Goal: Task Accomplishment & Management: Manage account settings

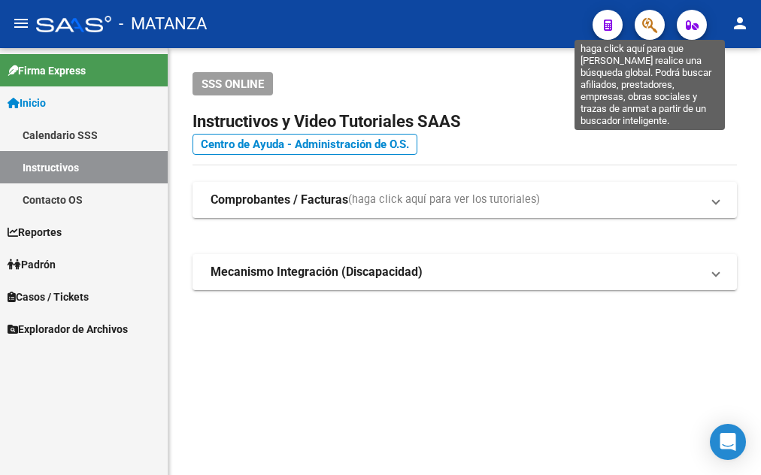
click at [649, 23] on icon "button" at bounding box center [650, 25] width 15 height 17
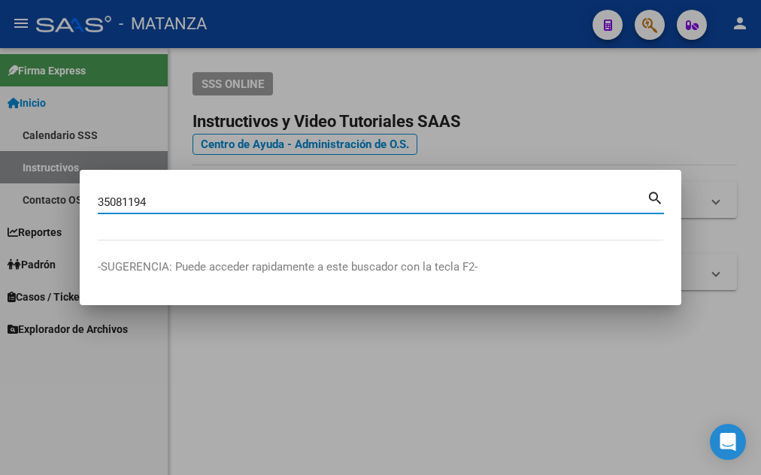
type input "35081194"
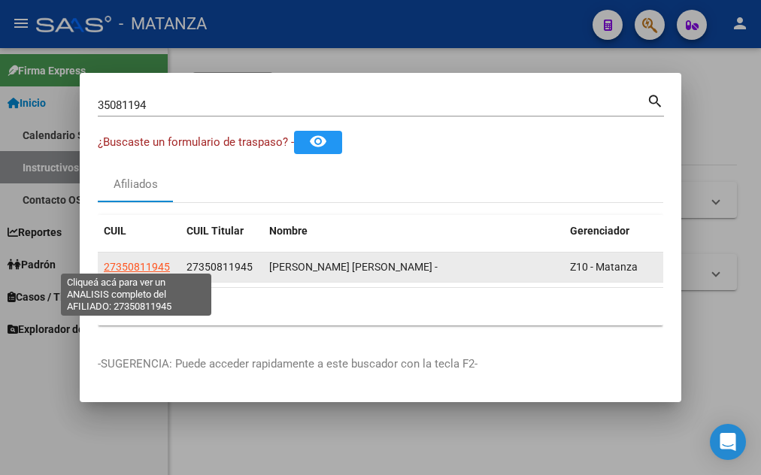
click at [115, 261] on span "27350811945" at bounding box center [137, 267] width 66 height 12
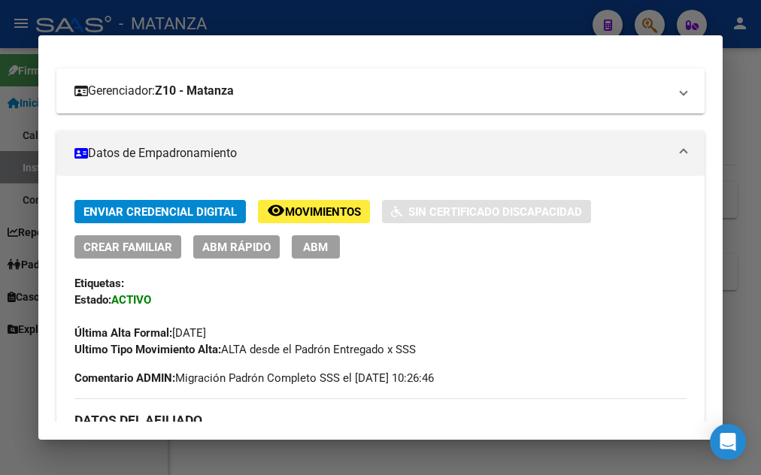
scroll to position [325, 0]
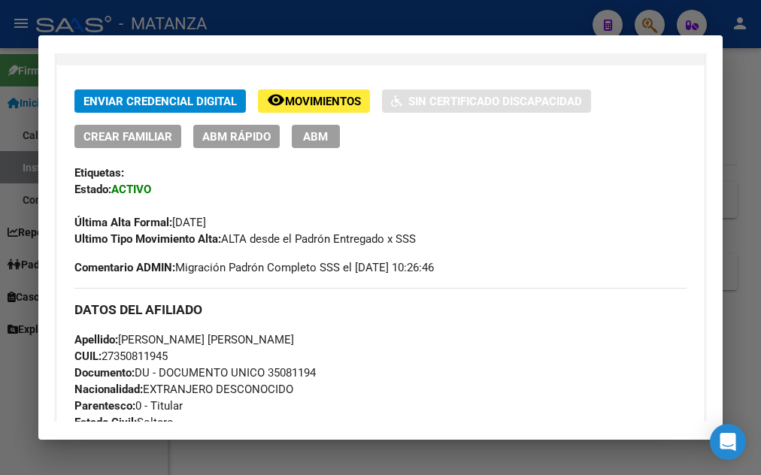
click at [324, 135] on span "ABM" at bounding box center [315, 137] width 25 height 14
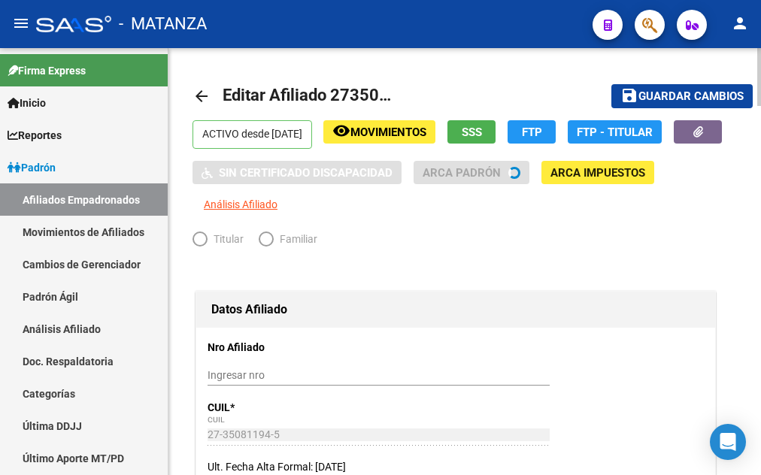
radio input "true"
type input "34-99925756-0"
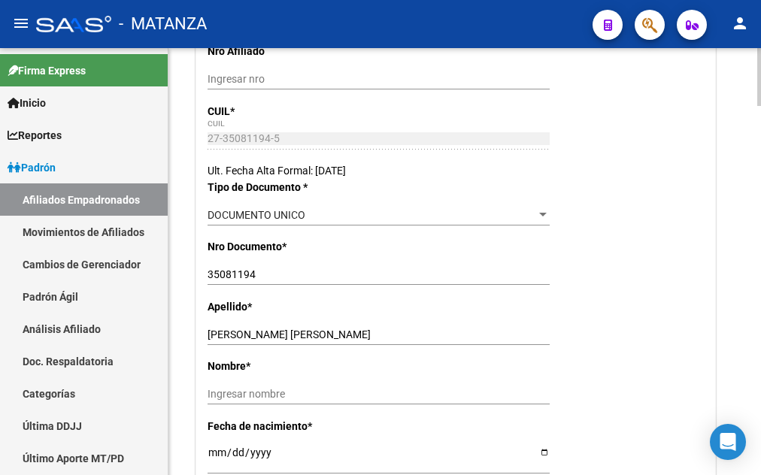
scroll to position [355, 0]
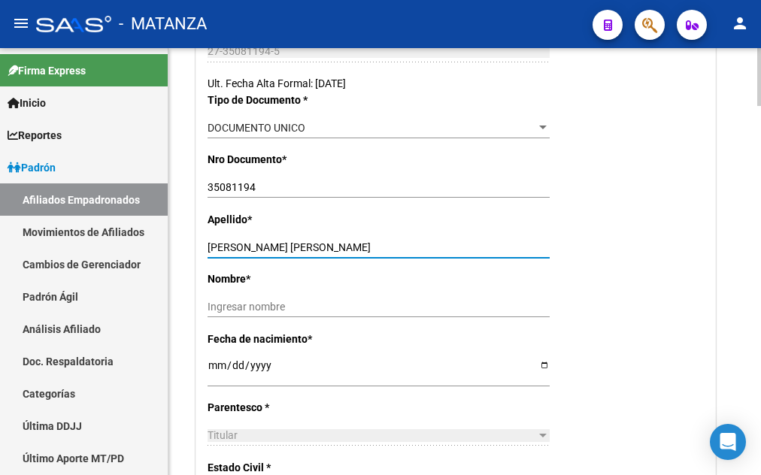
drag, startPoint x: 243, startPoint y: 245, endPoint x: 333, endPoint y: 245, distance: 90.3
click at [333, 245] on input "[PERSON_NAME] [PERSON_NAME]" at bounding box center [379, 248] width 342 height 13
click at [208, 311] on input "Ingresar nombre" at bounding box center [379, 307] width 342 height 13
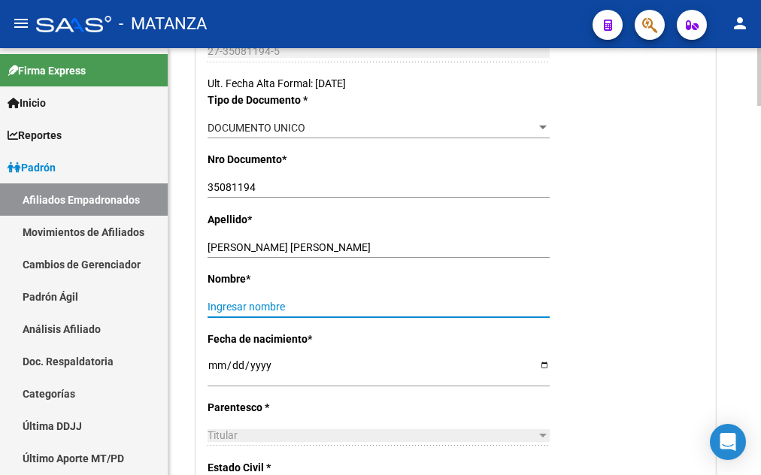
paste input "[PERSON_NAME]"
type input "[PERSON_NAME]"
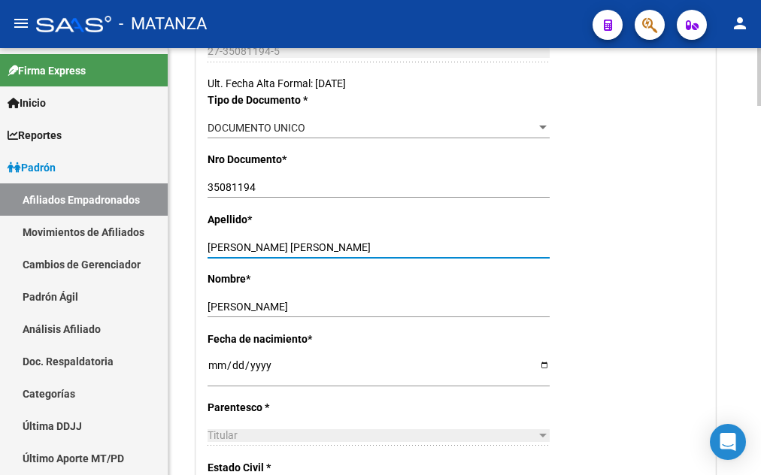
drag, startPoint x: 242, startPoint y: 245, endPoint x: 345, endPoint y: 250, distance: 103.2
click at [345, 250] on input "[PERSON_NAME] [PERSON_NAME]" at bounding box center [379, 248] width 342 height 13
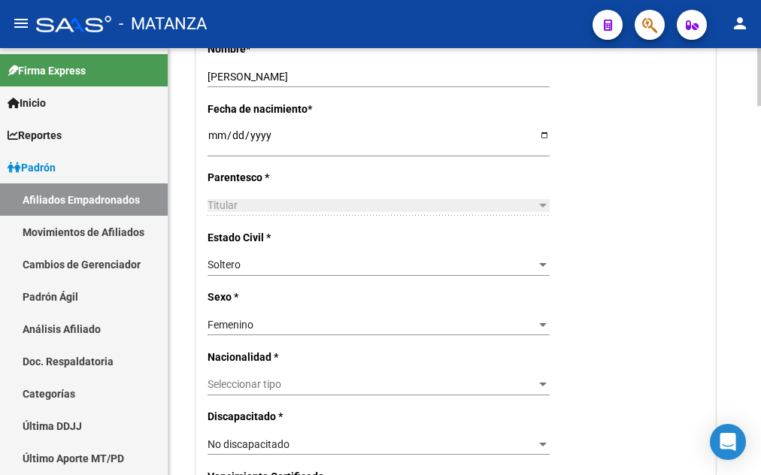
scroll to position [662, 0]
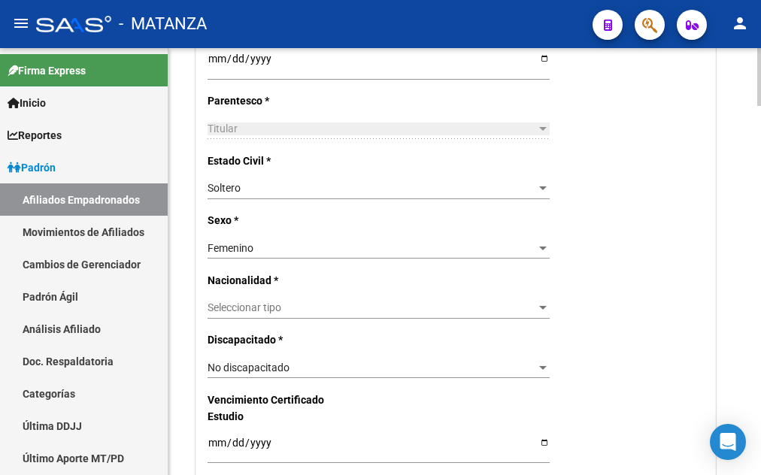
type input "BRAVO"
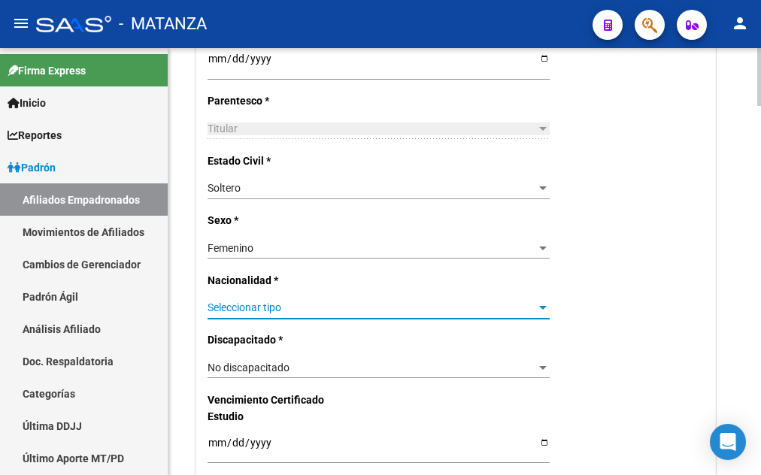
click at [299, 302] on span "Seleccionar tipo" at bounding box center [372, 308] width 329 height 13
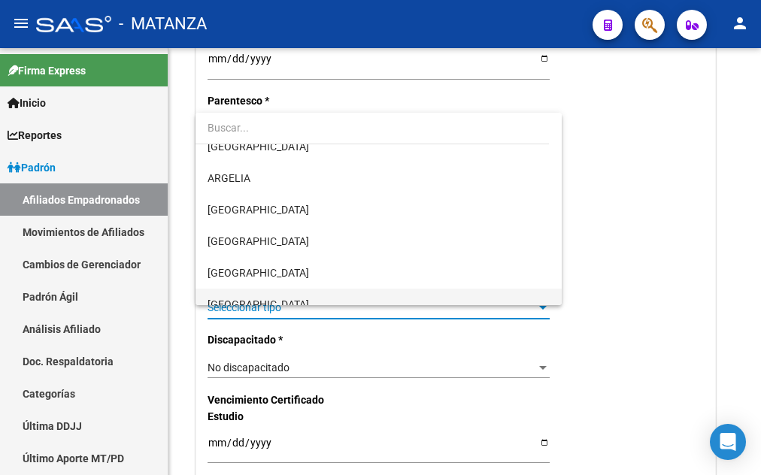
scroll to position [153, 0]
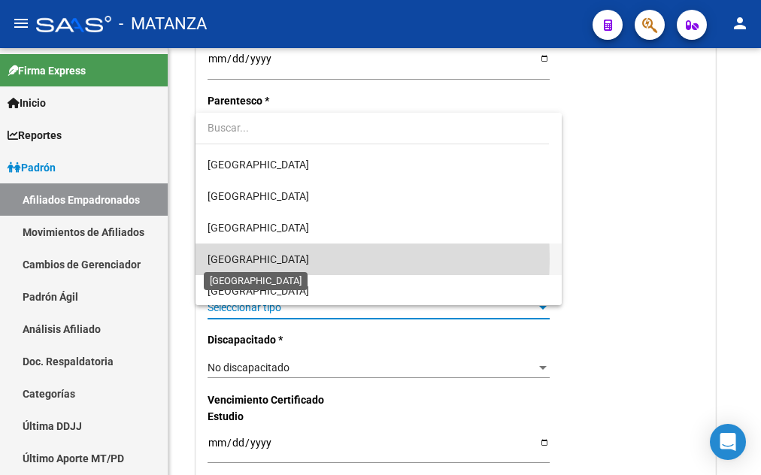
click at [252, 259] on span "[GEOGRAPHIC_DATA]" at bounding box center [259, 260] width 102 height 12
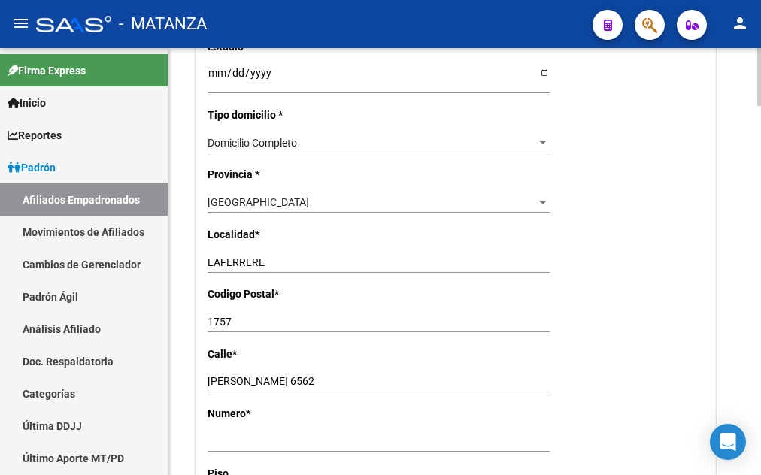
scroll to position [1046, 0]
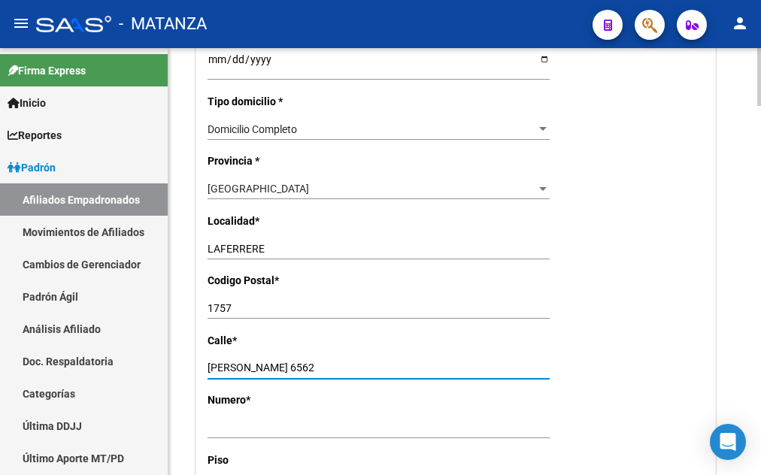
drag, startPoint x: 287, startPoint y: 348, endPoint x: 316, endPoint y: 348, distance: 28.6
click at [314, 362] on input "[PERSON_NAME] 6562" at bounding box center [379, 368] width 342 height 13
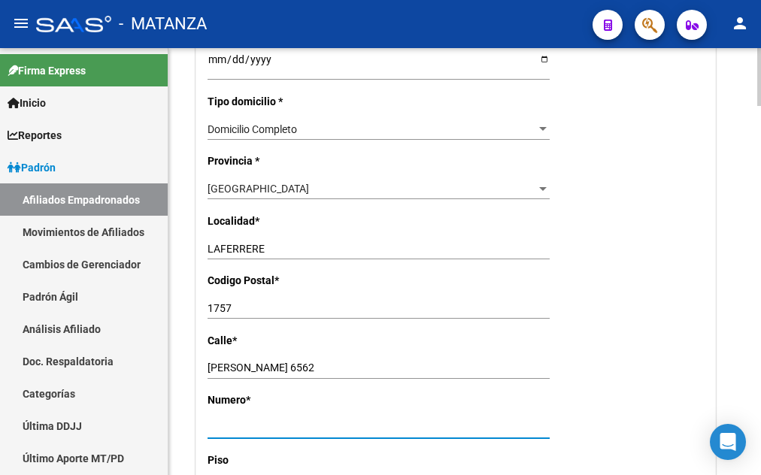
paste input "6562"
type input "6562"
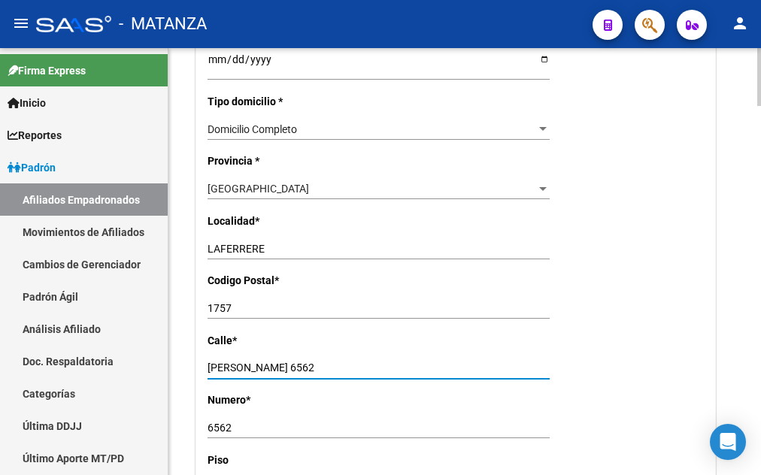
drag, startPoint x: 286, startPoint y: 349, endPoint x: 363, endPoint y: 351, distance: 77.5
click at [363, 362] on input "[PERSON_NAME] 6562" at bounding box center [379, 368] width 342 height 13
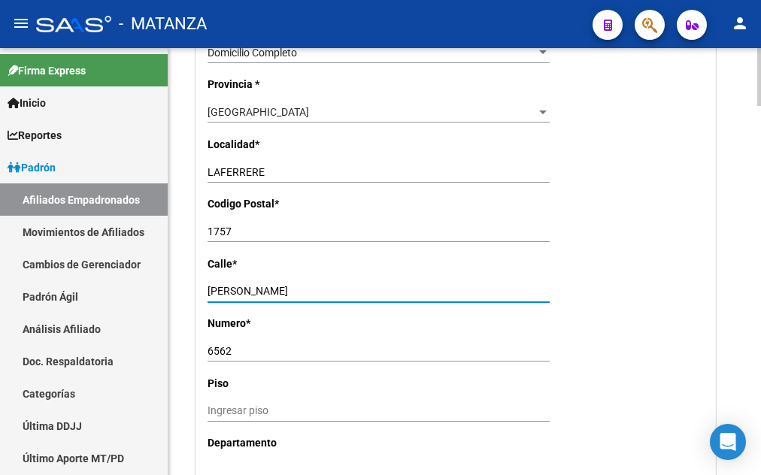
scroll to position [1276, 0]
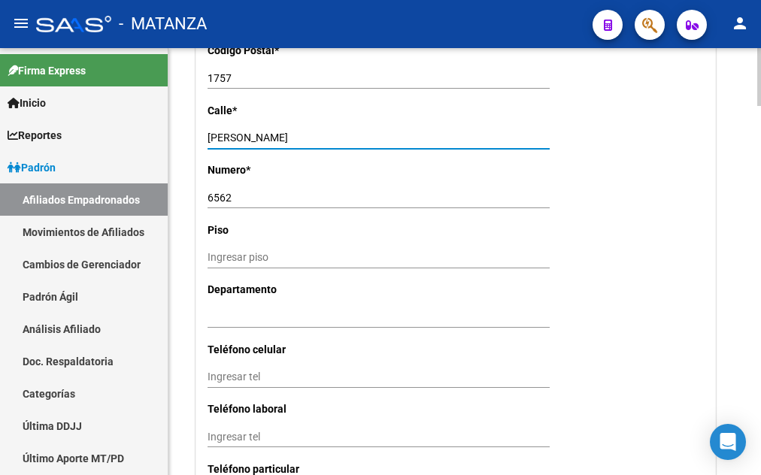
type input "[PERSON_NAME]"
click at [217, 371] on input "Ingresar tel" at bounding box center [379, 377] width 342 height 13
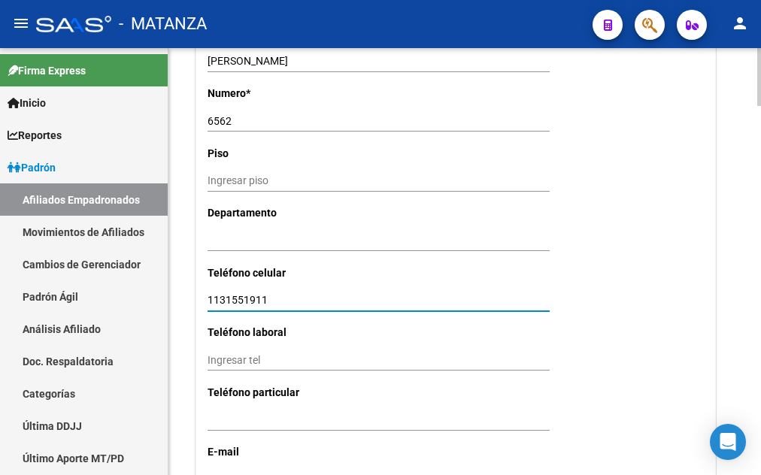
scroll to position [1506, 0]
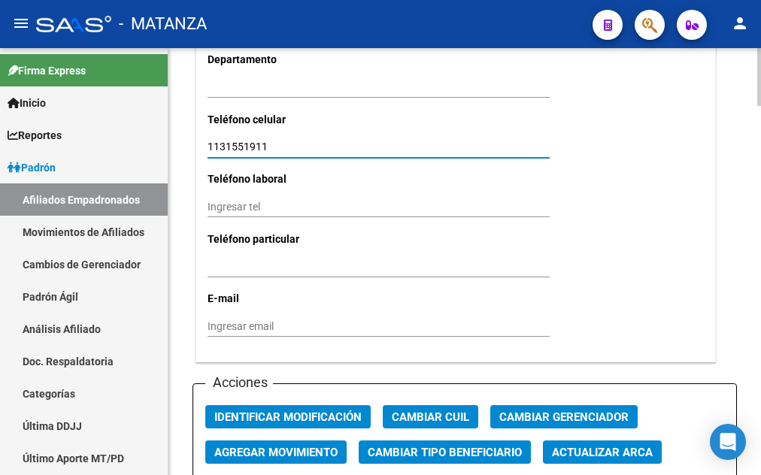
type input "1131551911"
click at [214, 321] on input "Ingresar email" at bounding box center [379, 327] width 342 height 13
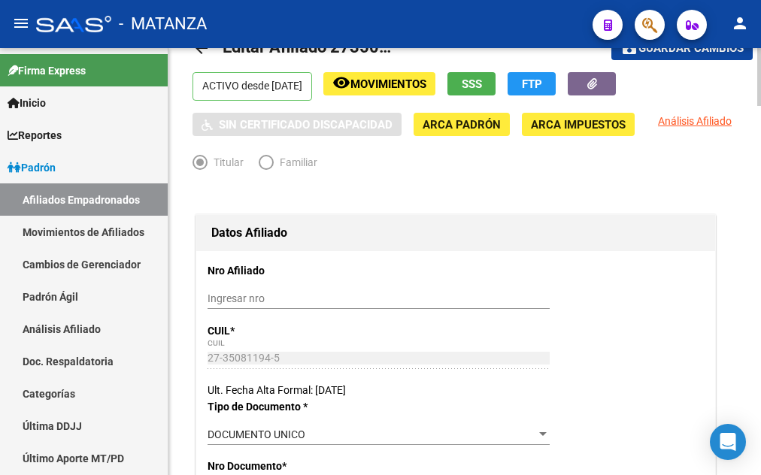
scroll to position [0, 0]
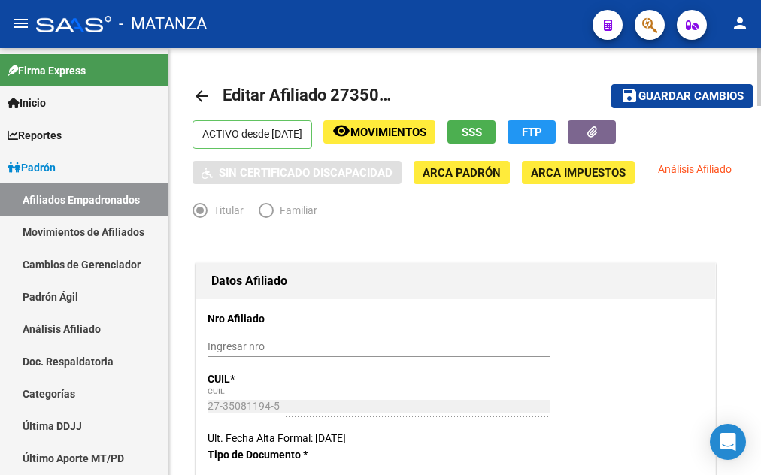
type input "[EMAIL_ADDRESS][DOMAIN_NAME]"
click at [708, 96] on span "Guardar cambios" at bounding box center [691, 97] width 105 height 14
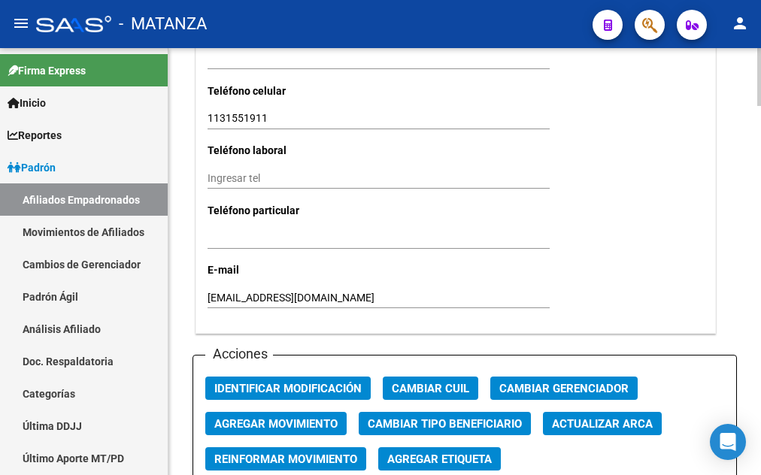
scroll to position [1688, 0]
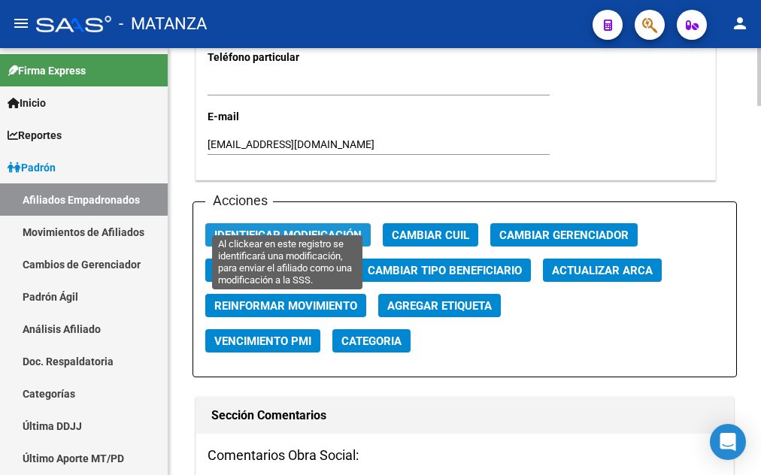
click at [289, 229] on span "Identificar Modificación" at bounding box center [287, 236] width 147 height 14
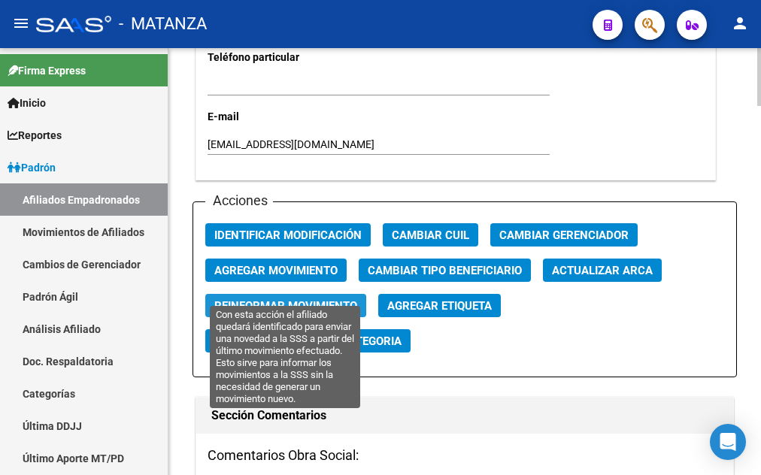
click at [275, 299] on span "Reinformar Movimiento" at bounding box center [285, 306] width 143 height 14
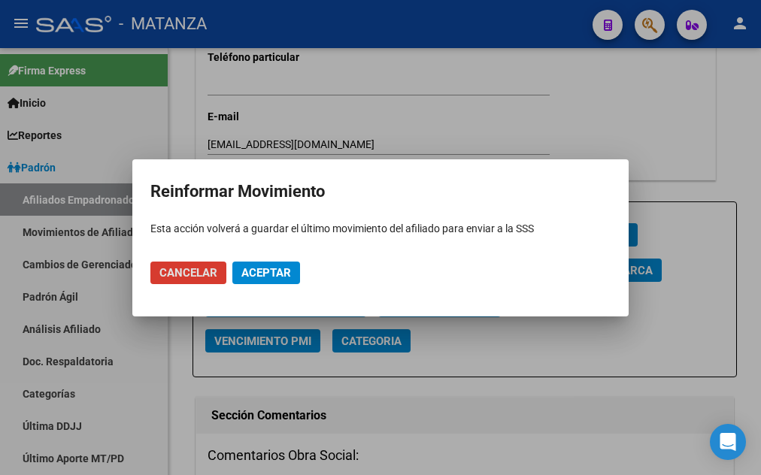
click at [275, 281] on button "Aceptar" at bounding box center [266, 273] width 68 height 23
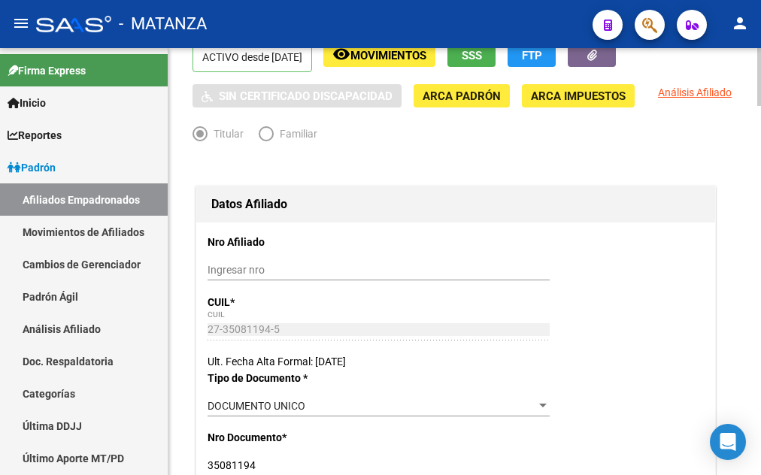
scroll to position [0, 0]
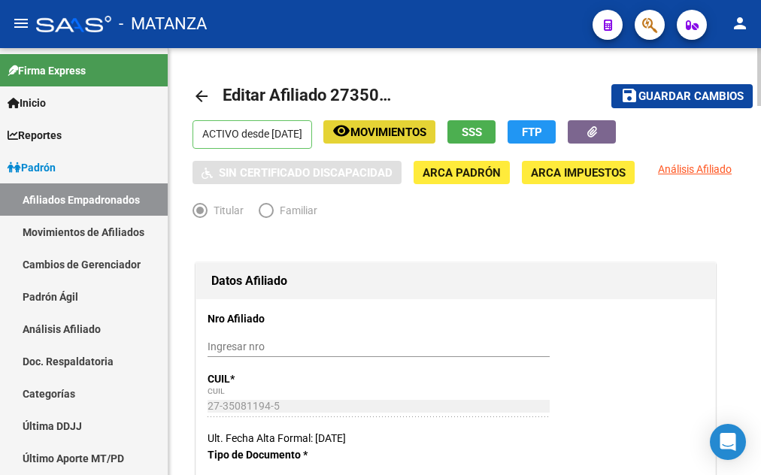
click at [384, 131] on span "Movimientos" at bounding box center [389, 133] width 76 height 14
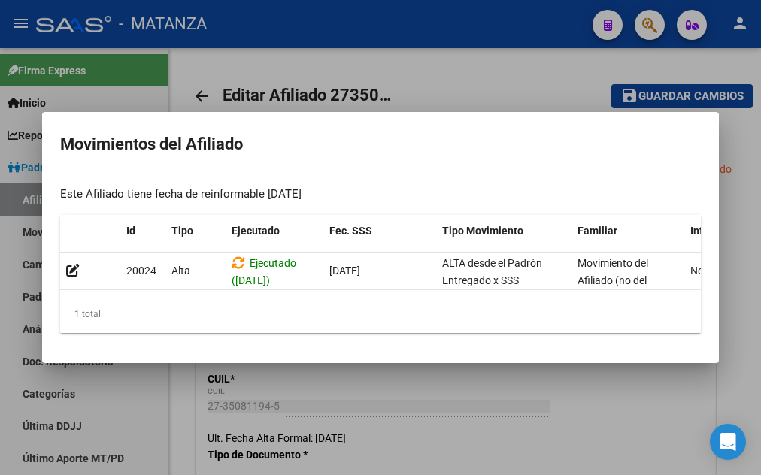
click at [448, 73] on div at bounding box center [380, 237] width 761 height 475
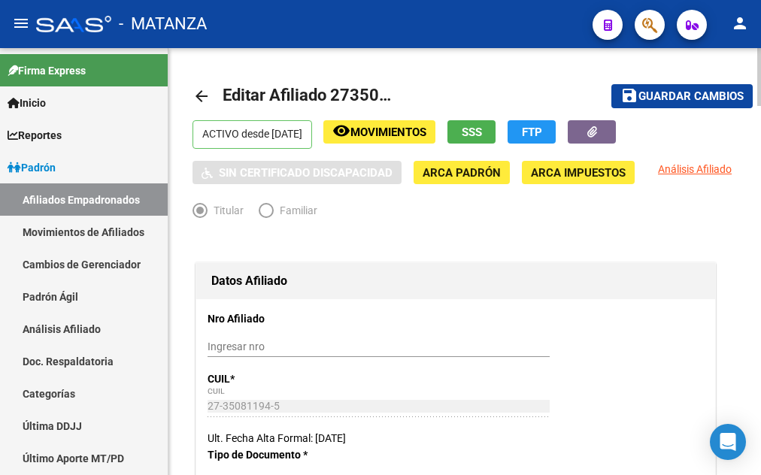
click at [399, 132] on span "Movimientos" at bounding box center [389, 133] width 76 height 14
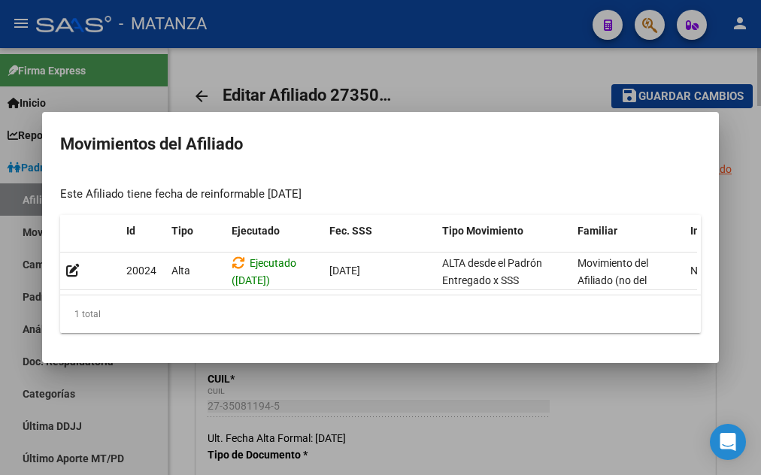
drag, startPoint x: 442, startPoint y: 78, endPoint x: 448, endPoint y: 84, distance: 8.6
click at [445, 78] on div at bounding box center [380, 237] width 761 height 475
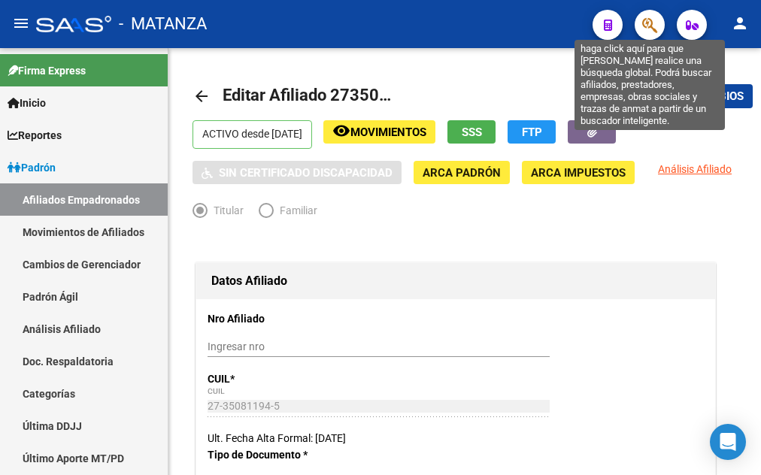
click at [652, 22] on icon "button" at bounding box center [650, 25] width 15 height 17
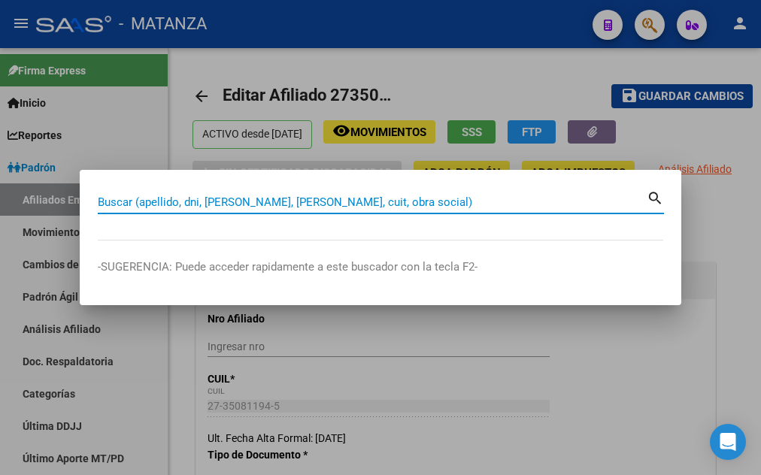
click at [132, 201] on input "Buscar (apellido, dni, [PERSON_NAME], [PERSON_NAME], cuit, obra social)" at bounding box center [372, 203] width 549 height 14
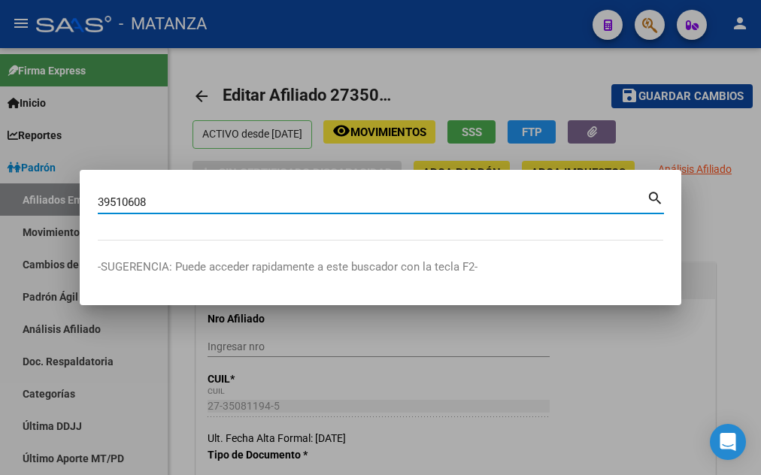
type input "39510608"
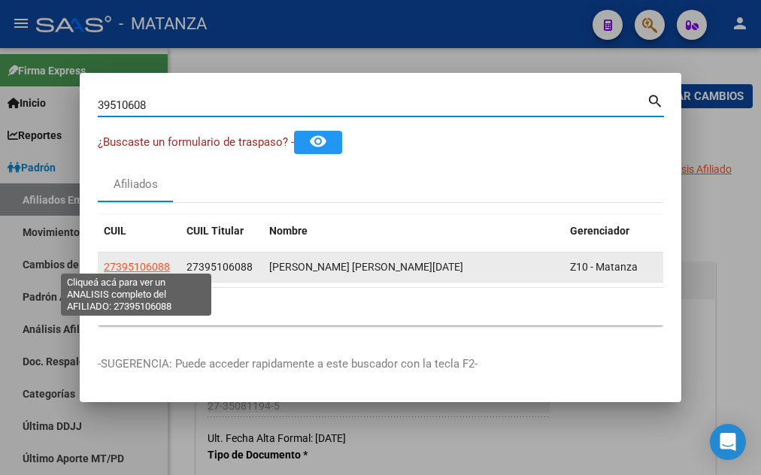
click at [136, 261] on span "27395106088" at bounding box center [137, 267] width 66 height 12
type textarea "27395106088"
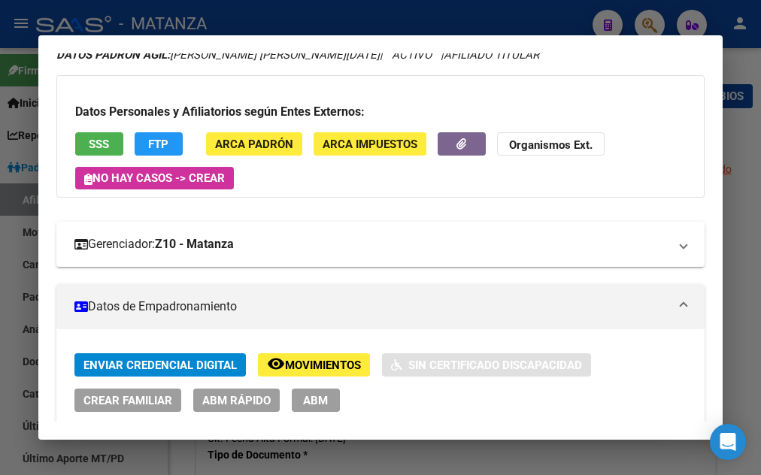
scroll to position [81, 0]
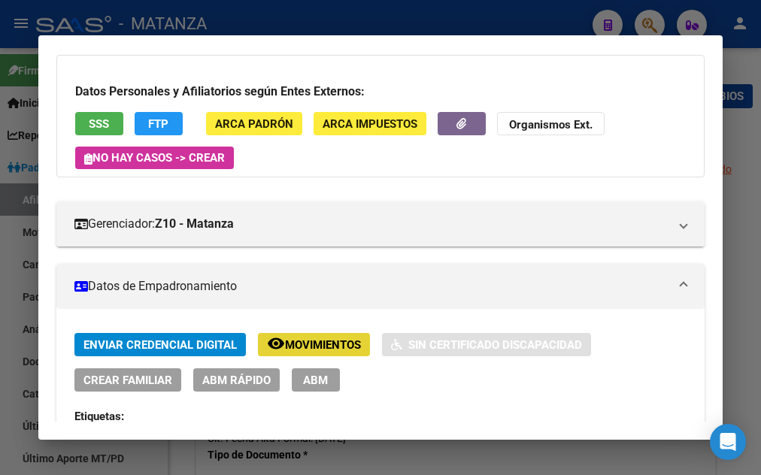
click at [304, 343] on span "Movimientos" at bounding box center [323, 346] width 76 height 14
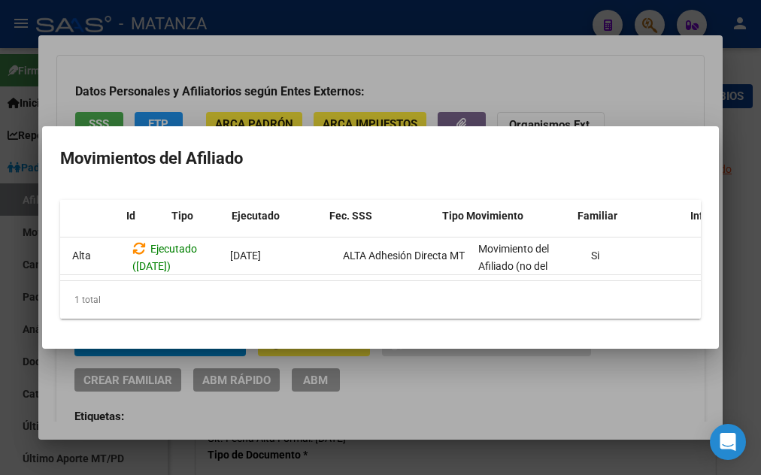
scroll to position [0, 0]
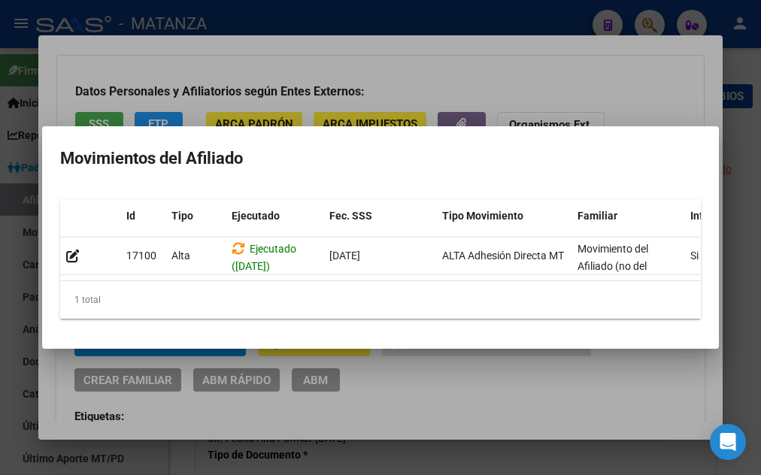
click at [412, 74] on div at bounding box center [380, 237] width 761 height 475
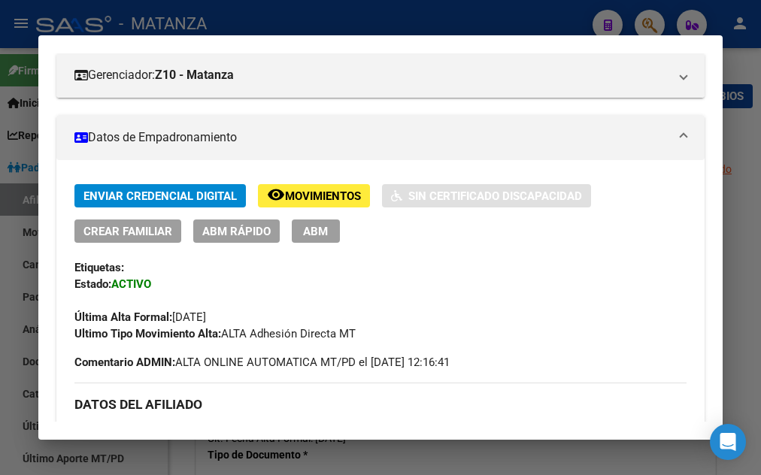
scroll to position [244, 0]
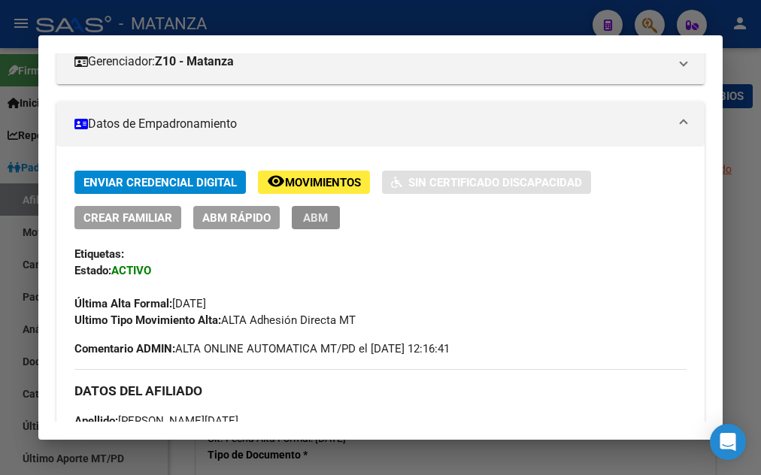
click at [314, 217] on span "ABM" at bounding box center [315, 218] width 25 height 14
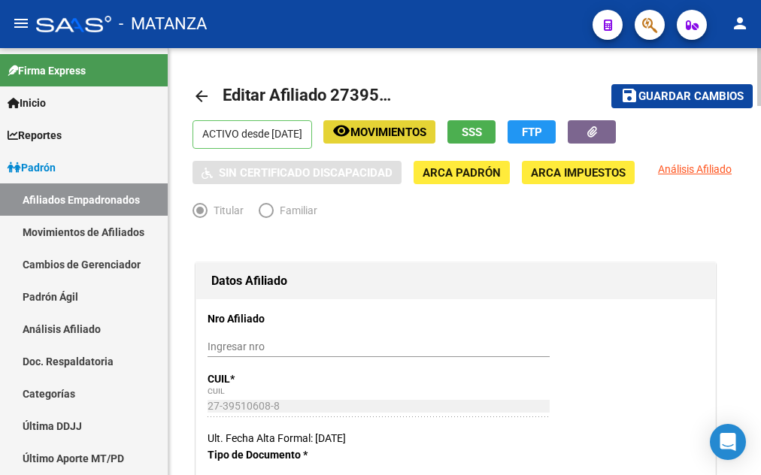
click at [418, 129] on span "Movimientos" at bounding box center [389, 133] width 76 height 14
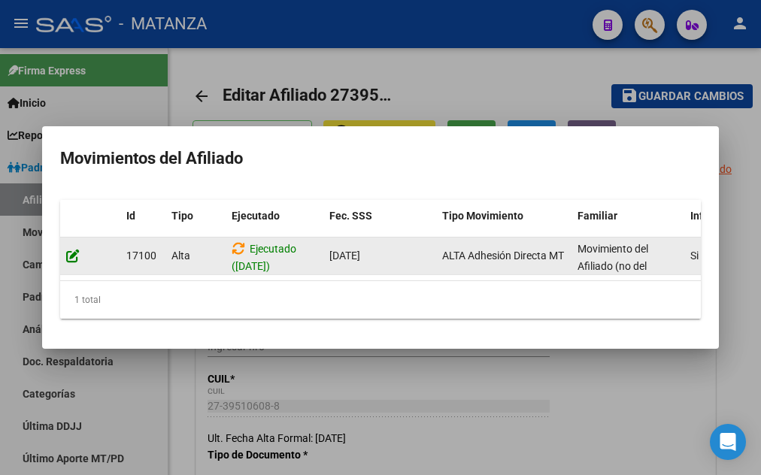
click at [73, 249] on icon at bounding box center [73, 256] width 14 height 14
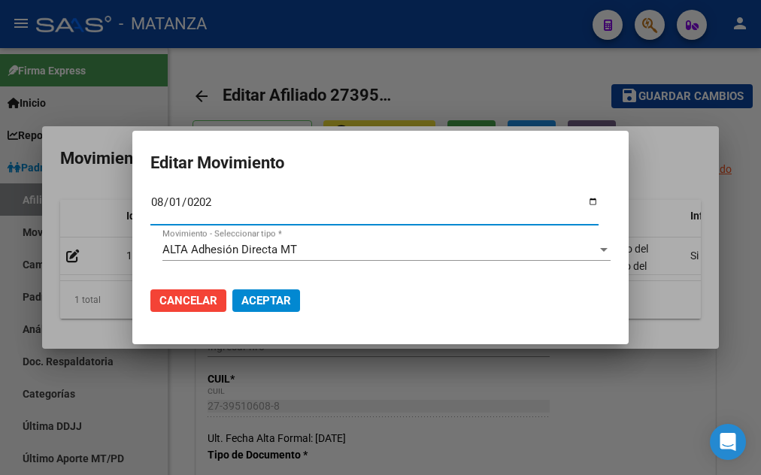
type input "[DATE]"
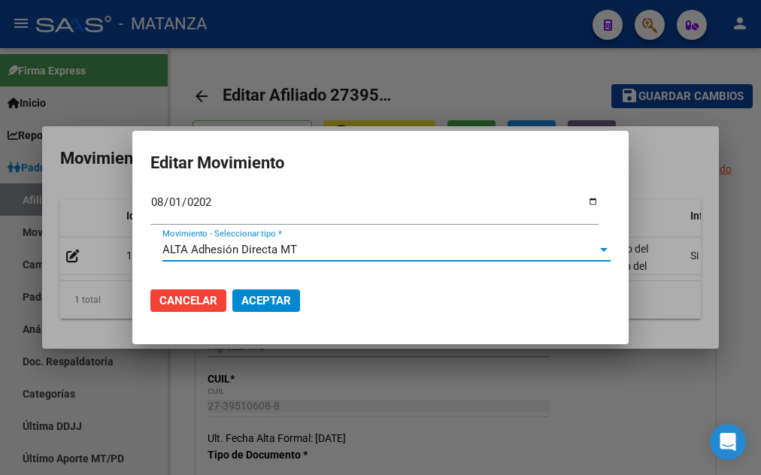
click at [284, 246] on span "ALTA Adhesión Directa MT" at bounding box center [230, 250] width 135 height 14
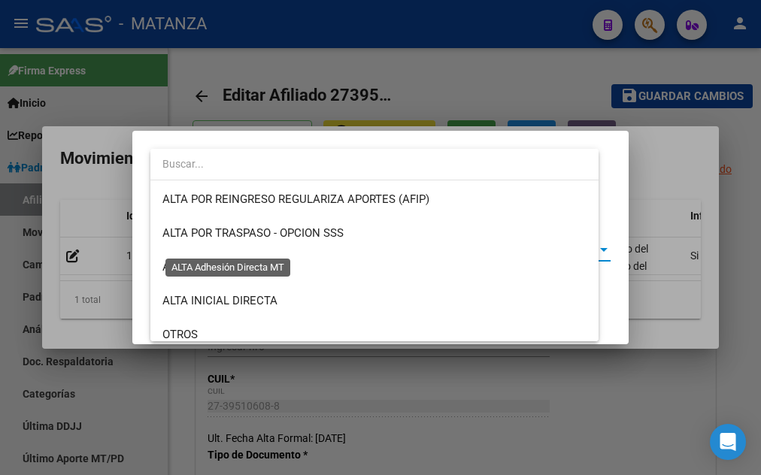
scroll to position [496, 0]
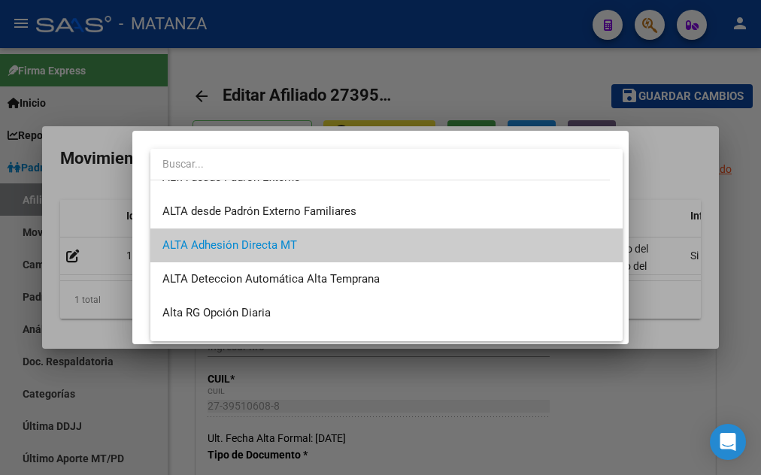
click at [403, 386] on div at bounding box center [380, 237] width 761 height 475
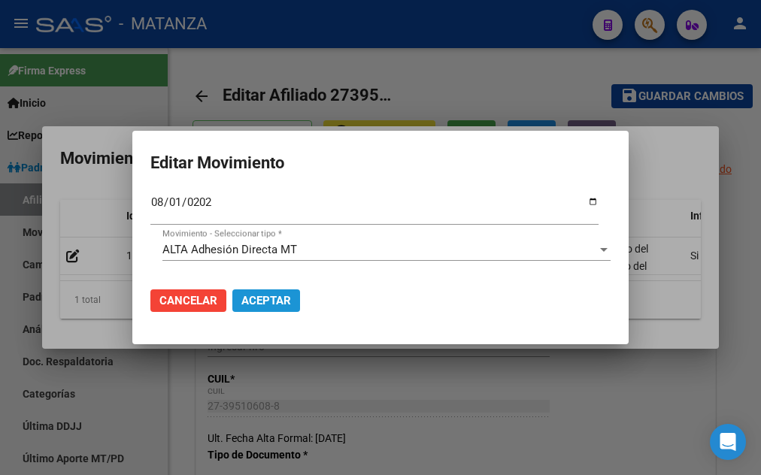
click at [266, 294] on span "Aceptar" at bounding box center [267, 301] width 50 height 14
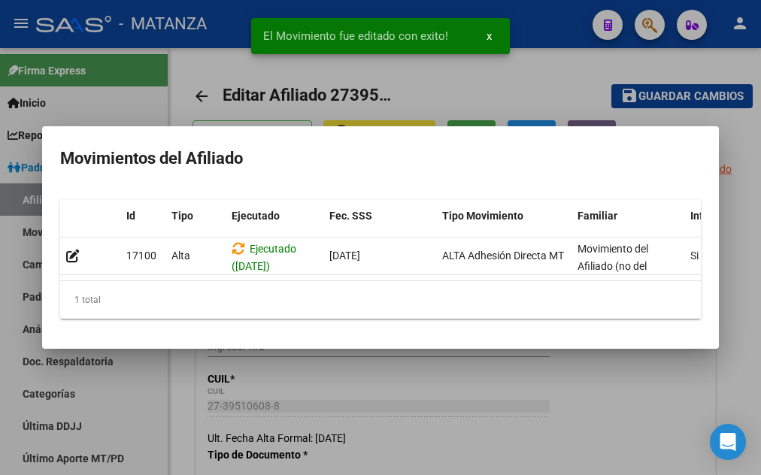
click at [427, 84] on div at bounding box center [380, 237] width 761 height 475
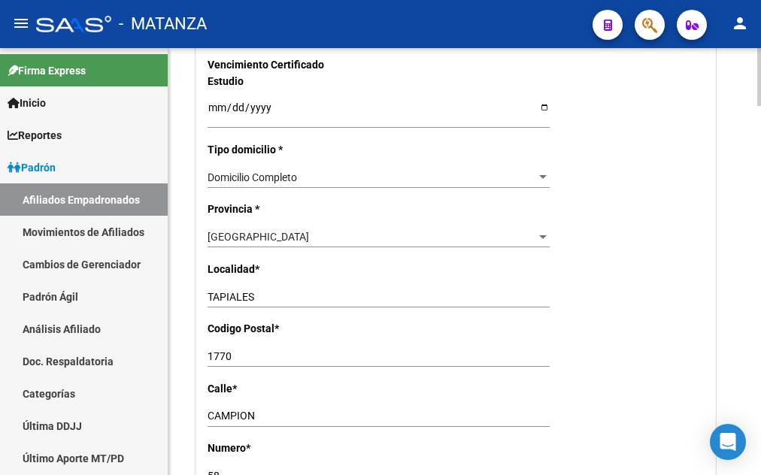
scroll to position [1074, 0]
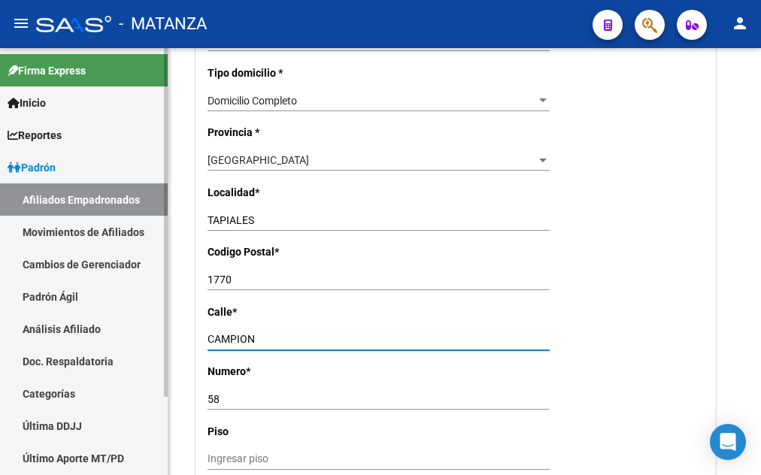
drag, startPoint x: 268, startPoint y: 321, endPoint x: 145, endPoint y: 326, distance: 122.7
click at [208, 333] on input "CAMPION" at bounding box center [379, 339] width 342 height 13
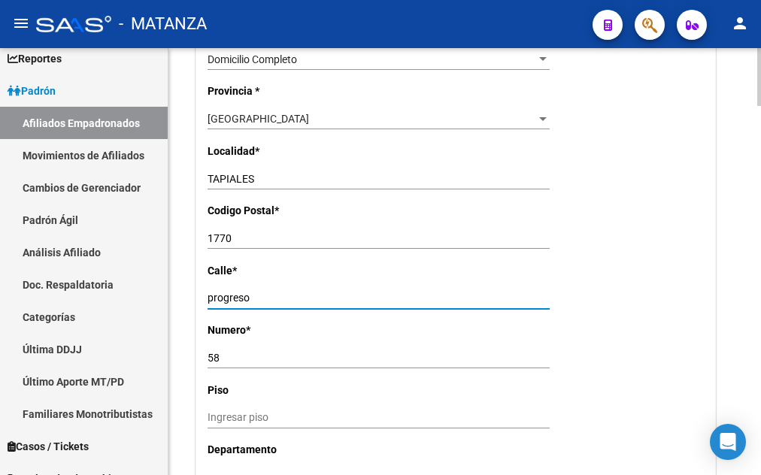
scroll to position [1228, 0]
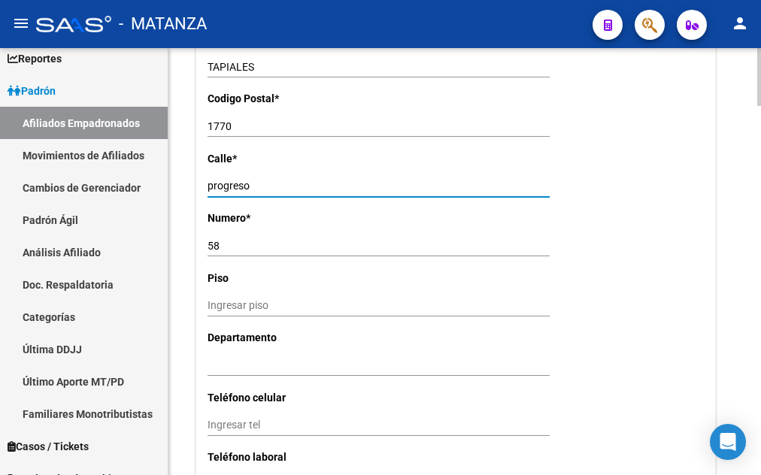
type input "progreso"
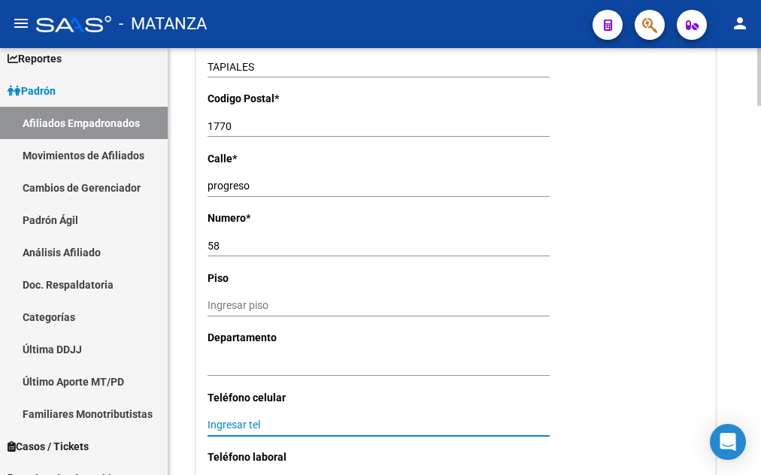
click at [211, 419] on input "Ingresar tel" at bounding box center [379, 425] width 342 height 13
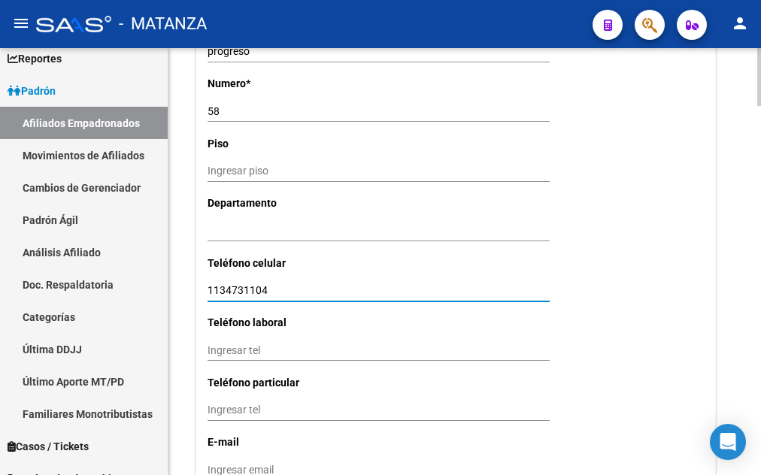
scroll to position [1381, 0]
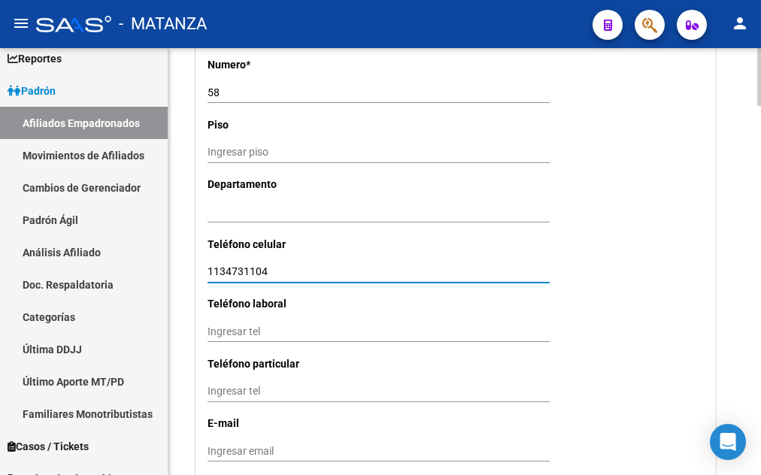
type input "1134731104"
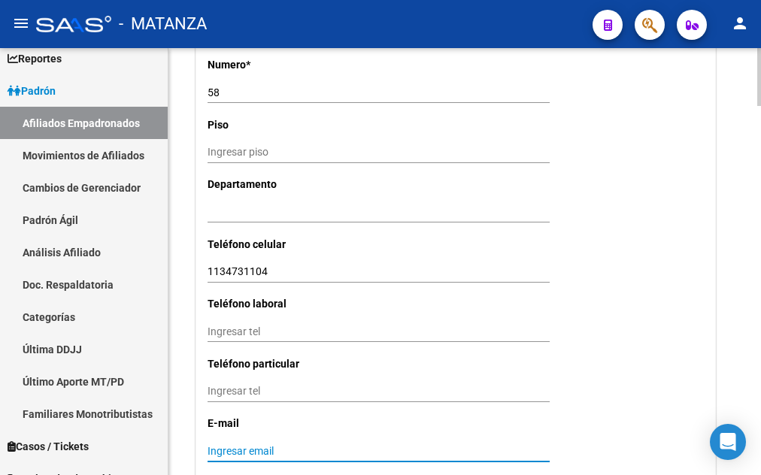
click at [211, 445] on input "Ingresar email" at bounding box center [379, 451] width 342 height 13
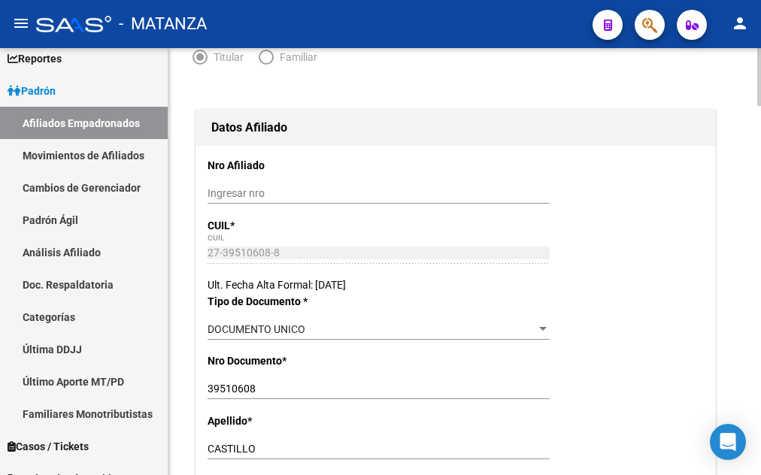
scroll to position [0, 0]
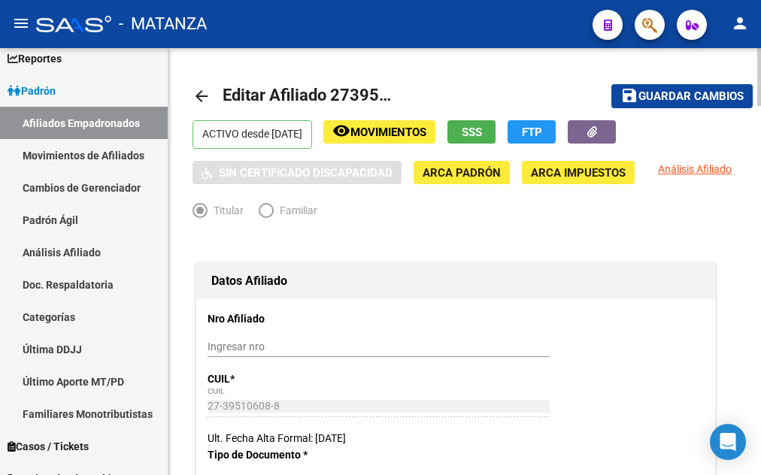
type input "[EMAIL_ADDRESS][DOMAIN_NAME]"
click at [693, 96] on span "Guardar cambios" at bounding box center [691, 97] width 105 height 14
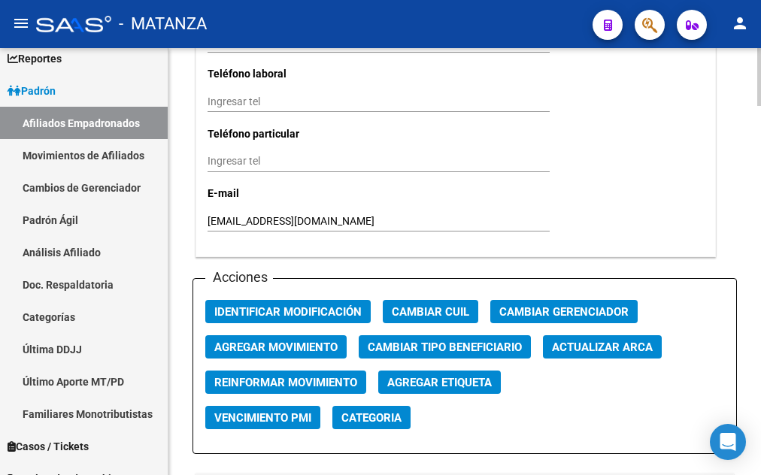
scroll to position [1688, 0]
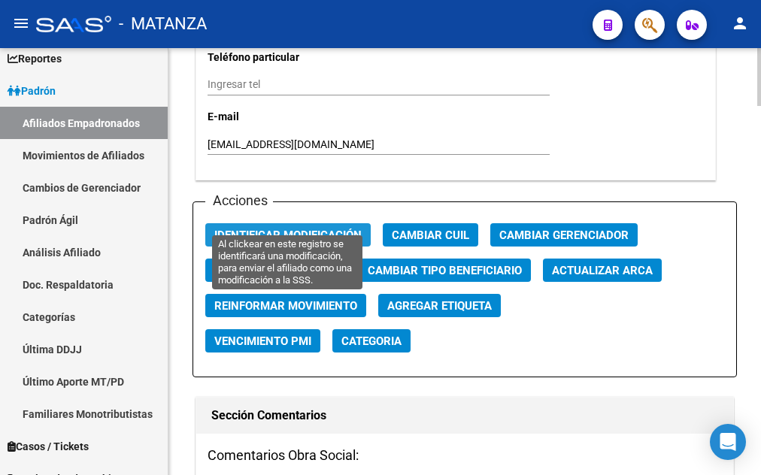
click at [325, 229] on span "Identificar Modificación" at bounding box center [287, 236] width 147 height 14
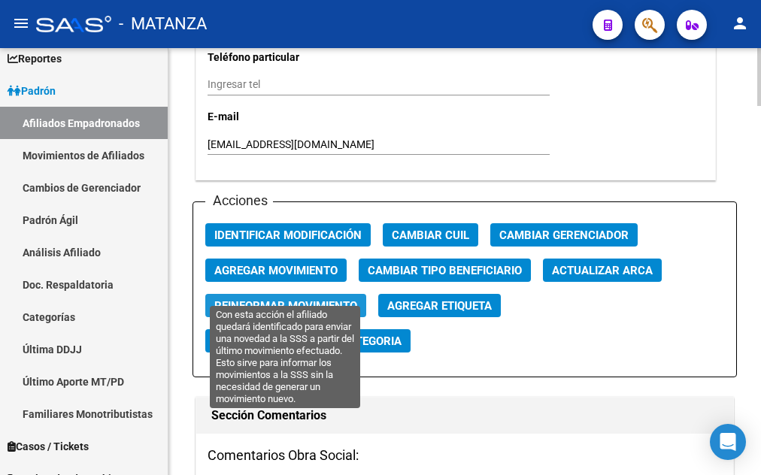
click at [300, 299] on span "Reinformar Movimiento" at bounding box center [285, 306] width 143 height 14
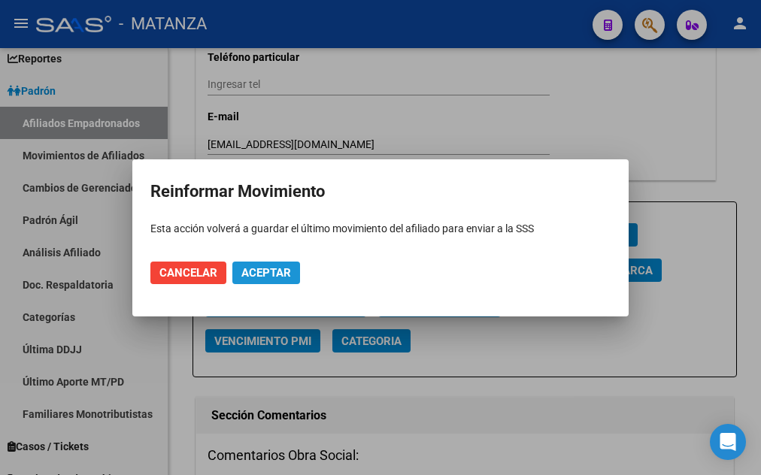
click at [276, 277] on span "Aceptar" at bounding box center [267, 273] width 50 height 14
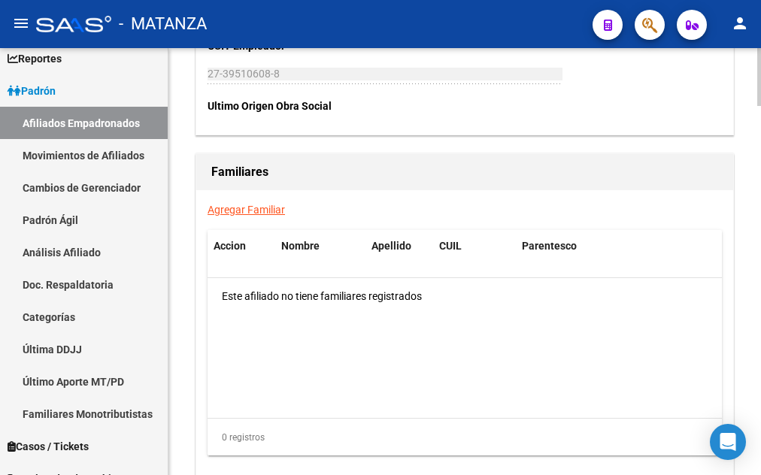
scroll to position [2609, 0]
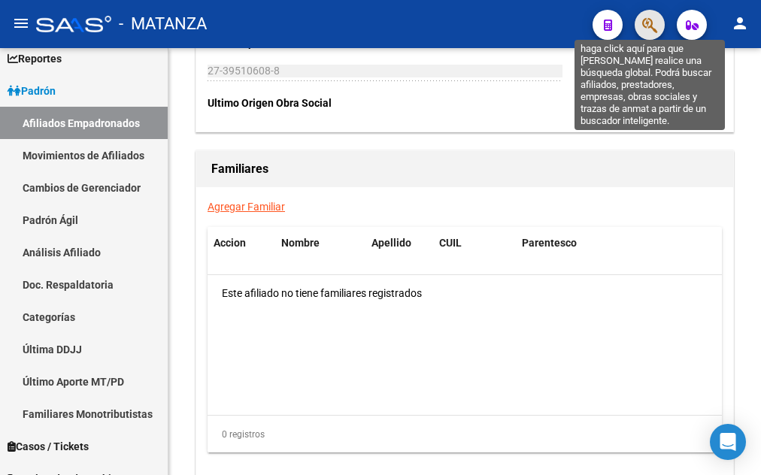
click at [646, 25] on icon "button" at bounding box center [650, 25] width 15 height 17
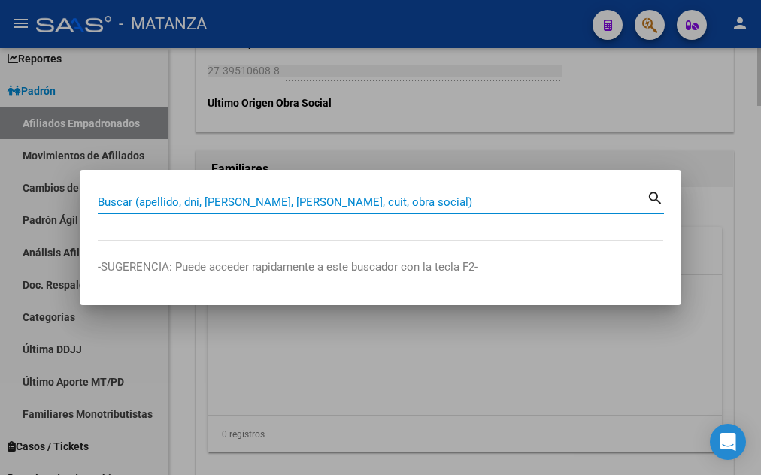
click at [178, 108] on div at bounding box center [380, 237] width 761 height 475
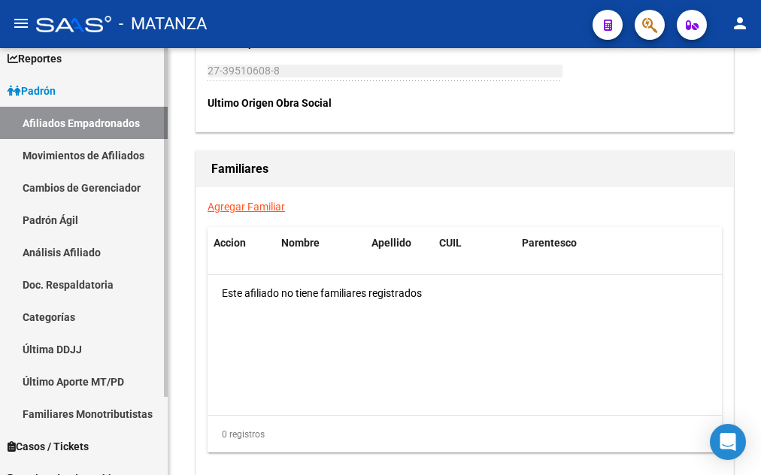
scroll to position [96, 0]
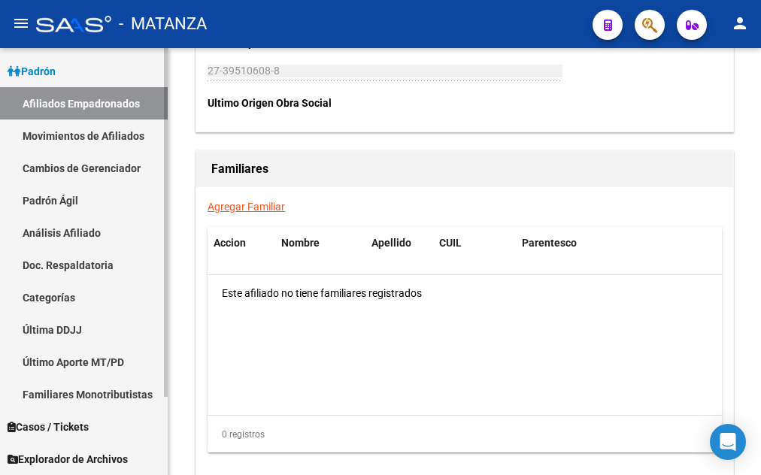
click at [39, 70] on span "Padrón" at bounding box center [32, 71] width 48 height 17
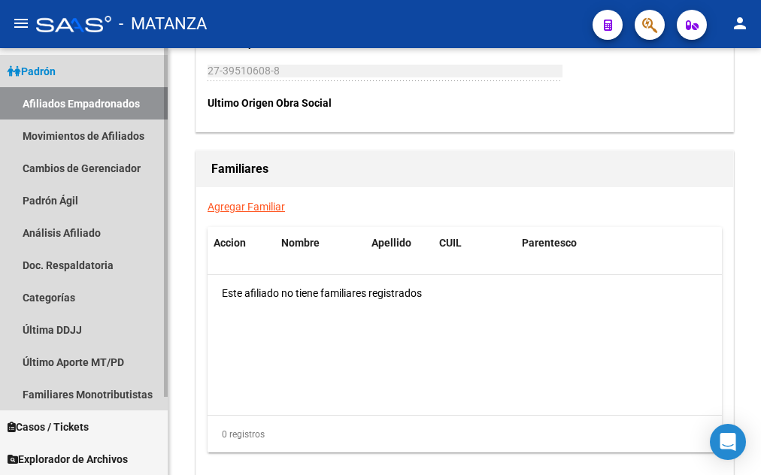
click at [49, 71] on span "Padrón" at bounding box center [32, 71] width 48 height 17
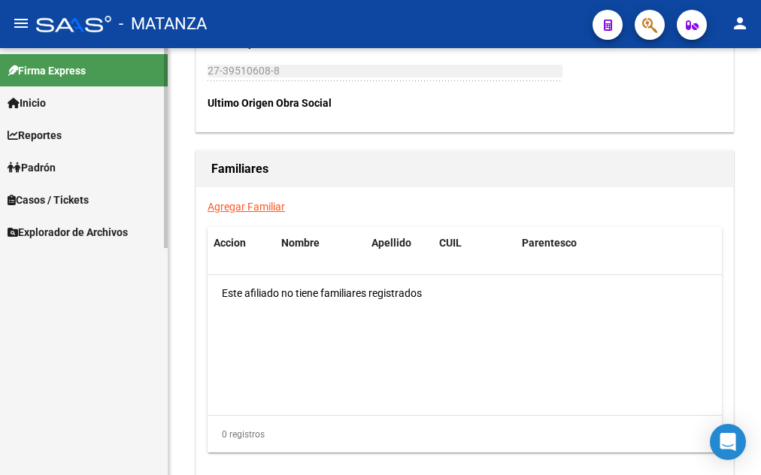
scroll to position [0, 0]
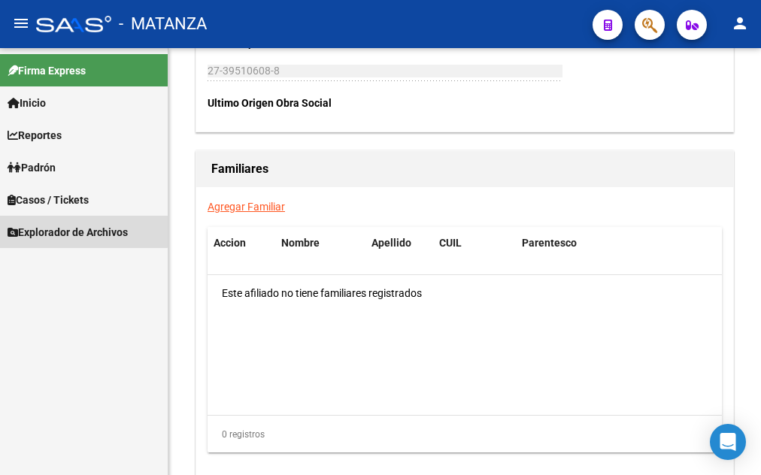
click at [52, 229] on span "Explorador de Archivos" at bounding box center [68, 232] width 120 height 17
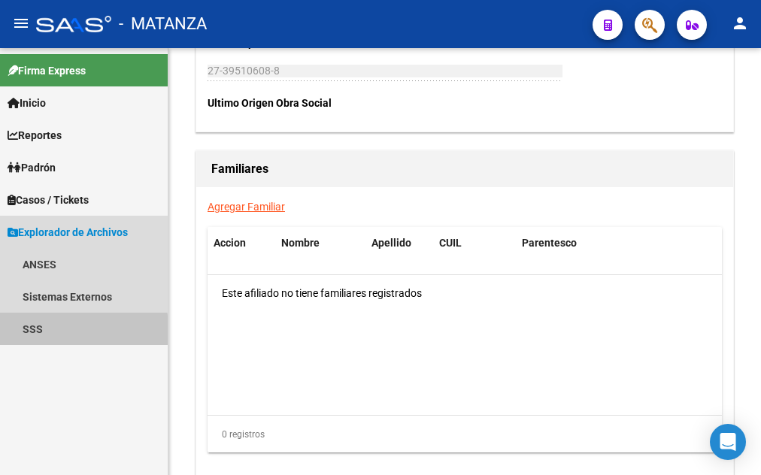
click at [27, 330] on link "SSS" at bounding box center [84, 329] width 168 height 32
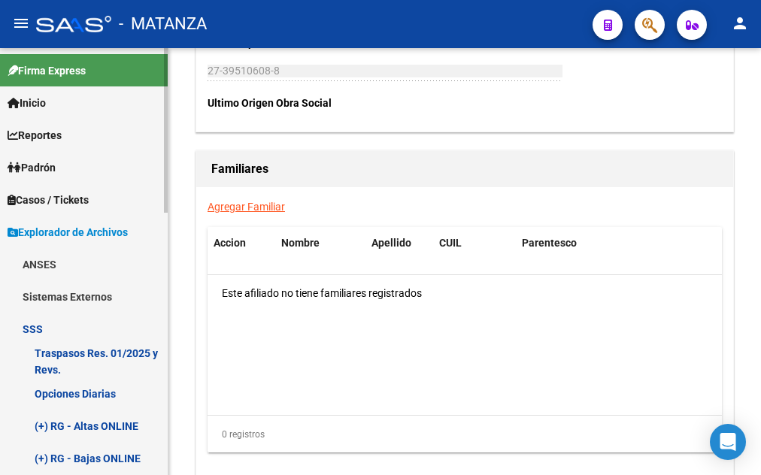
scroll to position [153, 0]
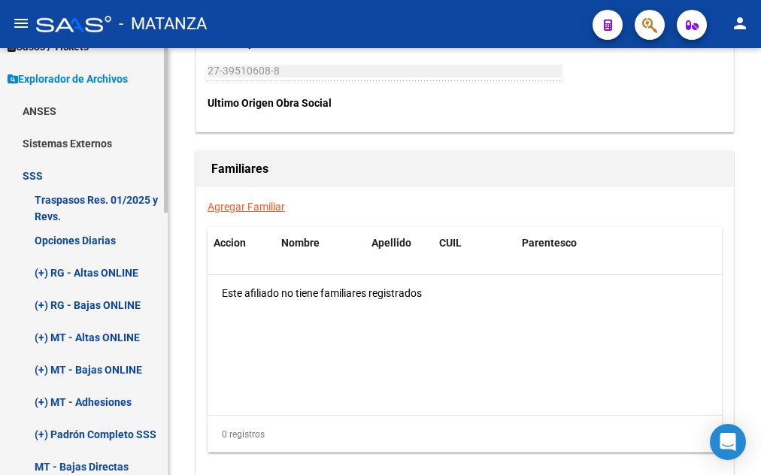
click at [40, 273] on link "(+) RG - Altas ONLINE" at bounding box center [84, 273] width 168 height 32
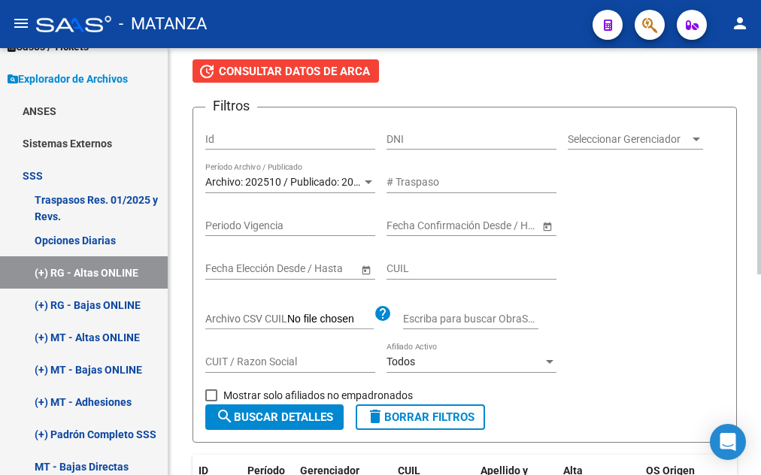
scroll to position [90, 0]
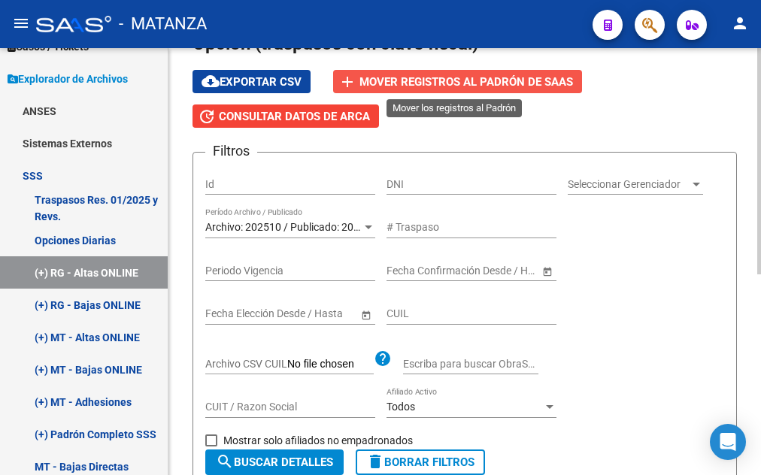
click at [471, 86] on span "Mover registros al PADRÓN de SAAS" at bounding box center [467, 82] width 214 height 14
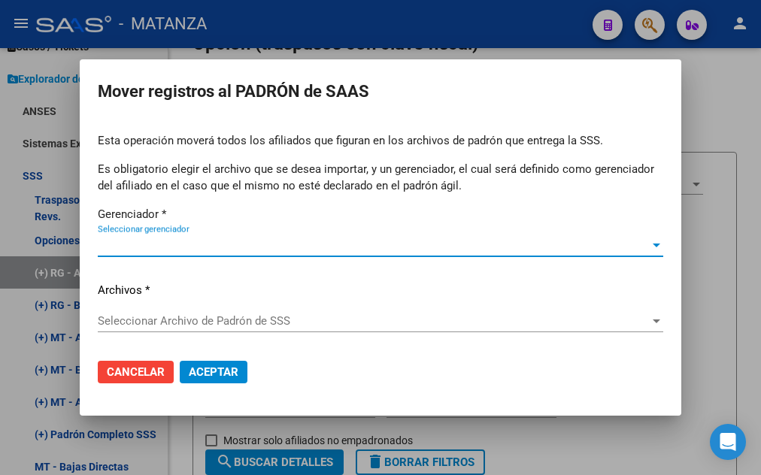
click at [658, 249] on div at bounding box center [657, 245] width 14 height 12
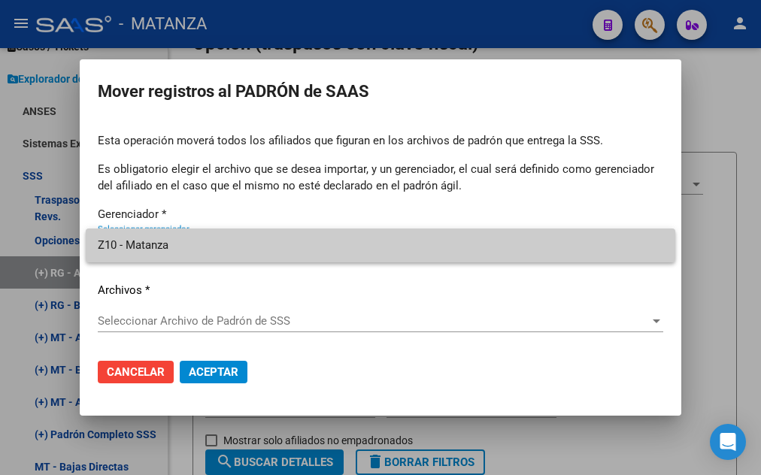
drag, startPoint x: 477, startPoint y: 248, endPoint x: 492, endPoint y: 251, distance: 15.3
click at [478, 248] on span "Z10 - Matanza" at bounding box center [381, 246] width 566 height 34
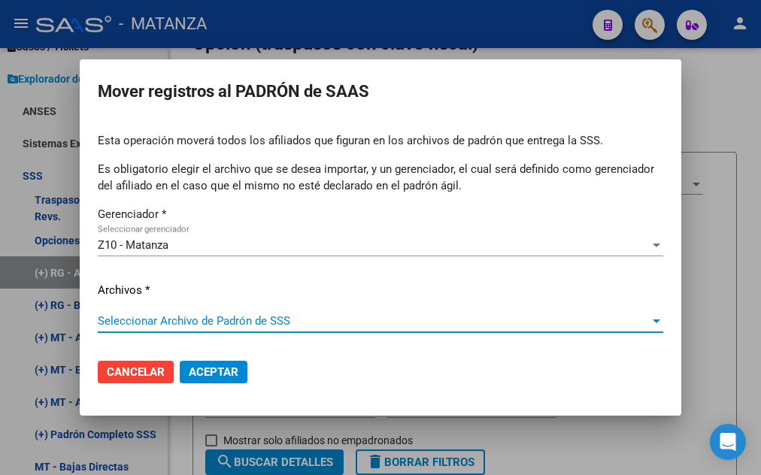
click at [660, 323] on div at bounding box center [657, 321] width 14 height 12
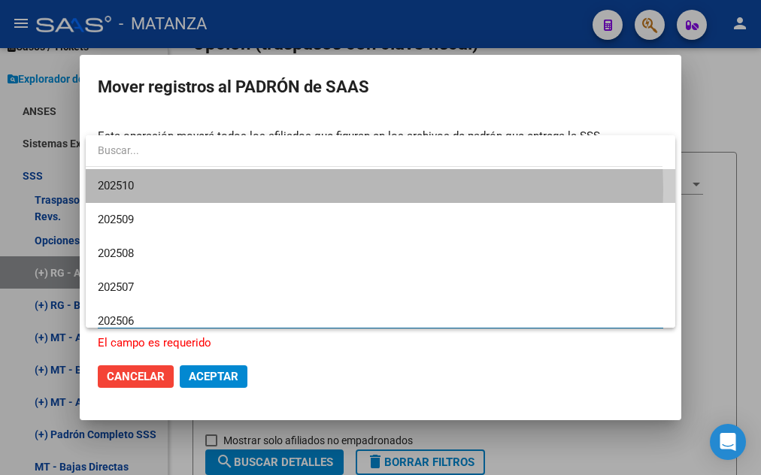
click at [164, 190] on span "202510" at bounding box center [381, 186] width 566 height 34
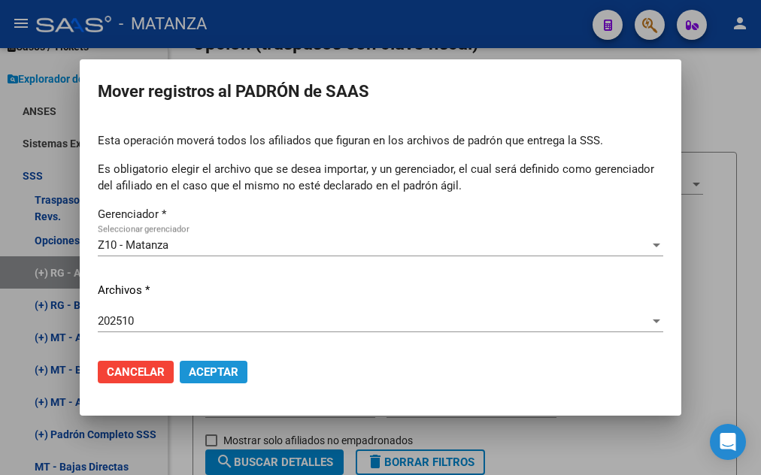
click at [202, 376] on span "Aceptar" at bounding box center [214, 373] width 50 height 14
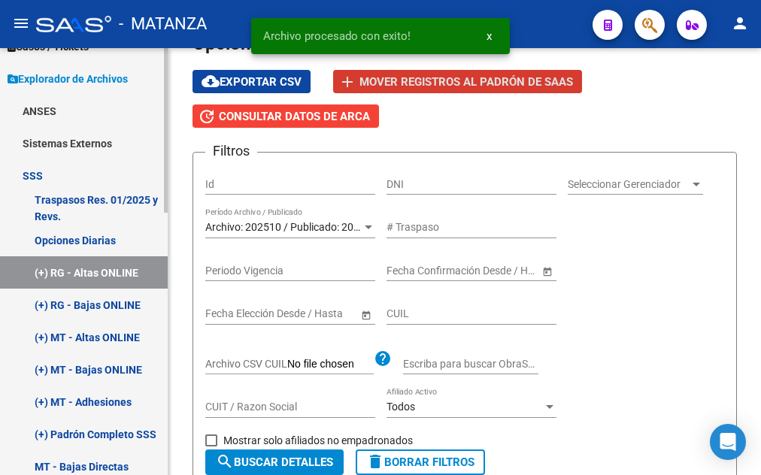
click at [40, 309] on link "(+) RG - Bajas ONLINE" at bounding box center [84, 305] width 168 height 32
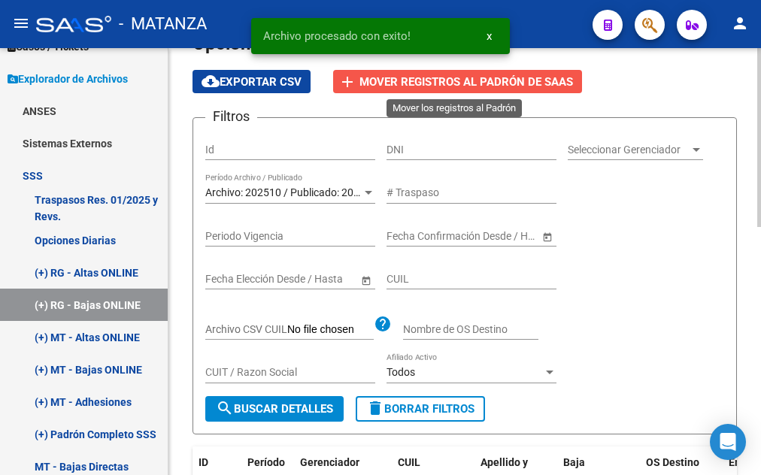
click at [500, 82] on span "Mover registros al PADRÓN de SAAS" at bounding box center [467, 82] width 214 height 14
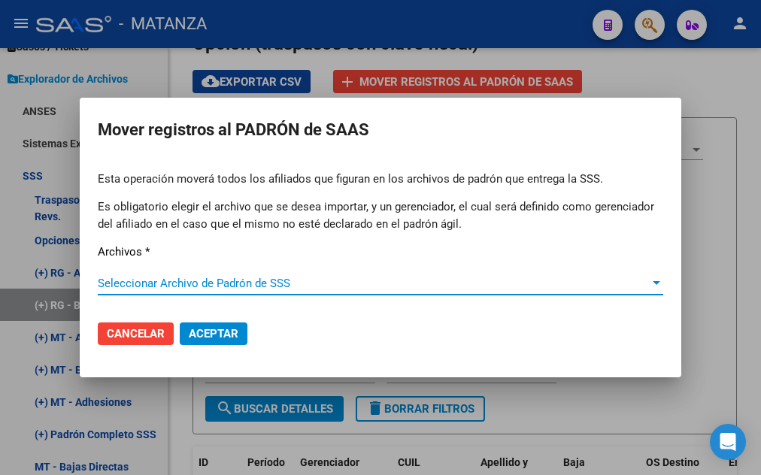
click at [655, 281] on div at bounding box center [657, 284] width 14 height 12
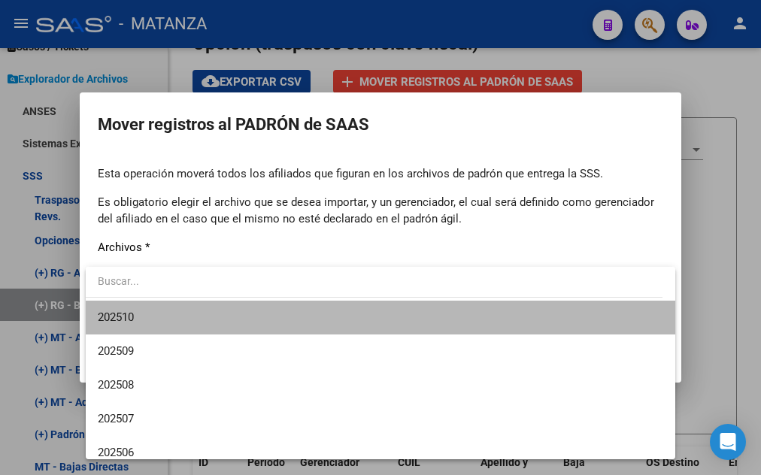
click at [444, 319] on span "202510" at bounding box center [381, 318] width 566 height 34
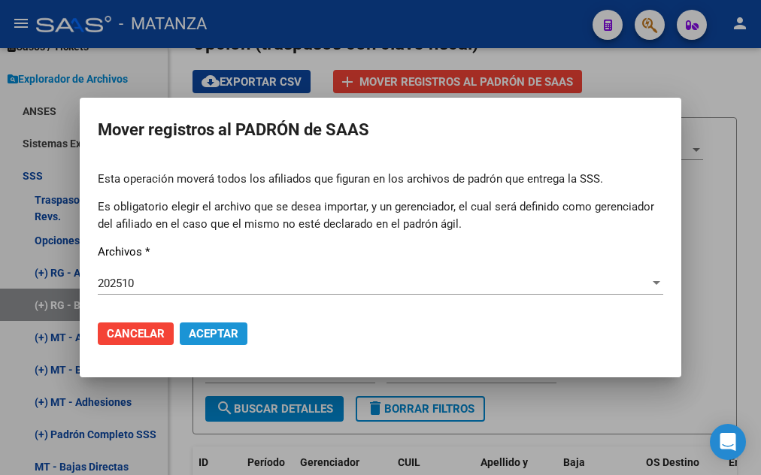
click at [217, 333] on span "Aceptar" at bounding box center [214, 334] width 50 height 14
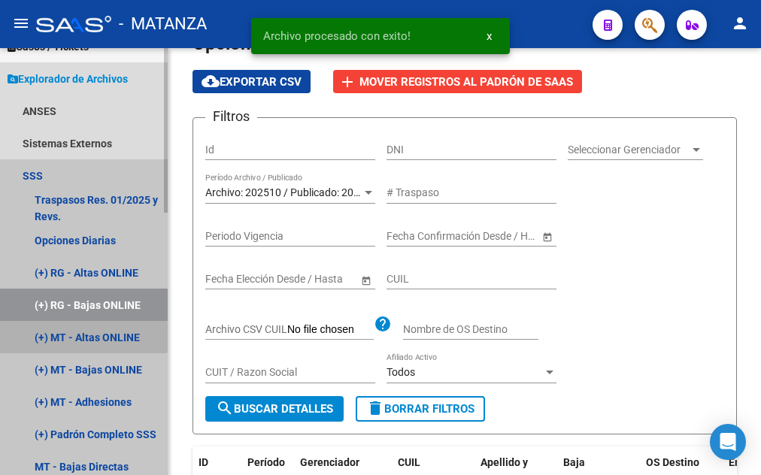
click at [38, 337] on link "(+) MT - Altas ONLINE" at bounding box center [84, 337] width 168 height 32
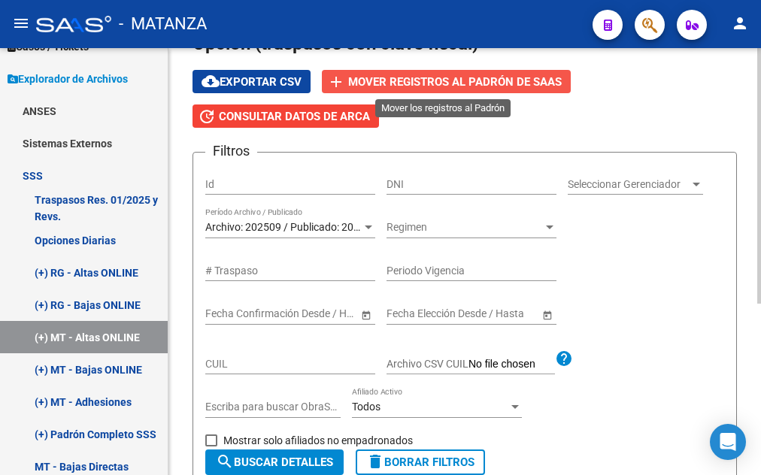
click at [515, 77] on span "Mover registros al PADRÓN de SAAS" at bounding box center [455, 82] width 214 height 14
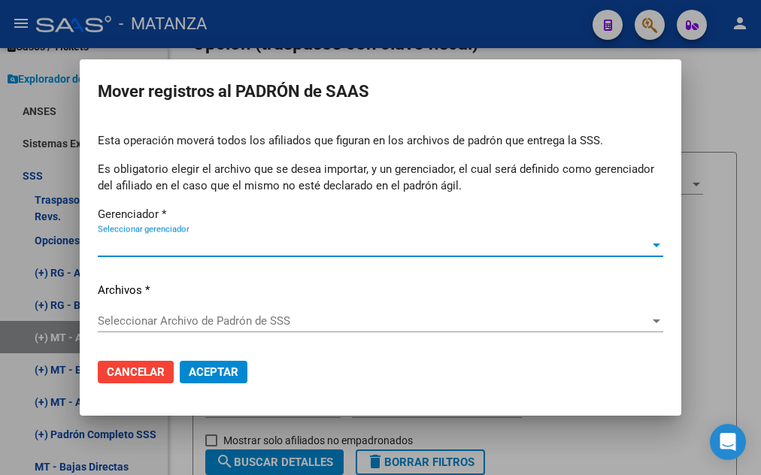
click at [412, 245] on span "Seleccionar gerenciador" at bounding box center [374, 245] width 552 height 14
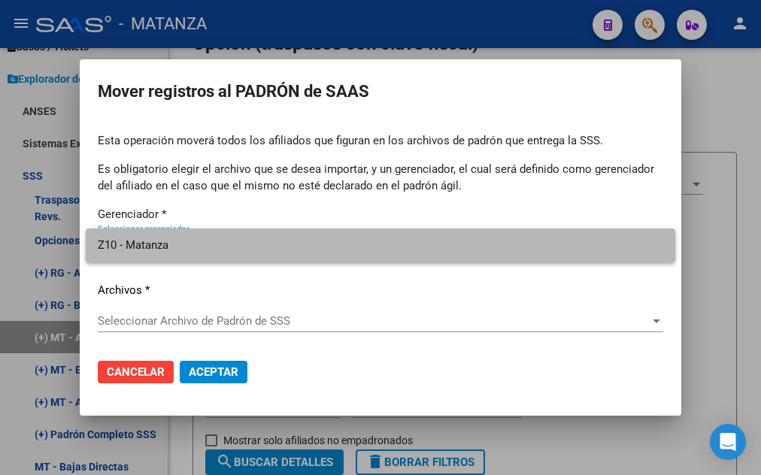
click at [390, 254] on span "Z10 - Matanza" at bounding box center [381, 246] width 566 height 34
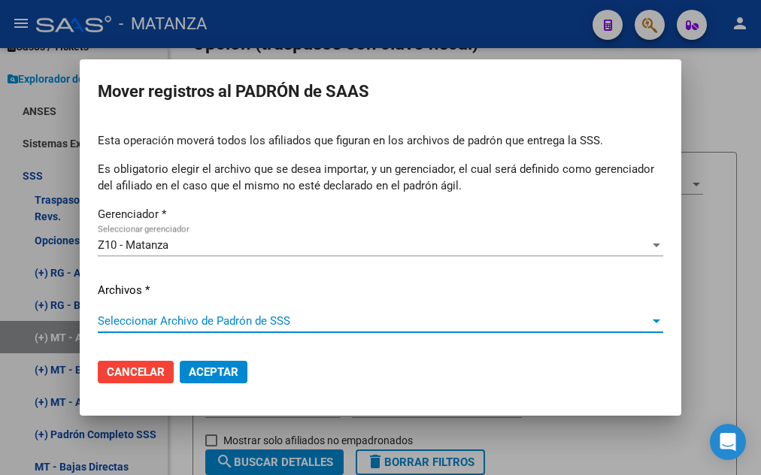
click at [339, 317] on span "Seleccionar Archivo de Padrón de SSS" at bounding box center [374, 321] width 552 height 14
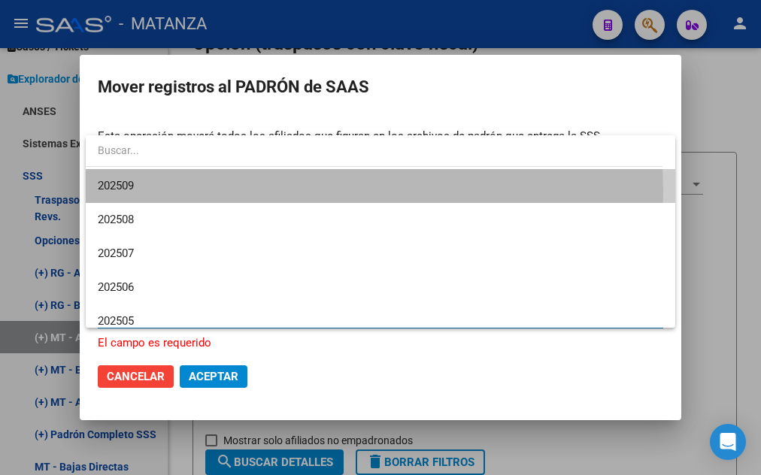
click at [150, 193] on span "202509" at bounding box center [381, 186] width 566 height 34
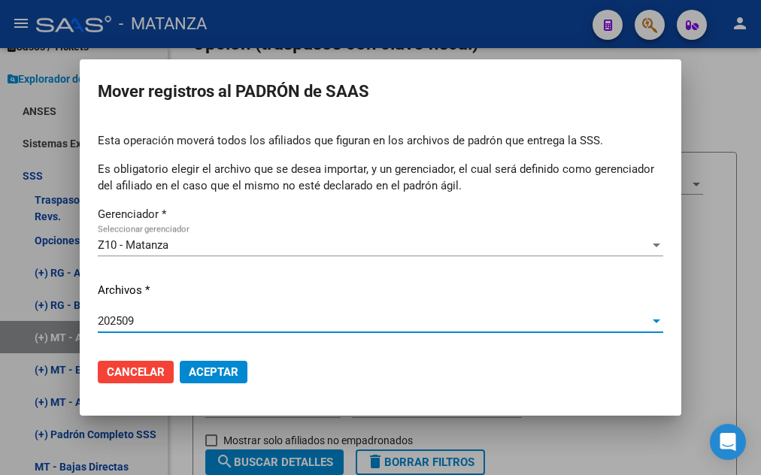
click at [209, 375] on span "Aceptar" at bounding box center [214, 373] width 50 height 14
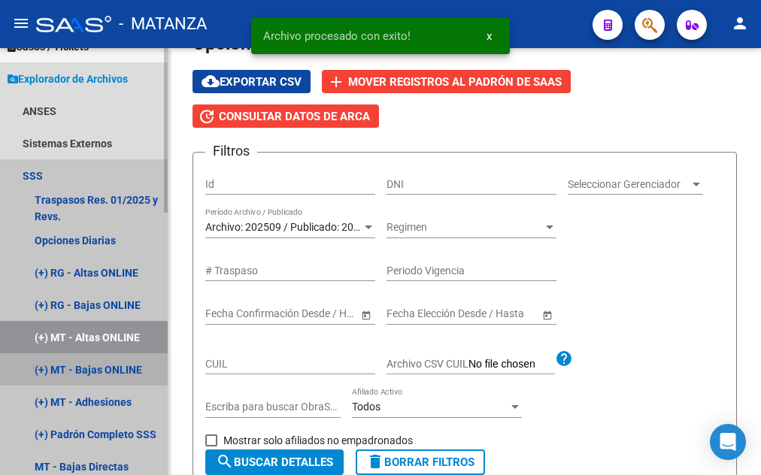
click at [41, 366] on link "(+) MT - Bajas ONLINE" at bounding box center [84, 370] width 168 height 32
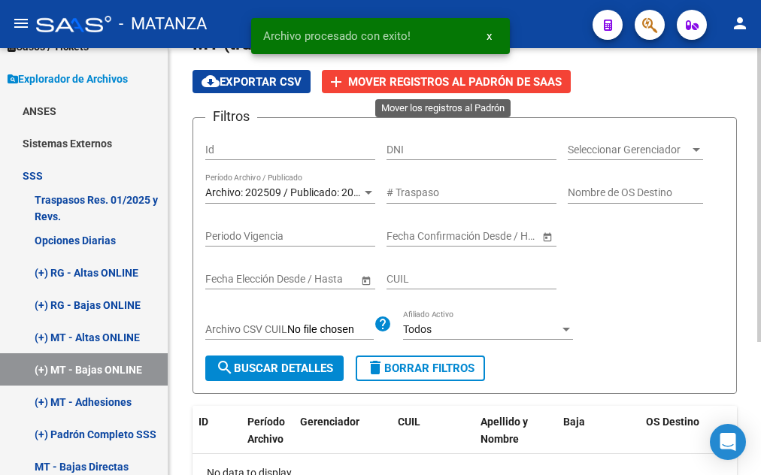
click at [435, 84] on span "Mover registros al PADRÓN de SAAS" at bounding box center [455, 82] width 214 height 14
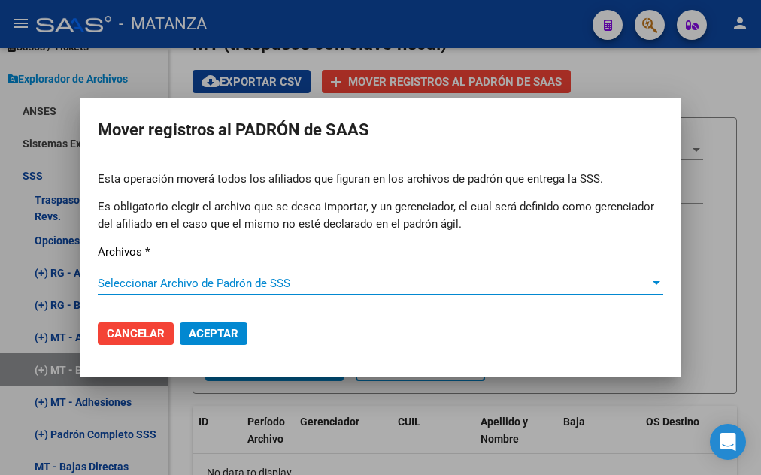
click at [293, 286] on span "Seleccionar Archivo de Padrón de SSS" at bounding box center [374, 284] width 552 height 14
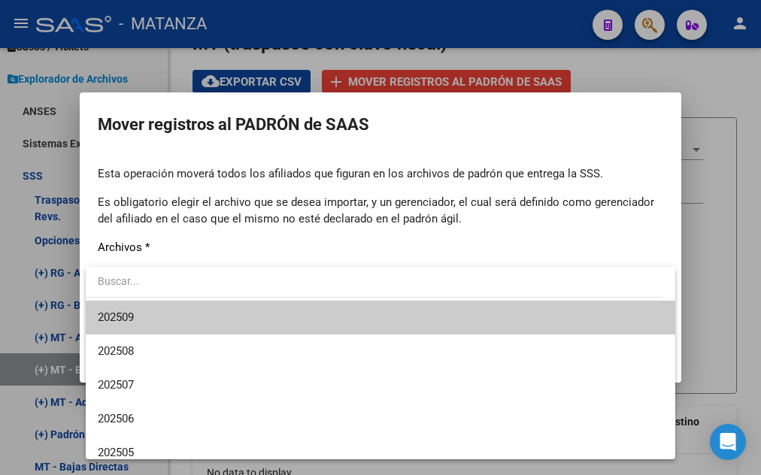
click at [162, 321] on span "202509" at bounding box center [381, 318] width 566 height 34
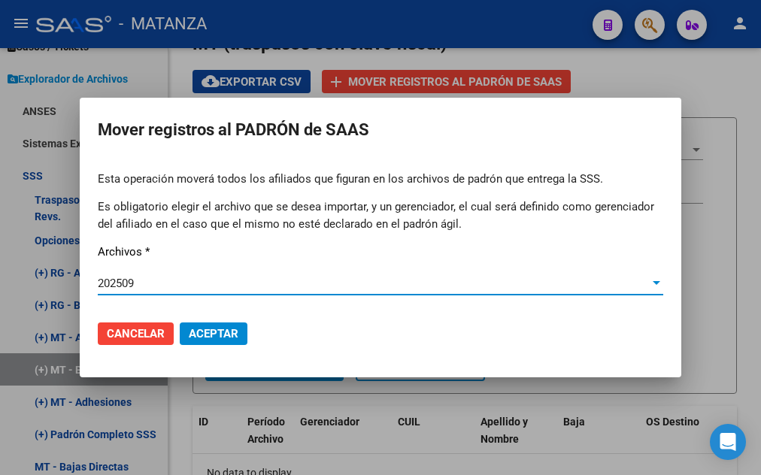
click at [200, 336] on span "Aceptar" at bounding box center [214, 334] width 50 height 14
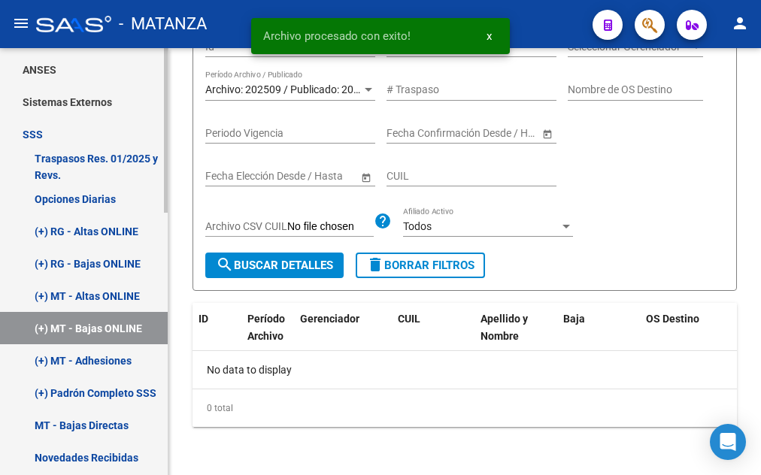
scroll to position [230, 0]
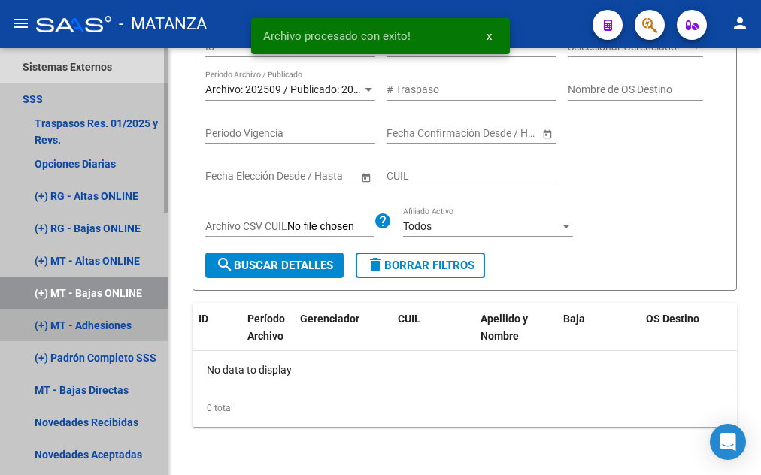
click at [38, 325] on link "(+) MT - Adhesiones" at bounding box center [84, 325] width 168 height 32
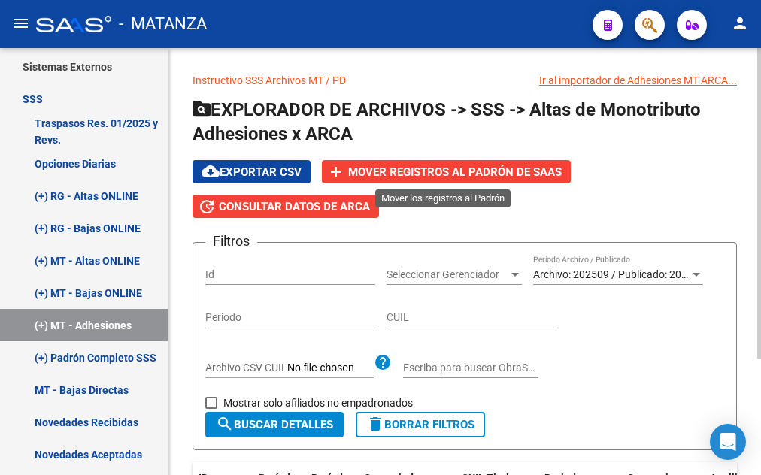
click at [451, 165] on span "add Mover registros al PADRÓN de SAAS" at bounding box center [446, 172] width 231 height 14
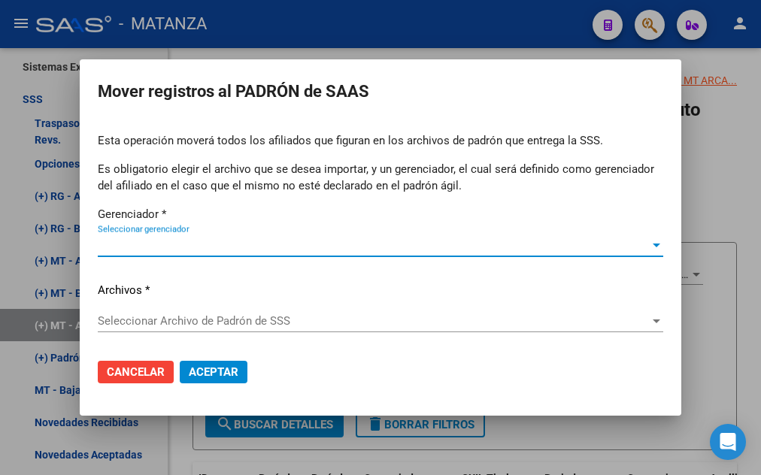
click at [396, 248] on span "Seleccionar gerenciador" at bounding box center [374, 245] width 552 height 14
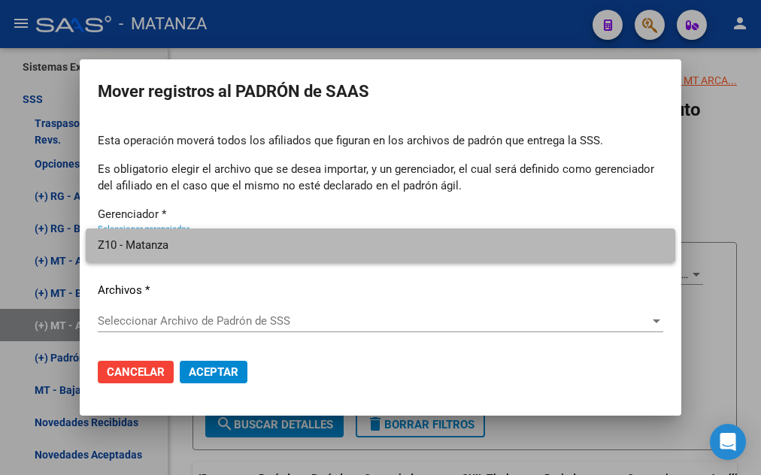
click at [396, 248] on span "Z10 - Matanza" at bounding box center [381, 246] width 566 height 34
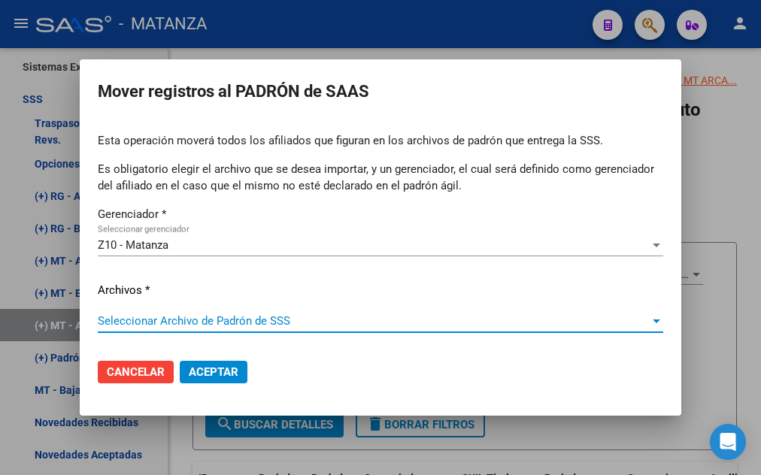
click at [363, 326] on span "Seleccionar Archivo de Padrón de SSS" at bounding box center [374, 321] width 552 height 14
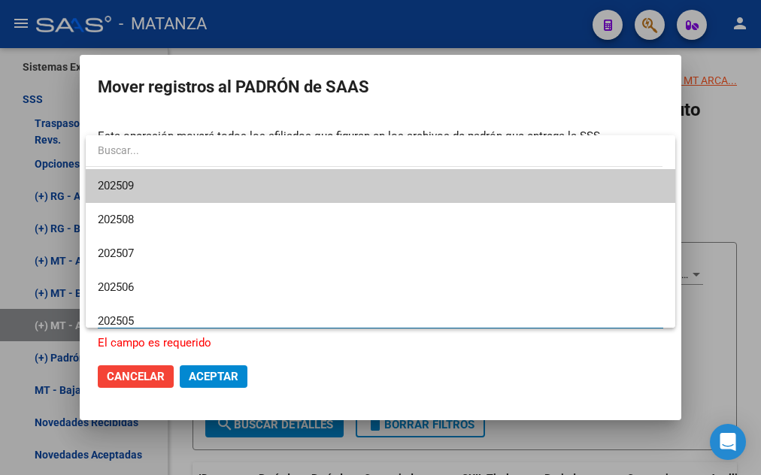
click at [184, 183] on span "202509" at bounding box center [381, 186] width 566 height 34
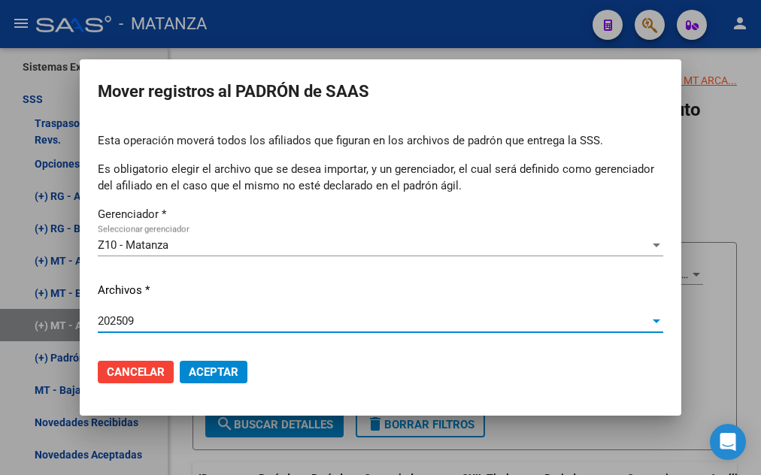
click at [218, 369] on span "Aceptar" at bounding box center [214, 373] width 50 height 14
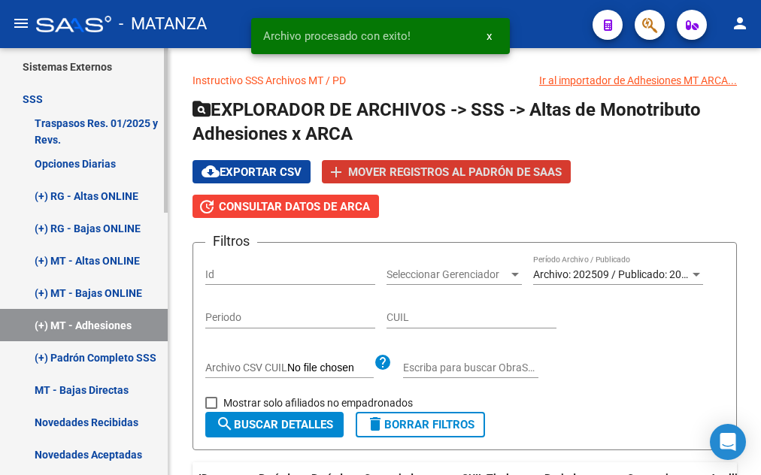
click at [41, 357] on link "(+) Padrón Completo SSS" at bounding box center [84, 358] width 168 height 32
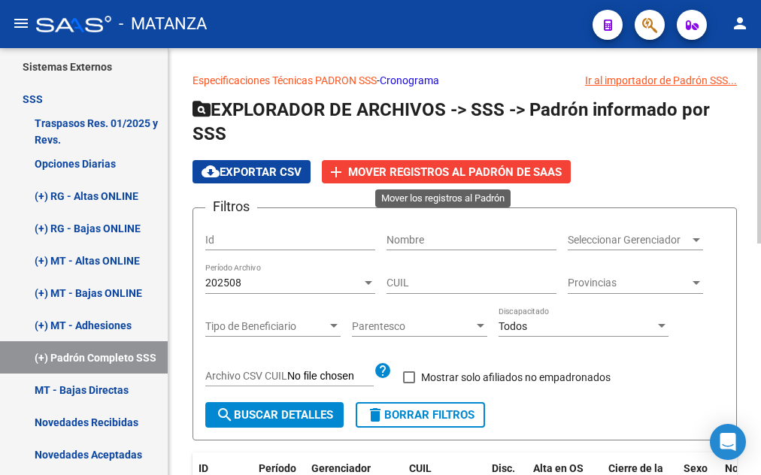
click at [457, 175] on span "Mover registros al PADRÓN de SAAS" at bounding box center [455, 173] width 214 height 14
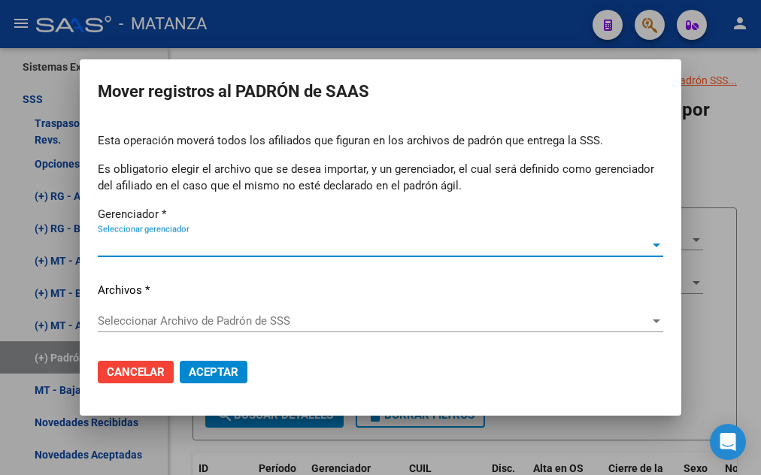
click at [335, 249] on span "Seleccionar gerenciador" at bounding box center [374, 245] width 552 height 14
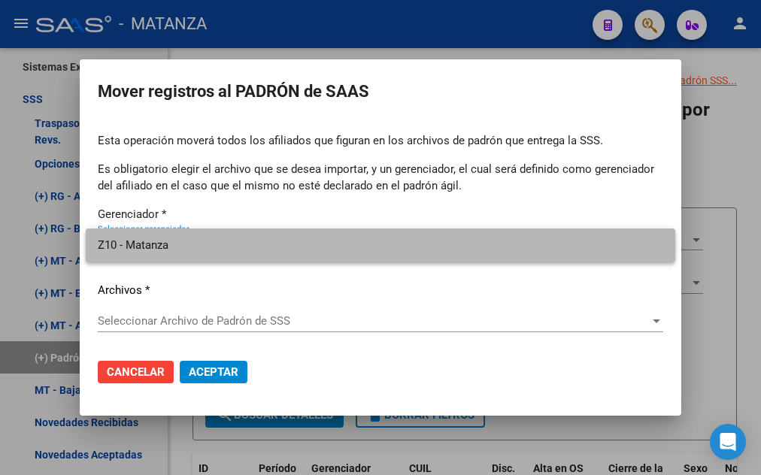
click at [324, 252] on span "Z10 - Matanza" at bounding box center [381, 246] width 566 height 34
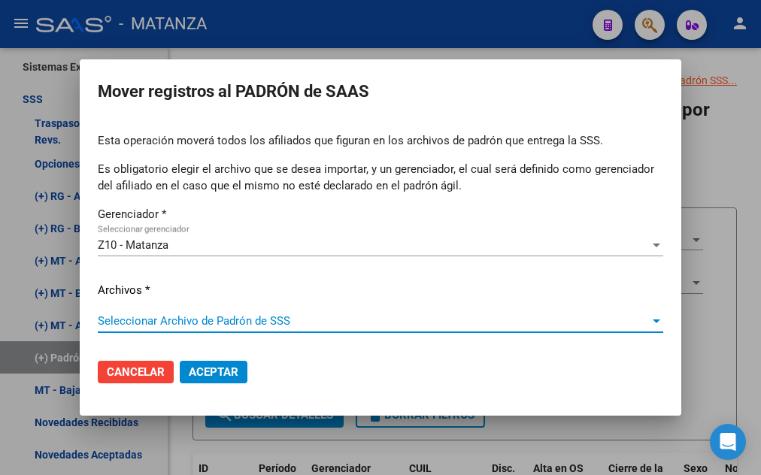
click at [287, 319] on span "Seleccionar Archivo de Padrón de SSS" at bounding box center [374, 321] width 552 height 14
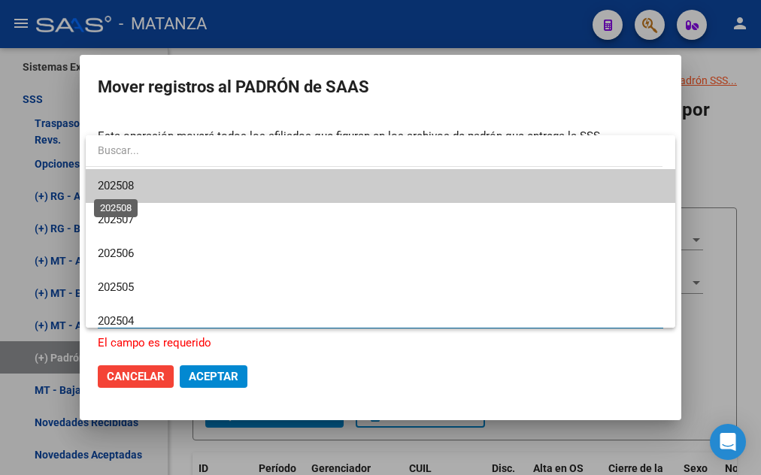
click at [132, 187] on span "202508" at bounding box center [116, 186] width 36 height 14
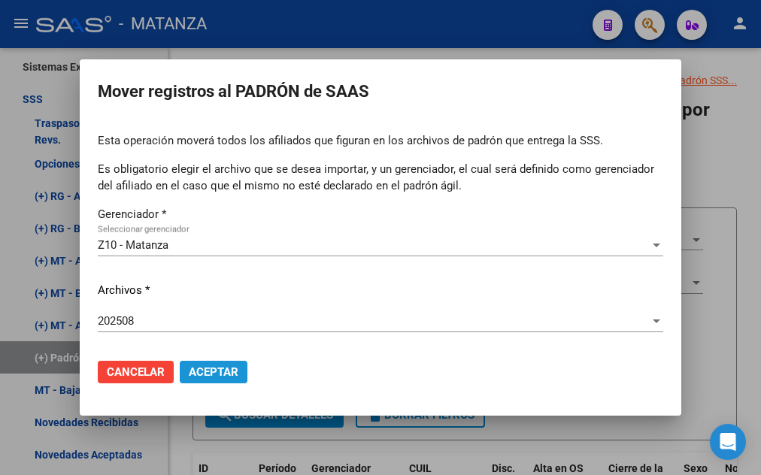
click at [223, 370] on span "Aceptar" at bounding box center [214, 373] width 50 height 14
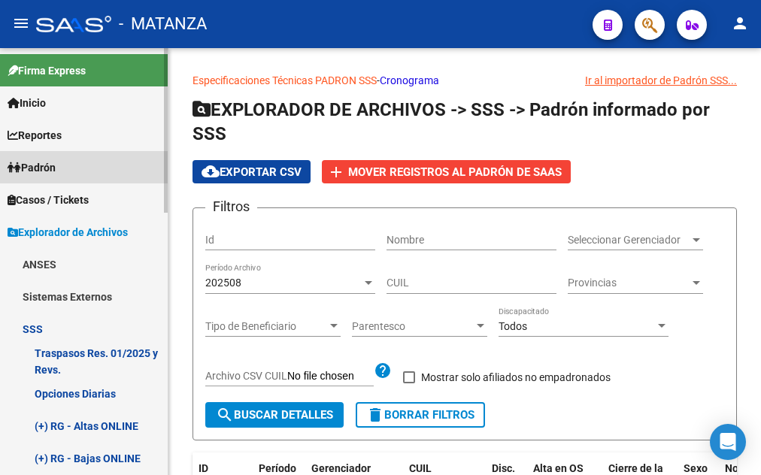
click at [45, 170] on span "Padrón" at bounding box center [32, 167] width 48 height 17
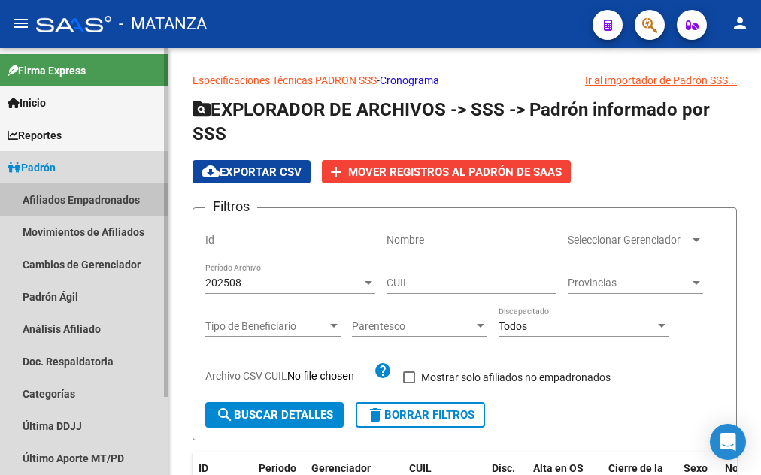
click at [52, 195] on link "Afiliados Empadronados" at bounding box center [84, 200] width 168 height 32
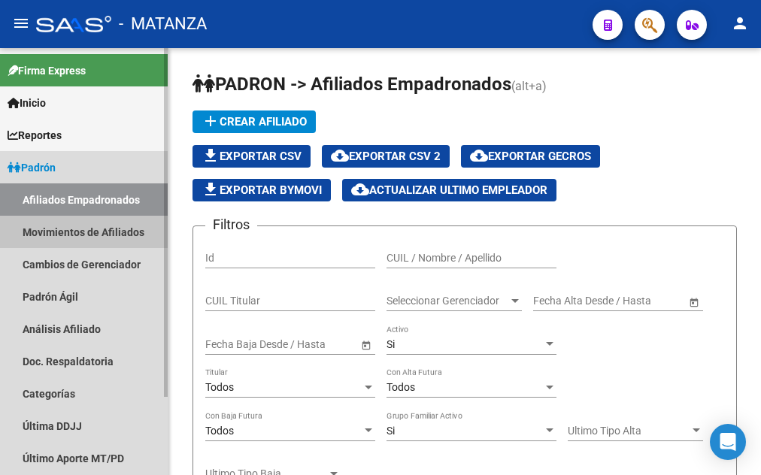
click at [48, 233] on link "Movimientos de Afiliados" at bounding box center [84, 232] width 168 height 32
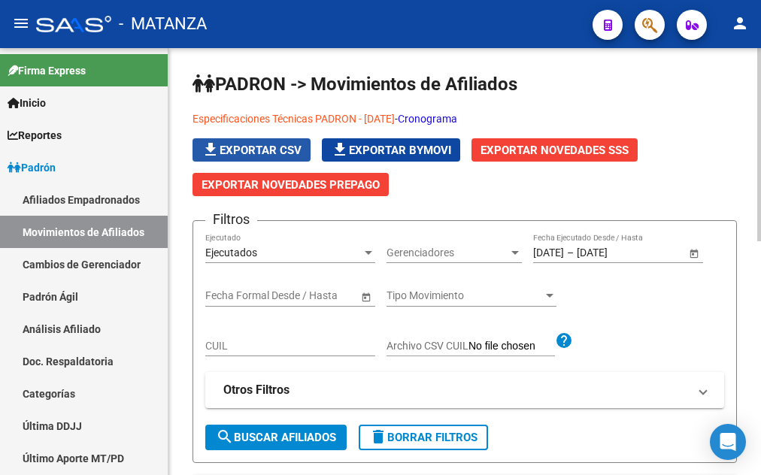
click at [267, 147] on span "file_download Exportar CSV" at bounding box center [252, 151] width 100 height 14
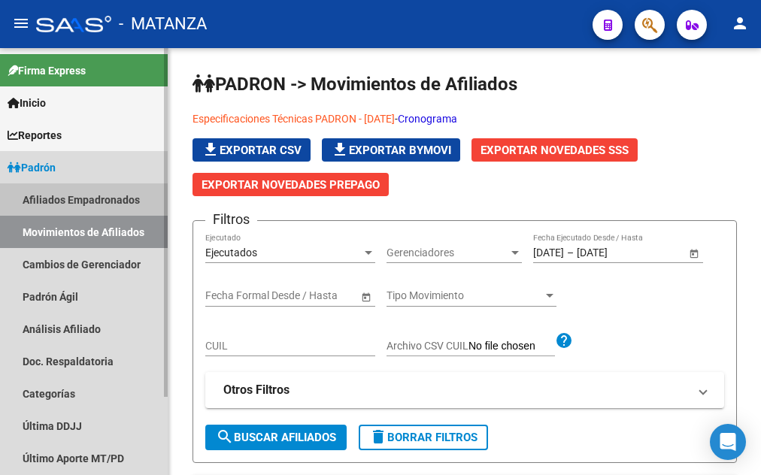
click at [83, 202] on link "Afiliados Empadronados" at bounding box center [84, 200] width 168 height 32
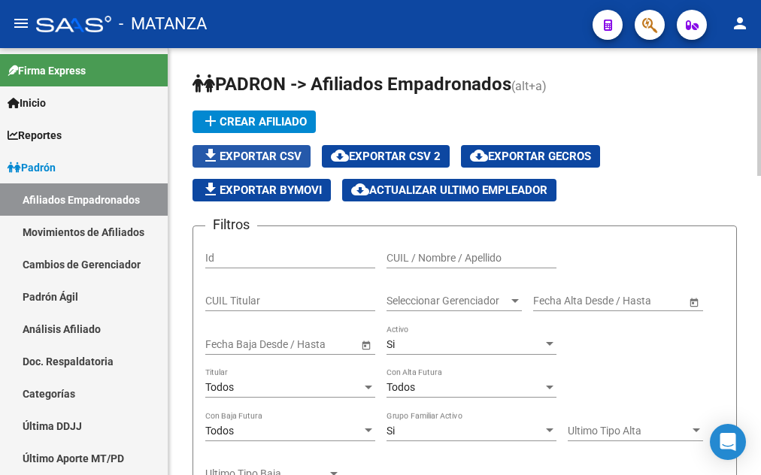
click at [275, 156] on span "file_download Exportar CSV" at bounding box center [252, 157] width 100 height 14
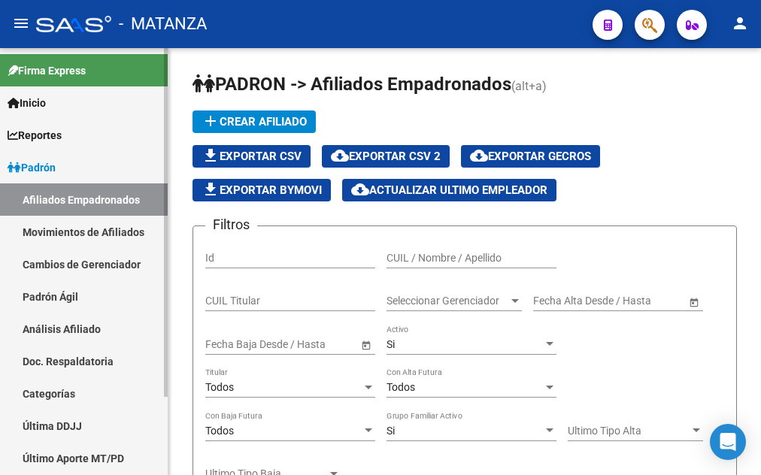
scroll to position [96, 0]
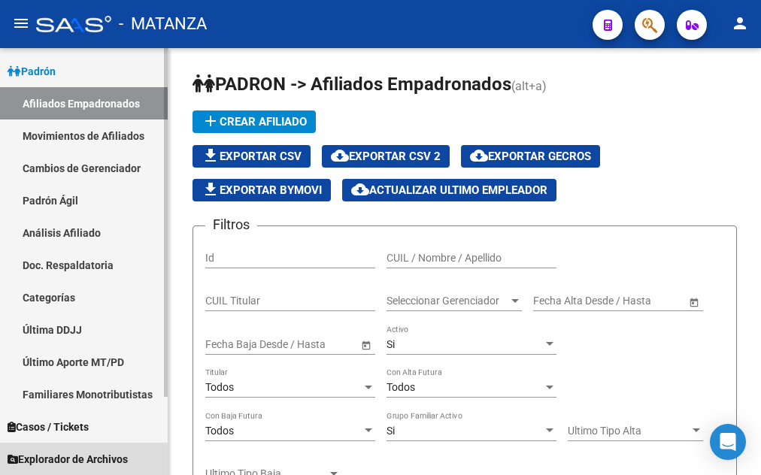
click at [115, 465] on span "Explorador de Archivos" at bounding box center [68, 459] width 120 height 17
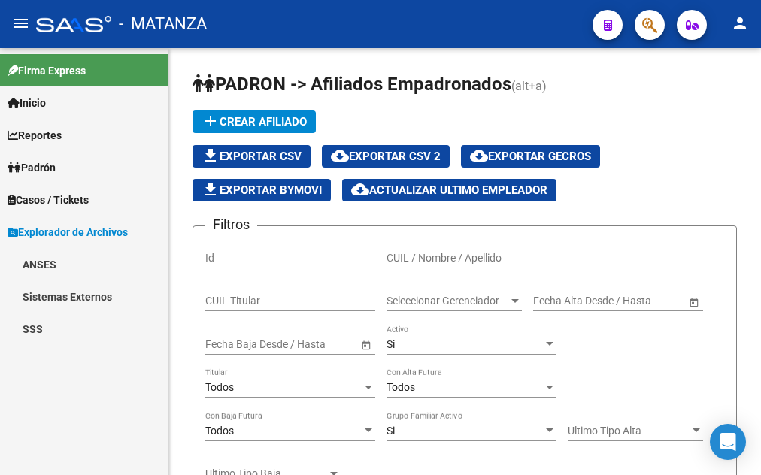
scroll to position [0, 0]
click at [41, 323] on link "SSS" at bounding box center [84, 329] width 168 height 32
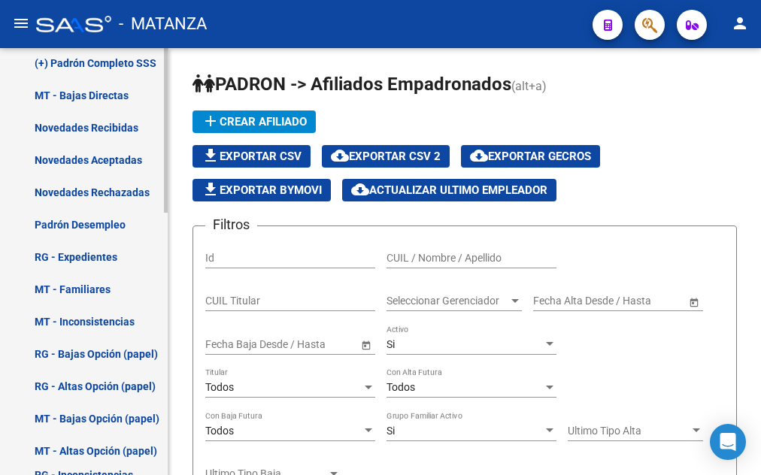
scroll to position [448, 0]
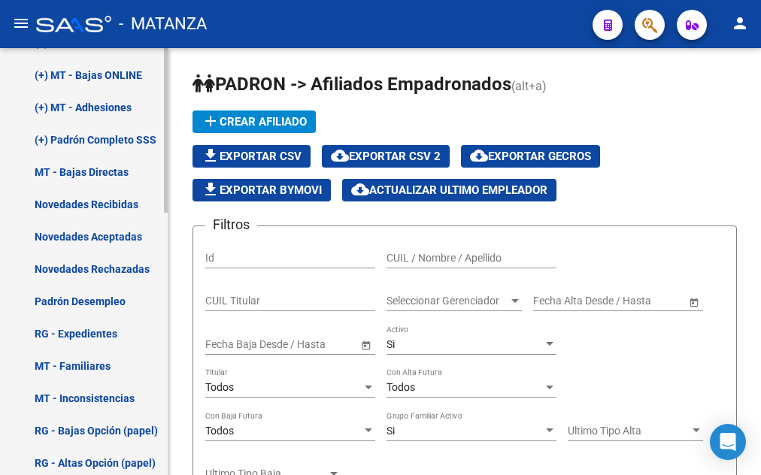
click at [102, 140] on link "(+) Padrón Completo SSS" at bounding box center [84, 139] width 168 height 32
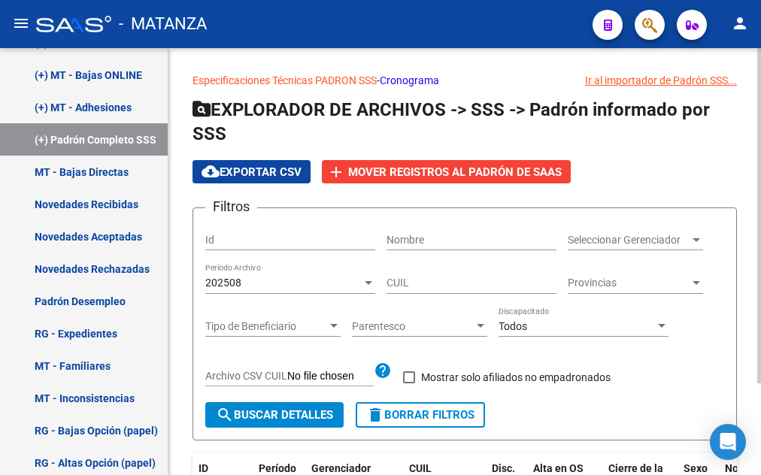
click at [246, 174] on span "cloud_download Exportar CSV" at bounding box center [252, 173] width 100 height 14
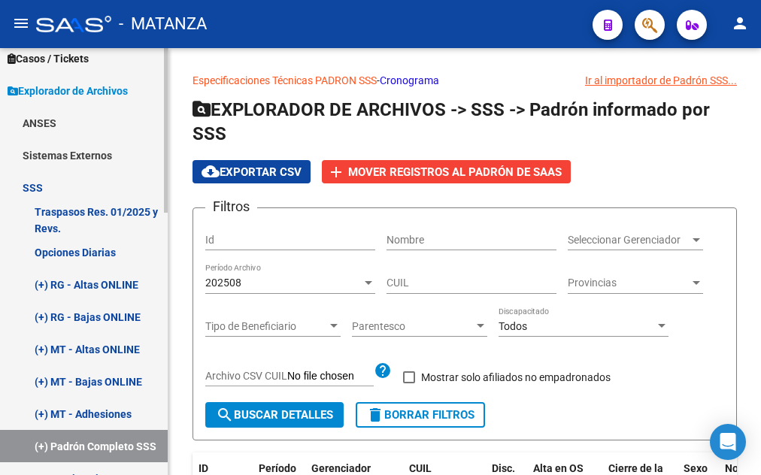
scroll to position [65, 0]
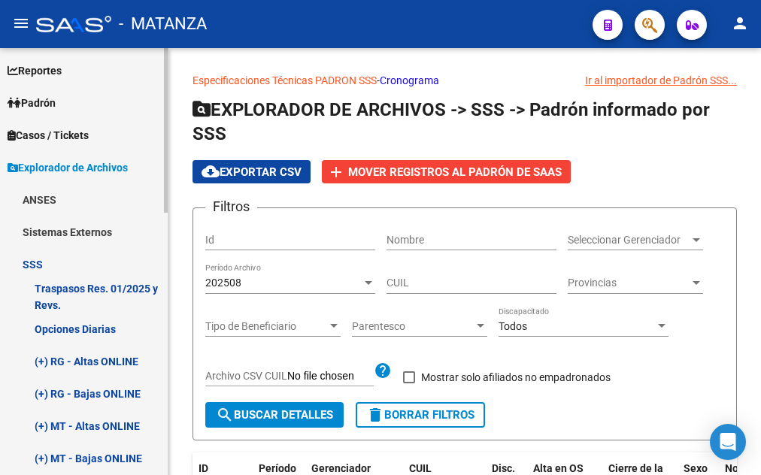
click at [75, 235] on link "Sistemas Externos" at bounding box center [84, 232] width 168 height 32
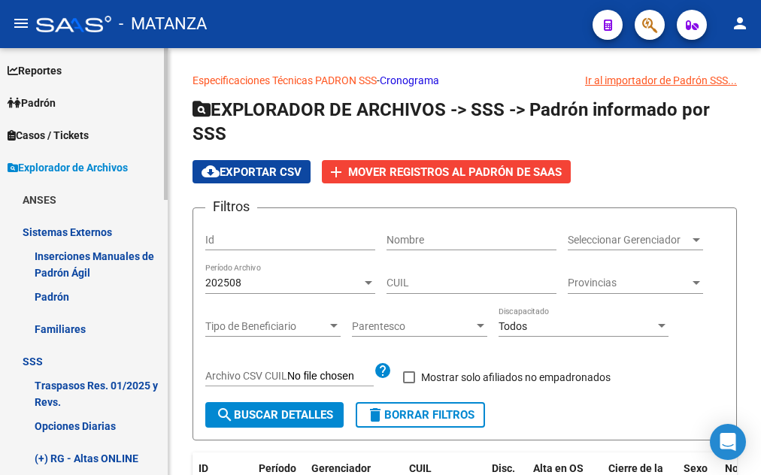
click at [75, 235] on link "Sistemas Externos" at bounding box center [84, 232] width 168 height 32
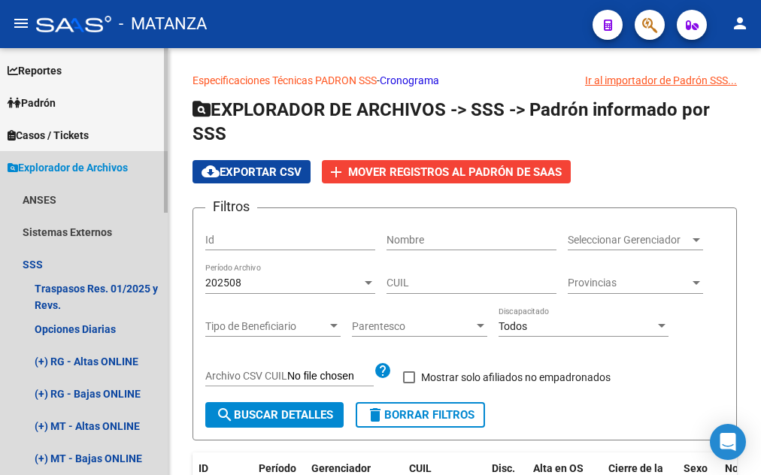
click at [56, 158] on link "Explorador de Archivos" at bounding box center [84, 167] width 168 height 32
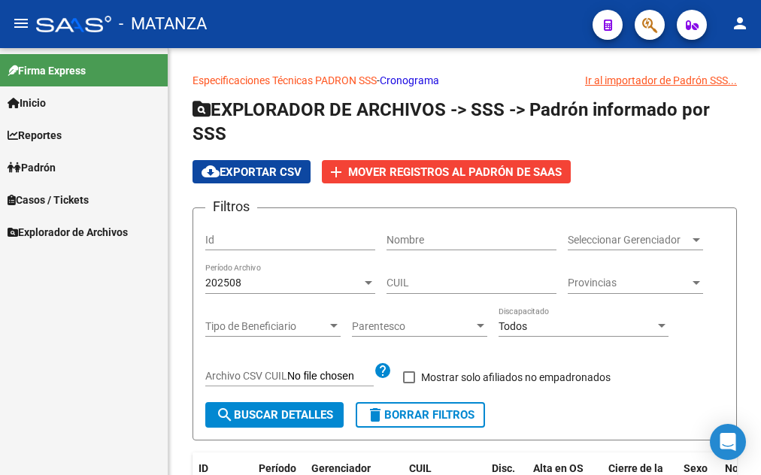
scroll to position [0, 0]
click at [46, 105] on span "Inicio" at bounding box center [27, 103] width 38 height 17
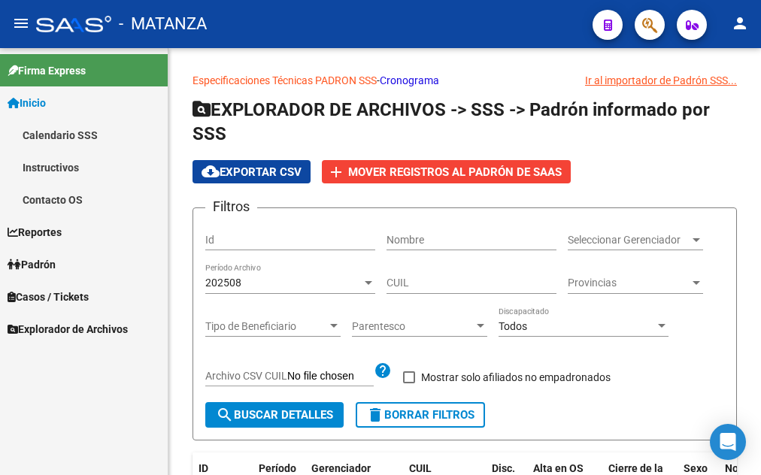
click at [45, 100] on span "Inicio" at bounding box center [27, 103] width 38 height 17
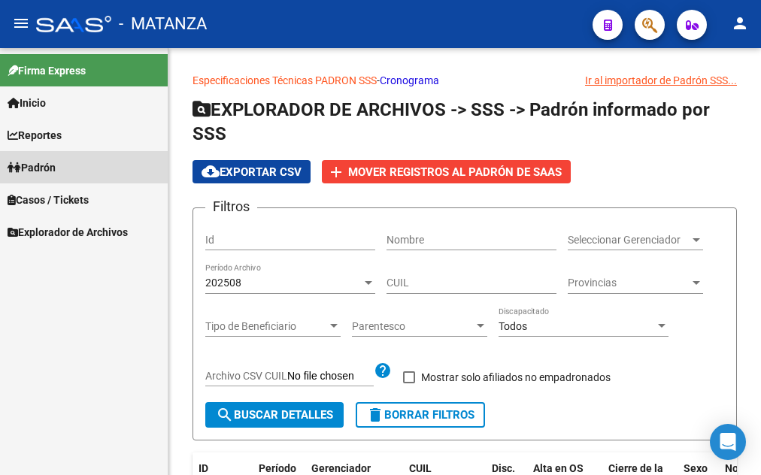
click at [46, 158] on link "Padrón" at bounding box center [84, 167] width 168 height 32
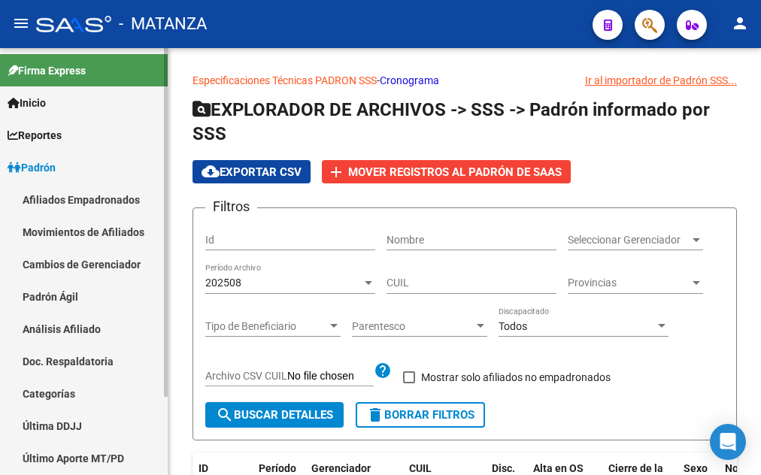
scroll to position [77, 0]
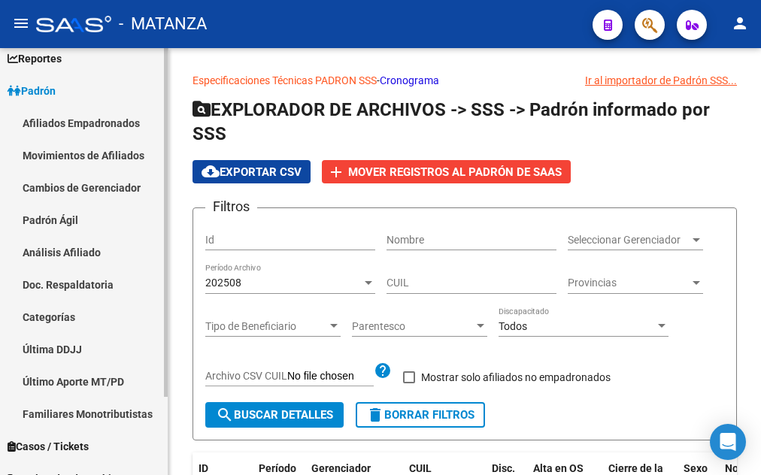
click at [102, 129] on link "Afiliados Empadronados" at bounding box center [84, 123] width 168 height 32
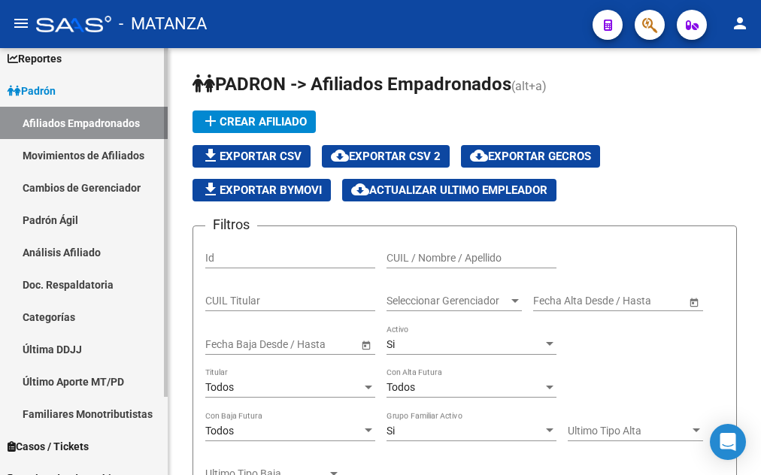
click at [99, 154] on link "Movimientos de Afiliados" at bounding box center [84, 155] width 168 height 32
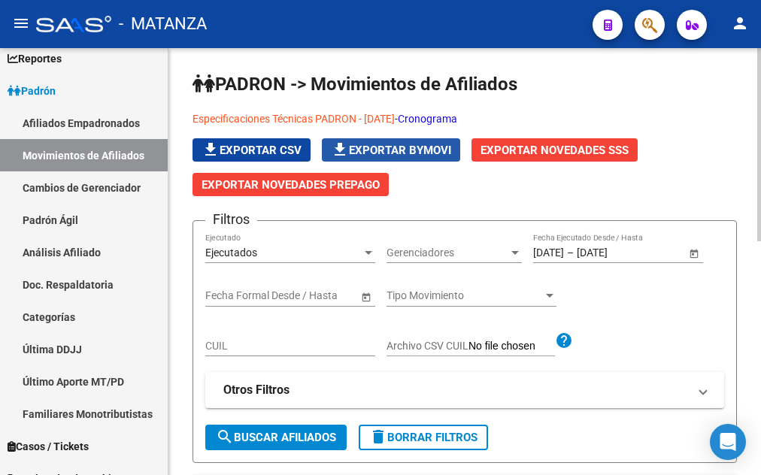
click at [400, 149] on span "file_download Exportar Bymovi" at bounding box center [391, 151] width 120 height 14
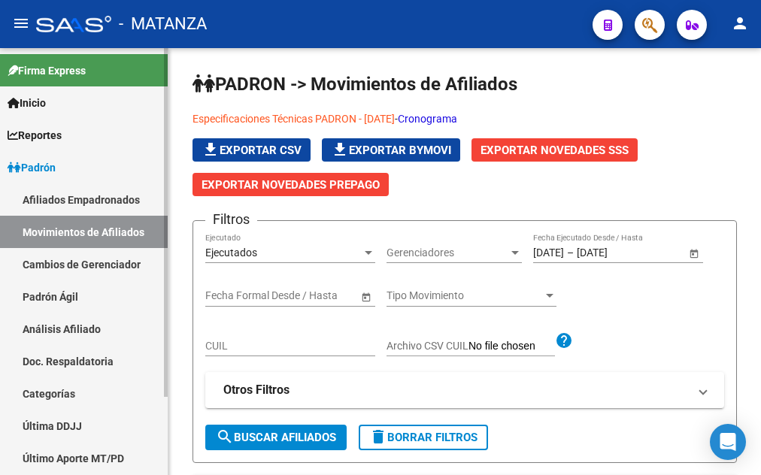
click at [50, 199] on link "Afiliados Empadronados" at bounding box center [84, 200] width 168 height 32
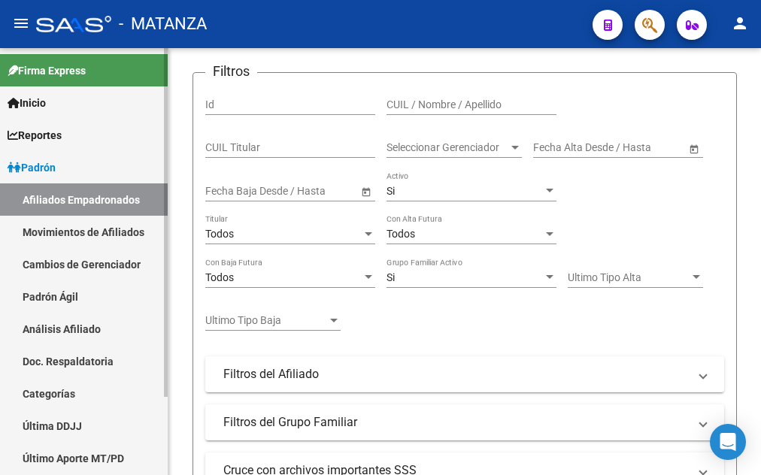
scroll to position [96, 0]
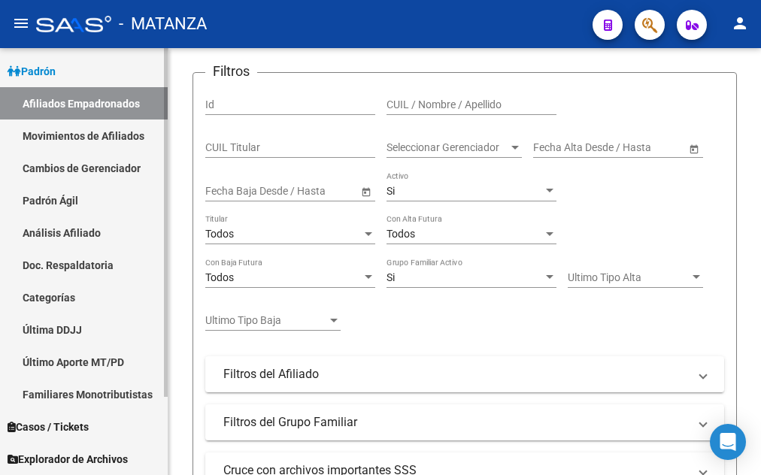
click at [76, 324] on link "Última DDJJ" at bounding box center [84, 330] width 168 height 32
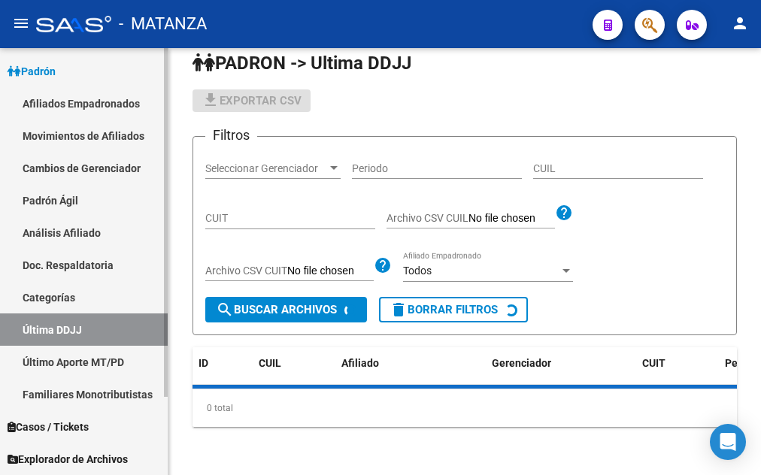
scroll to position [23, 0]
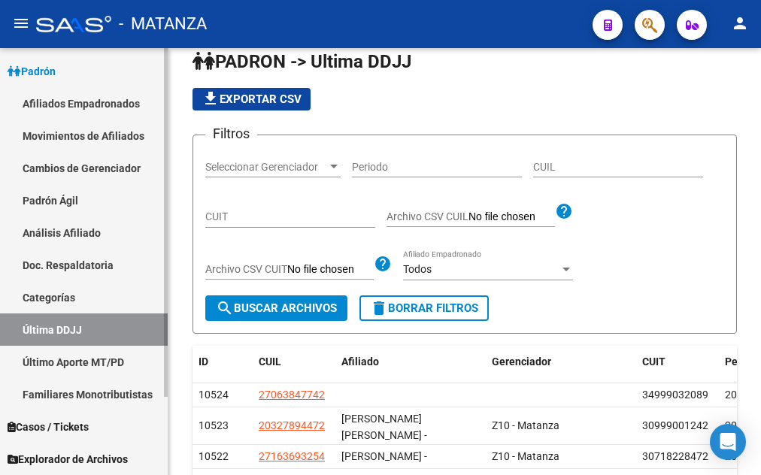
click at [61, 299] on link "Categorías" at bounding box center [84, 297] width 168 height 32
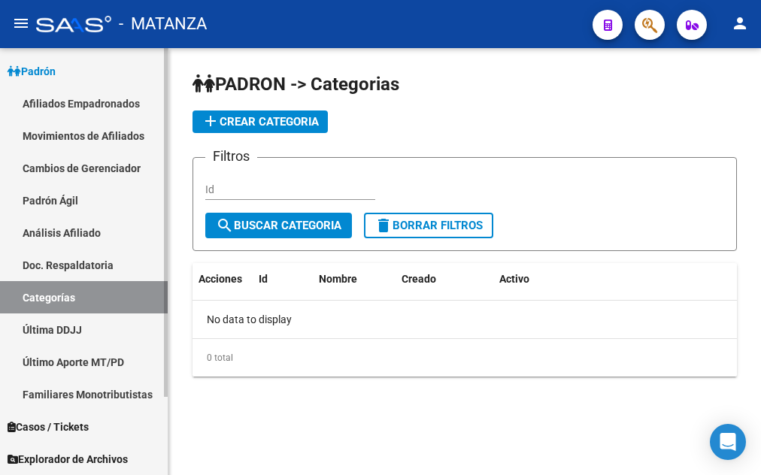
click at [88, 99] on link "Afiliados Empadronados" at bounding box center [84, 103] width 168 height 32
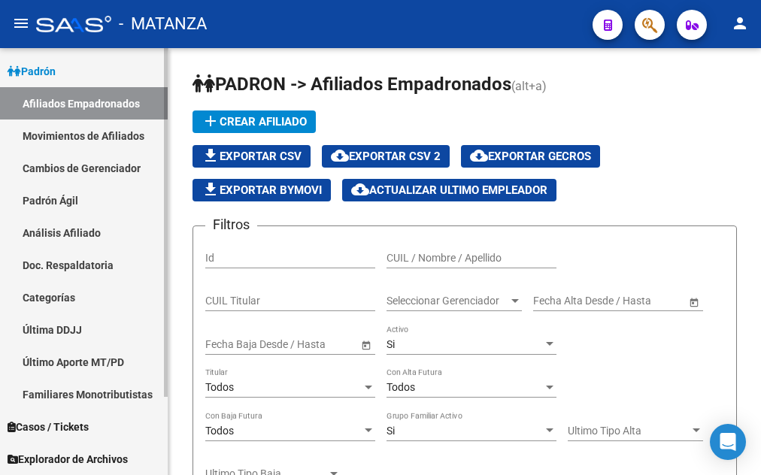
click at [100, 458] on span "Explorador de Archivos" at bounding box center [68, 459] width 120 height 17
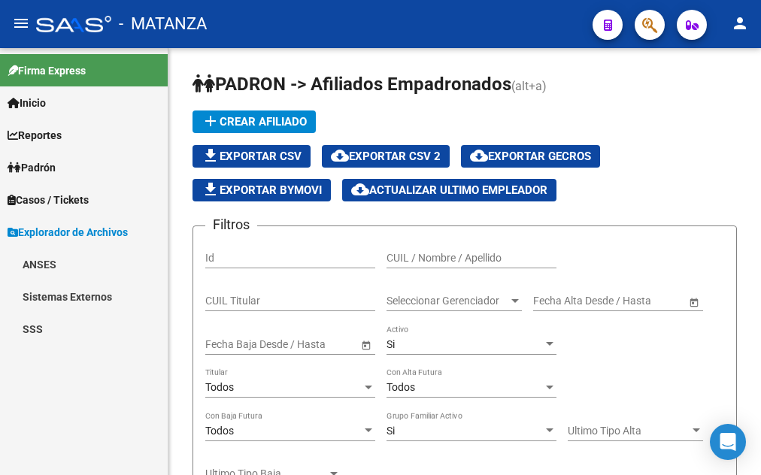
click at [53, 324] on link "SSS" at bounding box center [84, 329] width 168 height 32
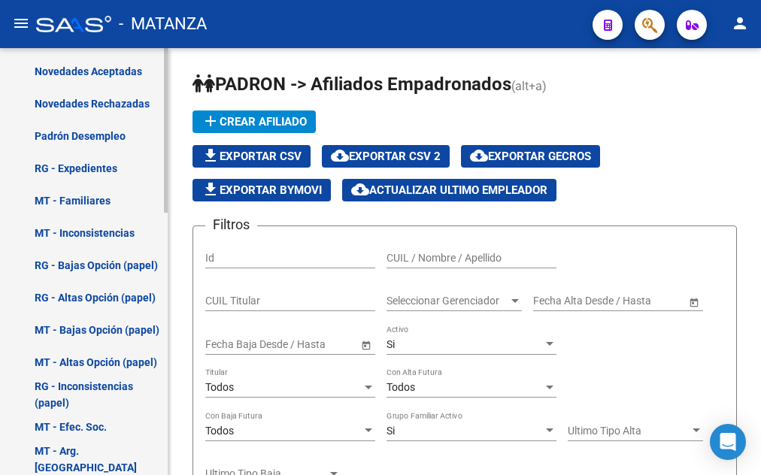
scroll to position [679, 0]
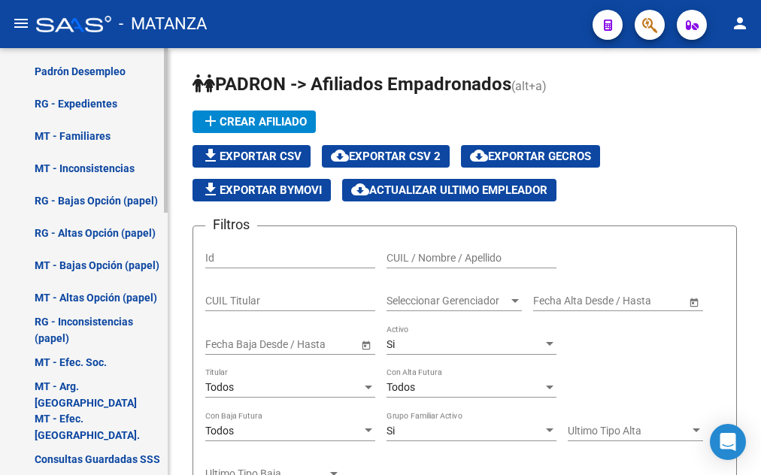
click at [165, 213] on div at bounding box center [166, 130] width 4 height 165
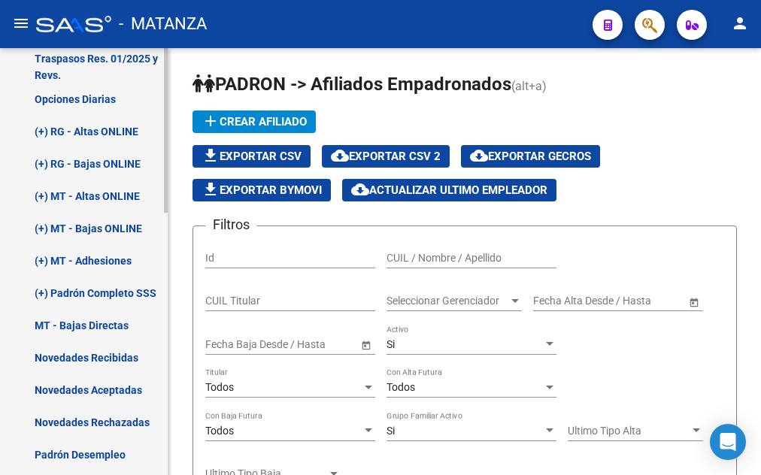
scroll to position [0, 0]
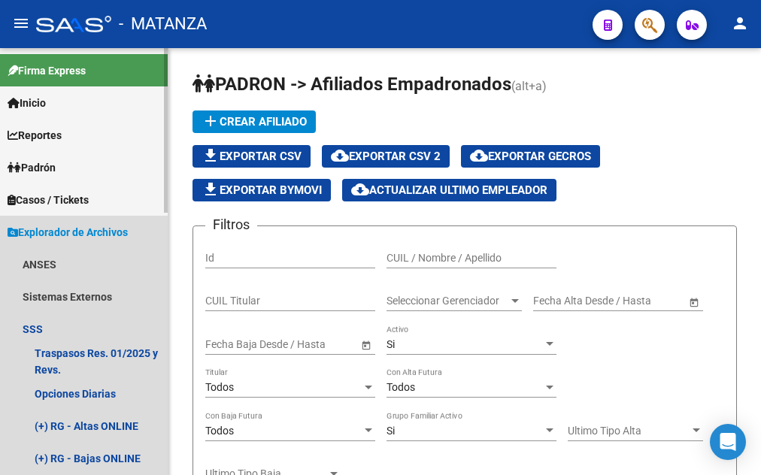
click at [97, 226] on span "Explorador de Archivos" at bounding box center [68, 232] width 120 height 17
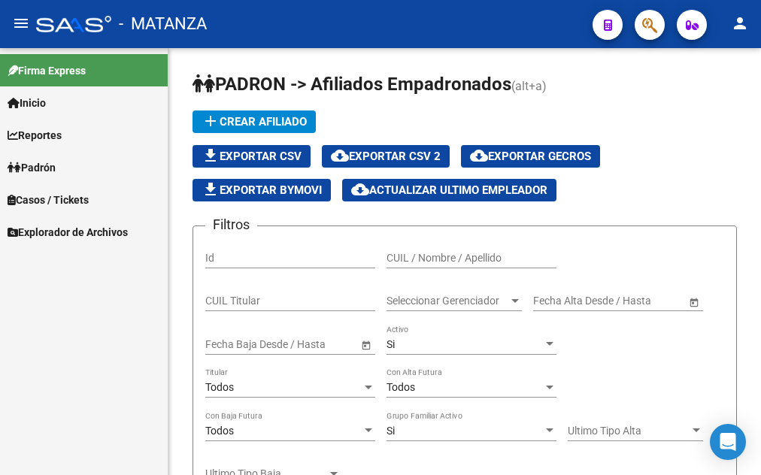
click at [44, 163] on span "Padrón" at bounding box center [32, 167] width 48 height 17
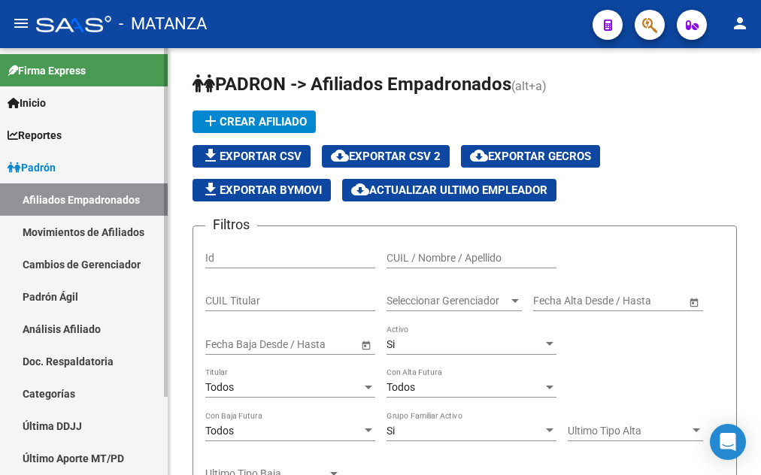
click at [68, 200] on link "Afiliados Empadronados" at bounding box center [84, 200] width 168 height 32
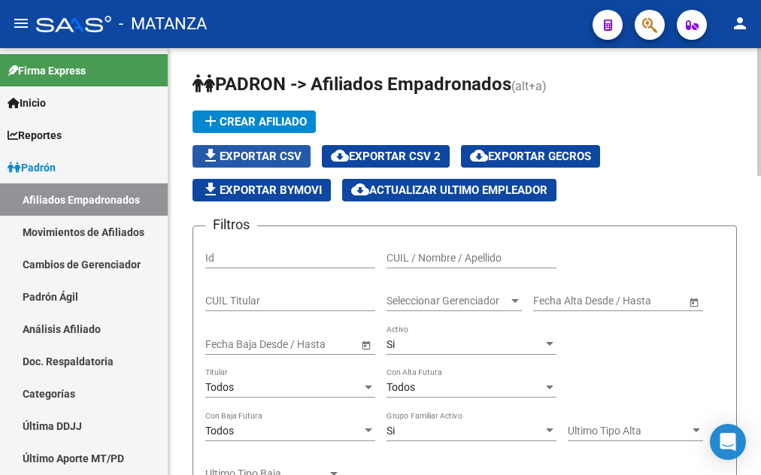
click at [264, 150] on span "file_download Exportar CSV" at bounding box center [252, 157] width 100 height 14
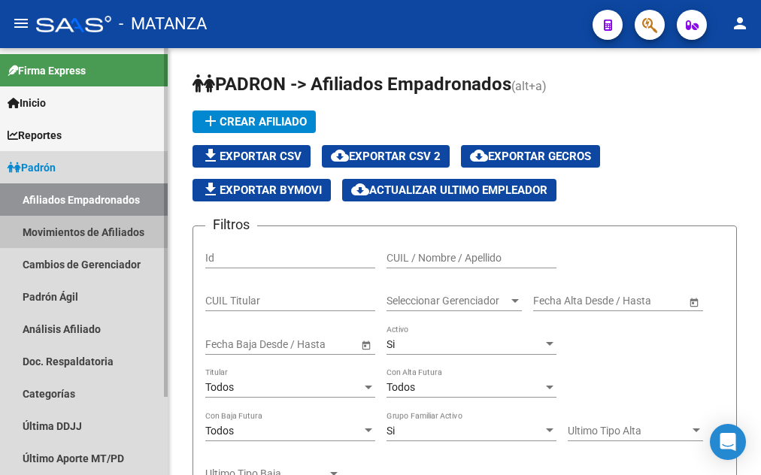
click at [66, 232] on link "Movimientos de Afiliados" at bounding box center [84, 232] width 168 height 32
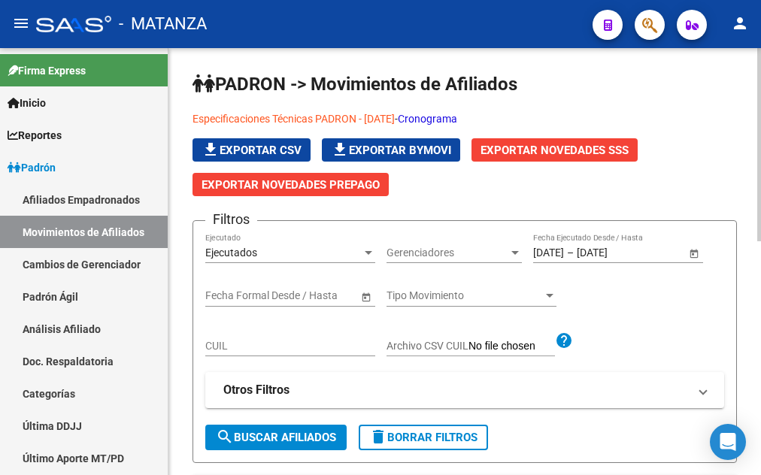
click at [562, 143] on span "Exportar Novedades SSS" at bounding box center [555, 150] width 148 height 14
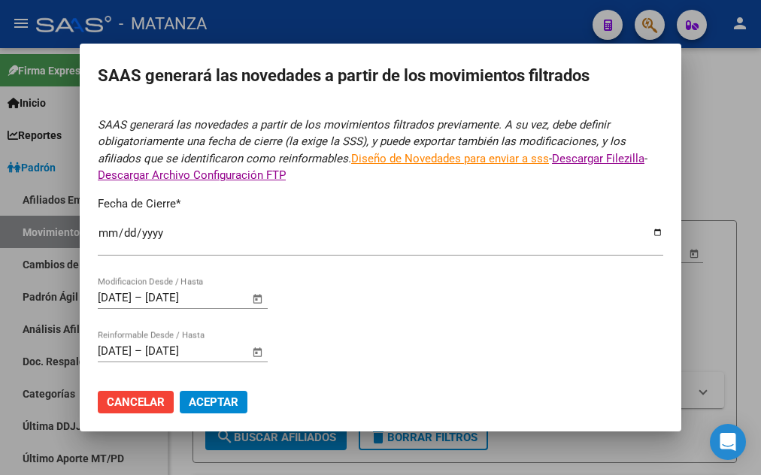
type input "[DATE]"
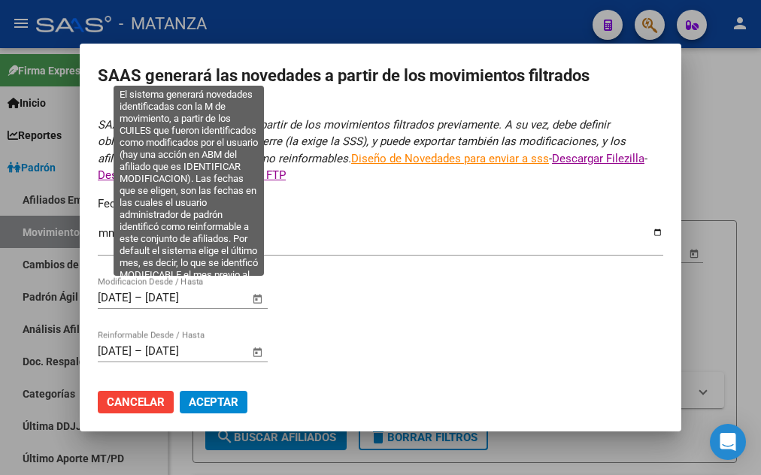
click at [105, 291] on input "[DATE]" at bounding box center [115, 298] width 34 height 14
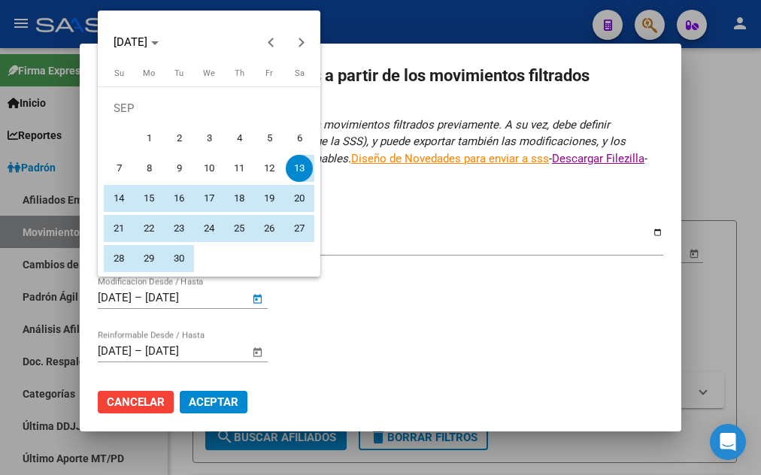
click at [144, 133] on span "1" at bounding box center [148, 138] width 27 height 27
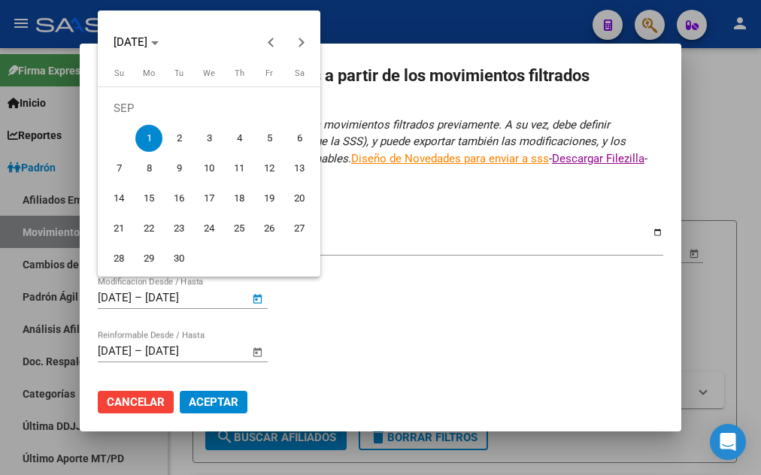
type input "[DATE]"
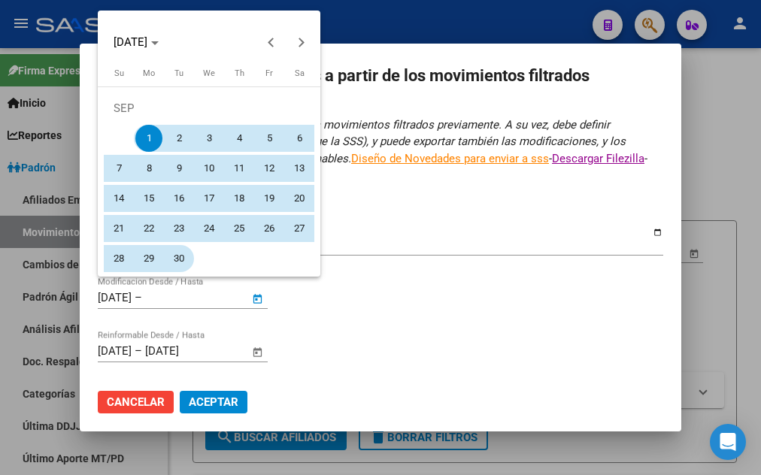
click at [181, 262] on span "30" at bounding box center [179, 258] width 27 height 27
type input "[DATE]"
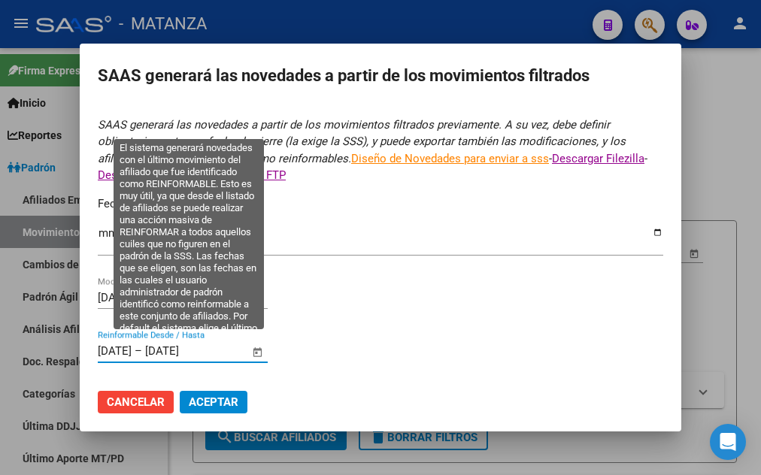
click at [102, 345] on input "[DATE]" at bounding box center [115, 352] width 34 height 14
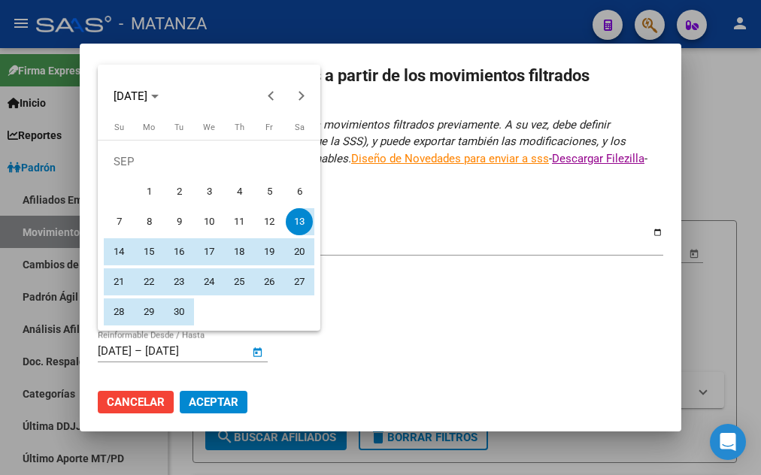
click at [147, 188] on span "1" at bounding box center [148, 191] width 27 height 27
type input "[DATE]"
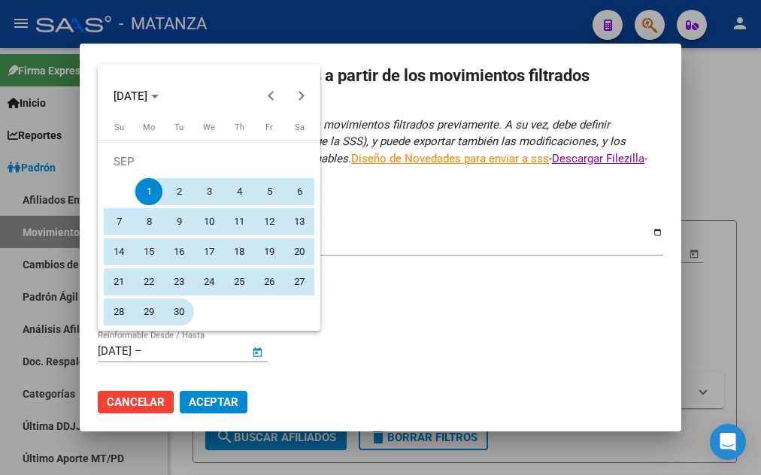
click at [182, 316] on span "30" at bounding box center [179, 312] width 27 height 27
type input "[DATE]"
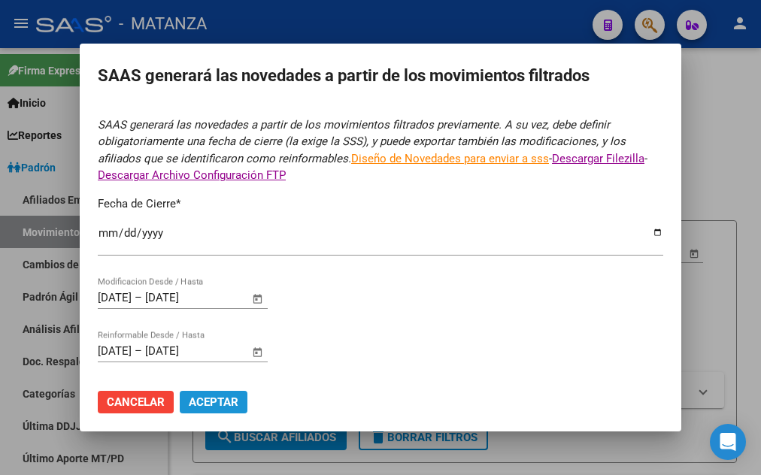
click at [217, 396] on span "Aceptar" at bounding box center [214, 403] width 50 height 14
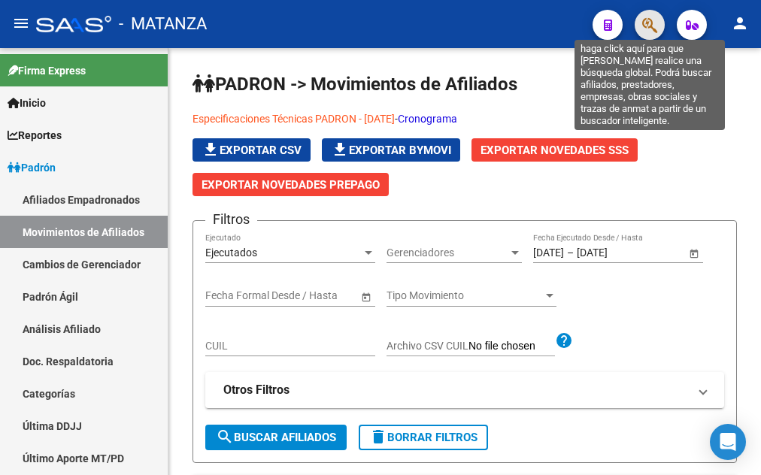
click at [644, 28] on icon "button" at bounding box center [650, 25] width 15 height 17
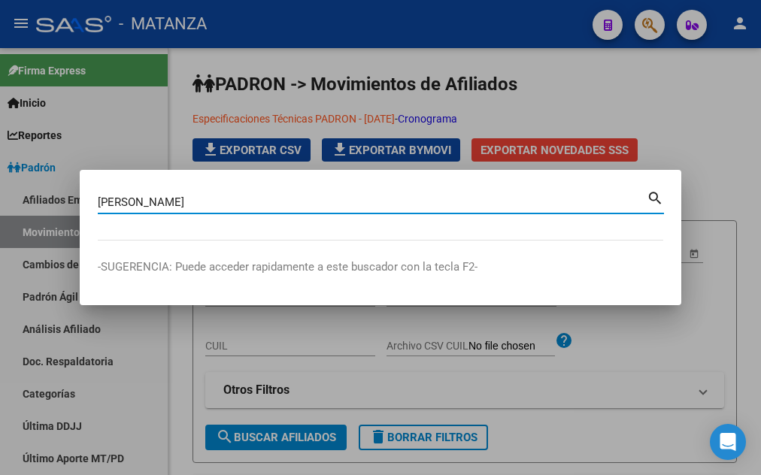
type input "[PERSON_NAME]"
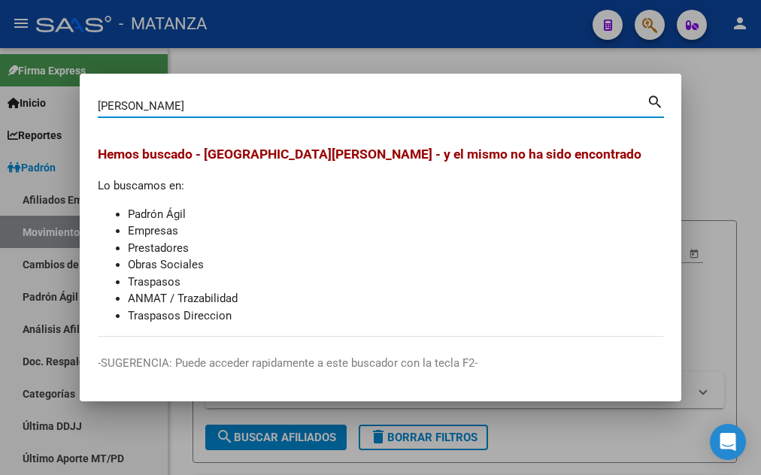
click at [205, 106] on input "[PERSON_NAME]" at bounding box center [372, 106] width 549 height 14
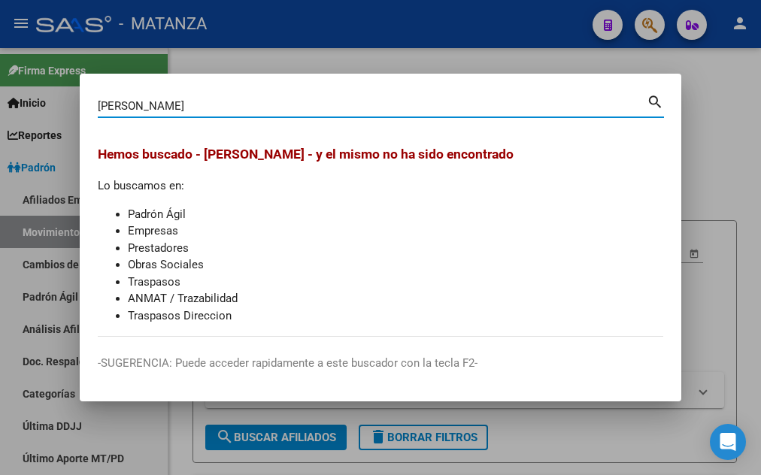
click at [248, 108] on input "[PERSON_NAME]" at bounding box center [372, 106] width 549 height 14
type input "[GEOGRAPHIC_DATA]"
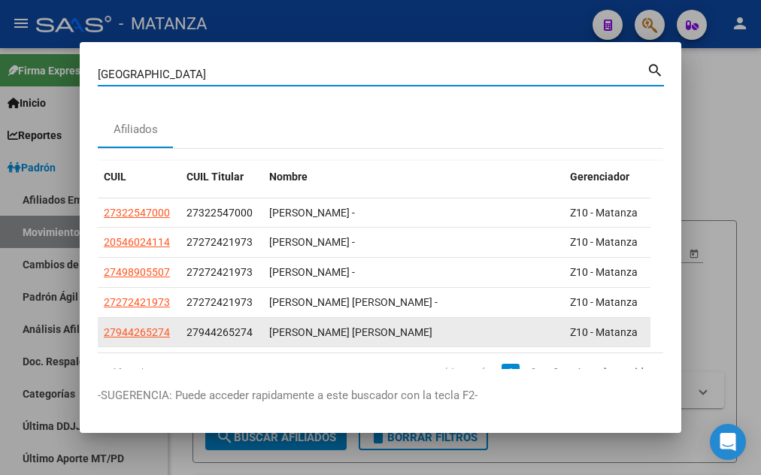
scroll to position [62, 0]
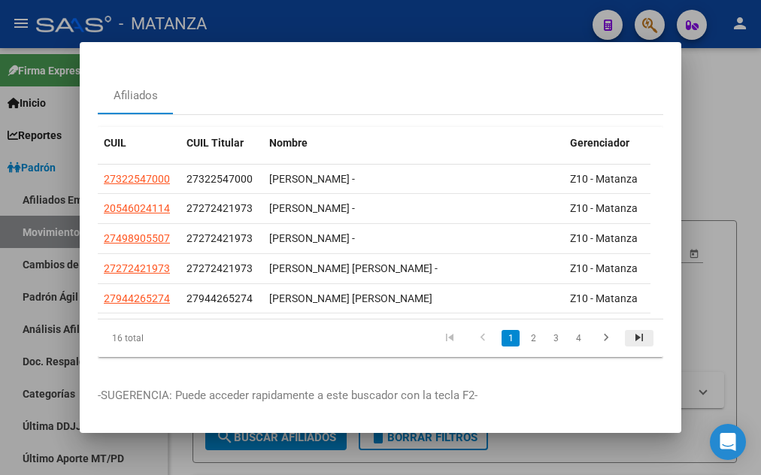
click at [630, 331] on icon "go to last page" at bounding box center [640, 340] width 20 height 18
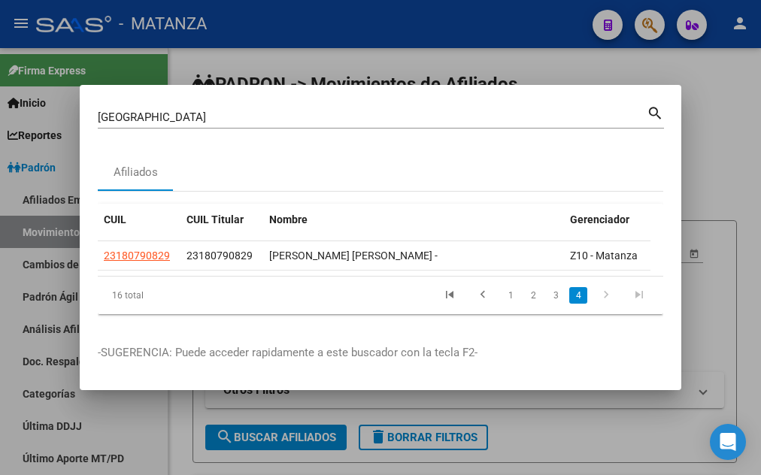
scroll to position [0, 0]
click at [558, 304] on link "3" at bounding box center [556, 295] width 18 height 17
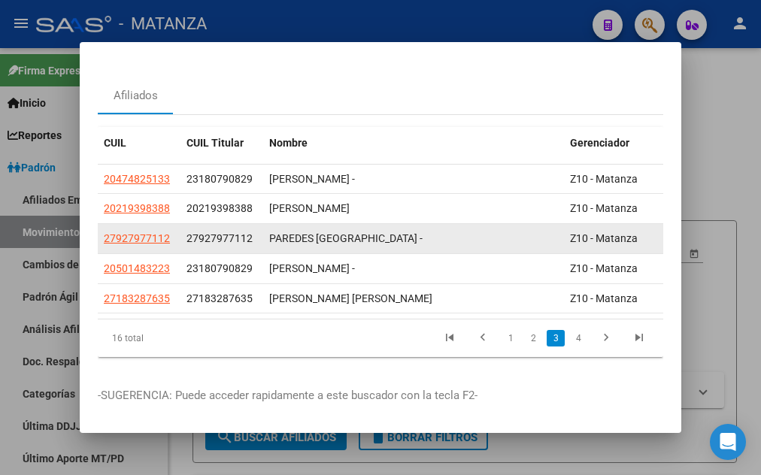
scroll to position [62, 0]
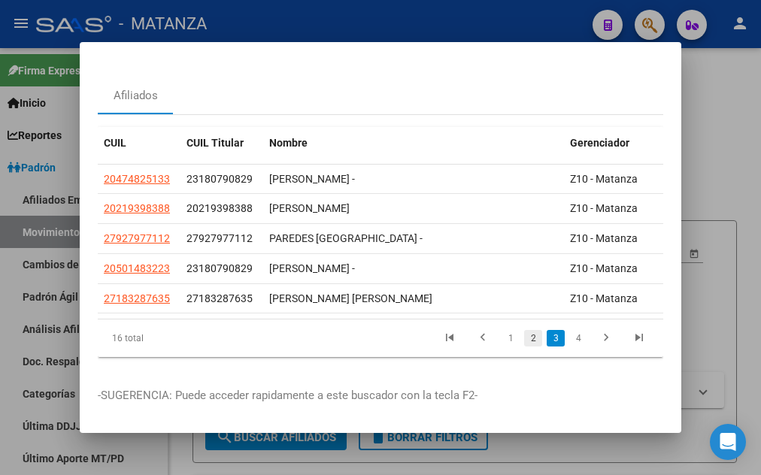
click at [524, 330] on link "2" at bounding box center [533, 338] width 18 height 17
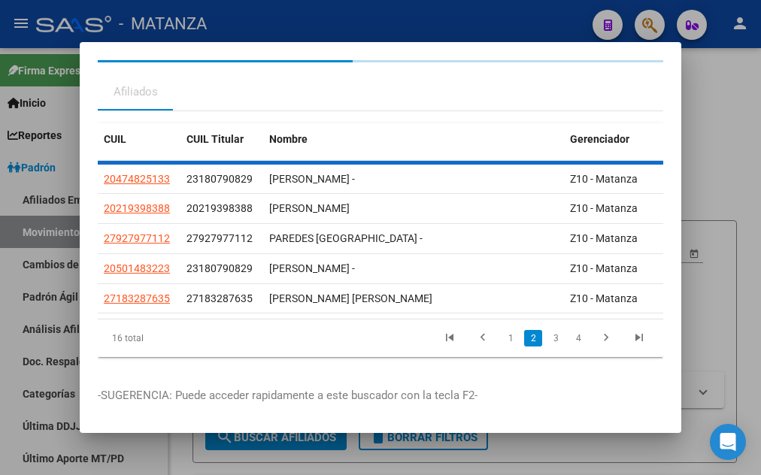
scroll to position [56, 0]
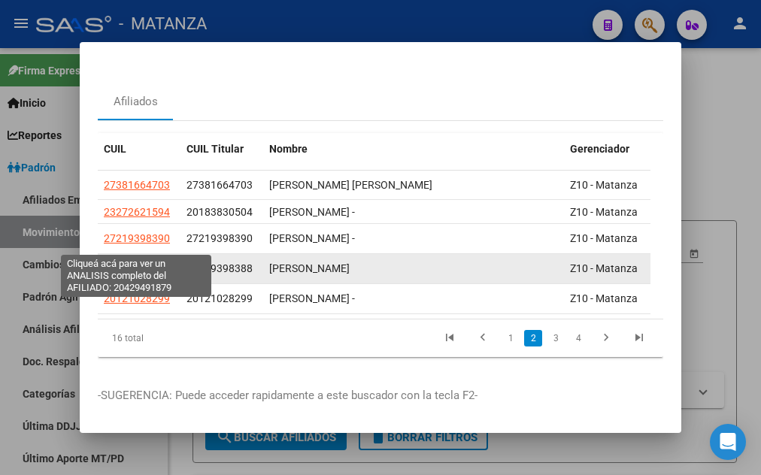
click at [134, 263] on span "20429491879" at bounding box center [137, 269] width 66 height 12
type textarea "20429491879"
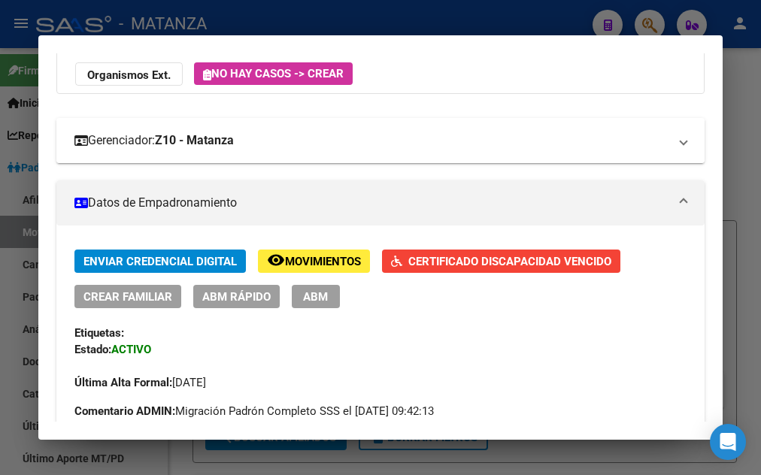
scroll to position [244, 0]
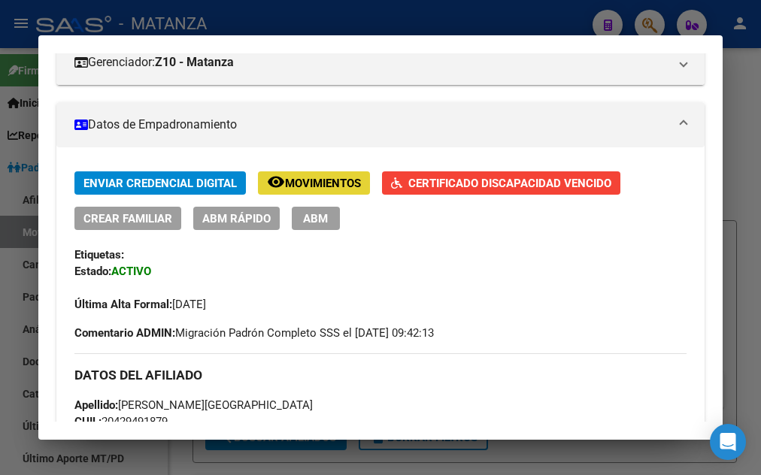
click at [311, 178] on span "Movimientos" at bounding box center [323, 184] width 76 height 14
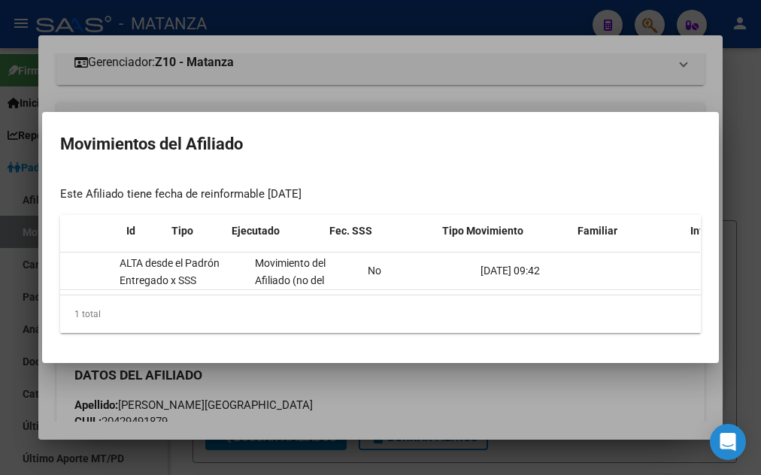
scroll to position [0, 0]
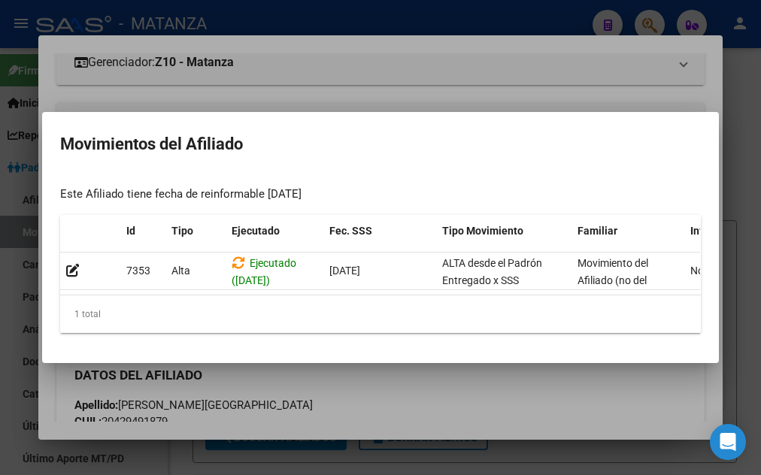
click at [378, 101] on div at bounding box center [380, 237] width 761 height 475
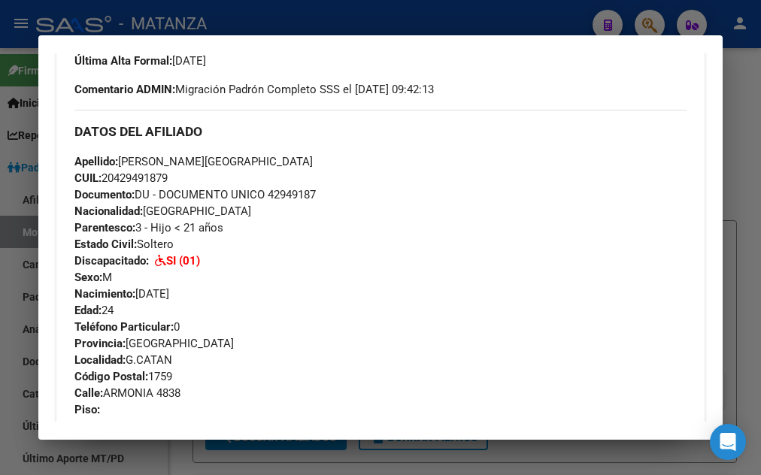
scroll to position [650, 0]
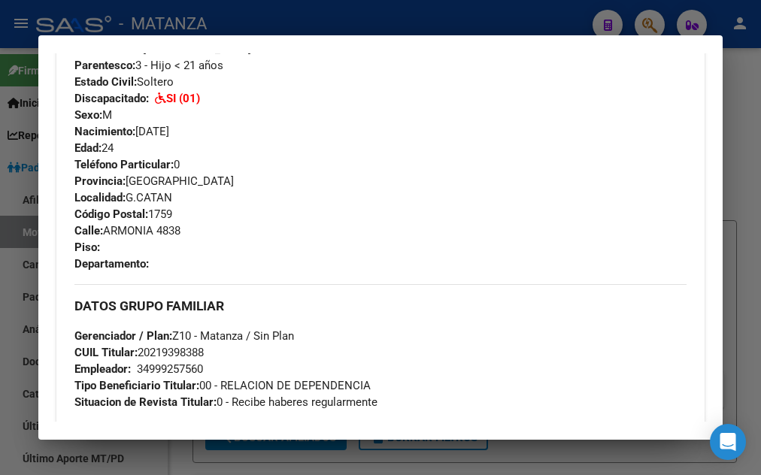
drag, startPoint x: 136, startPoint y: 131, endPoint x: 218, endPoint y: 128, distance: 82.1
click at [218, 128] on div "Apellido: [PERSON_NAME] CUIL: 20429491879 Documento: DU - DOCUMENTO UNICO 42949…" at bounding box center [380, 74] width 613 height 166
click at [352, 194] on div "Teléfono Particular: 0 Provincia: [GEOGRAPHIC_DATA] Localidad: [PERSON_NAME] Có…" at bounding box center [380, 214] width 613 height 116
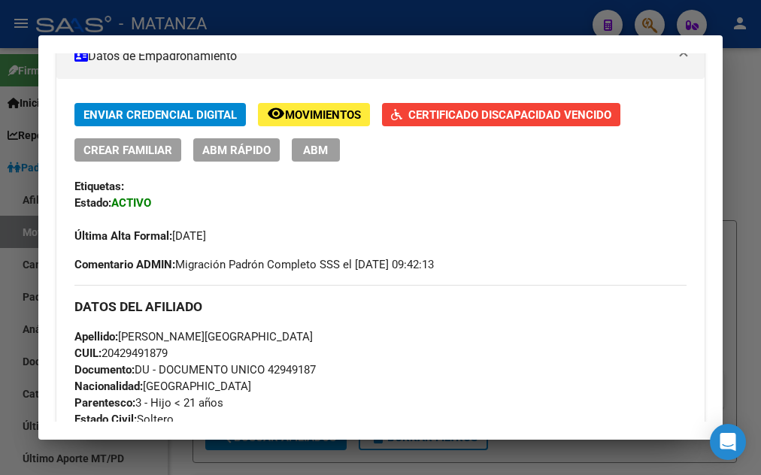
scroll to position [488, 0]
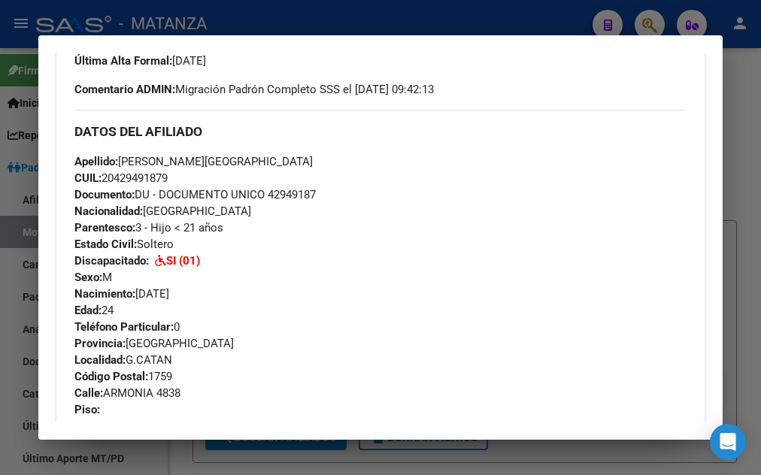
drag, startPoint x: 178, startPoint y: 226, endPoint x: 223, endPoint y: 235, distance: 46.0
click at [223, 235] on div "Apellido: [PERSON_NAME] CUIL: 20429491879 Documento: DU - DOCUMENTO UNICO 42949…" at bounding box center [380, 236] width 613 height 166
click at [258, 252] on div "Apellido: [PERSON_NAME] CUIL: 20429491879 Documento: DU - DOCUMENTO UNICO 42949…" at bounding box center [380, 236] width 613 height 166
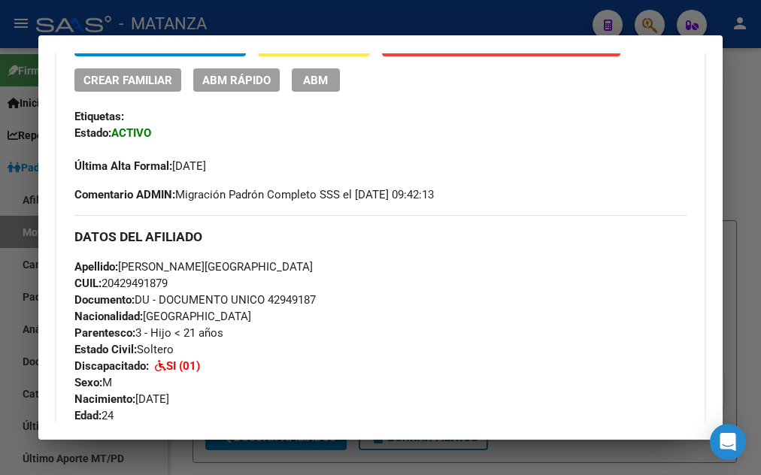
scroll to position [325, 0]
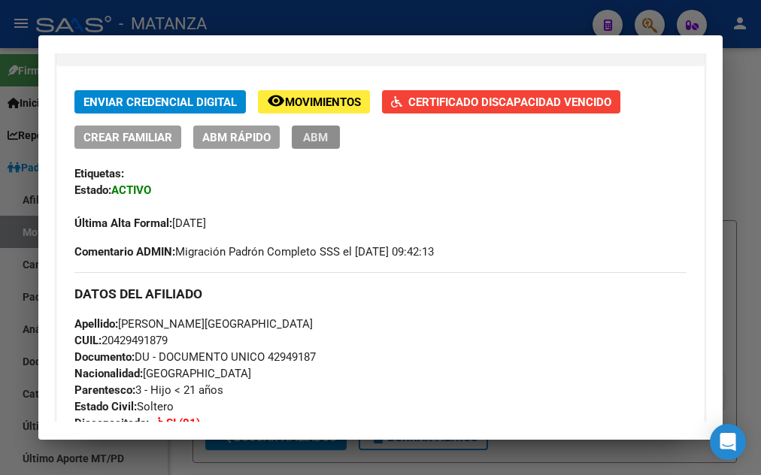
click at [305, 143] on span "ABM" at bounding box center [315, 138] width 25 height 14
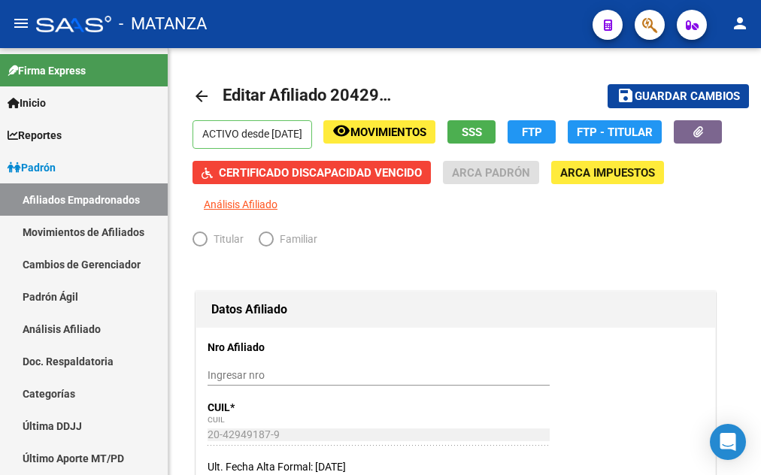
radio input "true"
type input "34-99925756-0"
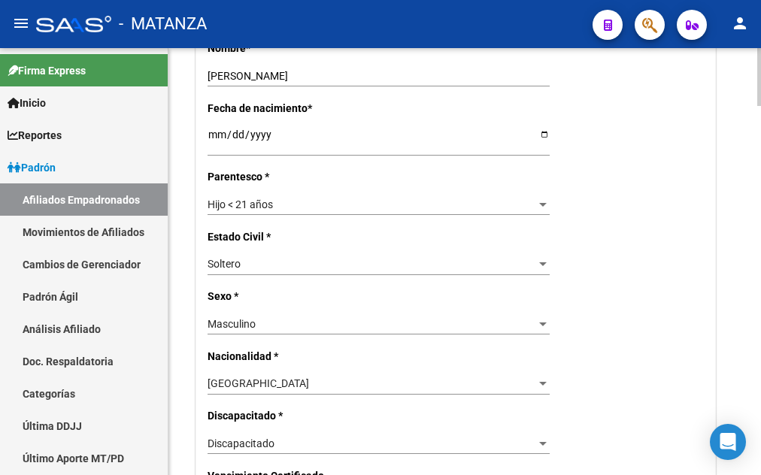
scroll to position [614, 0]
click at [330, 199] on div "Hijo < 21 años" at bounding box center [372, 205] width 329 height 13
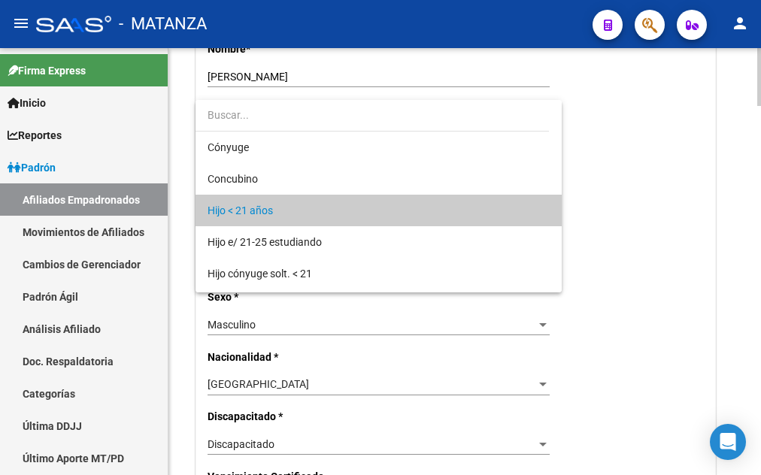
scroll to position [14, 0]
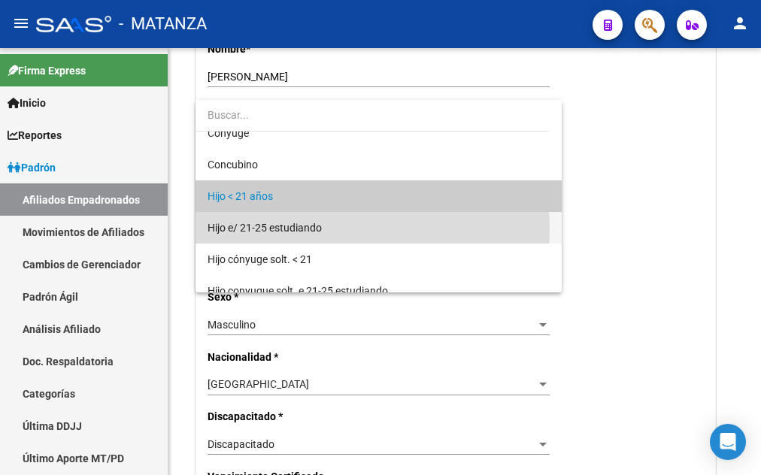
click at [330, 229] on span "Hijo e/ 21-25 estudiando" at bounding box center [379, 228] width 342 height 32
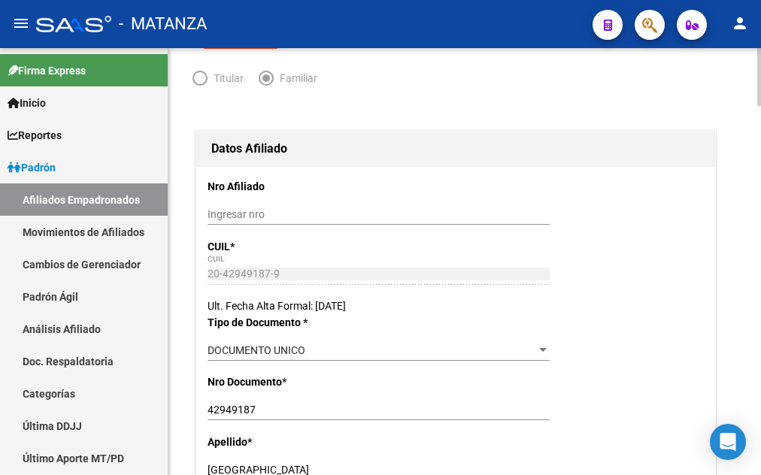
scroll to position [0, 0]
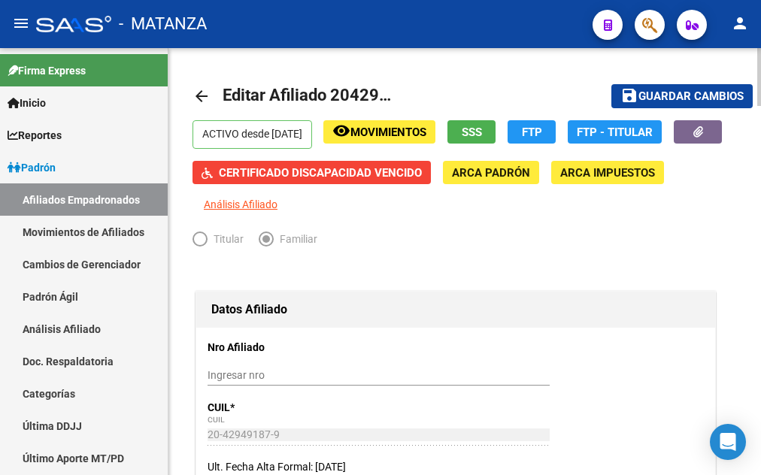
click at [695, 91] on span "Guardar cambios" at bounding box center [691, 97] width 105 height 14
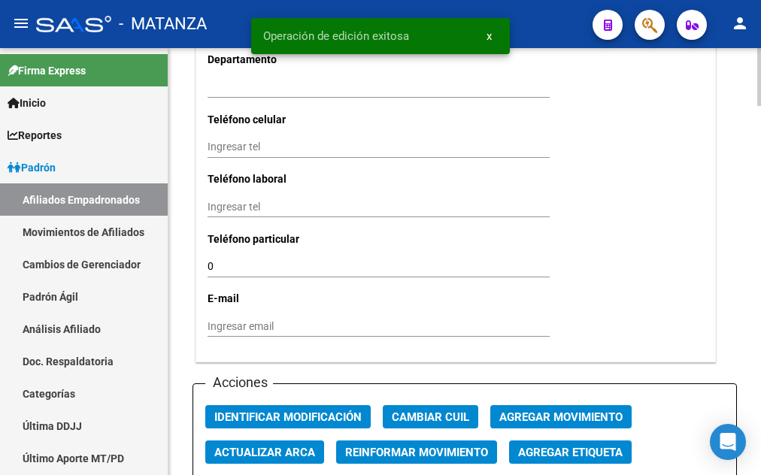
scroll to position [1688, 0]
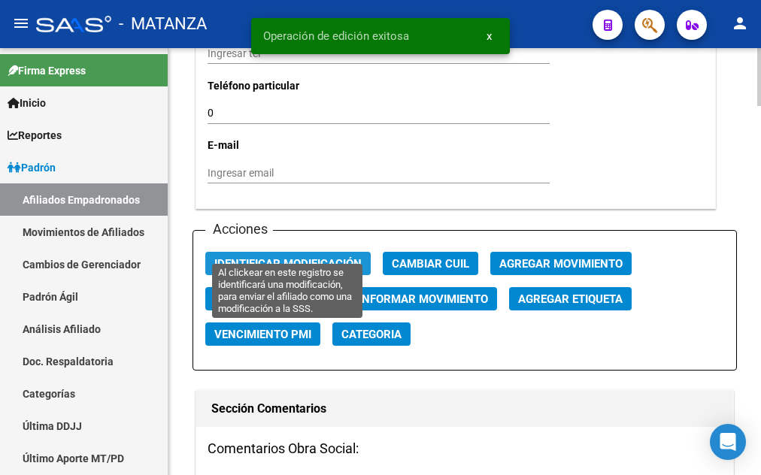
click at [305, 252] on button "Identificar Modificación" at bounding box center [288, 263] width 166 height 23
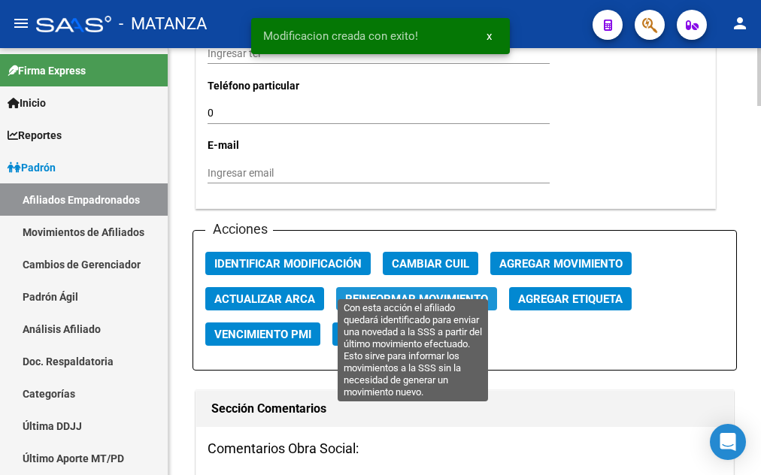
click at [414, 293] on span "Reinformar Movimiento" at bounding box center [416, 300] width 143 height 14
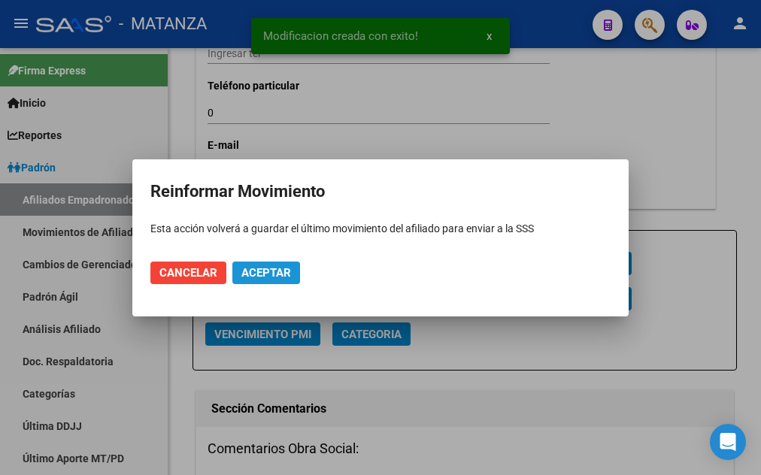
drag, startPoint x: 274, startPoint y: 273, endPoint x: 274, endPoint y: 281, distance: 8.3
click at [274, 277] on span "Aceptar" at bounding box center [267, 273] width 50 height 14
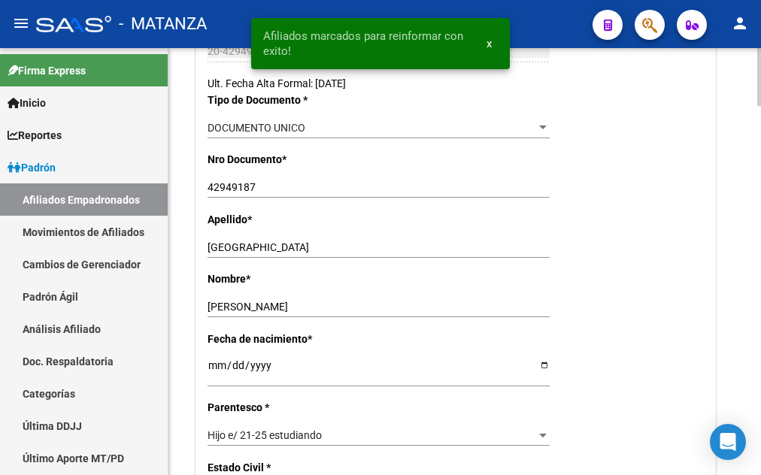
scroll to position [0, 0]
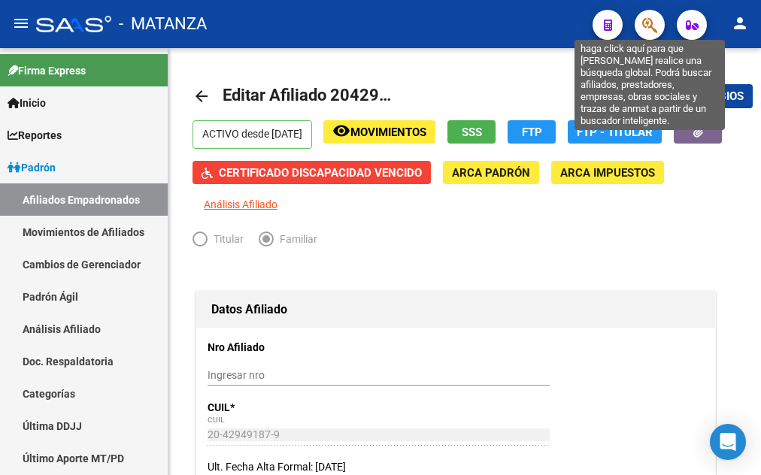
click at [649, 31] on icon "button" at bounding box center [650, 25] width 15 height 17
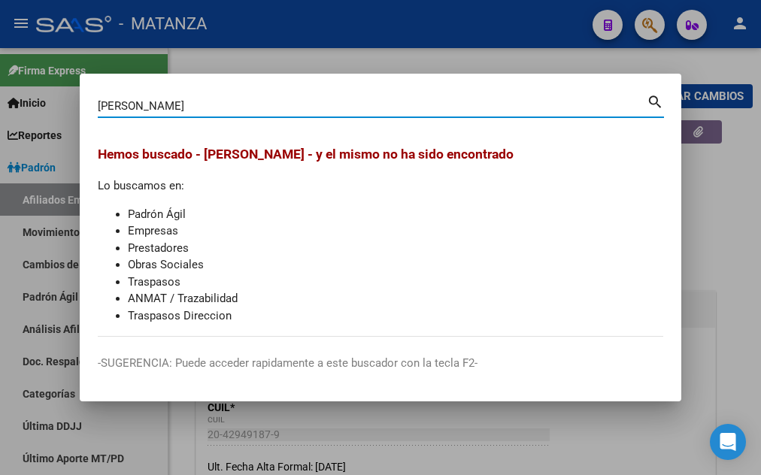
type input "[PERSON_NAME]"
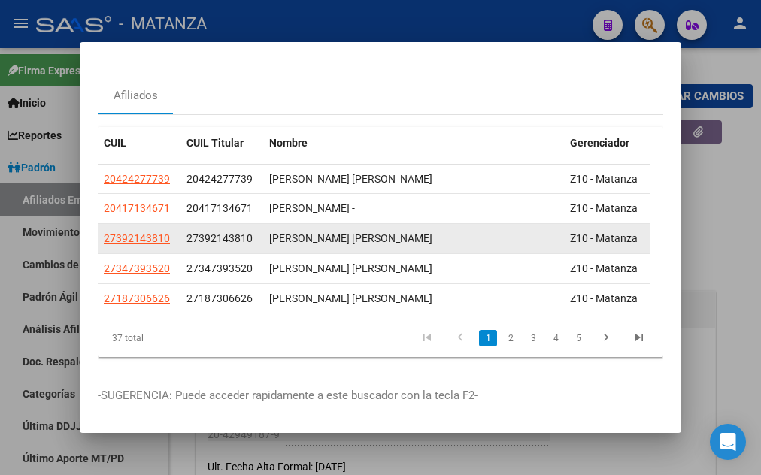
scroll to position [62, 0]
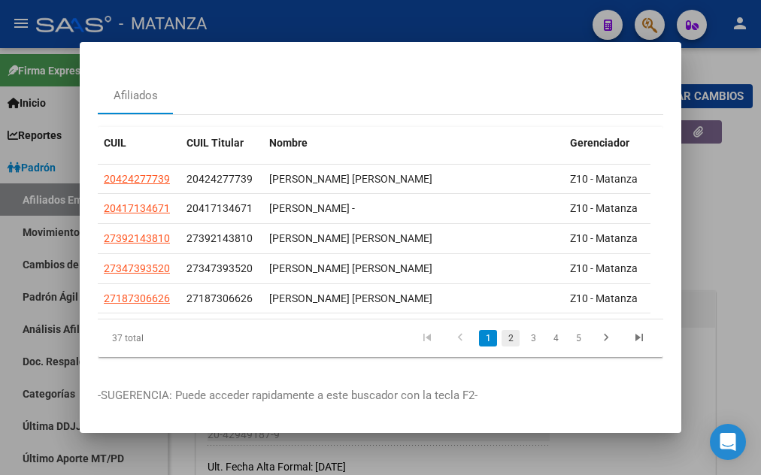
click at [502, 330] on link "2" at bounding box center [511, 338] width 18 height 17
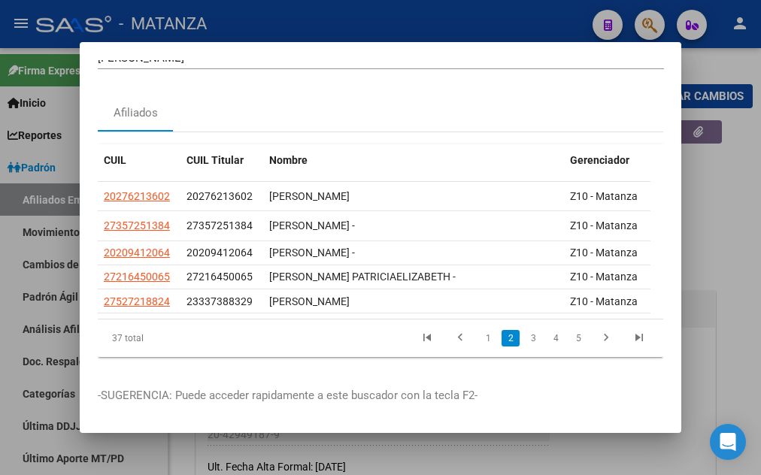
scroll to position [43, 0]
click at [524, 330] on link "3" at bounding box center [533, 338] width 18 height 17
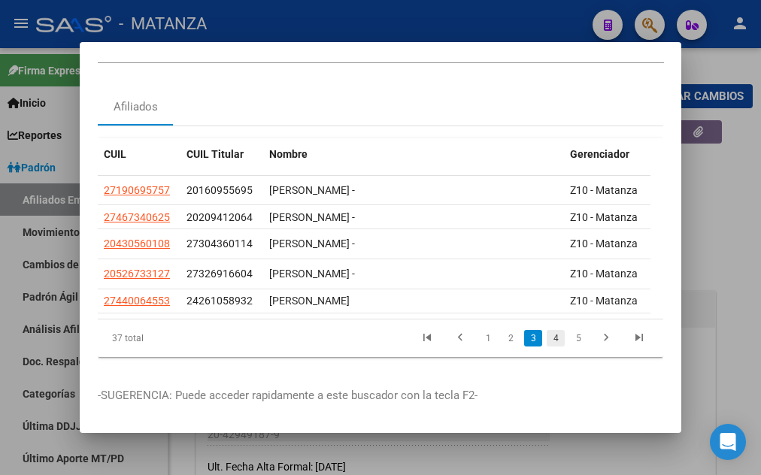
click at [547, 336] on link "4" at bounding box center [556, 338] width 18 height 17
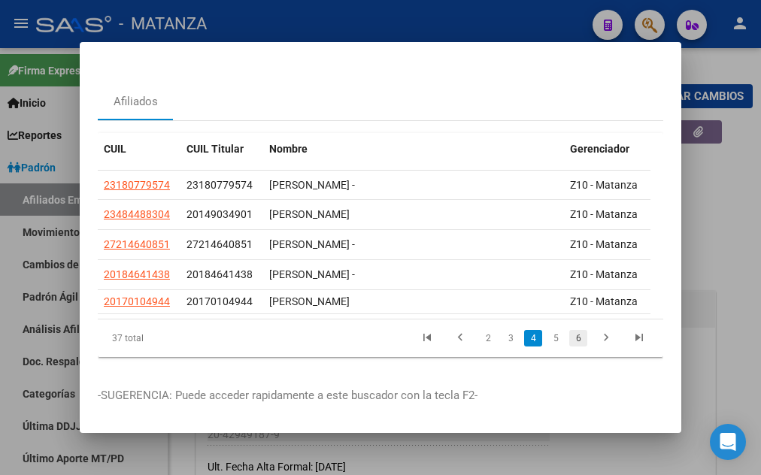
click at [570, 344] on link "6" at bounding box center [579, 338] width 18 height 17
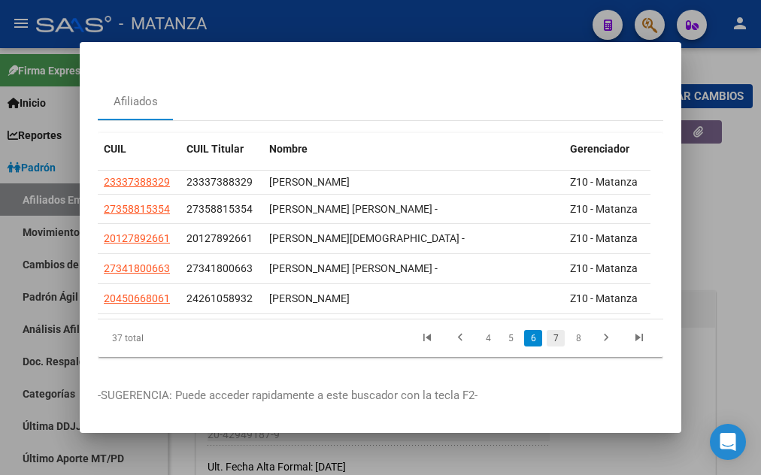
click at [547, 343] on link "7" at bounding box center [556, 338] width 18 height 17
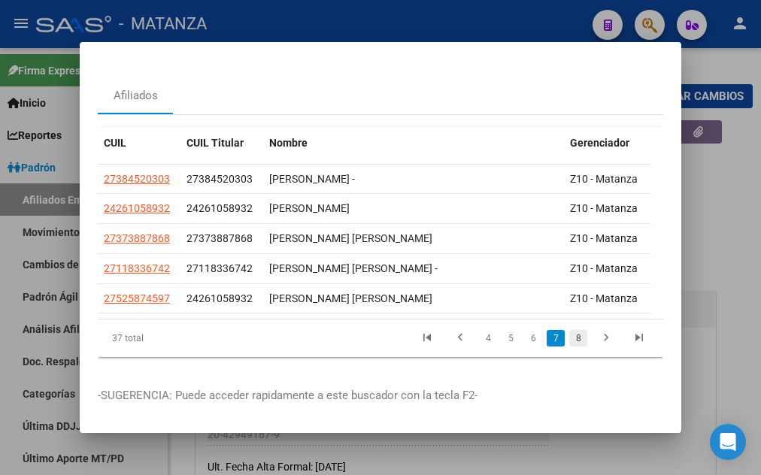
click at [570, 347] on link "8" at bounding box center [579, 338] width 18 height 17
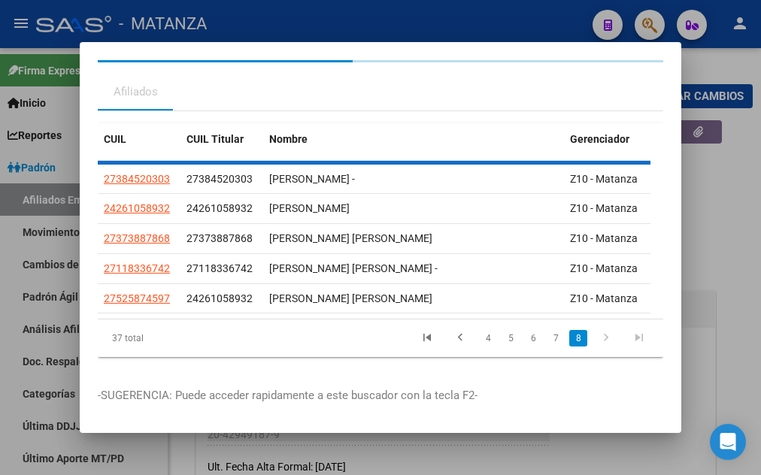
scroll to position [0, 0]
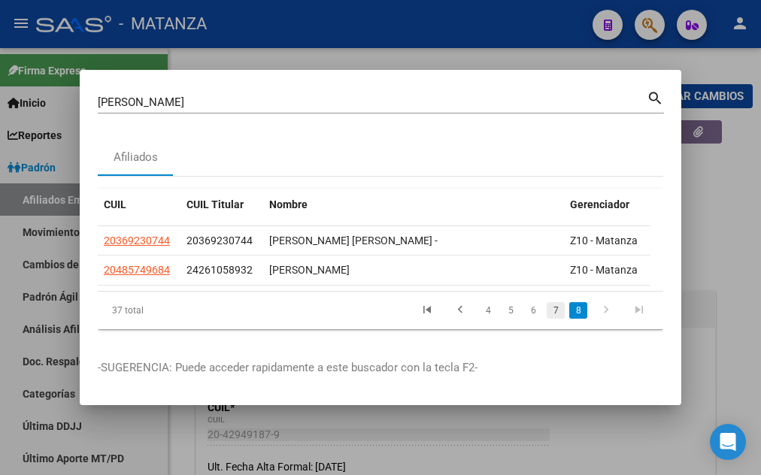
click at [558, 315] on link "7" at bounding box center [556, 310] width 18 height 17
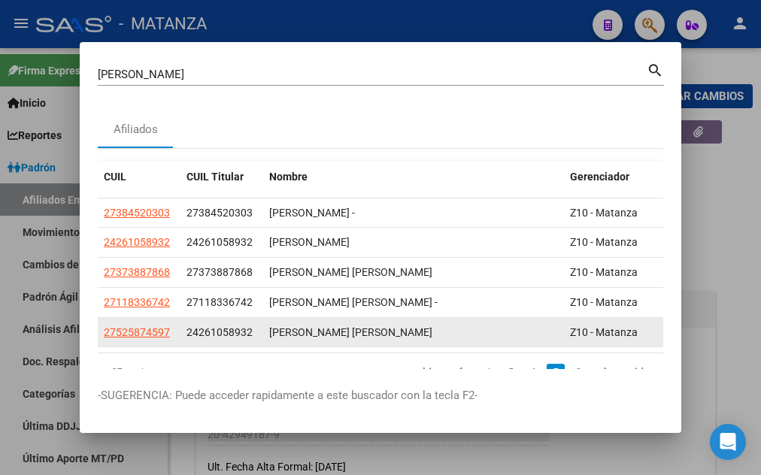
scroll to position [62, 0]
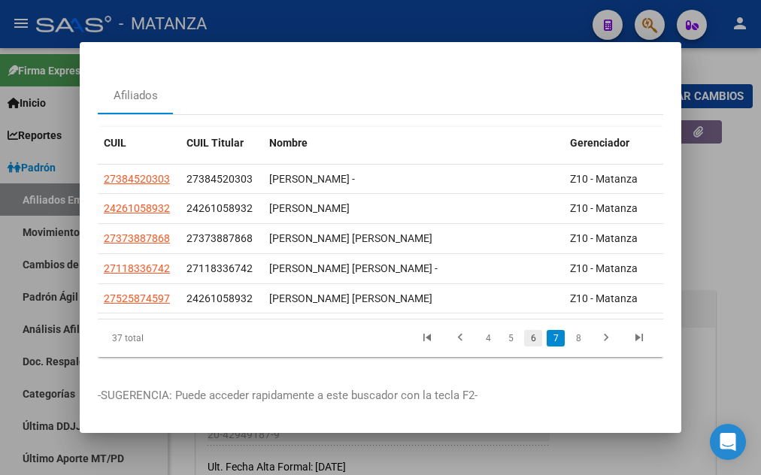
click at [524, 330] on link "6" at bounding box center [533, 338] width 18 height 17
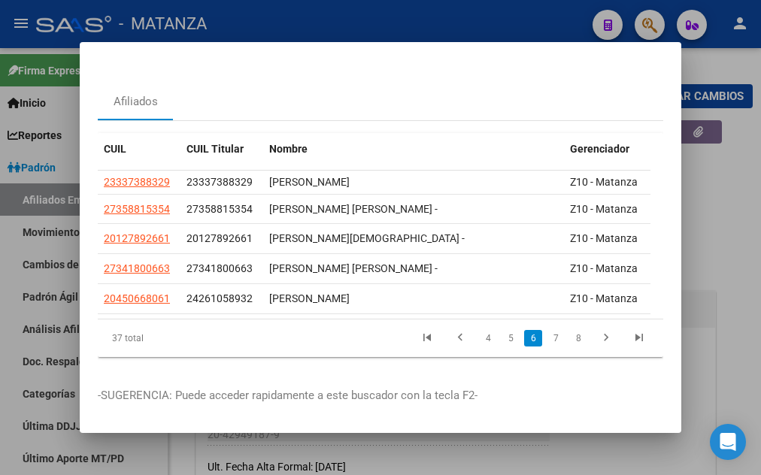
scroll to position [56, 0]
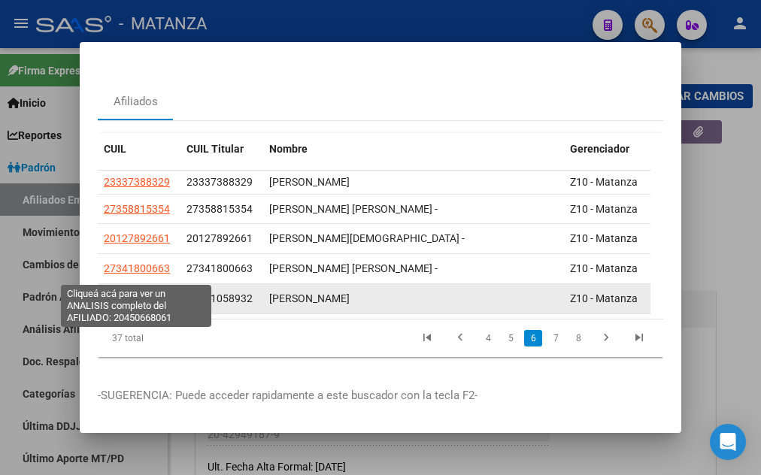
click at [129, 293] on span "20450668061" at bounding box center [137, 299] width 66 height 12
type textarea "20450668061"
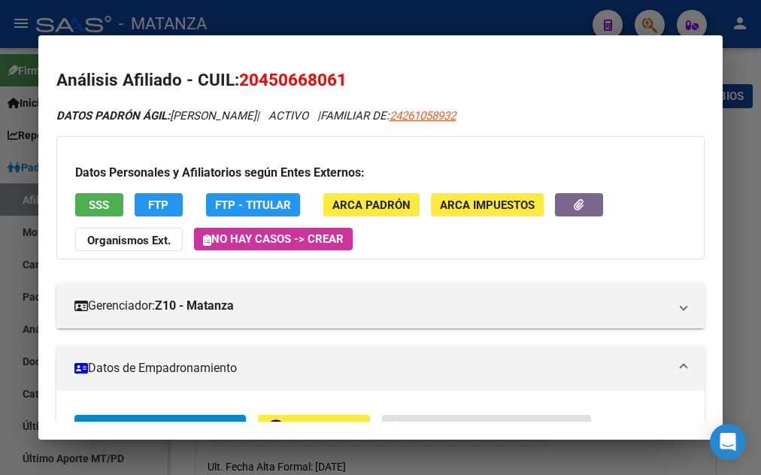
scroll to position [163, 0]
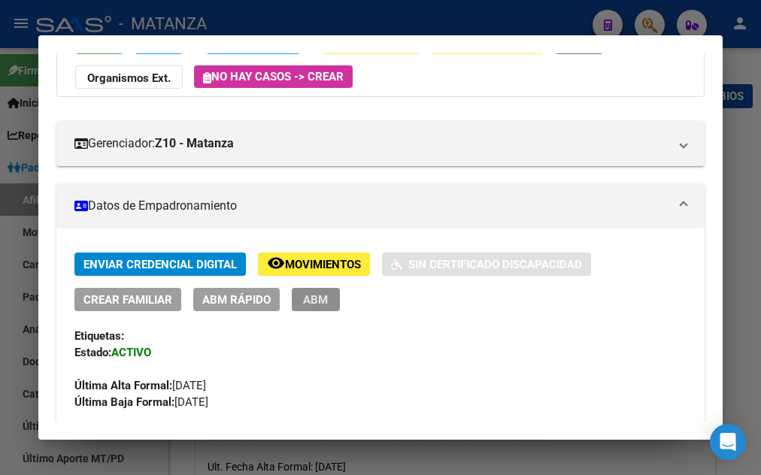
click at [299, 305] on button "ABM" at bounding box center [316, 299] width 48 height 23
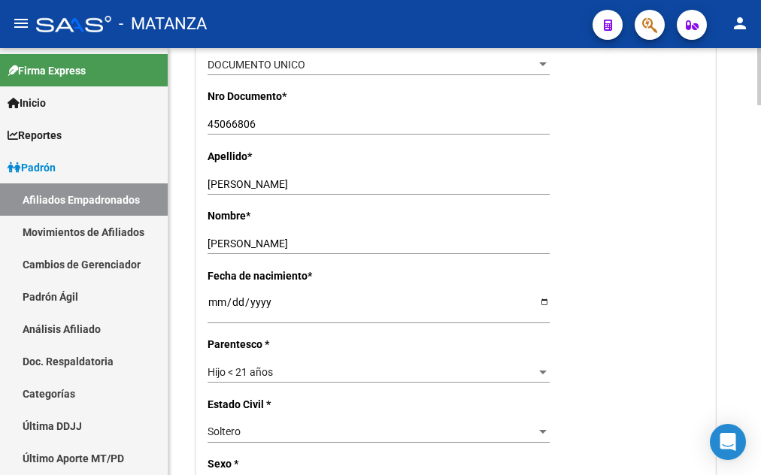
scroll to position [614, 0]
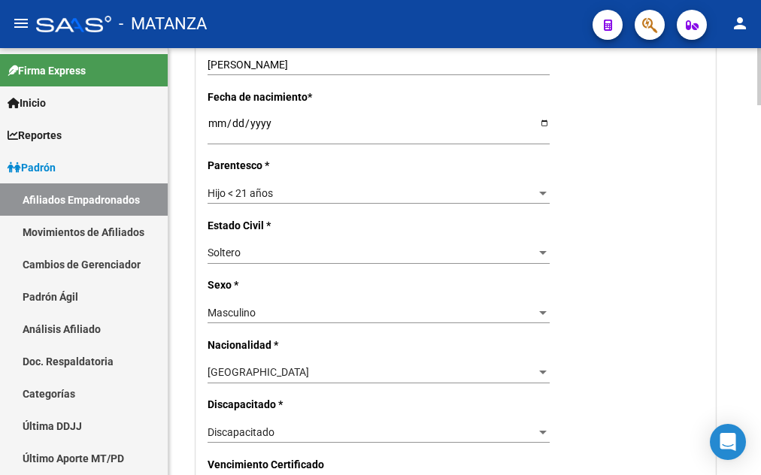
click at [262, 199] on span "Hijo < 21 años" at bounding box center [240, 193] width 65 height 12
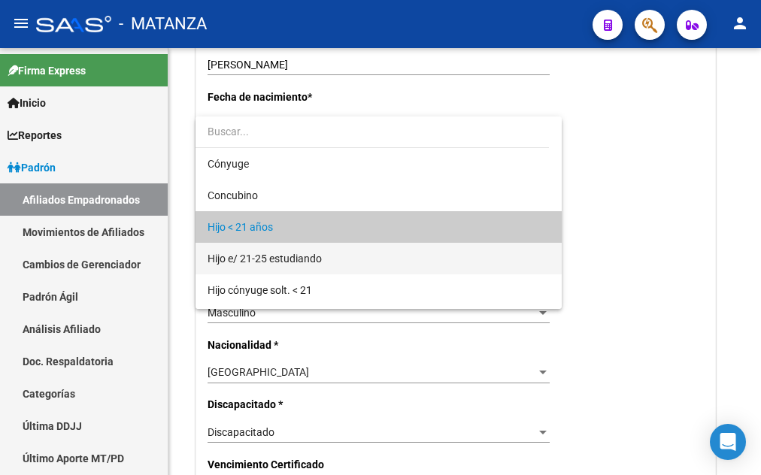
scroll to position [14, 0]
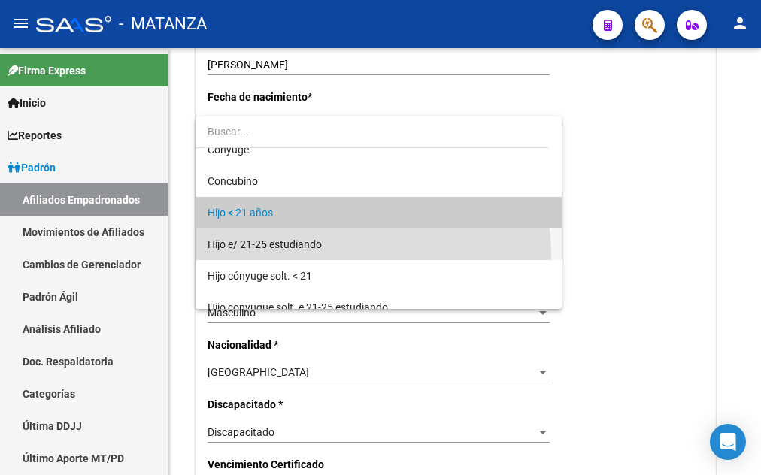
click at [354, 256] on span "Hijo e/ 21-25 estudiando" at bounding box center [379, 245] width 342 height 32
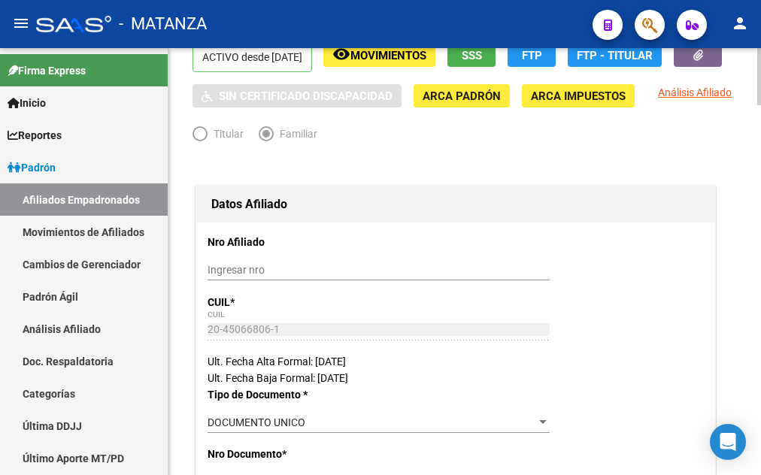
scroll to position [0, 0]
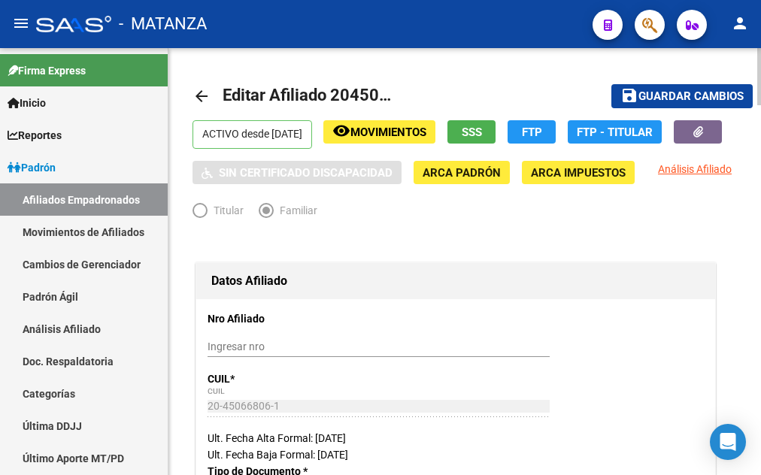
click at [676, 87] on button "save Guardar cambios" at bounding box center [682, 95] width 141 height 23
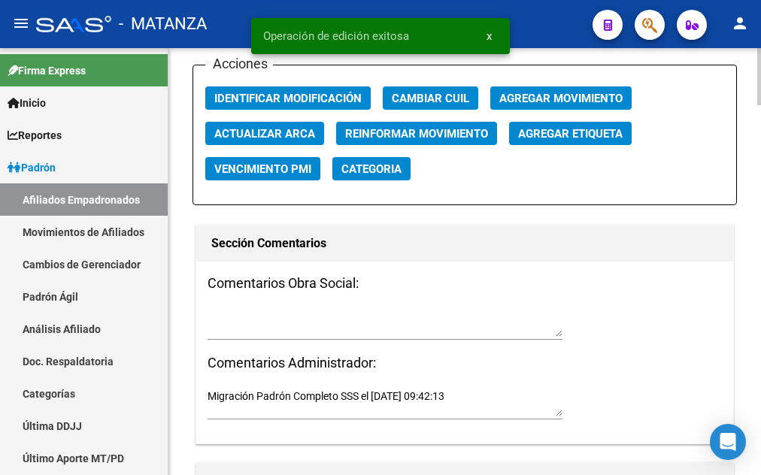
scroll to position [1765, 0]
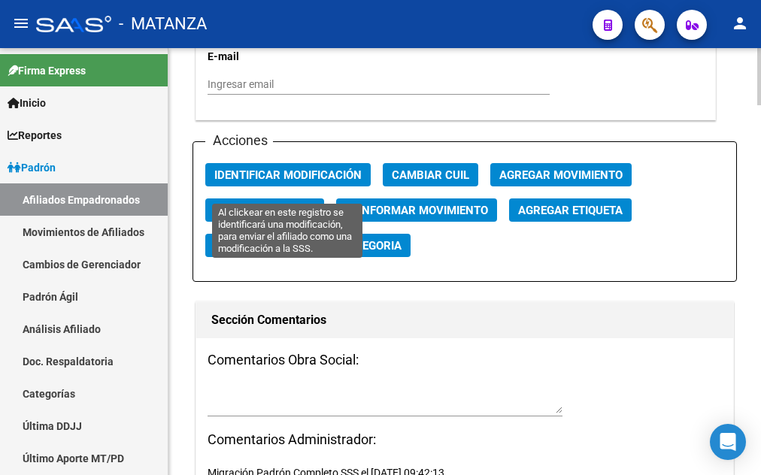
click at [291, 182] on span "Identificar Modificación" at bounding box center [287, 176] width 147 height 14
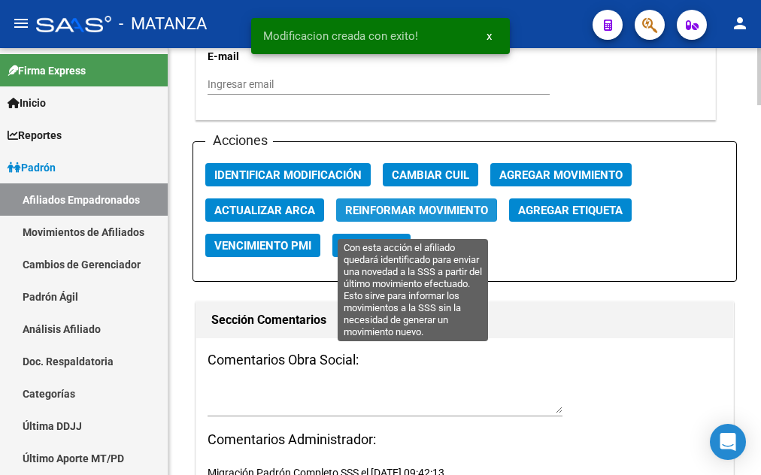
click at [388, 217] on span "Reinformar Movimiento" at bounding box center [416, 211] width 143 height 14
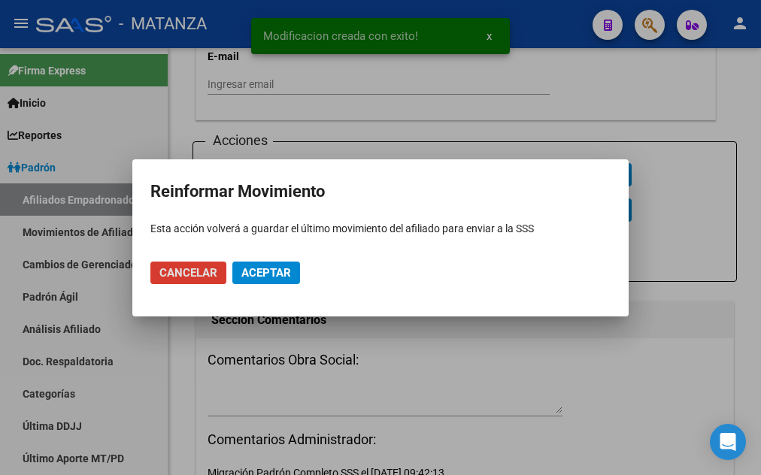
click at [265, 271] on span "Aceptar" at bounding box center [267, 273] width 50 height 14
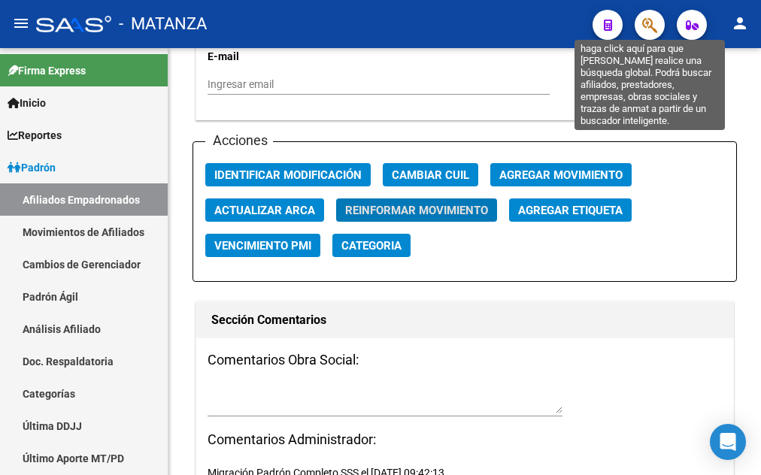
click at [651, 20] on icon "button" at bounding box center [650, 25] width 15 height 17
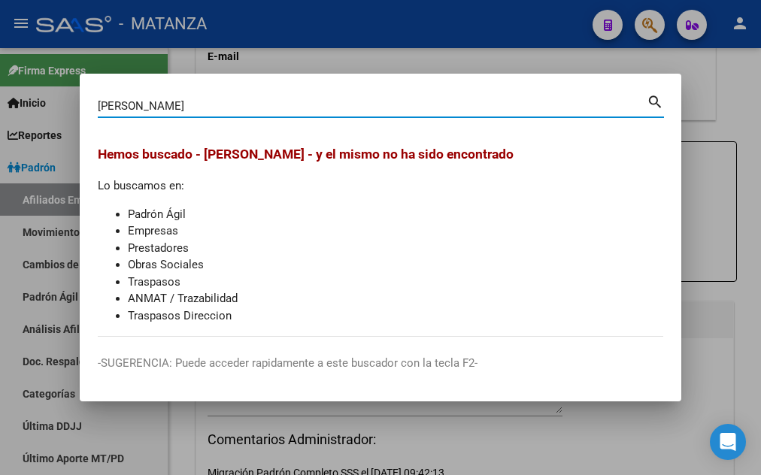
type input "[PERSON_NAME]"
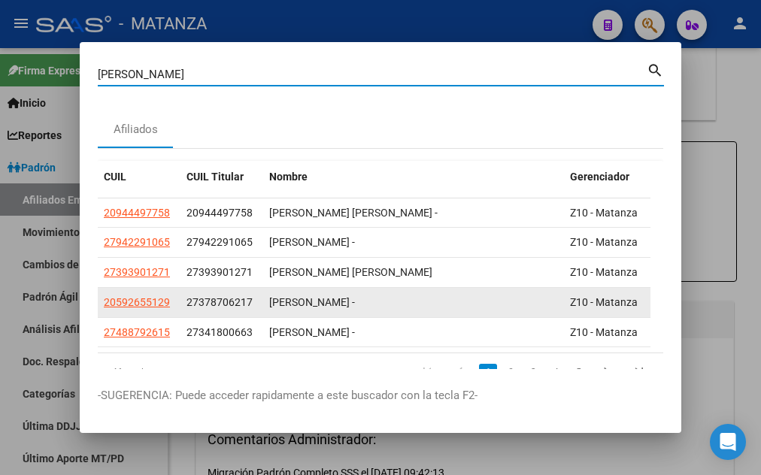
scroll to position [62, 0]
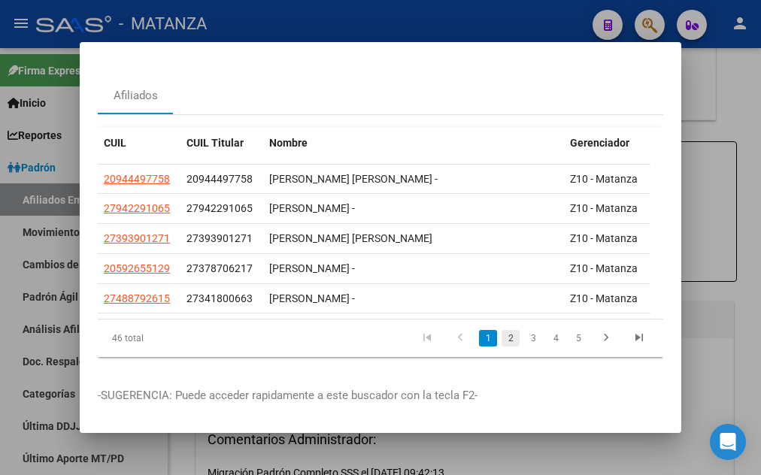
click at [503, 331] on link "2" at bounding box center [511, 338] width 18 height 17
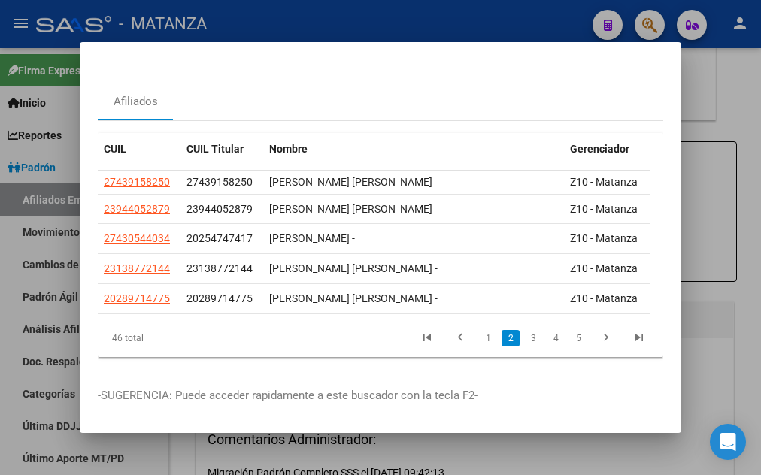
scroll to position [56, 0]
click at [524, 330] on link "3" at bounding box center [533, 338] width 18 height 17
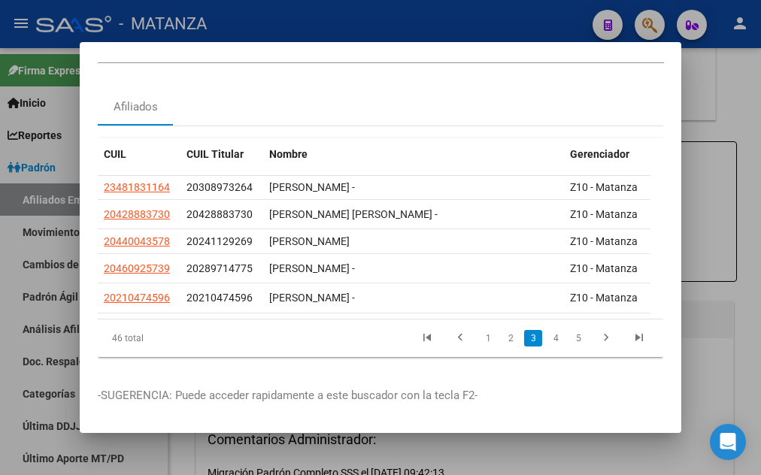
scroll to position [50, 0]
click at [547, 332] on link "4" at bounding box center [556, 338] width 18 height 17
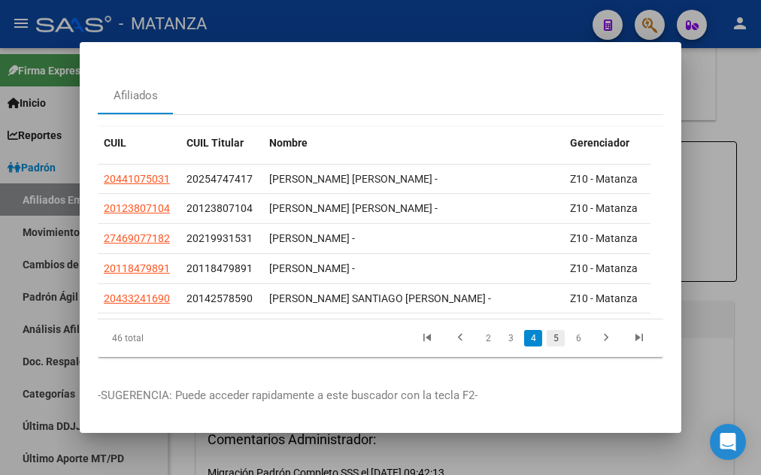
click at [547, 335] on link "5" at bounding box center [556, 338] width 18 height 17
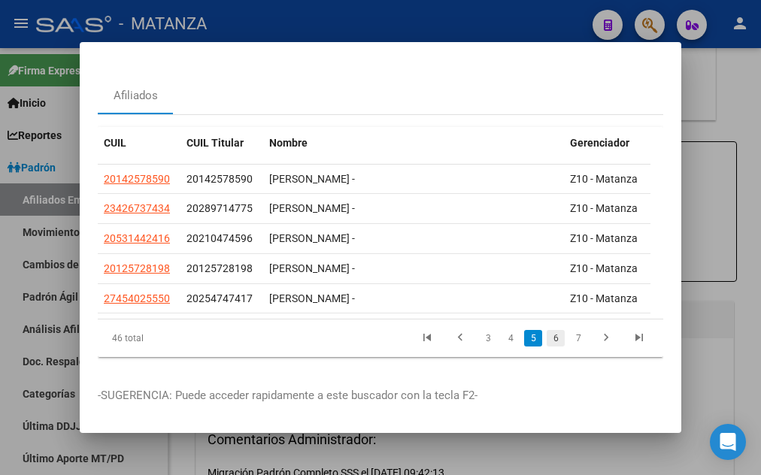
click at [548, 339] on link "6" at bounding box center [556, 338] width 18 height 17
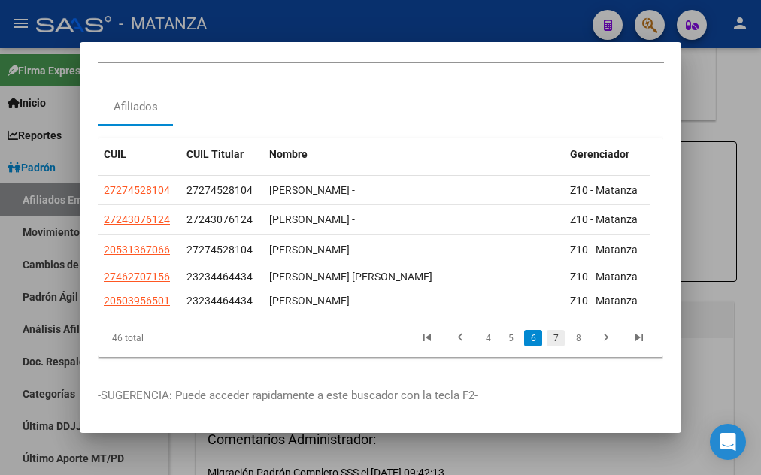
click at [547, 330] on link "7" at bounding box center [556, 338] width 18 height 17
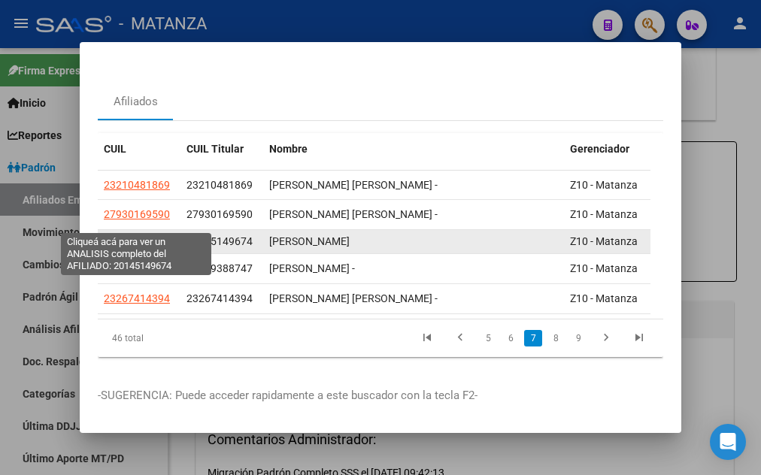
click at [144, 235] on span "20145149674" at bounding box center [137, 241] width 66 height 12
type textarea "20145149674"
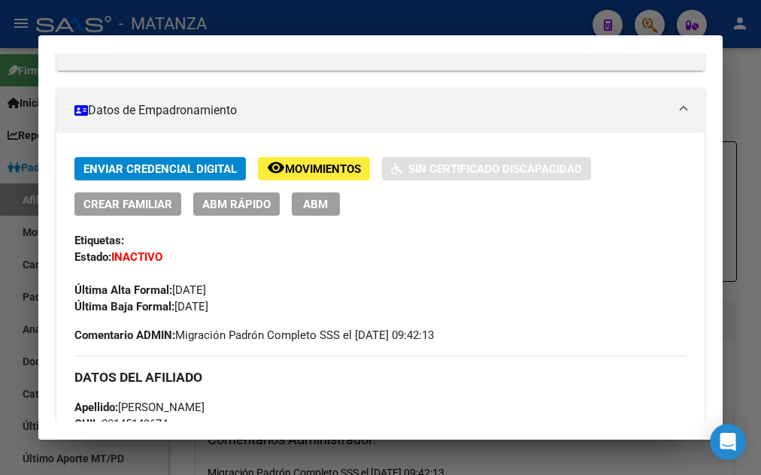
scroll to position [244, 0]
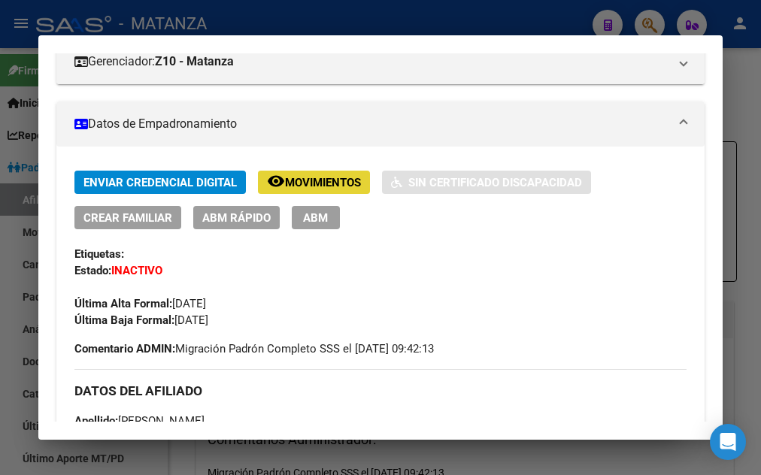
click at [302, 173] on button "remove_red_eye Movimientos" at bounding box center [314, 182] width 112 height 23
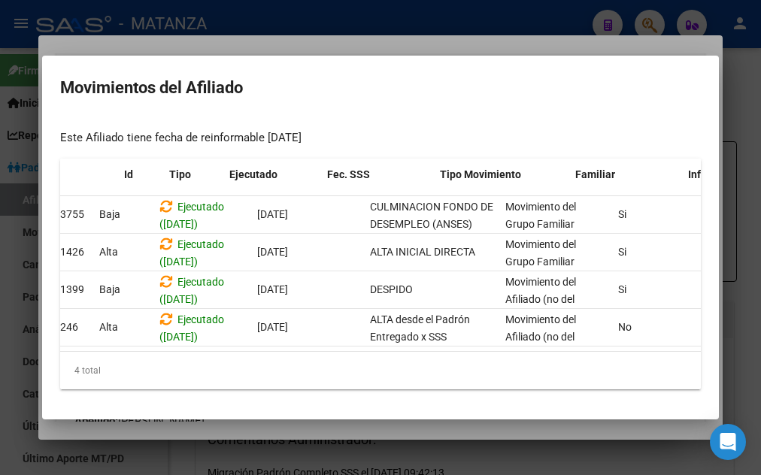
scroll to position [0, 0]
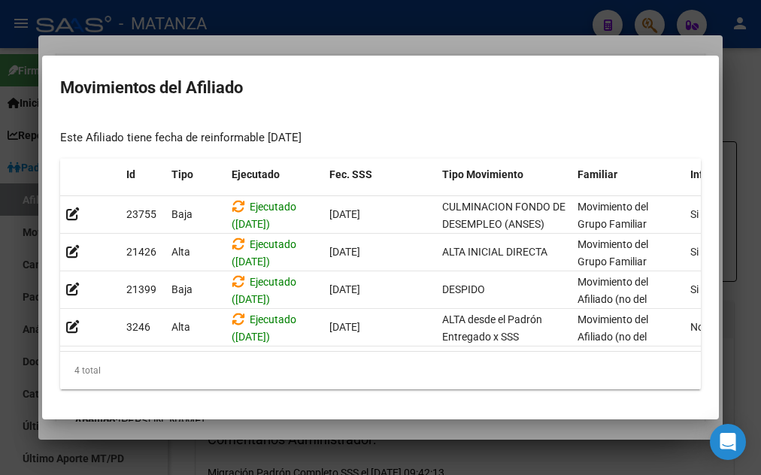
click at [312, 20] on div at bounding box center [380, 237] width 761 height 475
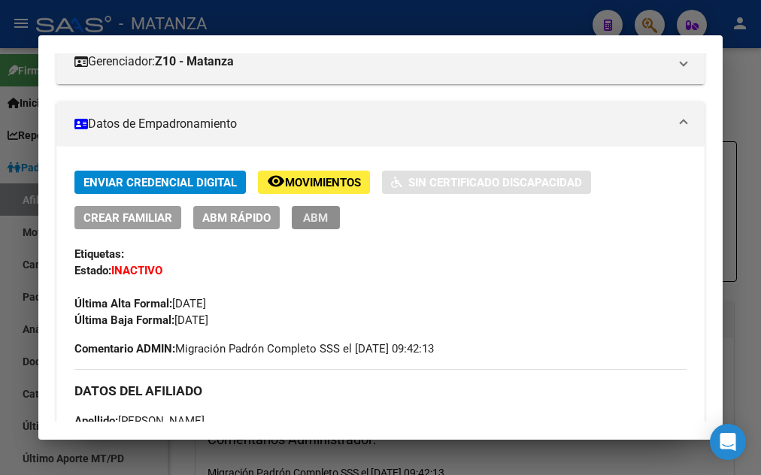
click at [327, 216] on button "ABM" at bounding box center [316, 217] width 48 height 23
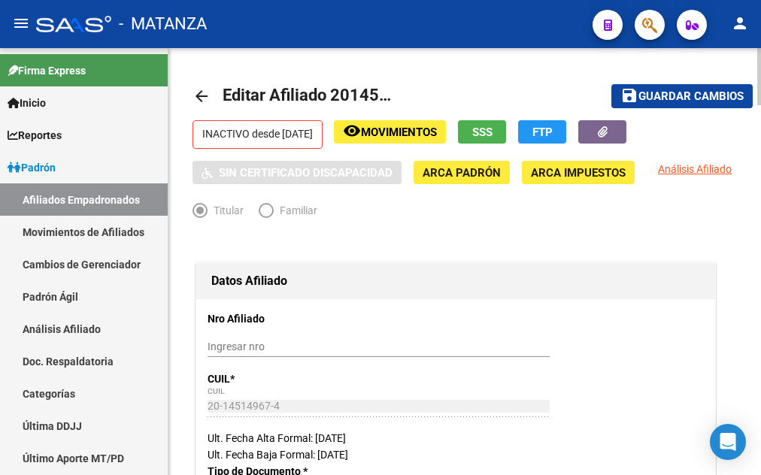
click at [493, 126] on span "SSS" at bounding box center [482, 133] width 20 height 14
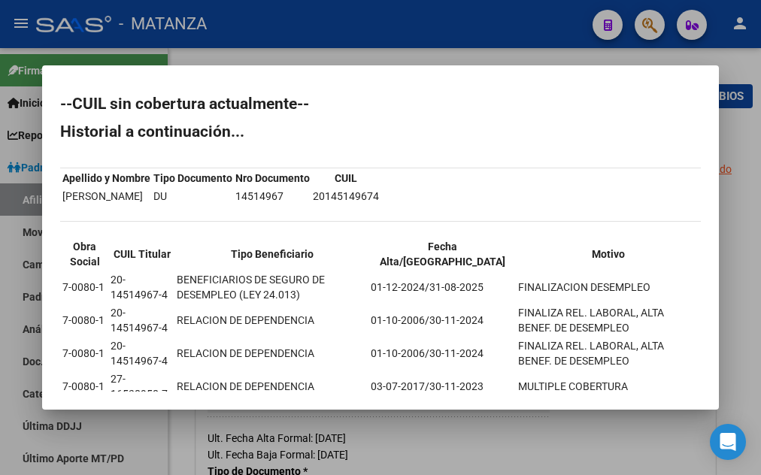
click at [490, 37] on div at bounding box center [380, 237] width 761 height 475
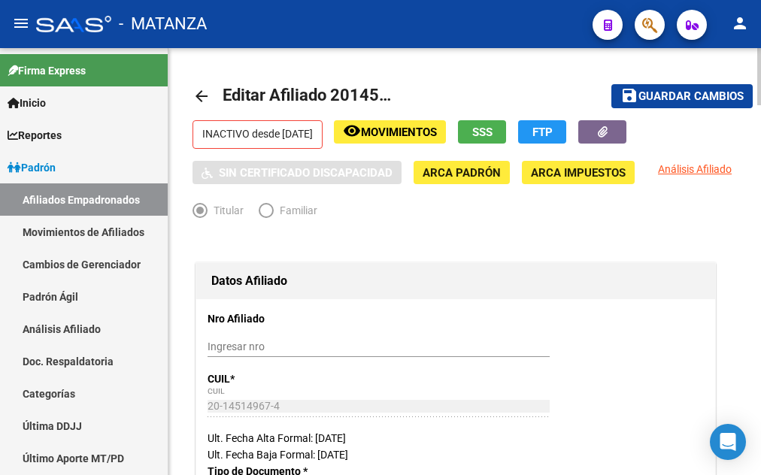
click at [400, 135] on span "Movimientos" at bounding box center [399, 133] width 76 height 14
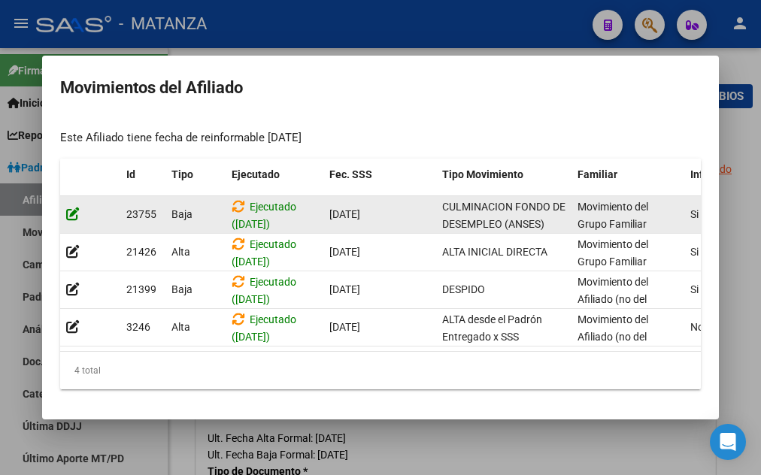
click at [66, 211] on datatable-body-cell at bounding box center [90, 214] width 60 height 37
click at [72, 211] on icon at bounding box center [73, 214] width 14 height 14
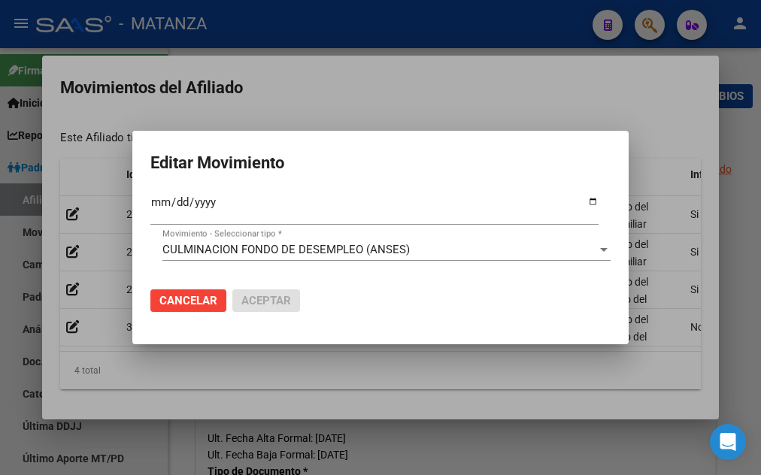
click at [545, 253] on div "CULMINACION FONDO DE DESEMPLEO (ANSES) Movimiento - Seleccionar tipo *" at bounding box center [387, 249] width 448 height 23
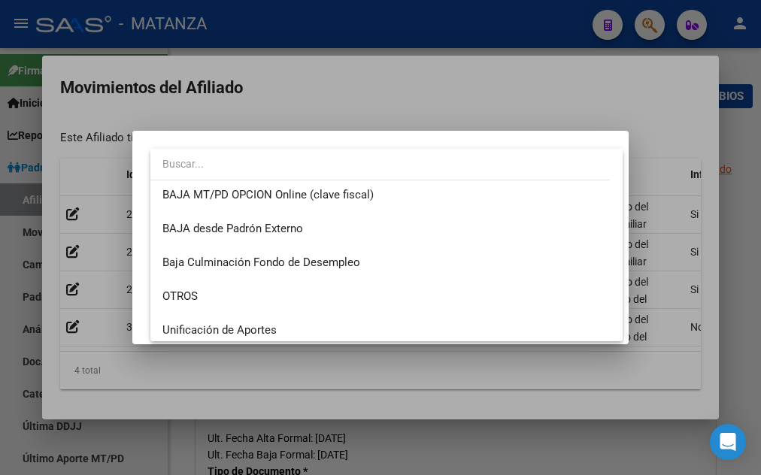
scroll to position [1058, 0]
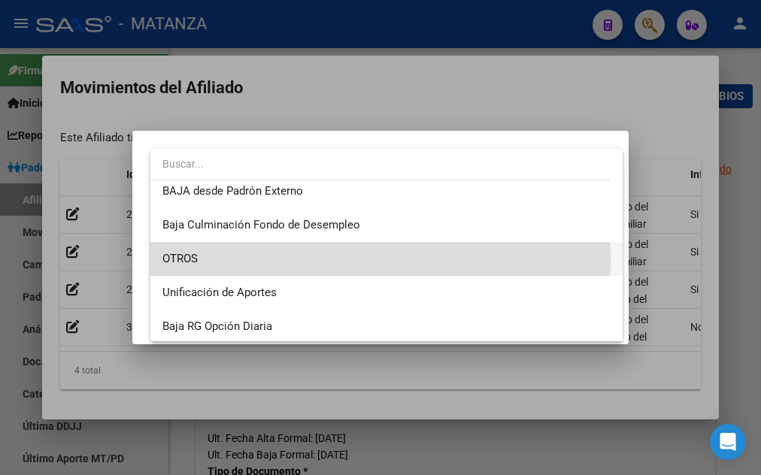
click at [354, 259] on span "OTROS" at bounding box center [387, 259] width 448 height 34
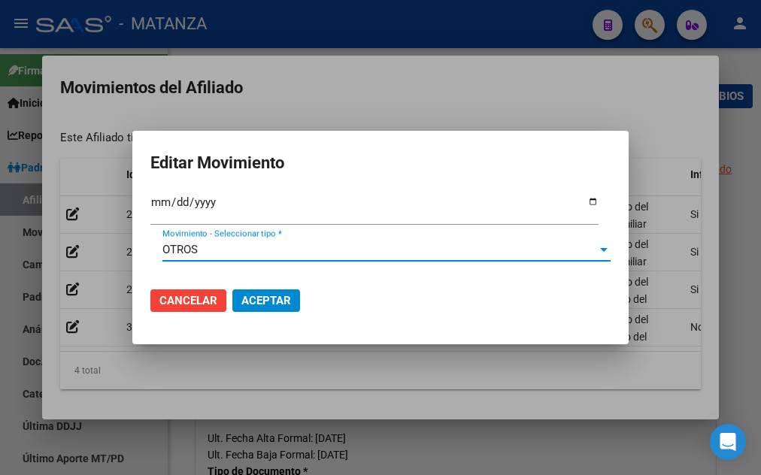
click at [274, 294] on span "Aceptar" at bounding box center [267, 301] width 50 height 14
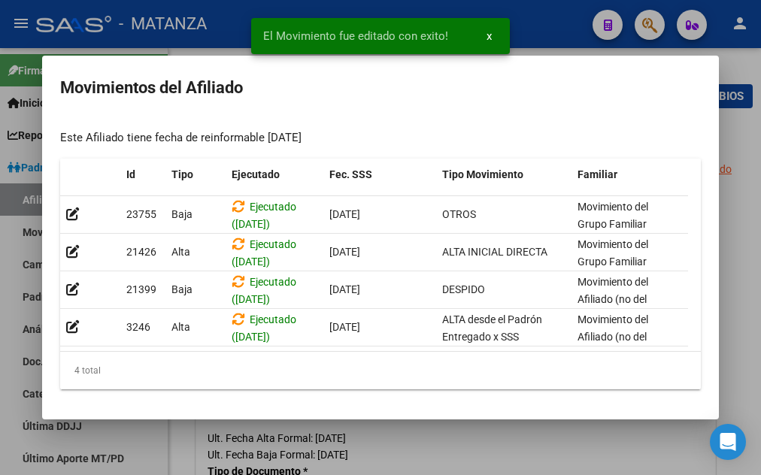
click at [743, 126] on div at bounding box center [380, 237] width 761 height 475
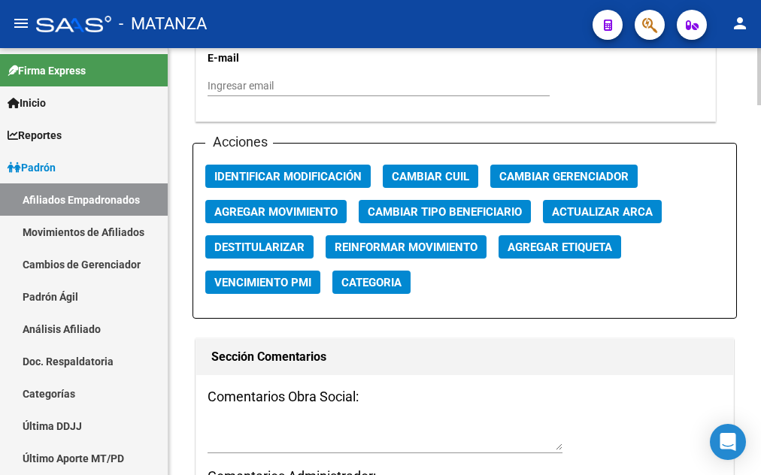
scroll to position [1765, 0]
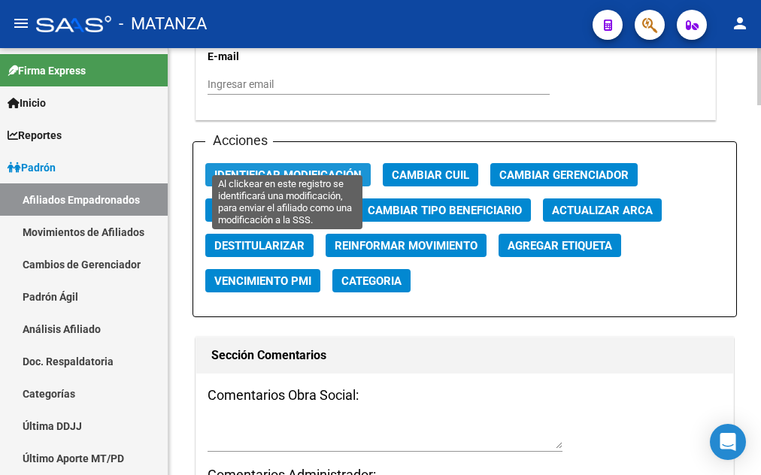
click at [290, 169] on span "Identificar Modificación" at bounding box center [287, 176] width 147 height 14
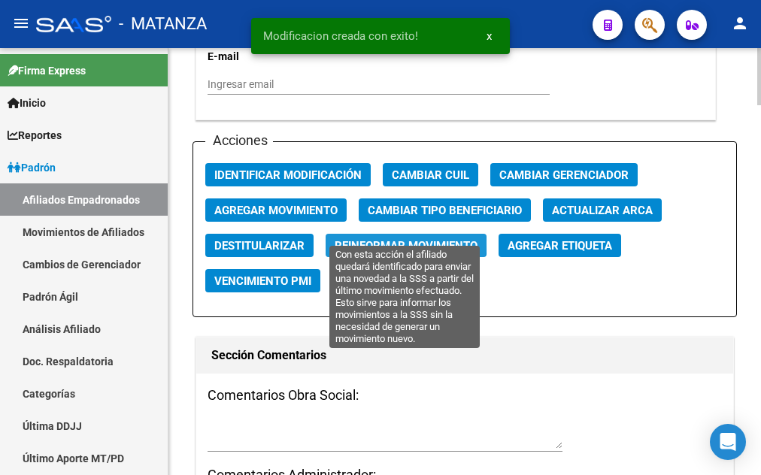
click at [382, 239] on span "Reinformar Movimiento" at bounding box center [406, 246] width 143 height 14
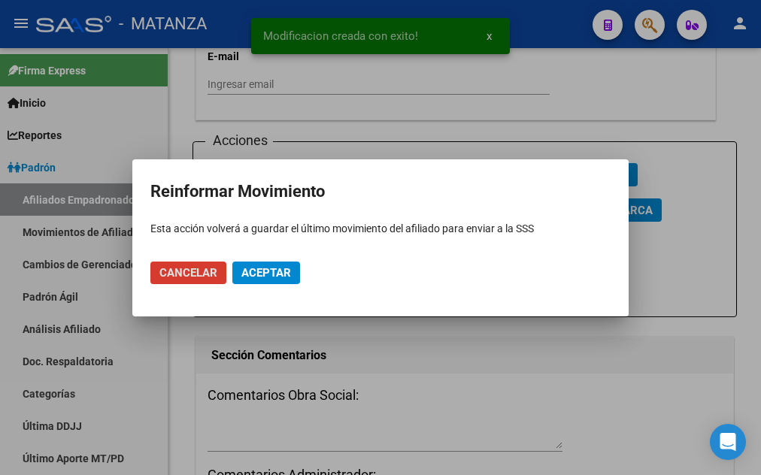
click at [259, 278] on span "Aceptar" at bounding box center [267, 273] width 50 height 14
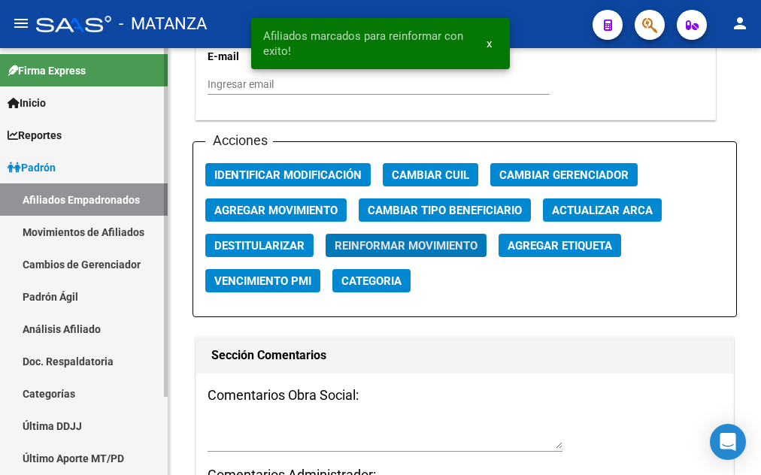
click at [71, 194] on link "Afiliados Empadronados" at bounding box center [84, 200] width 168 height 32
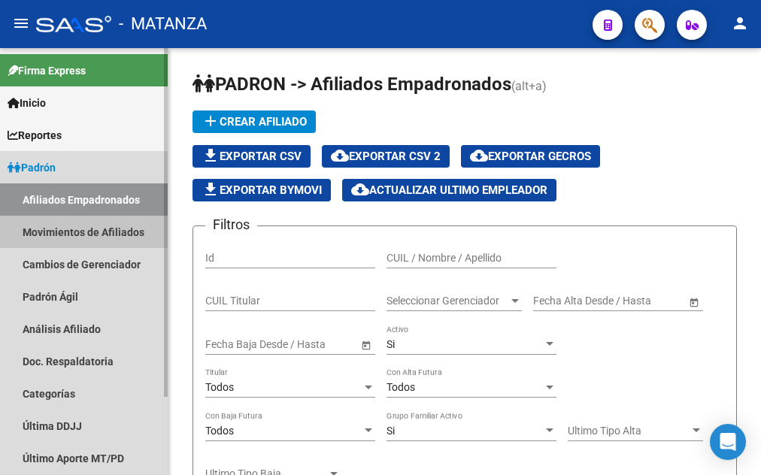
click at [54, 234] on link "Movimientos de Afiliados" at bounding box center [84, 232] width 168 height 32
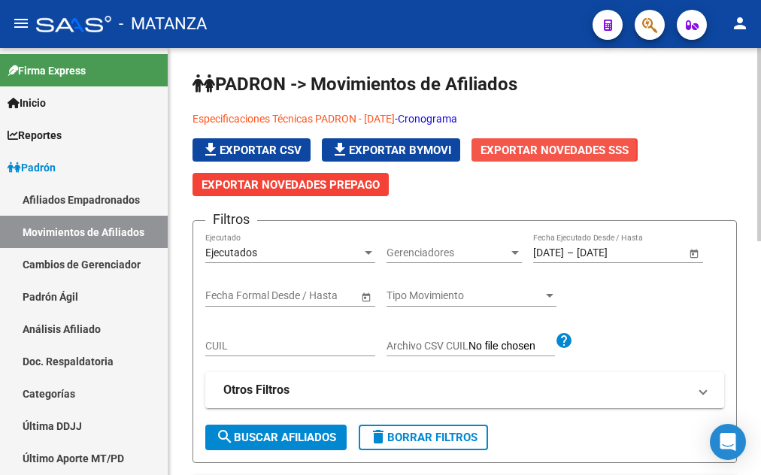
click at [542, 151] on span "Exportar Novedades SSS" at bounding box center [555, 151] width 148 height 14
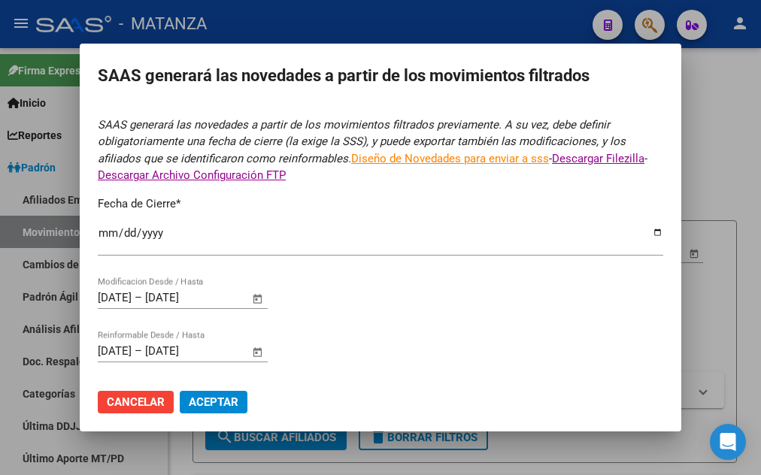
type input "[DATE]"
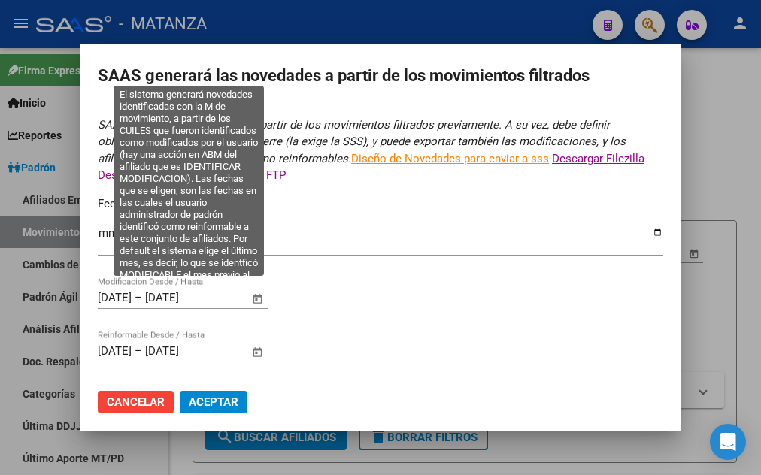
click at [100, 291] on input "[DATE]" at bounding box center [115, 298] width 34 height 14
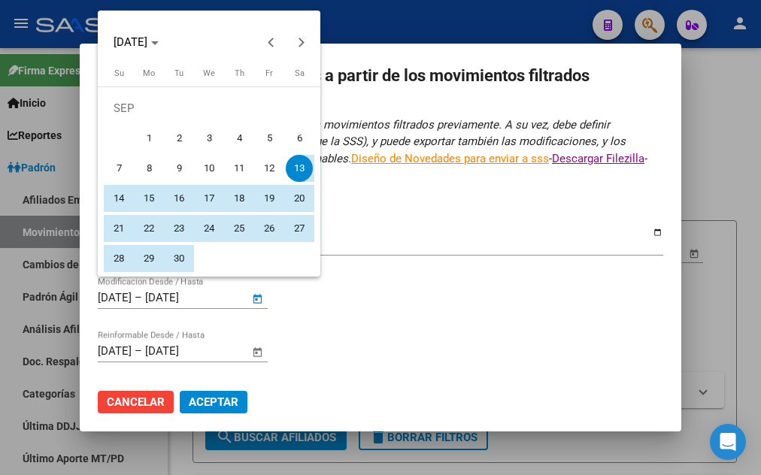
click at [143, 135] on span "1" at bounding box center [148, 138] width 27 height 27
type input "[DATE]"
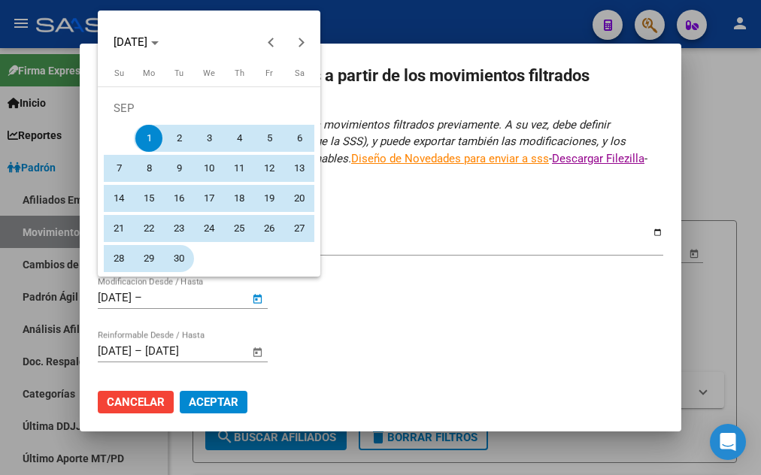
click at [175, 252] on span "30" at bounding box center [179, 258] width 27 height 27
type input "[DATE]"
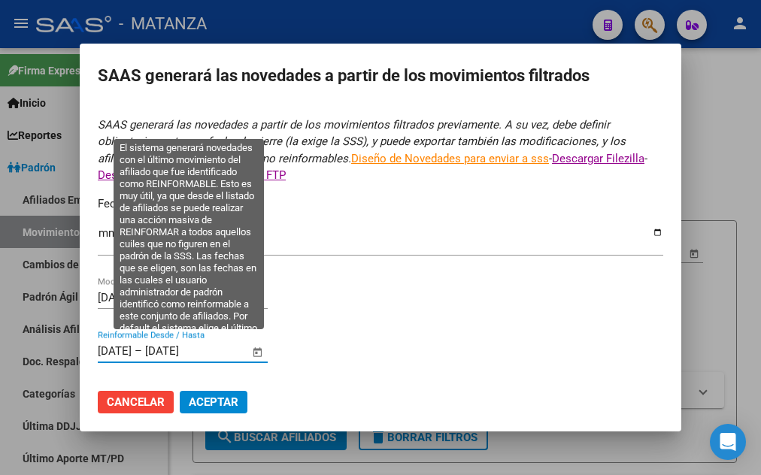
click at [120, 345] on input "[DATE]" at bounding box center [115, 352] width 34 height 14
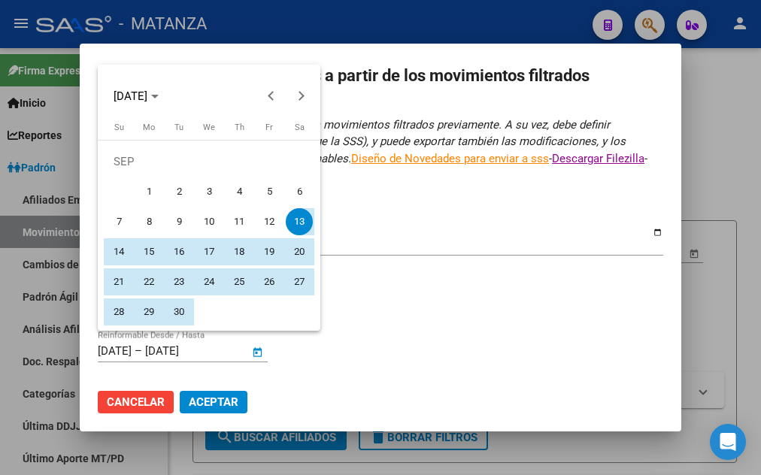
click at [154, 183] on span "1" at bounding box center [148, 191] width 27 height 27
type input "[DATE]"
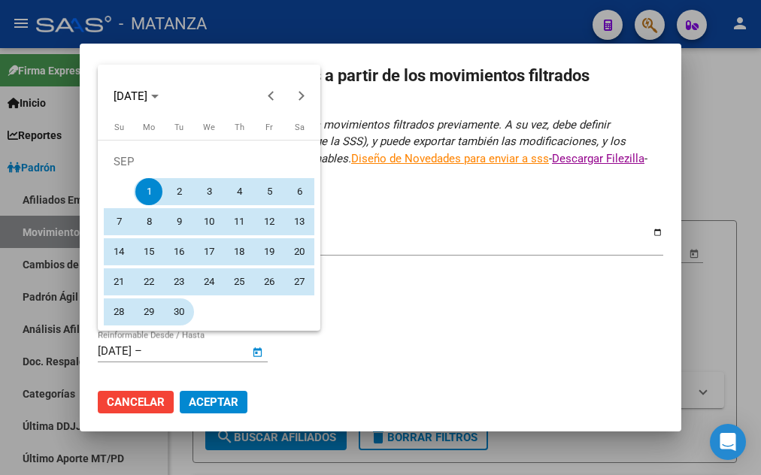
click at [178, 314] on span "30" at bounding box center [179, 312] width 27 height 27
type input "[DATE]"
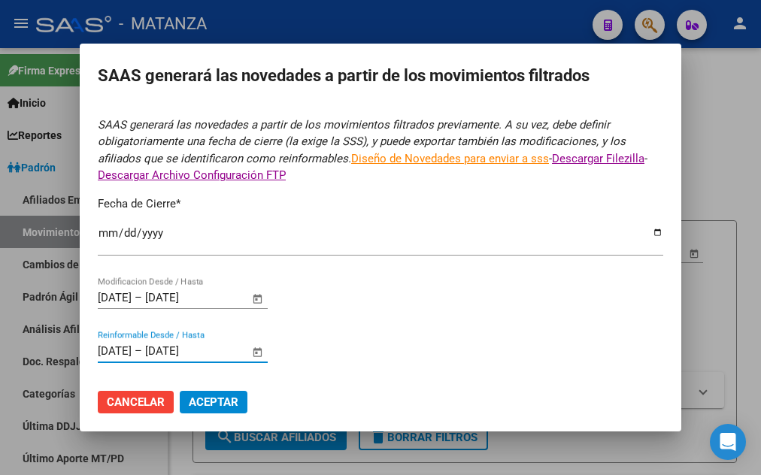
click at [217, 396] on span "Aceptar" at bounding box center [214, 403] width 50 height 14
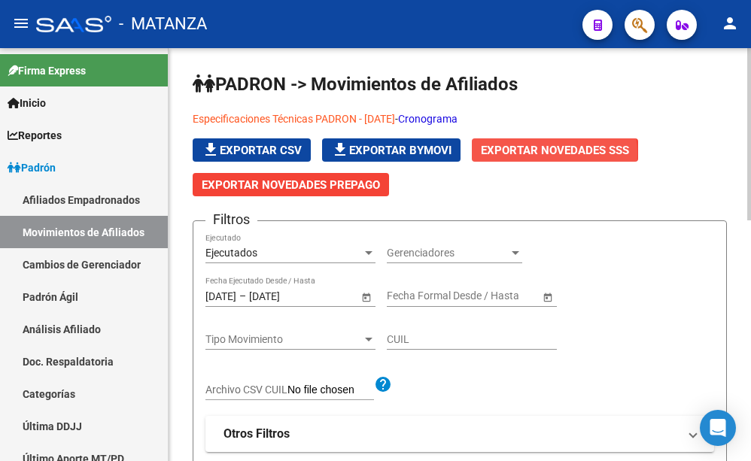
click at [551, 155] on span "Exportar Novedades SSS" at bounding box center [555, 151] width 148 height 14
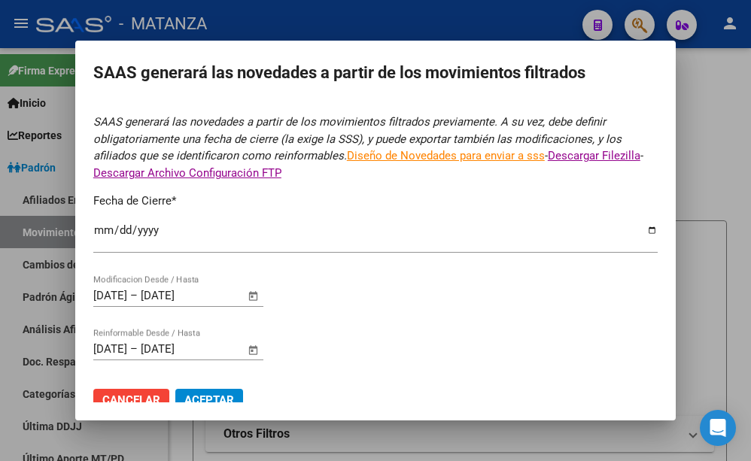
type input "[DATE]"
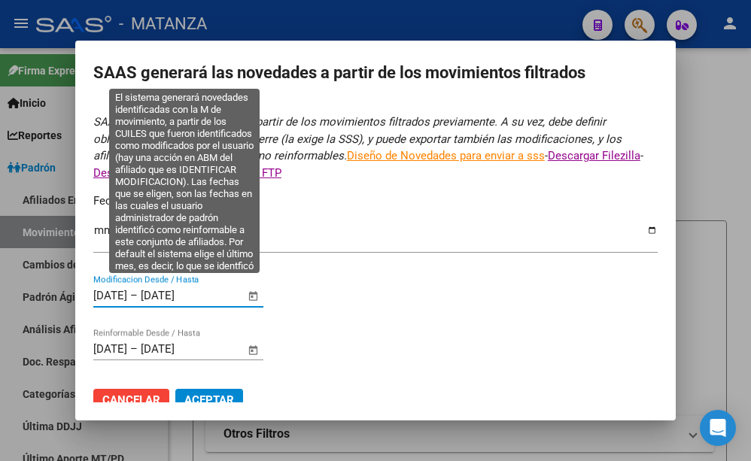
click at [103, 289] on input "[DATE]" at bounding box center [110, 296] width 34 height 14
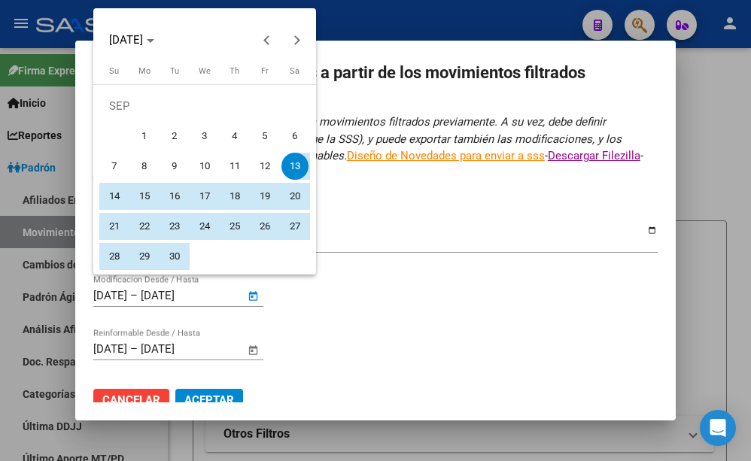
click at [135, 135] on span "1" at bounding box center [144, 136] width 27 height 27
type input "[DATE]"
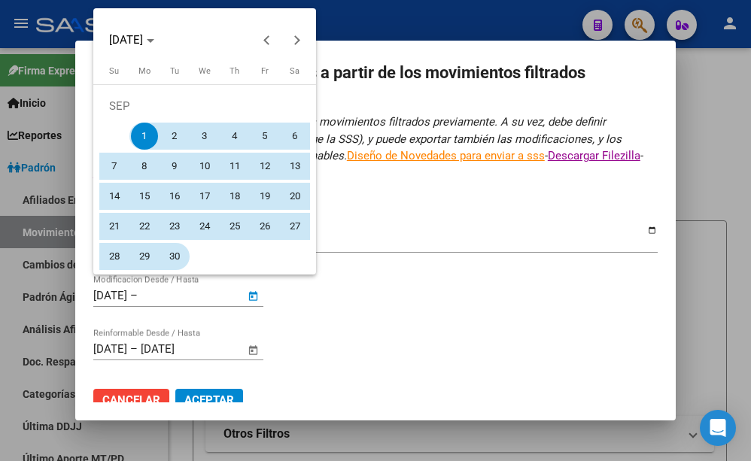
click at [178, 248] on span "30" at bounding box center [174, 256] width 27 height 27
type input "[DATE]"
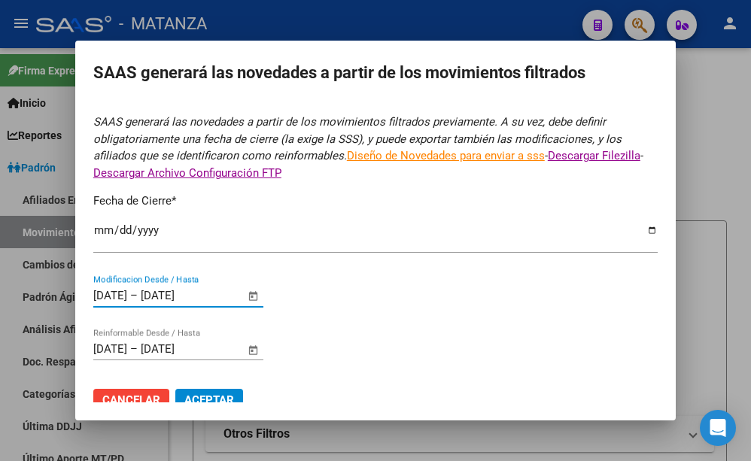
click at [127, 342] on input "[DATE]" at bounding box center [110, 349] width 34 height 14
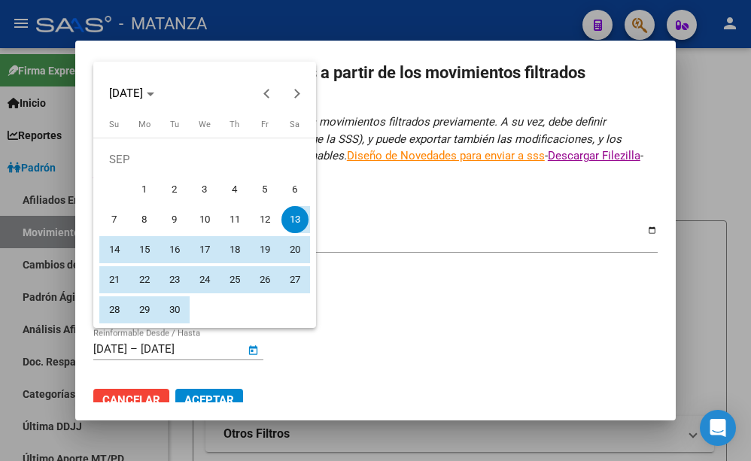
click at [141, 196] on span "1" at bounding box center [144, 189] width 27 height 27
type input "[DATE]"
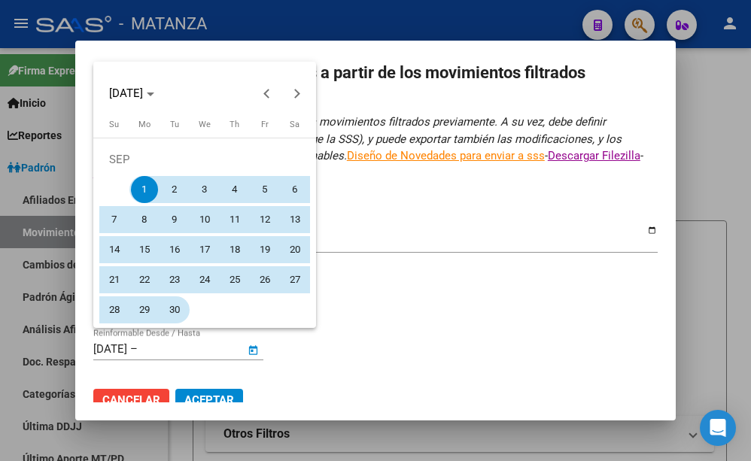
click at [175, 305] on span "30" at bounding box center [174, 309] width 27 height 27
type input "[DATE]"
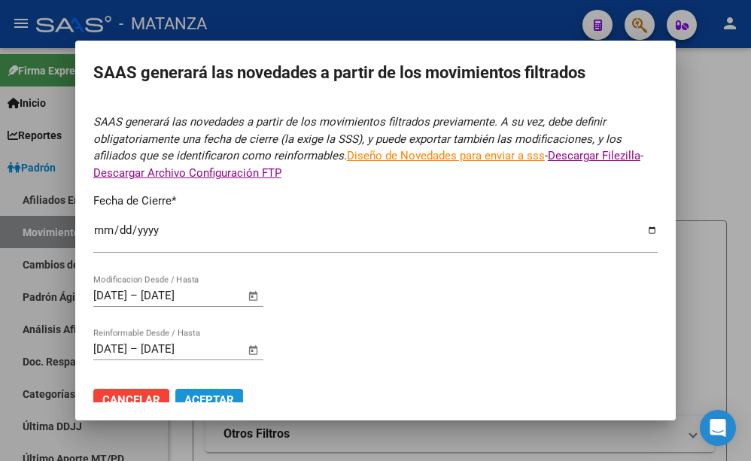
click at [211, 393] on span "Aceptar" at bounding box center [209, 400] width 50 height 14
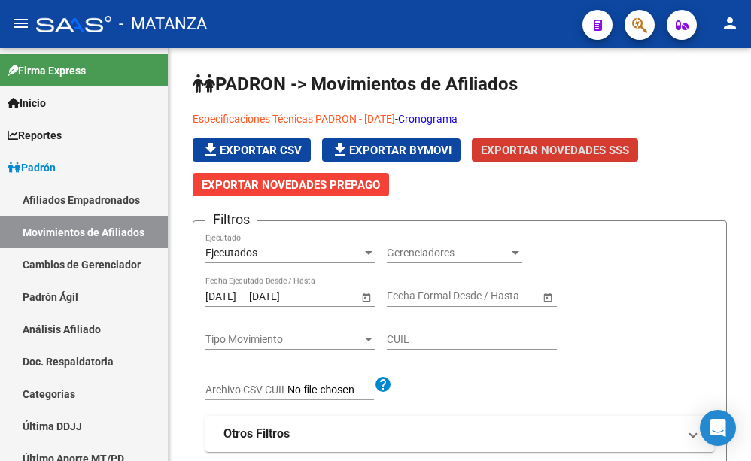
click at [630, 23] on button "button" at bounding box center [639, 25] width 30 height 30
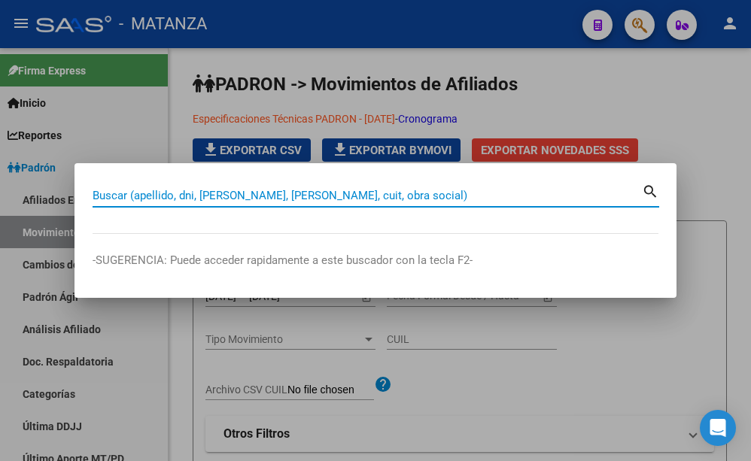
paste input "20711408"
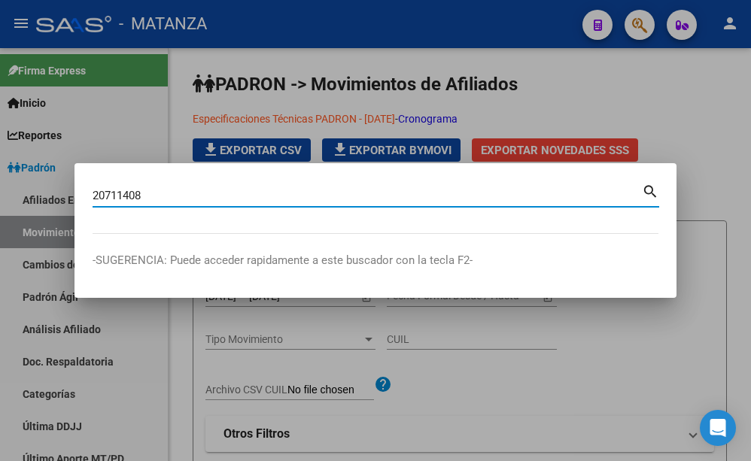
type input "20711408"
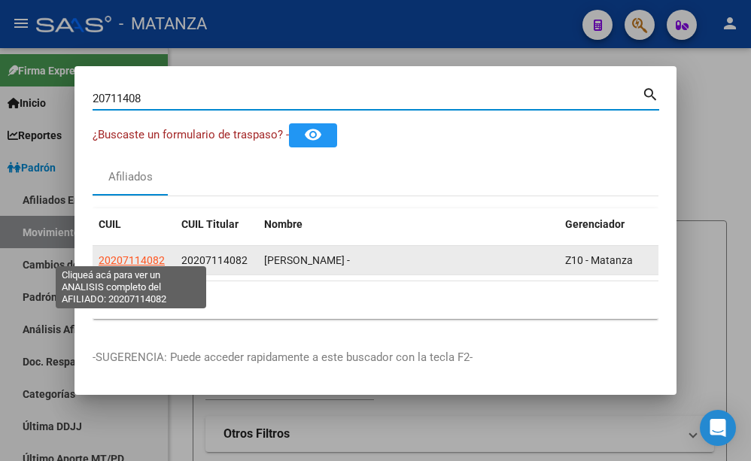
click at [125, 254] on span "20207114082" at bounding box center [132, 260] width 66 height 12
type textarea "20207114082"
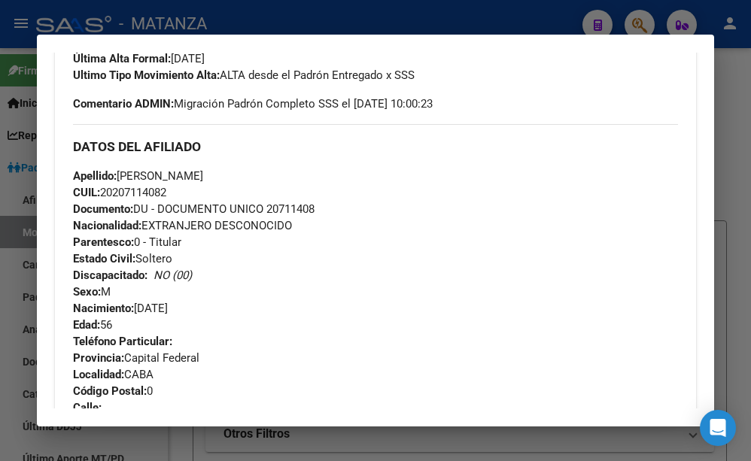
scroll to position [163, 0]
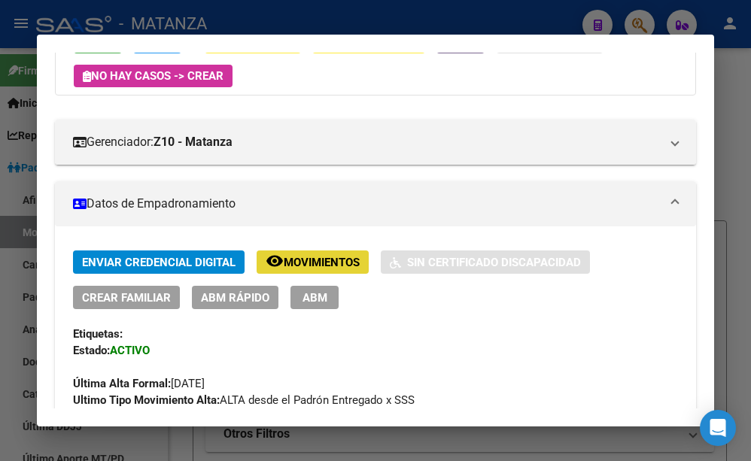
click at [321, 263] on span "Movimientos" at bounding box center [322, 263] width 76 height 14
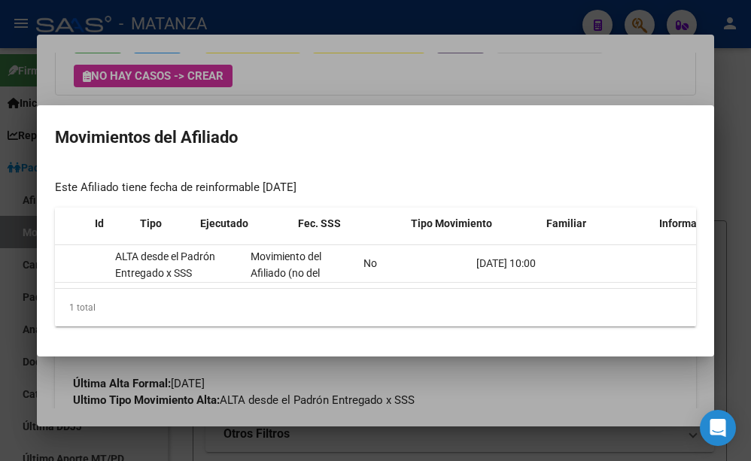
scroll to position [0, 0]
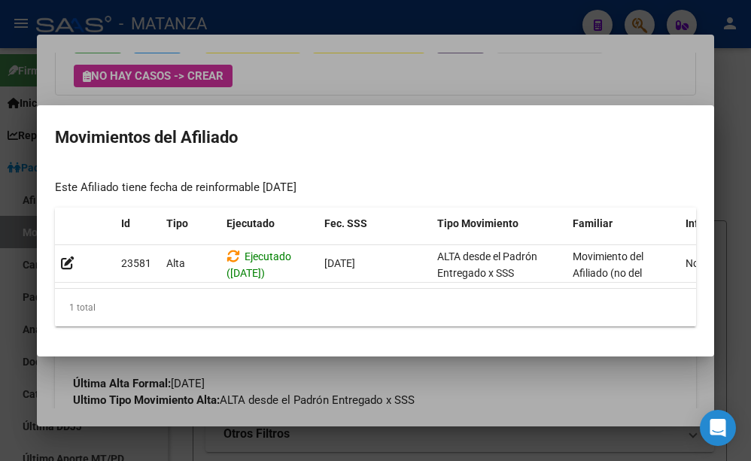
click at [384, 50] on div at bounding box center [375, 230] width 751 height 461
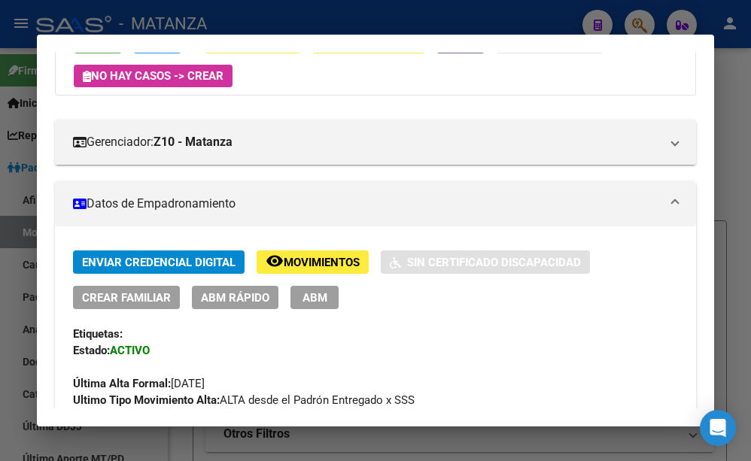
click at [312, 292] on span "ABM" at bounding box center [314, 298] width 25 height 14
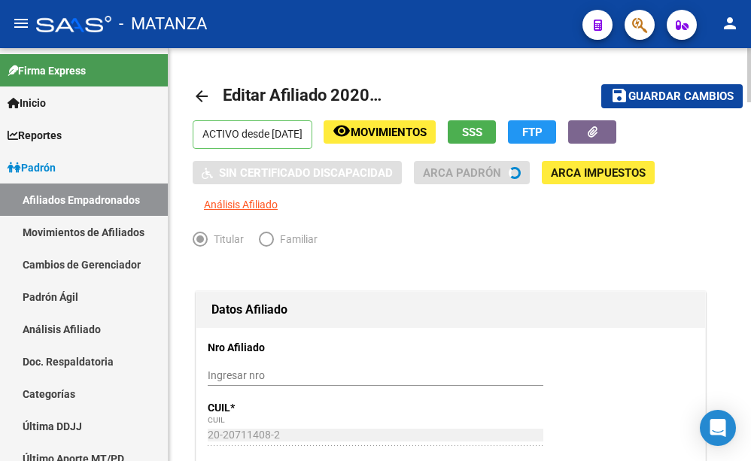
radio input "true"
type input "34-99925756-0"
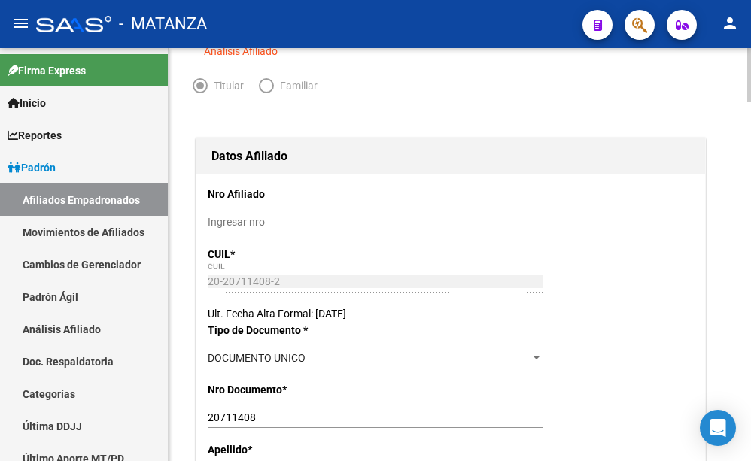
scroll to position [230, 0]
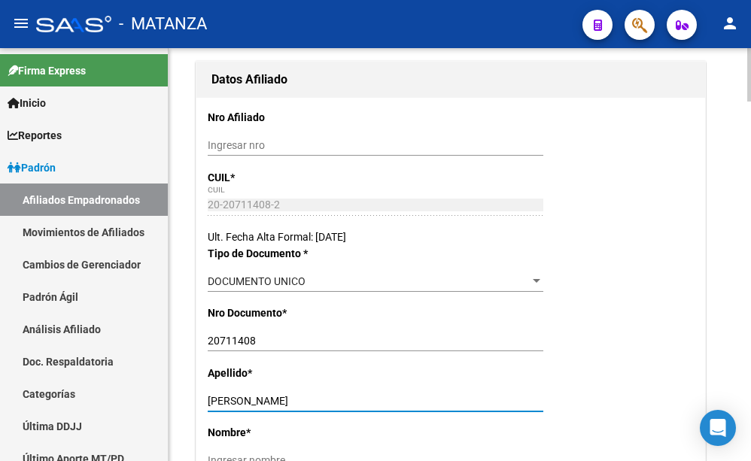
drag, startPoint x: 326, startPoint y: 370, endPoint x: 251, endPoint y: 367, distance: 74.5
click at [251, 395] on input "[PERSON_NAME]" at bounding box center [376, 401] width 336 height 13
type input "[DEMOGRAPHIC_DATA]"
click at [266, 454] on input "Ingresar nombre" at bounding box center [376, 460] width 336 height 13
paste input "[PERSON_NAME]"
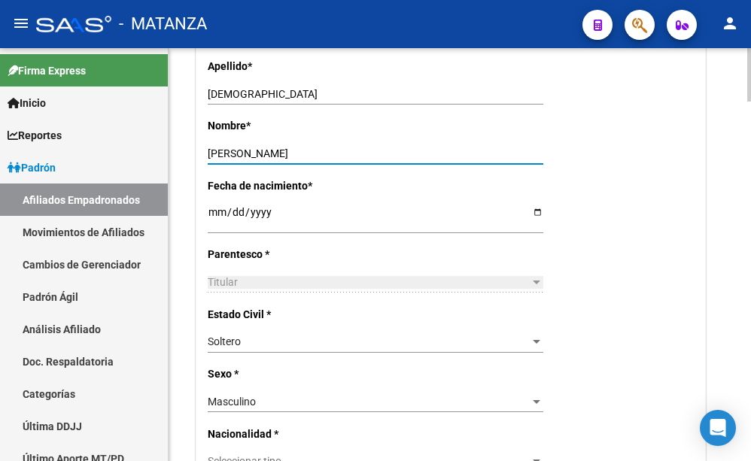
scroll to position [614, 0]
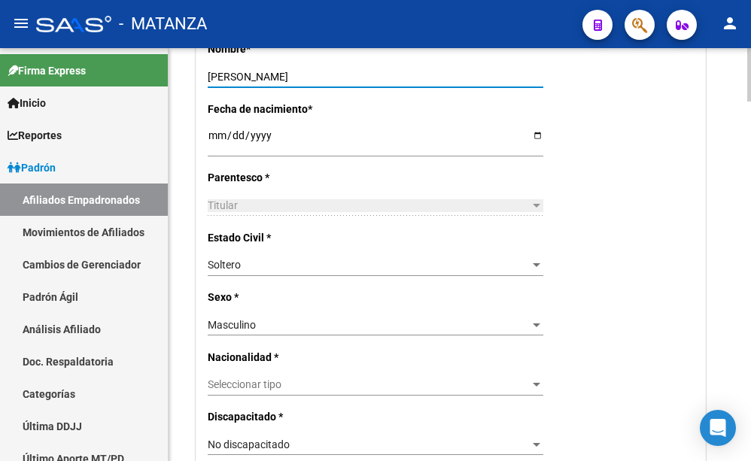
type input "[PERSON_NAME]"
click at [491, 378] on span "Seleccionar tipo" at bounding box center [369, 384] width 322 height 13
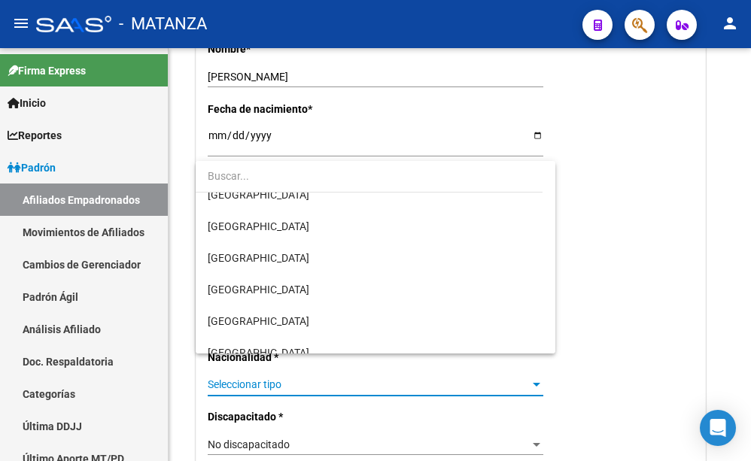
scroll to position [153, 0]
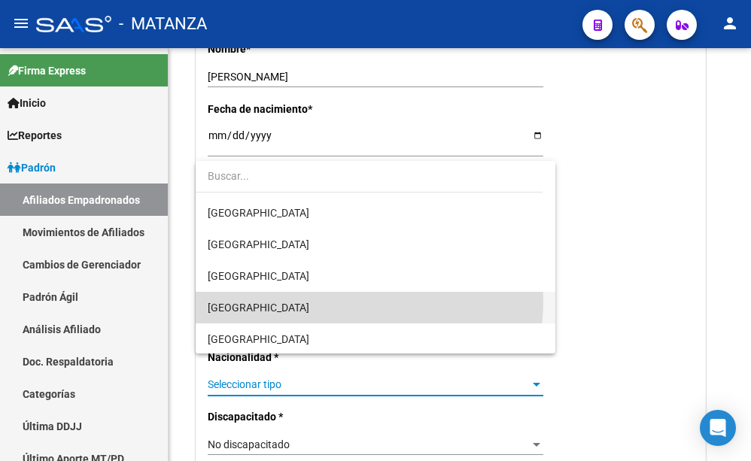
click at [336, 301] on span "[GEOGRAPHIC_DATA]" at bounding box center [376, 308] width 336 height 32
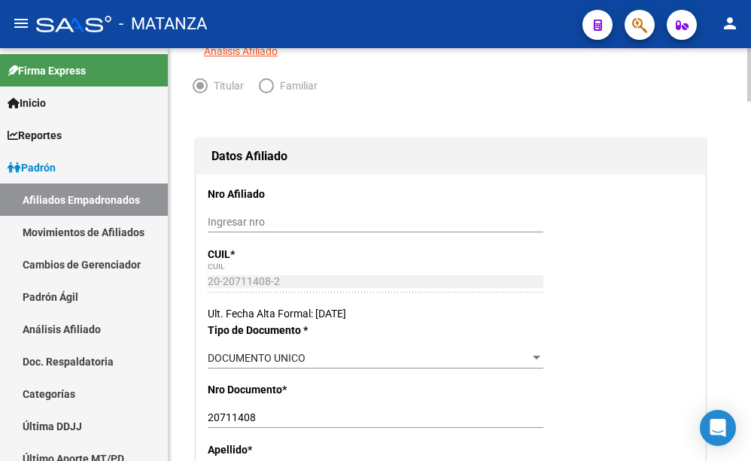
scroll to position [0, 0]
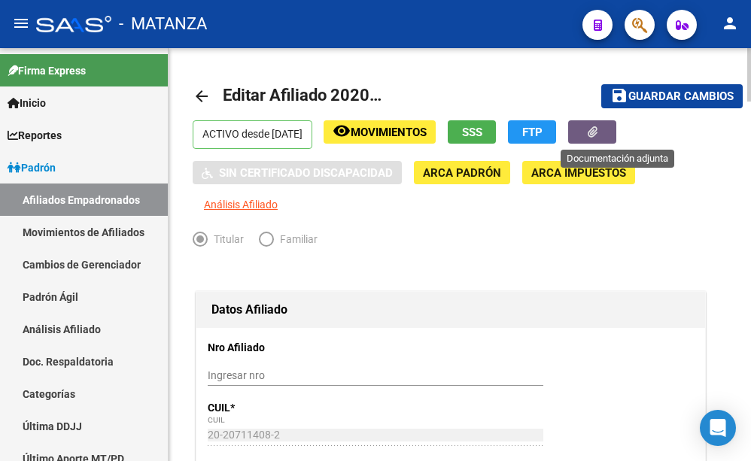
click at [612, 133] on button "button" at bounding box center [592, 131] width 48 height 23
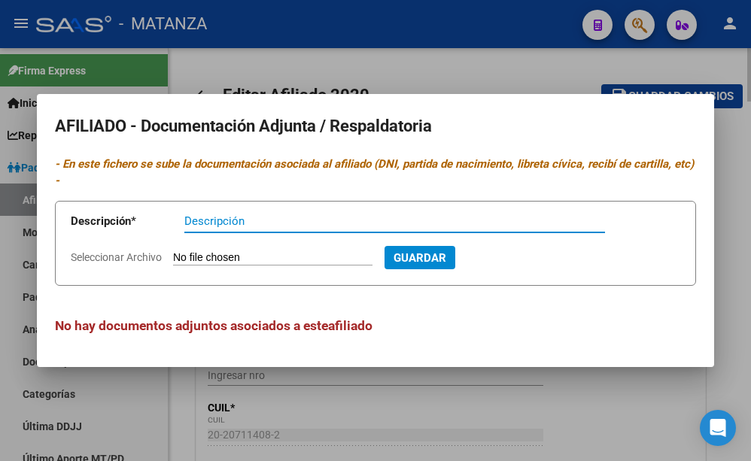
click at [609, 407] on div at bounding box center [375, 230] width 751 height 461
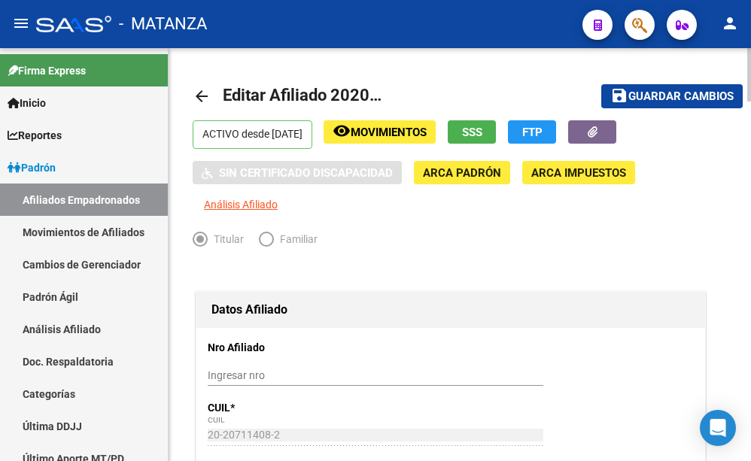
click at [482, 131] on span "SSS" at bounding box center [472, 133] width 20 height 14
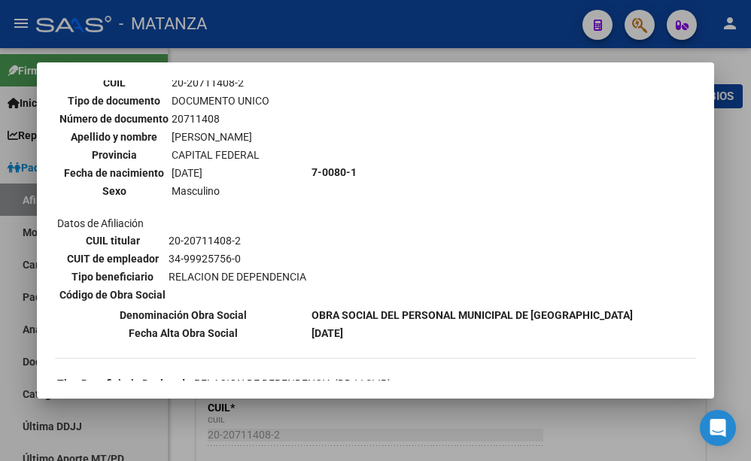
scroll to position [216, 0]
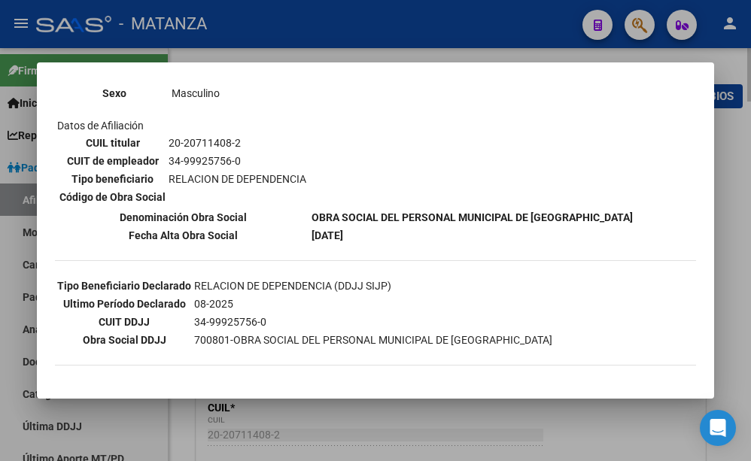
drag, startPoint x: 549, startPoint y: 429, endPoint x: 560, endPoint y: 400, distance: 31.2
click at [548, 429] on div at bounding box center [375, 230] width 751 height 461
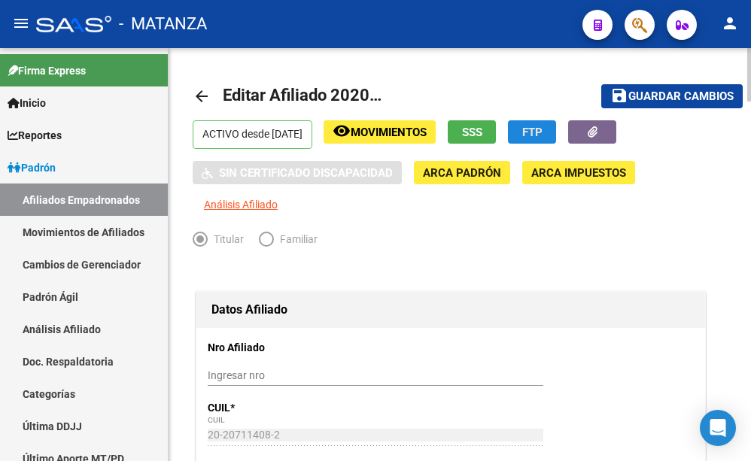
click at [545, 130] on button "FTP" at bounding box center [532, 131] width 48 height 23
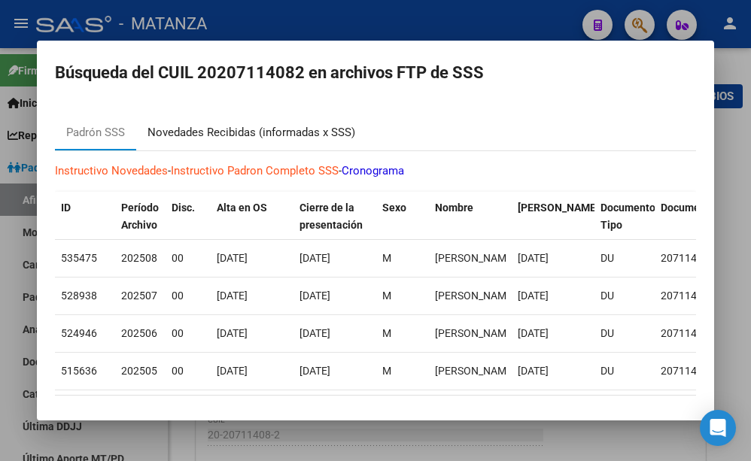
click at [269, 135] on div "Novedades Recibidas (informadas x SSS)" at bounding box center [251, 132] width 208 height 17
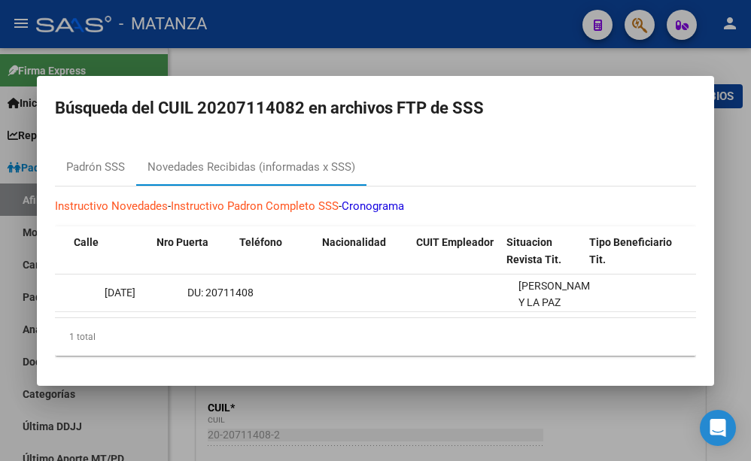
scroll to position [0, 1420]
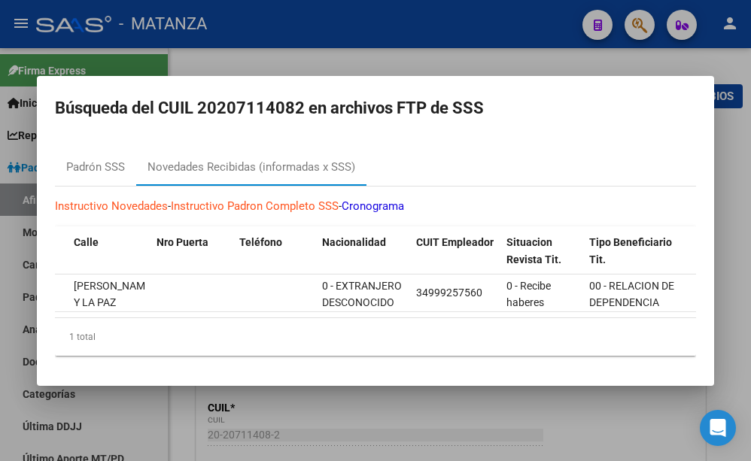
click at [472, 51] on div at bounding box center [375, 230] width 751 height 461
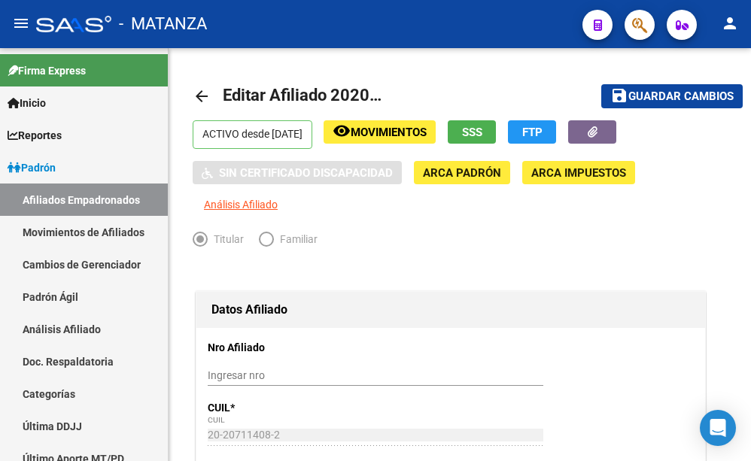
drag, startPoint x: 623, startPoint y: 28, endPoint x: 645, endPoint y: 29, distance: 21.8
click at [623, 27] on div at bounding box center [633, 24] width 42 height 31
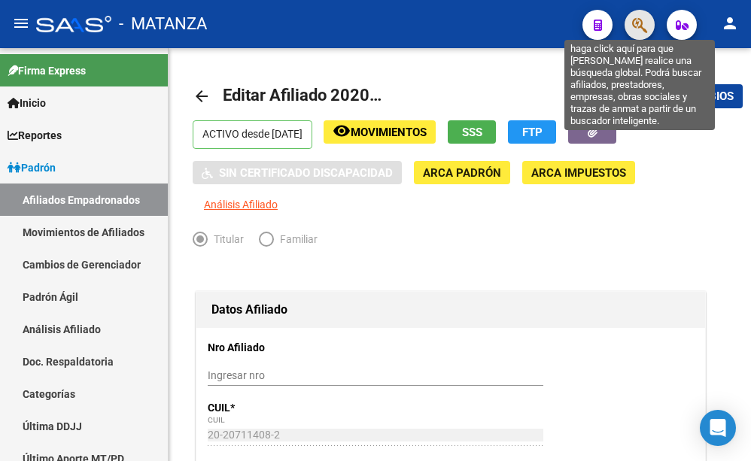
click at [641, 29] on icon "button" at bounding box center [639, 25] width 15 height 17
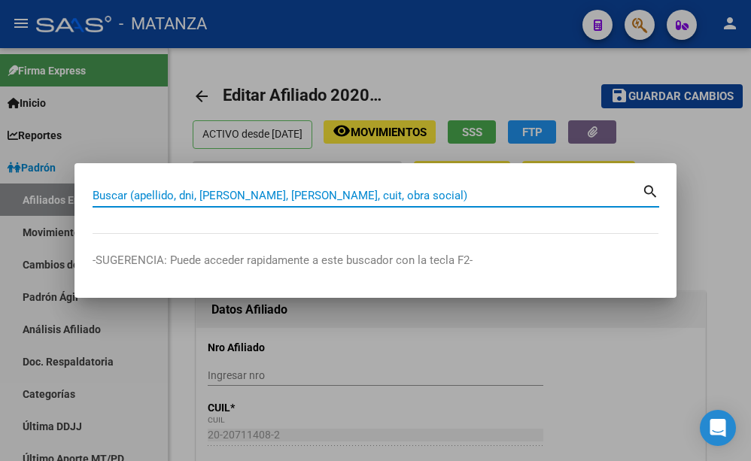
click at [591, 339] on div at bounding box center [375, 230] width 751 height 461
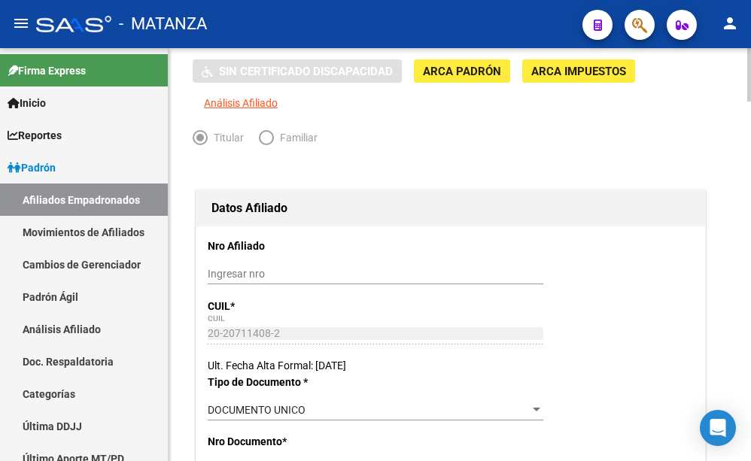
scroll to position [153, 0]
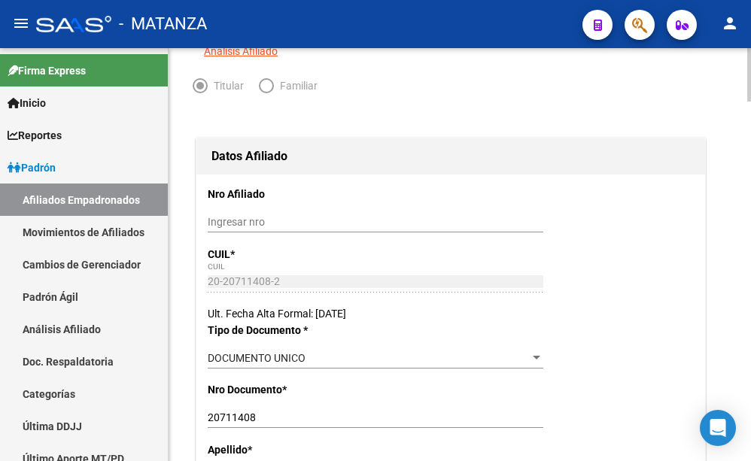
click at [208, 412] on input "20711408" at bounding box center [376, 418] width 336 height 13
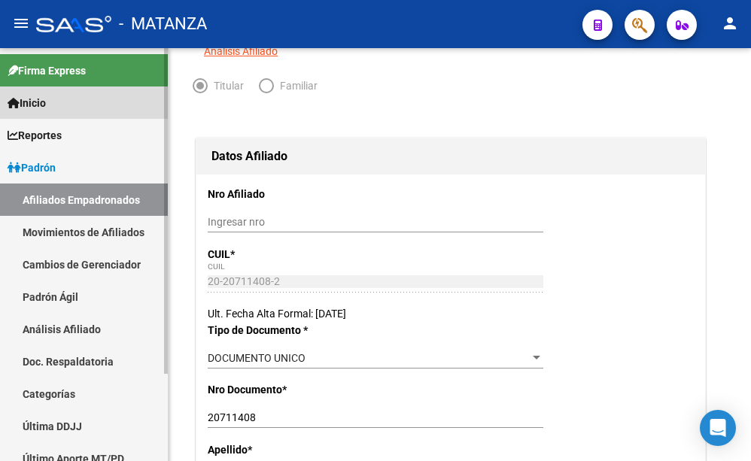
click at [53, 102] on link "Inicio" at bounding box center [84, 103] width 168 height 32
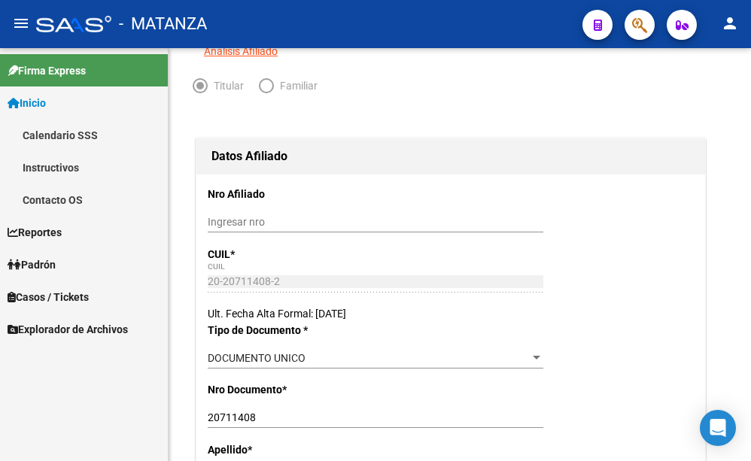
click at [46, 108] on span "Inicio" at bounding box center [27, 103] width 38 height 17
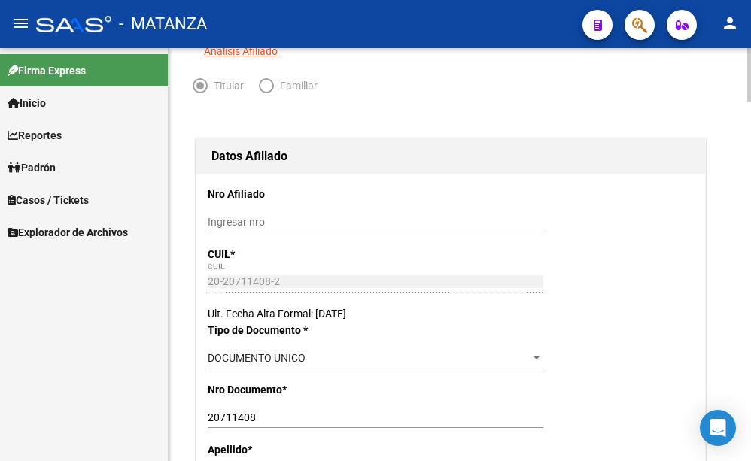
scroll to position [0, 0]
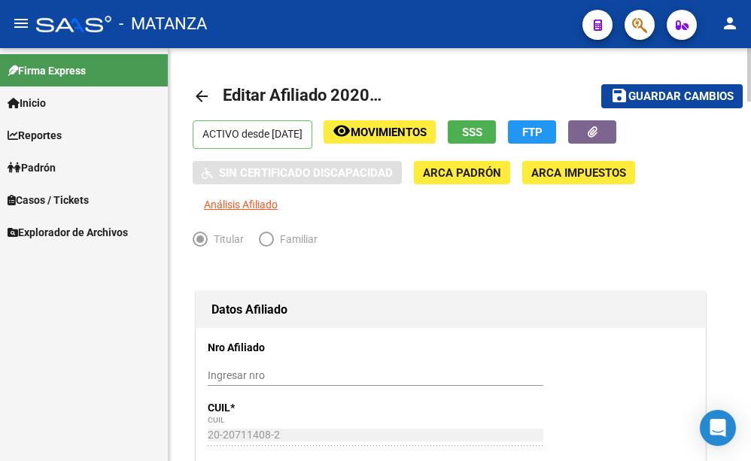
drag, startPoint x: 682, startPoint y: 97, endPoint x: 657, endPoint y: 99, distance: 24.9
click at [679, 98] on span "Guardar cambios" at bounding box center [680, 97] width 105 height 14
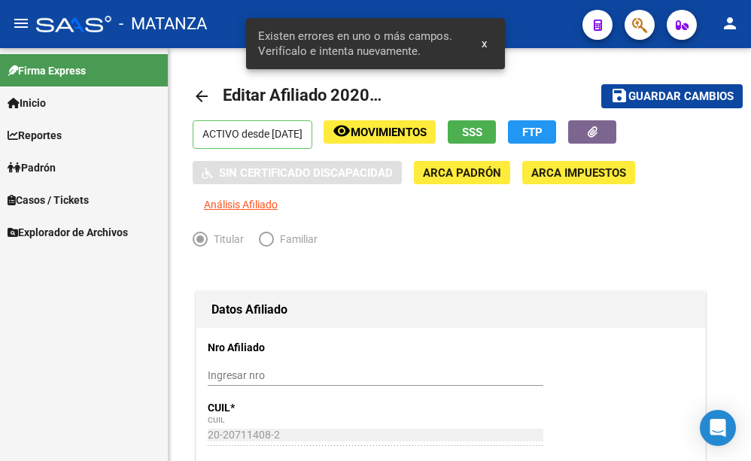
click at [51, 163] on span "Padrón" at bounding box center [32, 167] width 48 height 17
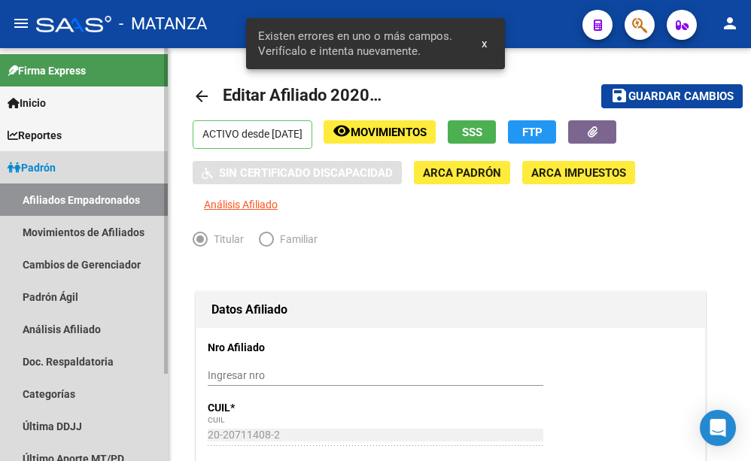
click at [95, 207] on link "Afiliados Empadronados" at bounding box center [84, 200] width 168 height 32
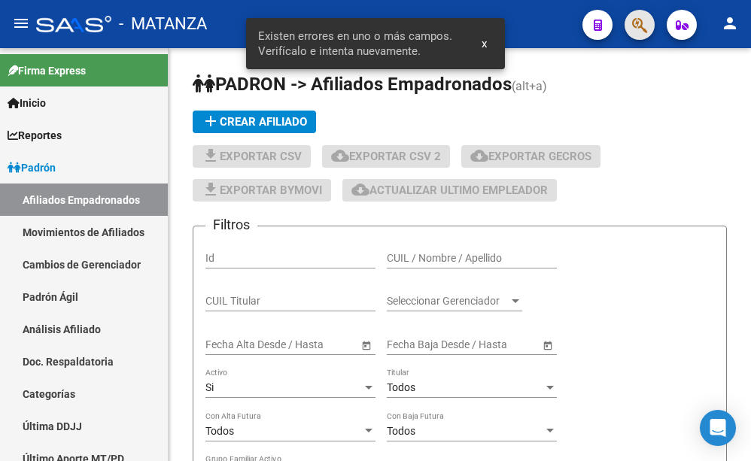
click at [650, 32] on button "button" at bounding box center [639, 25] width 30 height 30
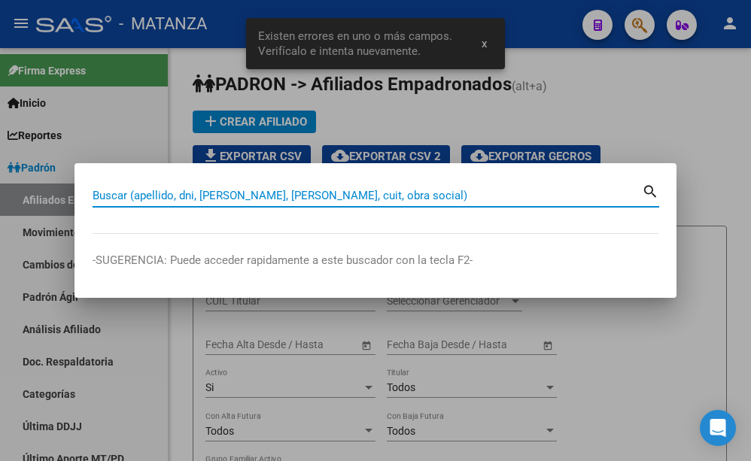
click at [293, 195] on input "Buscar (apellido, dni, [PERSON_NAME], [PERSON_NAME], cuit, obra social)" at bounding box center [367, 196] width 549 height 14
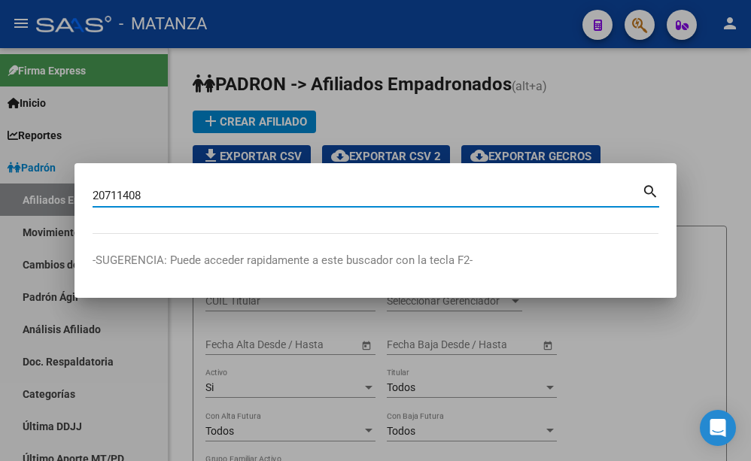
type input "20711408"
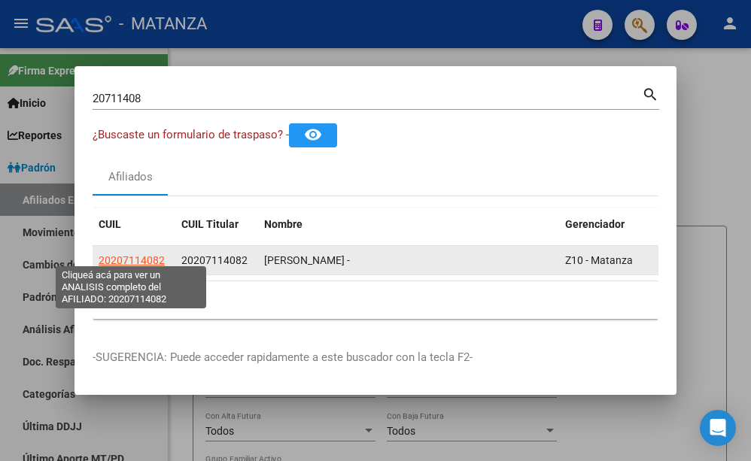
click at [143, 255] on span "20207114082" at bounding box center [132, 260] width 66 height 12
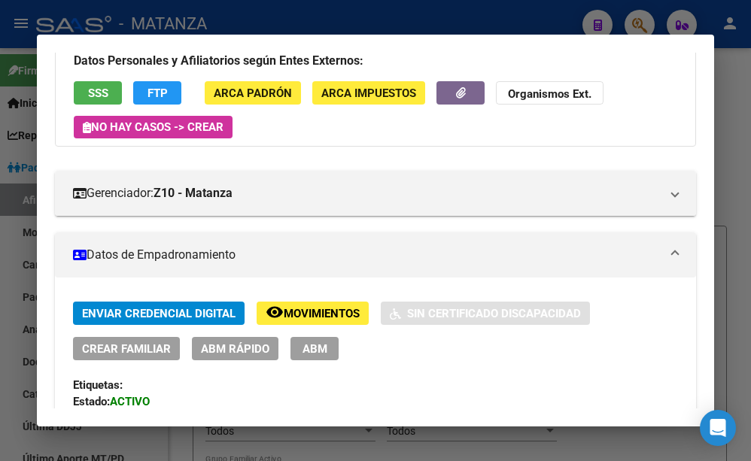
scroll to position [81, 0]
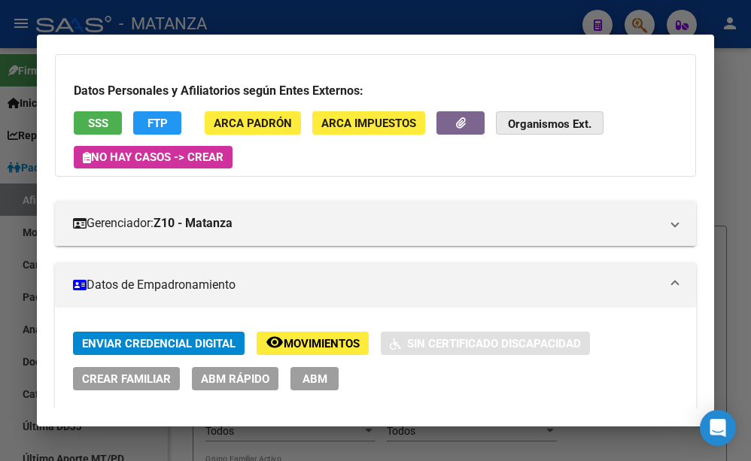
click at [573, 126] on strong "Organismos Ext." at bounding box center [550, 124] width 84 height 14
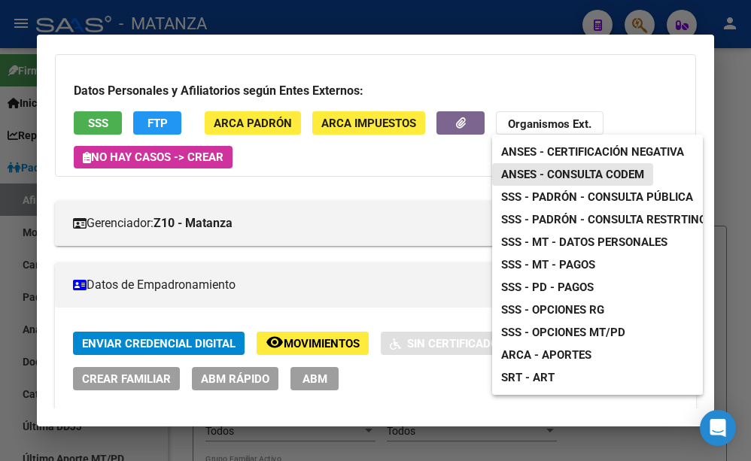
click at [579, 169] on span "ANSES - Consulta CODEM" at bounding box center [572, 175] width 143 height 14
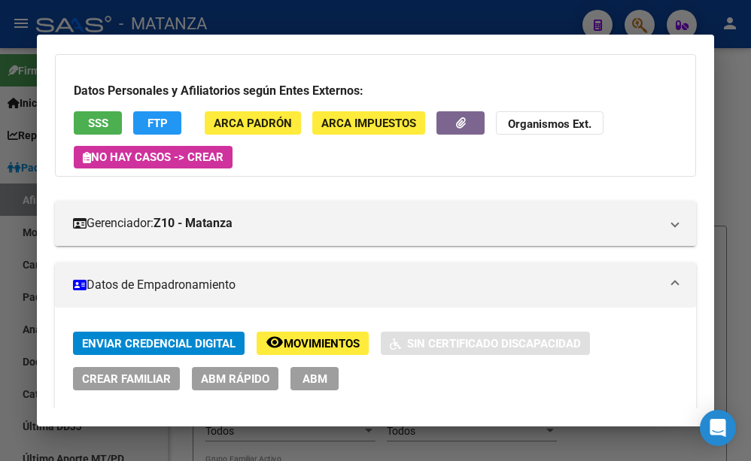
click at [353, 128] on span "ARCA Impuestos" at bounding box center [368, 124] width 95 height 14
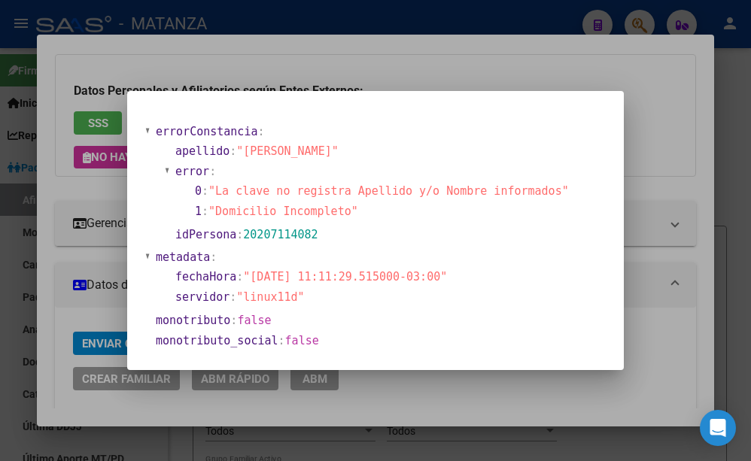
click at [301, 74] on div at bounding box center [375, 230] width 751 height 461
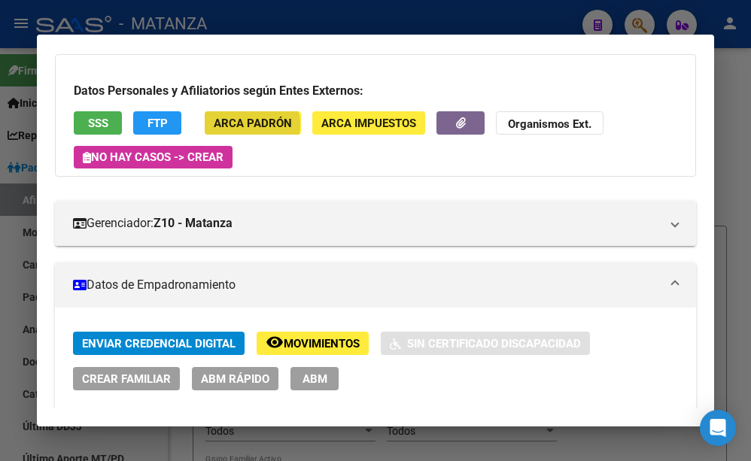
click at [251, 125] on span "ARCA Padrón" at bounding box center [253, 124] width 78 height 14
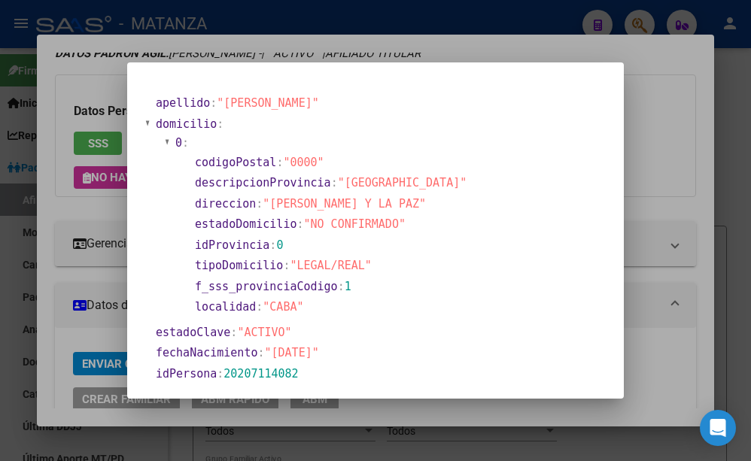
scroll to position [102, 0]
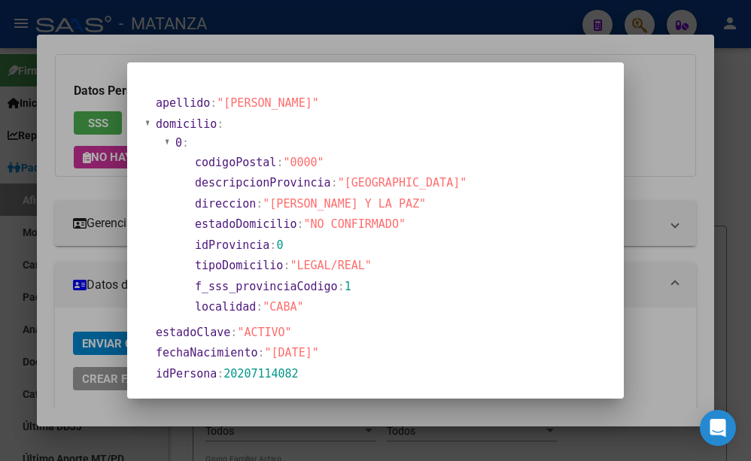
drag, startPoint x: 265, startPoint y: 201, endPoint x: 356, endPoint y: 198, distance: 91.1
click at [356, 198] on span ""[PERSON_NAME] Y LA PAZ"" at bounding box center [344, 204] width 163 height 14
click at [455, 306] on section "localidad : "CABA"" at bounding box center [331, 307] width 272 height 17
click at [418, 41] on div at bounding box center [375, 230] width 751 height 461
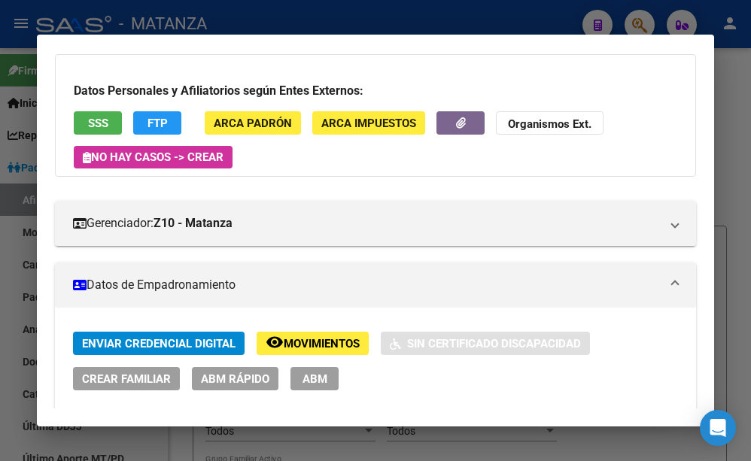
click at [311, 384] on span "ABM" at bounding box center [314, 379] width 25 height 14
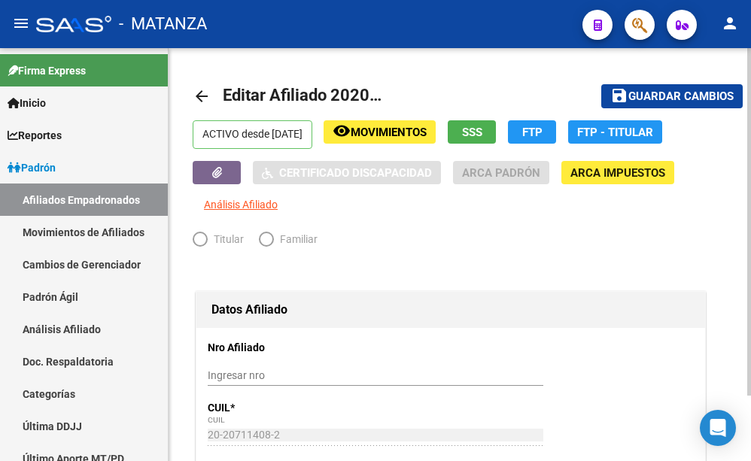
radio input "true"
type input "34-99925756-0"
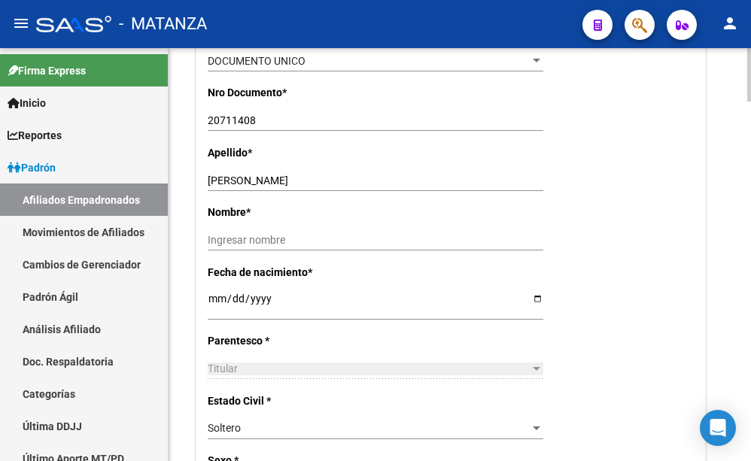
scroll to position [691, 0]
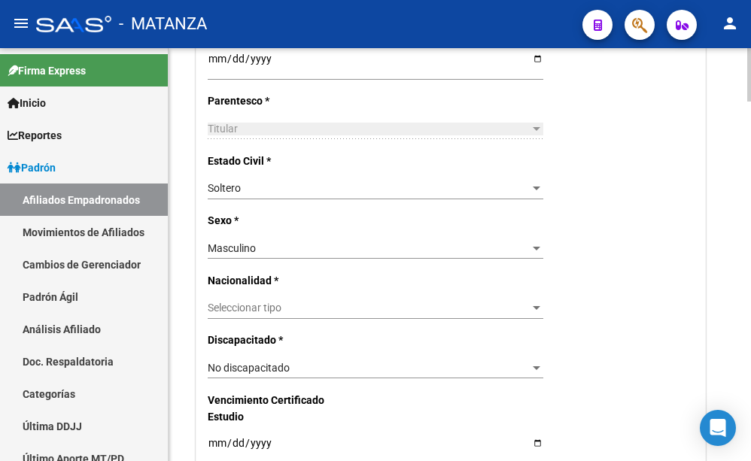
click at [288, 298] on div "Seleccionar tipo Seleccionar tipo" at bounding box center [376, 308] width 336 height 21
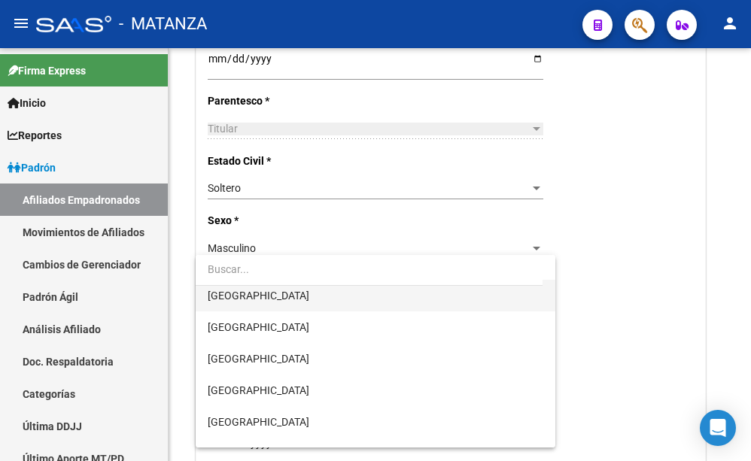
scroll to position [153, 0]
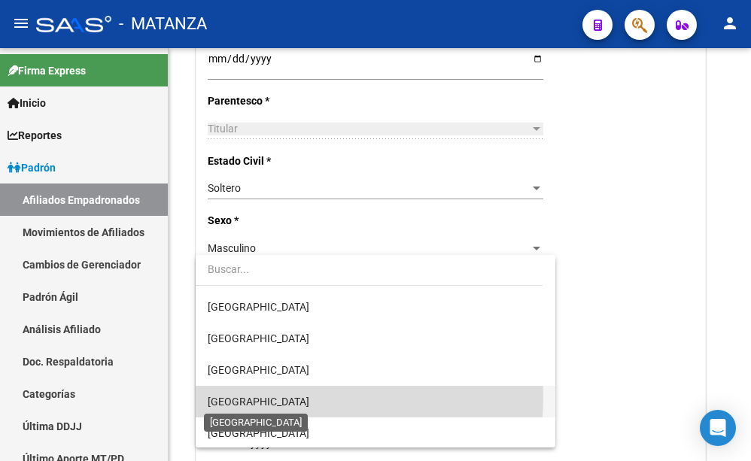
click at [256, 396] on span "[GEOGRAPHIC_DATA]" at bounding box center [259, 402] width 102 height 12
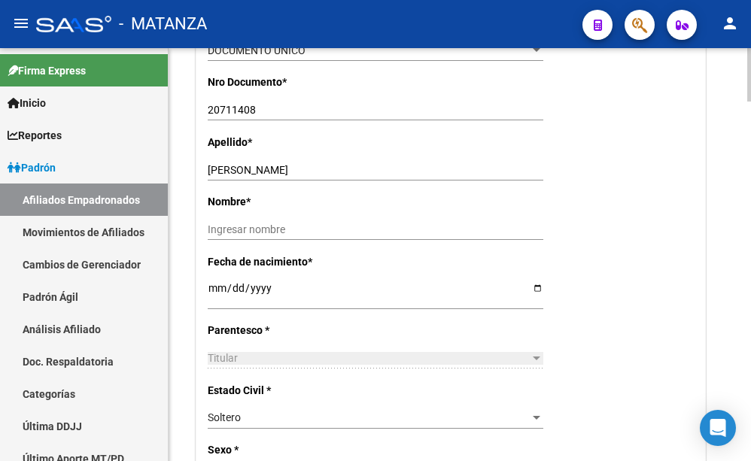
scroll to position [460, 0]
drag, startPoint x: 332, startPoint y: 139, endPoint x: 254, endPoint y: 138, distance: 77.5
click at [254, 165] on input "[PERSON_NAME]" at bounding box center [376, 171] width 336 height 13
type input "[DEMOGRAPHIC_DATA]"
click at [280, 224] on input "Ingresar nombre" at bounding box center [376, 230] width 336 height 13
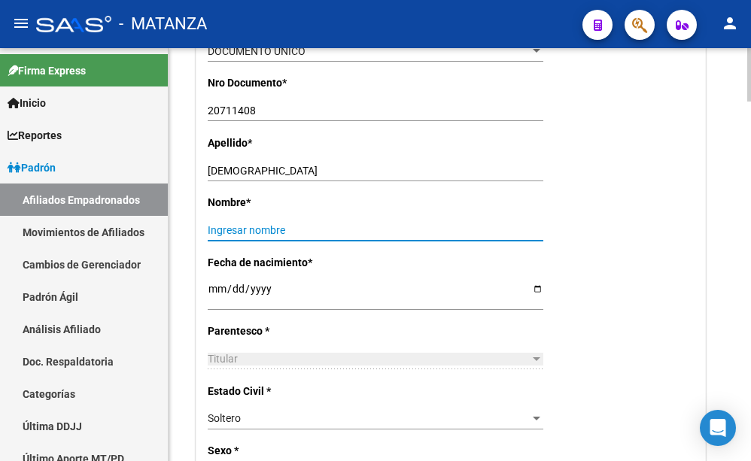
paste input "[PERSON_NAME]"
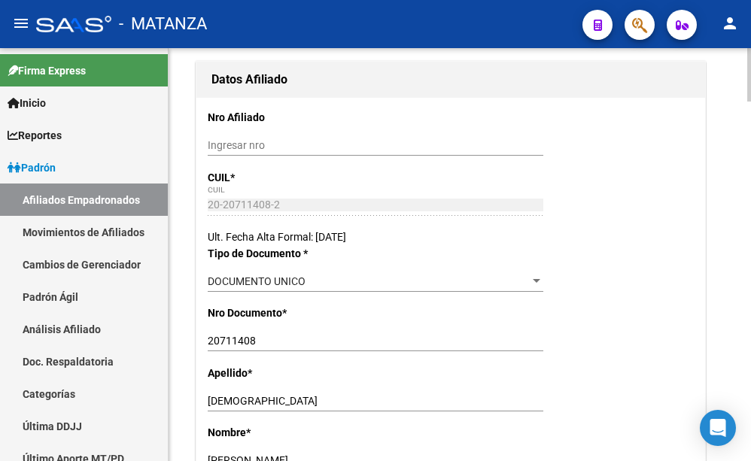
scroll to position [0, 0]
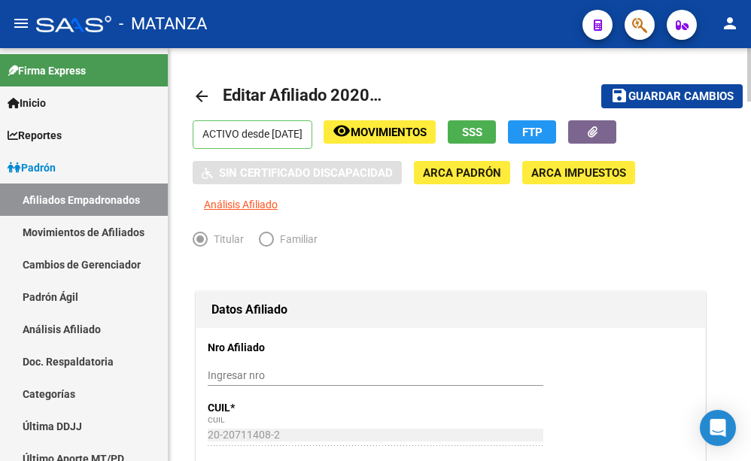
type input "[PERSON_NAME]"
click at [663, 100] on span "Guardar cambios" at bounding box center [680, 97] width 105 height 14
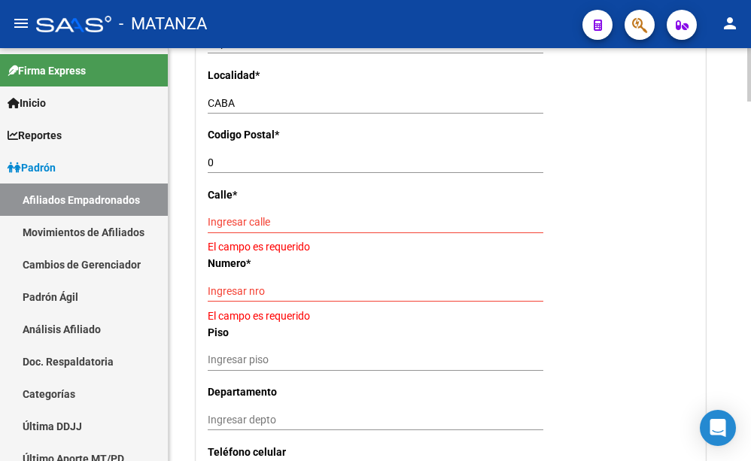
scroll to position [1228, 0]
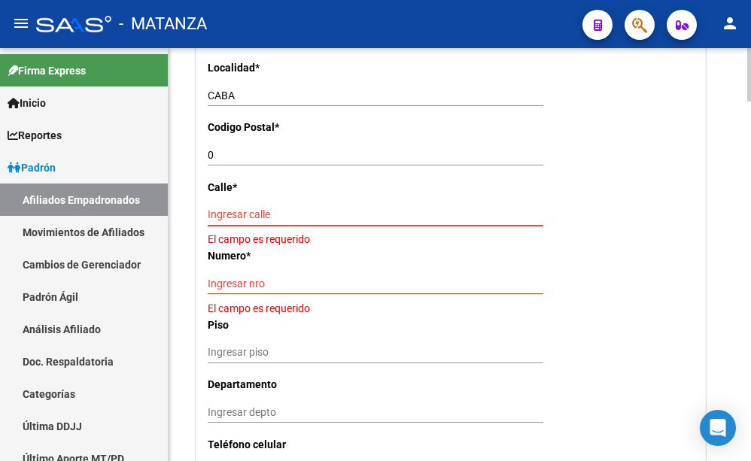
click at [232, 208] on input "Ingresar calle" at bounding box center [376, 214] width 336 height 13
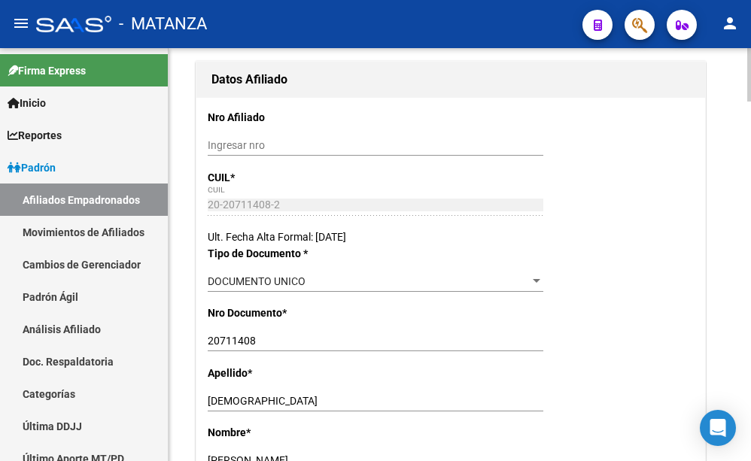
scroll to position [0, 0]
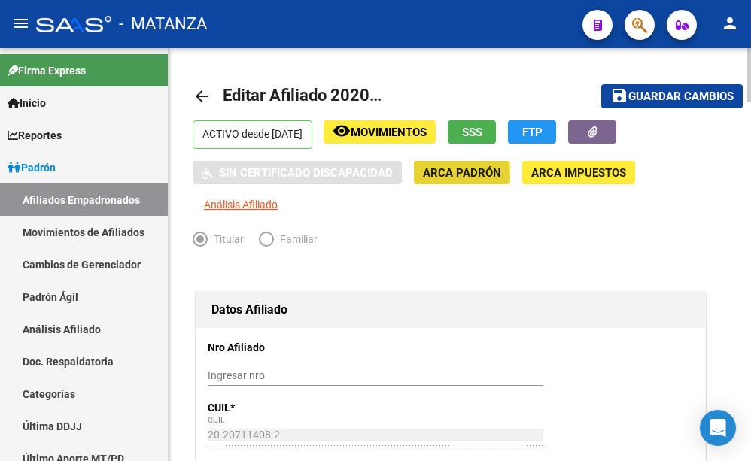
click at [438, 180] on span "ARCA Padrón" at bounding box center [462, 173] width 78 height 14
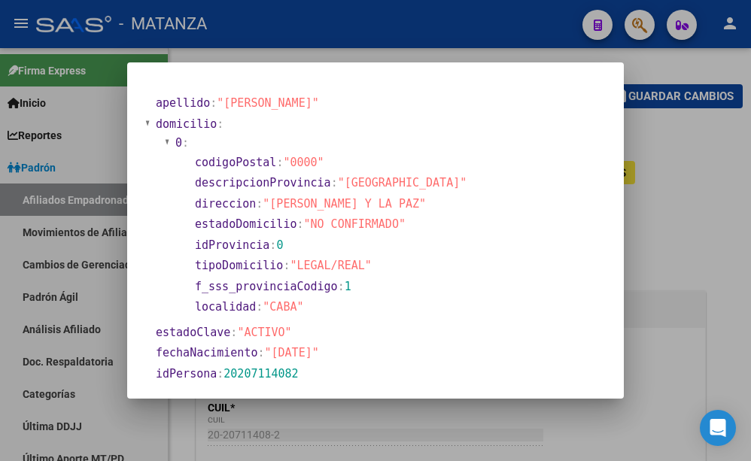
drag, startPoint x: 266, startPoint y: 204, endPoint x: 355, endPoint y: 207, distance: 88.8
click at [355, 207] on span ""[PERSON_NAME] Y LA PAZ"" at bounding box center [344, 204] width 163 height 14
copy span "[PERSON_NAME] Y LA PAZ"
click at [412, 44] on div at bounding box center [375, 230] width 751 height 461
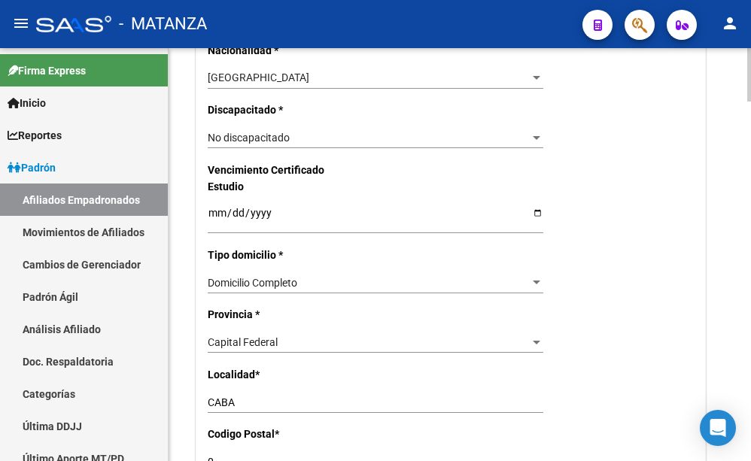
scroll to position [1074, 0]
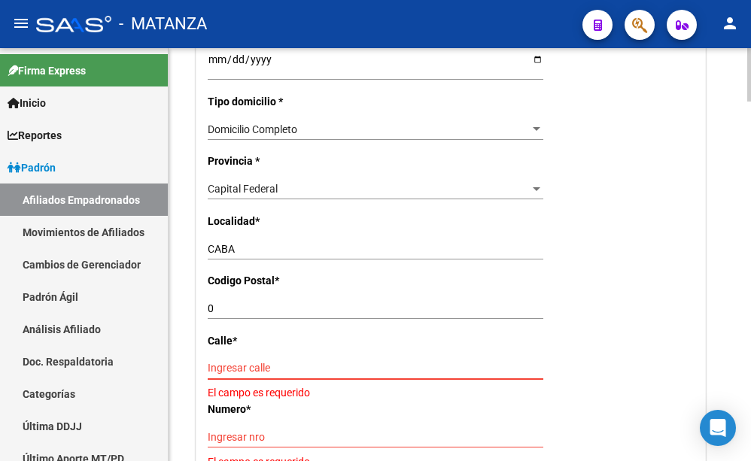
click at [244, 362] on input "Ingresar calle" at bounding box center [376, 368] width 336 height 13
paste input "[PERSON_NAME] Y LA PAZ"
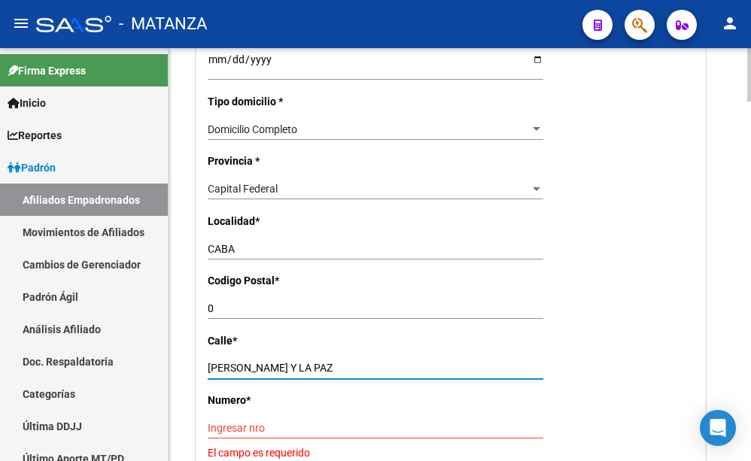
type input "[PERSON_NAME] Y LA PAZ"
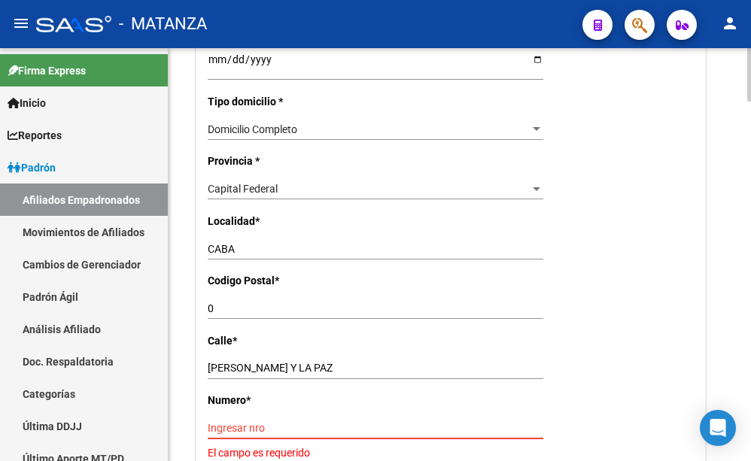
click at [336, 422] on input "Ingresar nro" at bounding box center [376, 428] width 336 height 13
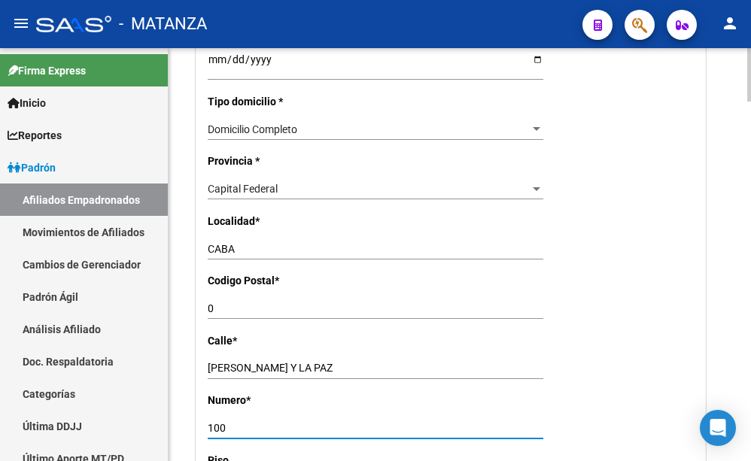
scroll to position [1151, 0]
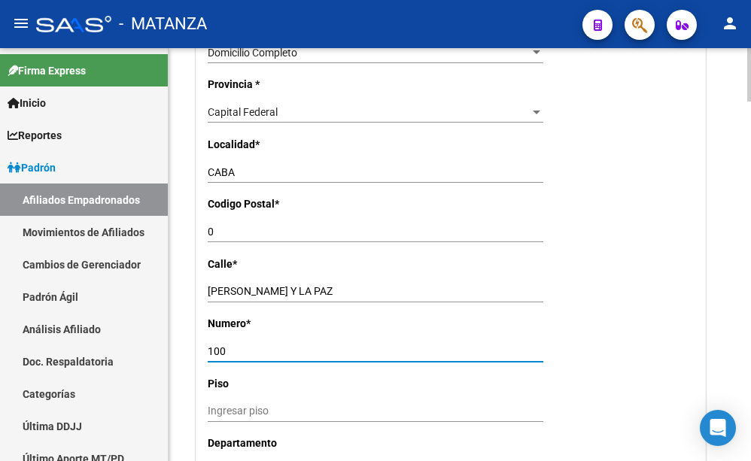
type input "100"
click at [248, 226] on input "0" at bounding box center [376, 232] width 336 height 13
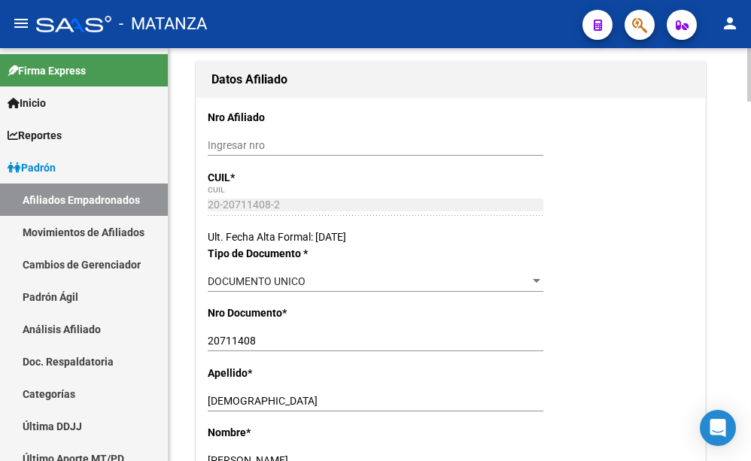
scroll to position [0, 0]
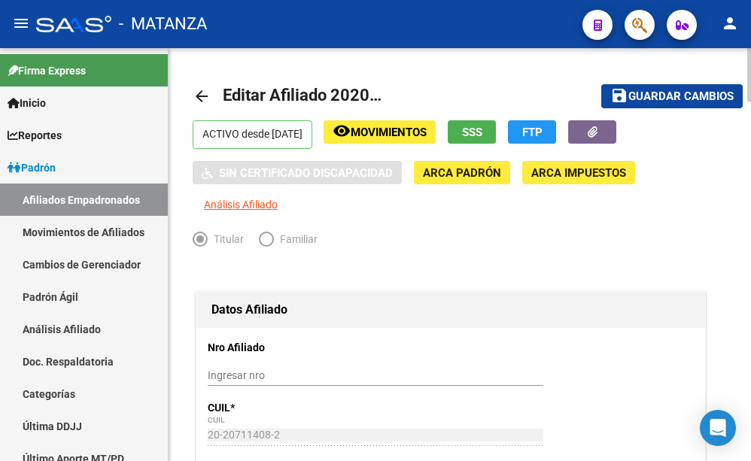
type input "1428"
click at [675, 99] on span "Guardar cambios" at bounding box center [680, 97] width 105 height 14
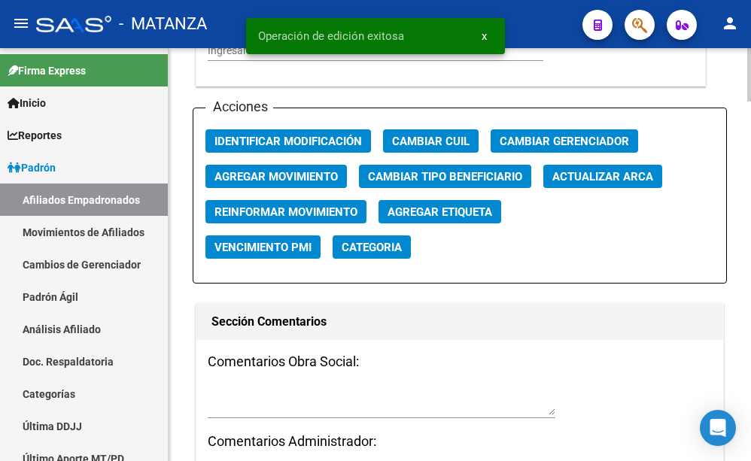
scroll to position [1688, 0]
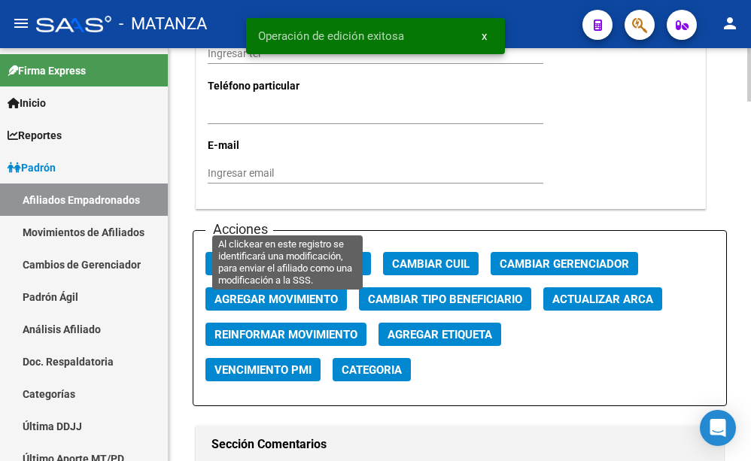
click at [243, 257] on span "Identificar Modificación" at bounding box center [287, 264] width 147 height 14
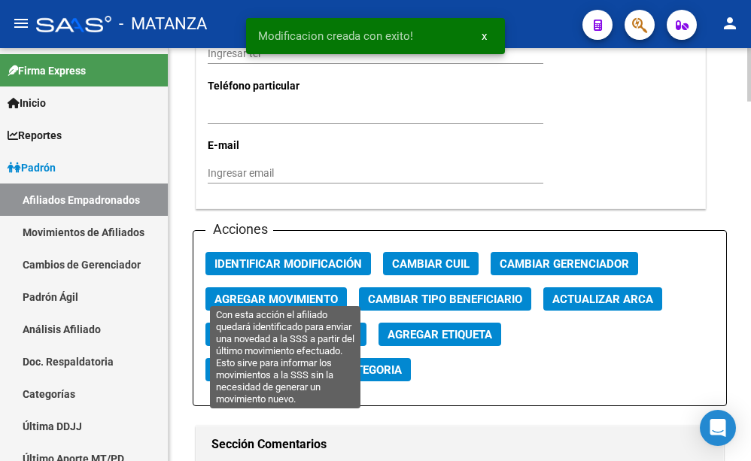
drag, startPoint x: 273, startPoint y: 284, endPoint x: 281, endPoint y: 284, distance: 8.3
click at [275, 328] on span "Reinformar Movimiento" at bounding box center [285, 335] width 143 height 14
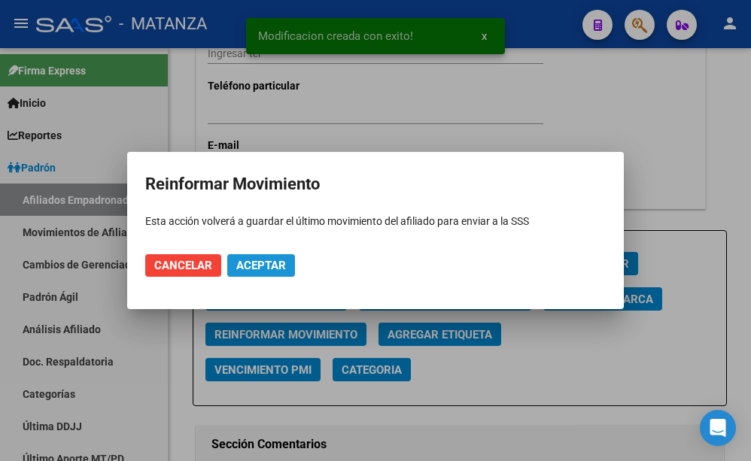
click at [253, 266] on span "Aceptar" at bounding box center [261, 266] width 50 height 14
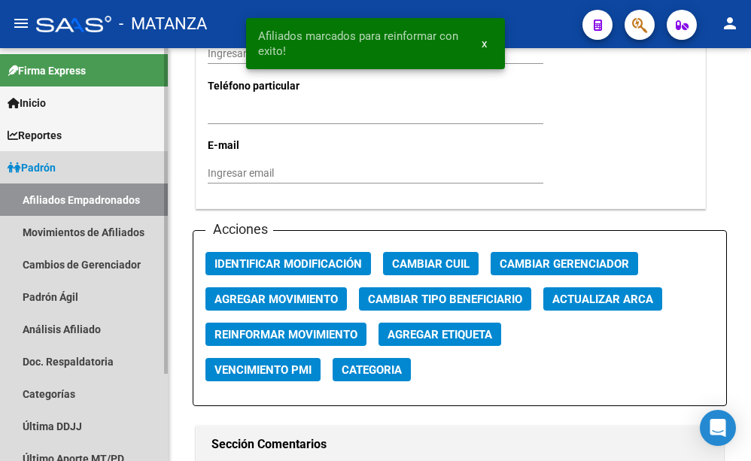
click at [72, 193] on link "Afiliados Empadronados" at bounding box center [84, 200] width 168 height 32
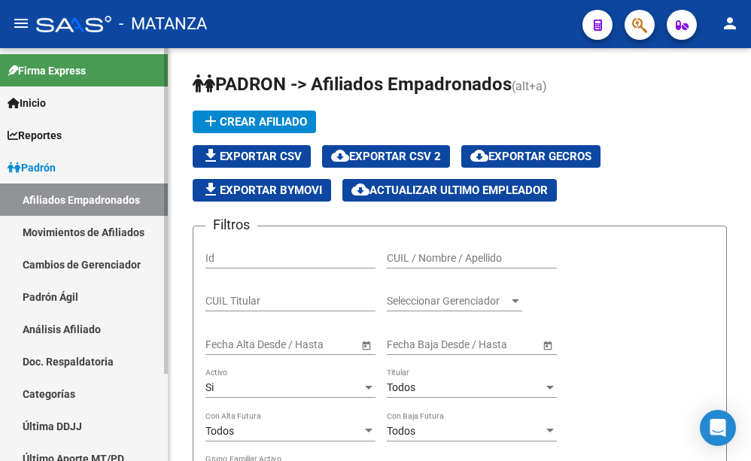
click at [62, 235] on link "Movimientos de Afiliados" at bounding box center [84, 232] width 168 height 32
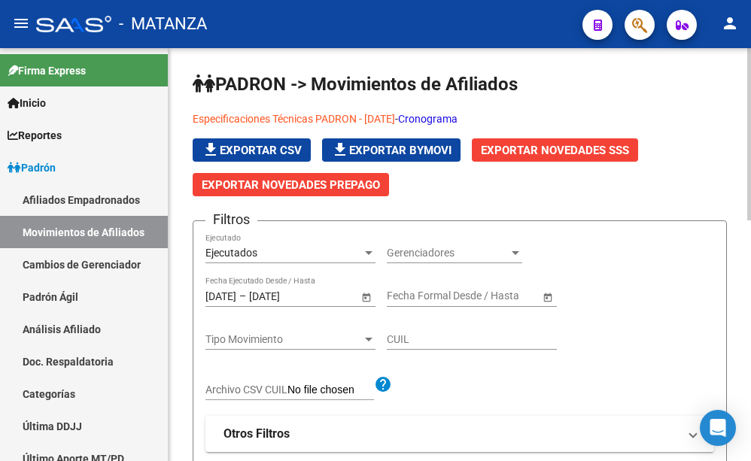
click at [556, 155] on span "Exportar Novedades SSS" at bounding box center [555, 151] width 148 height 14
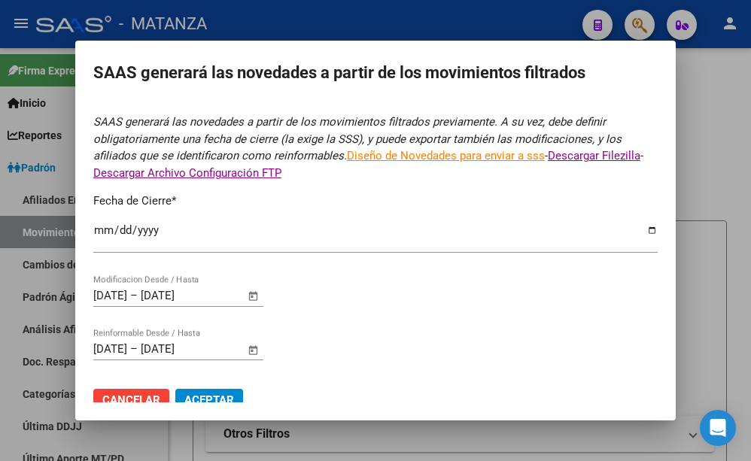
type input "[DATE]"
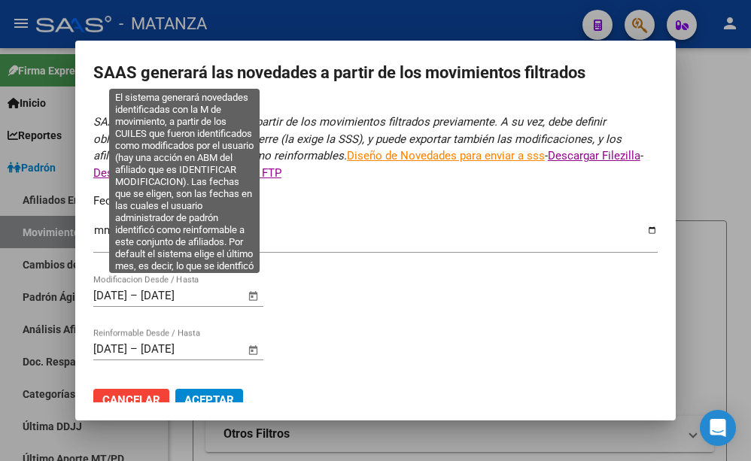
click at [106, 289] on input "[DATE]" at bounding box center [110, 296] width 34 height 14
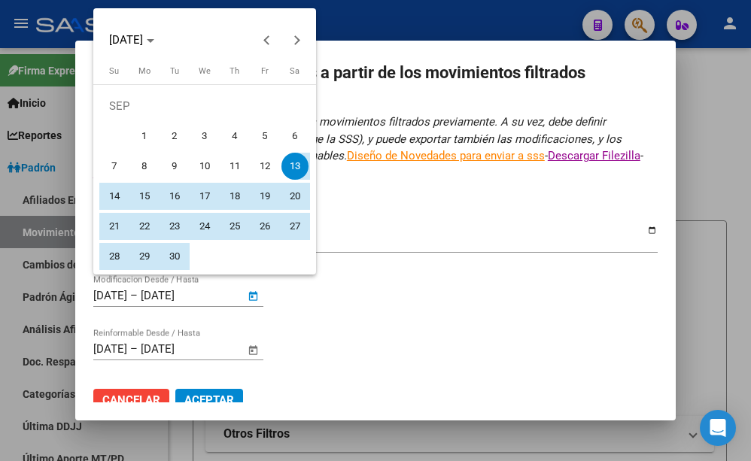
click at [135, 142] on span "1" at bounding box center [144, 136] width 27 height 27
type input "[DATE]"
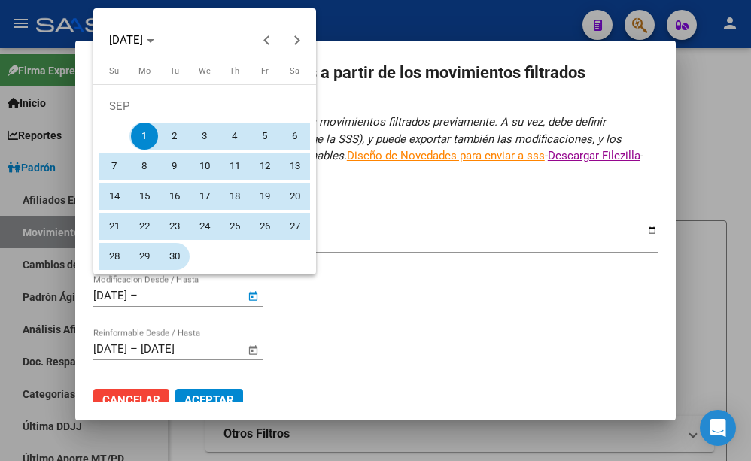
click at [174, 260] on span "30" at bounding box center [174, 256] width 27 height 27
type input "[DATE]"
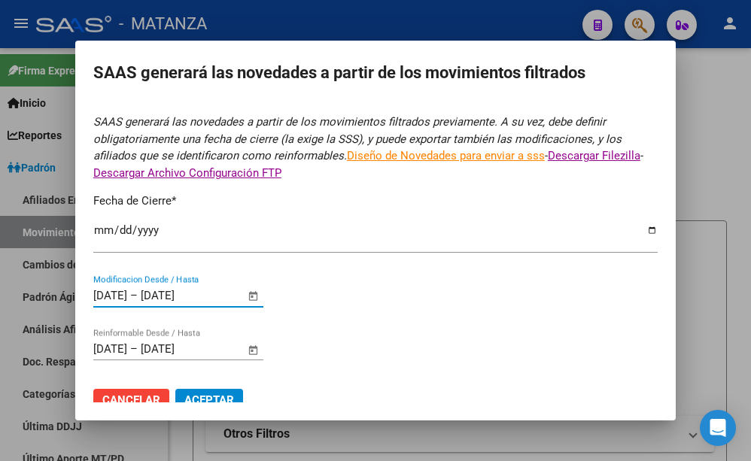
click at [123, 342] on input "[DATE]" at bounding box center [110, 349] width 34 height 14
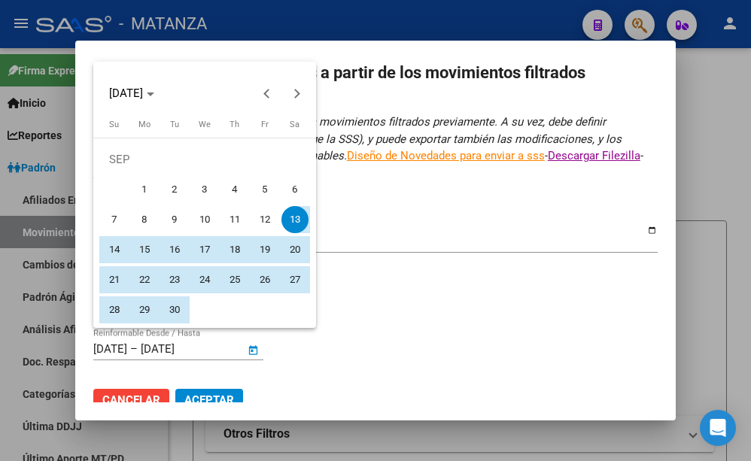
click at [136, 191] on span "1" at bounding box center [144, 189] width 27 height 27
type input "[DATE]"
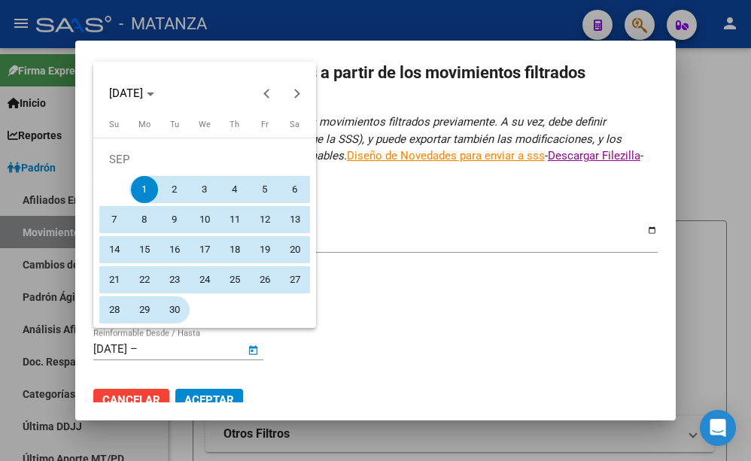
click at [178, 312] on span "30" at bounding box center [174, 309] width 27 height 27
type input "[DATE]"
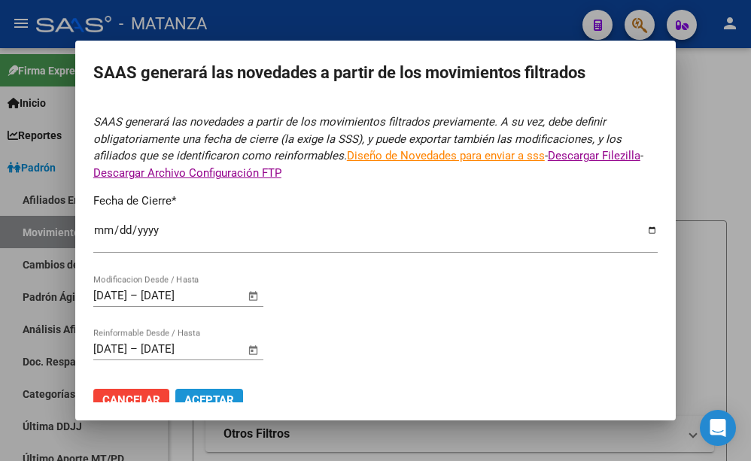
click at [214, 393] on span "Aceptar" at bounding box center [209, 400] width 50 height 14
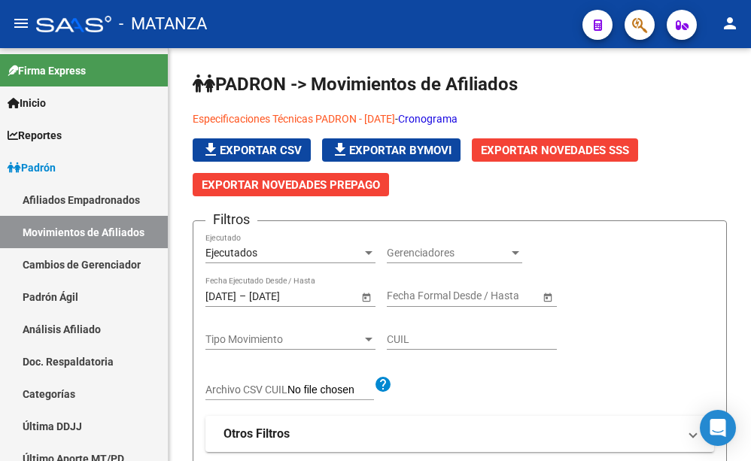
click at [636, 27] on icon "button" at bounding box center [639, 25] width 15 height 17
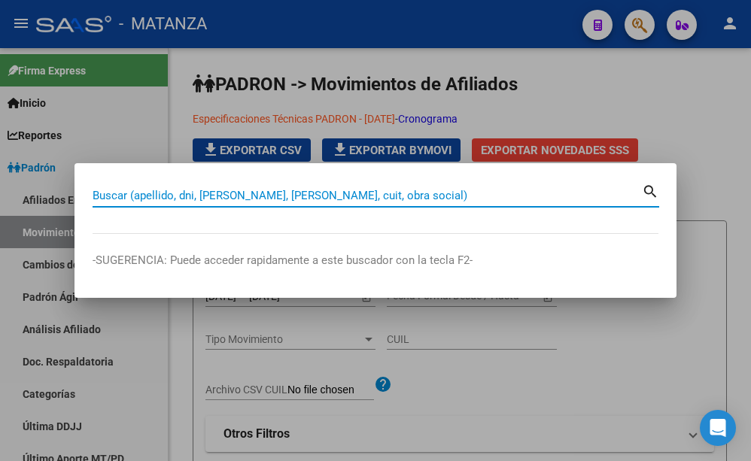
paste input "42949187"
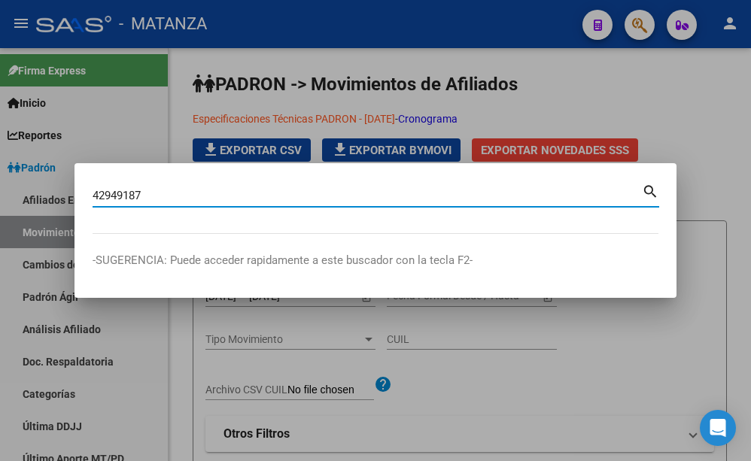
type input "42949187"
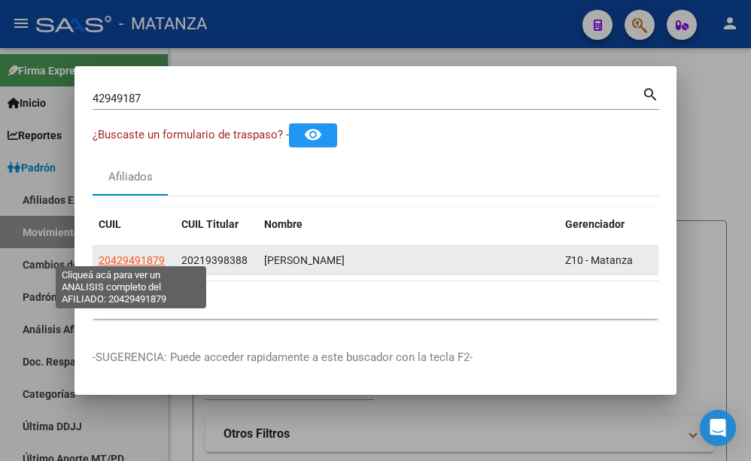
click at [144, 254] on span "20429491879" at bounding box center [132, 260] width 66 height 12
type textarea "20429491879"
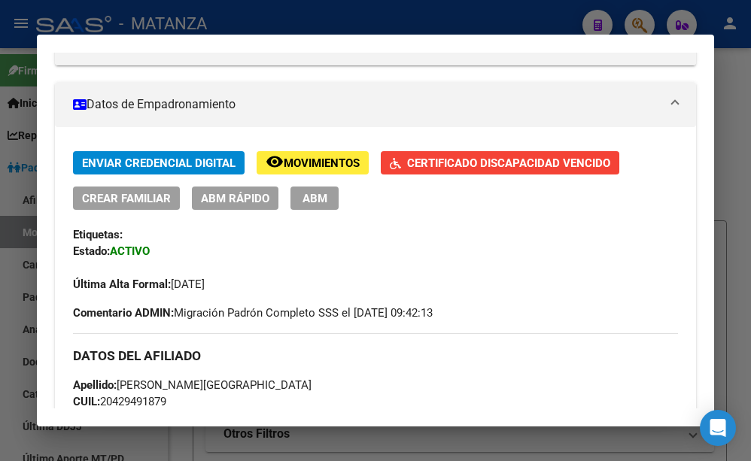
scroll to position [244, 0]
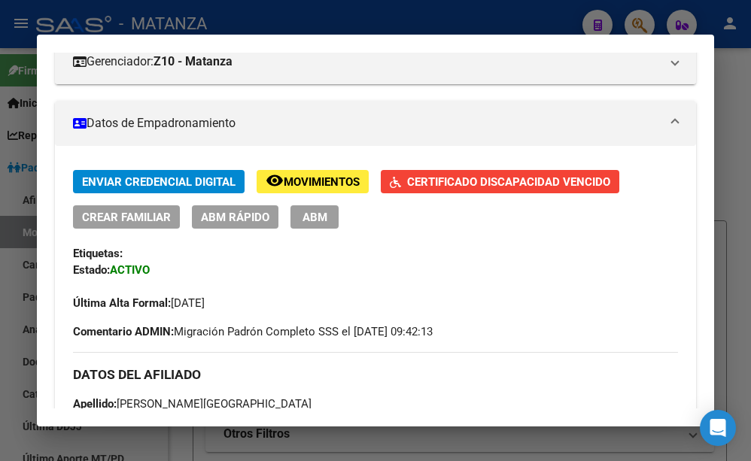
click at [307, 218] on span "ABM" at bounding box center [314, 218] width 25 height 14
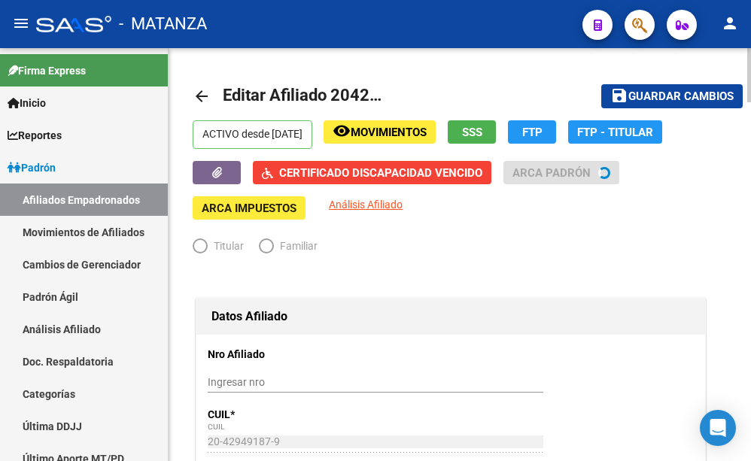
radio input "true"
type input "34-99925756-0"
click at [496, 139] on button "SSS" at bounding box center [472, 131] width 48 height 23
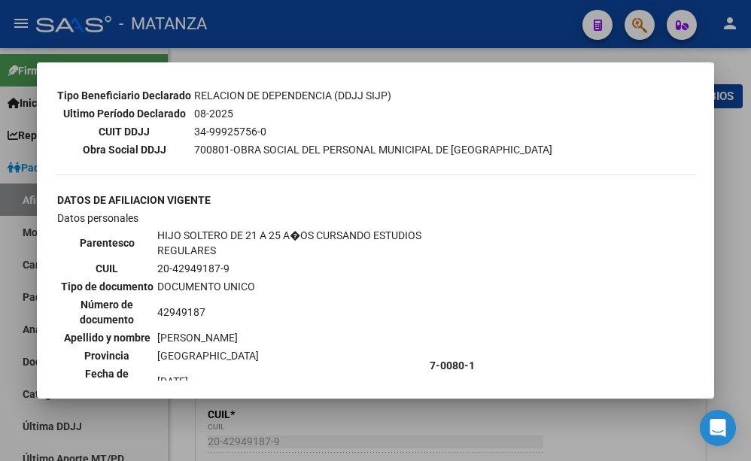
scroll to position [488, 0]
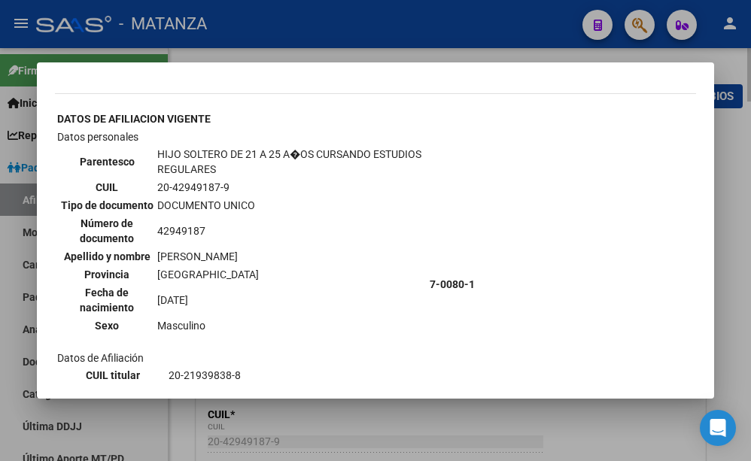
click at [515, 420] on div at bounding box center [375, 230] width 751 height 461
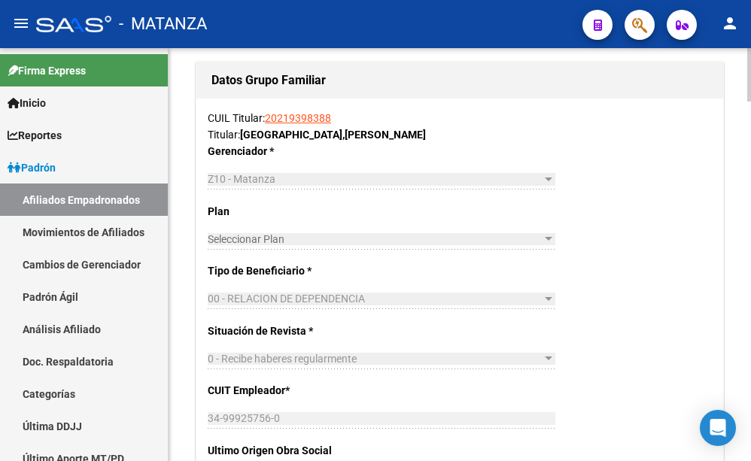
scroll to position [2302, 0]
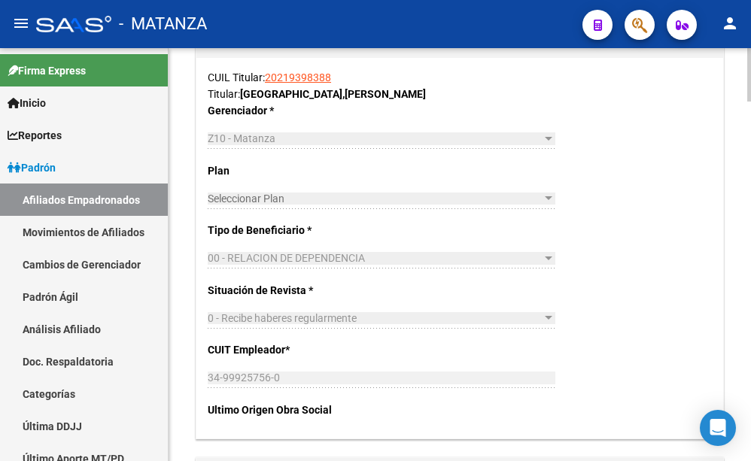
click at [303, 84] on link "20219398388" at bounding box center [298, 77] width 66 height 12
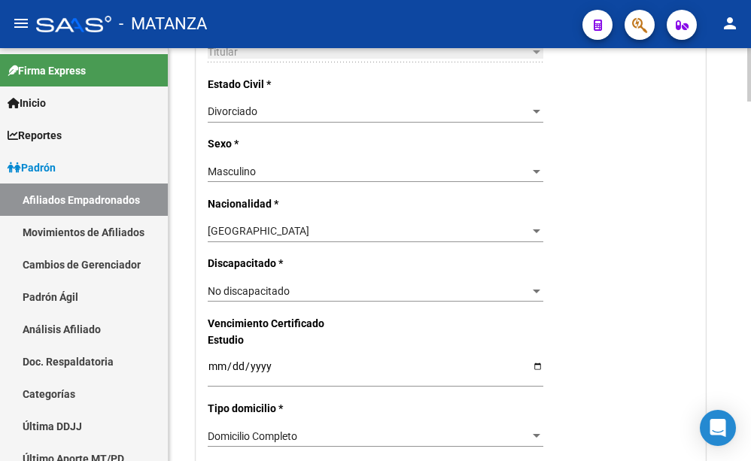
scroll to position [384, 0]
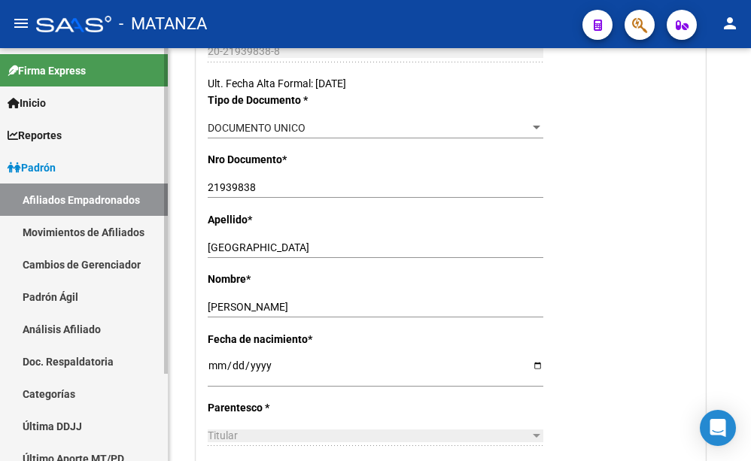
click at [35, 100] on span "Inicio" at bounding box center [27, 103] width 38 height 17
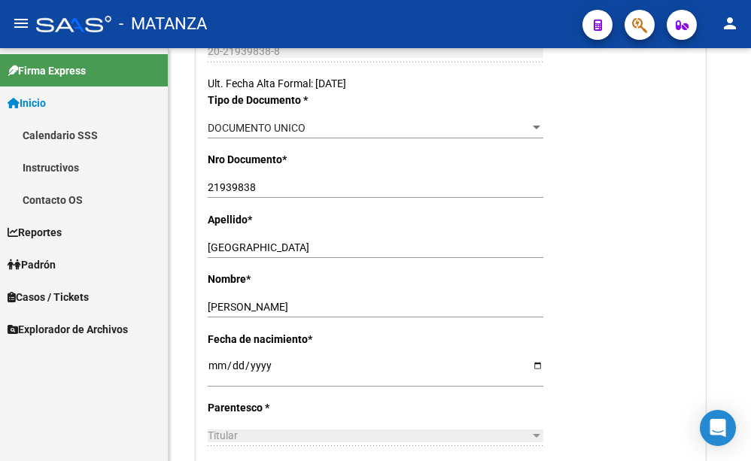
click at [29, 99] on span "Inicio" at bounding box center [27, 103] width 38 height 17
